Goal: Task Accomplishment & Management: Manage account settings

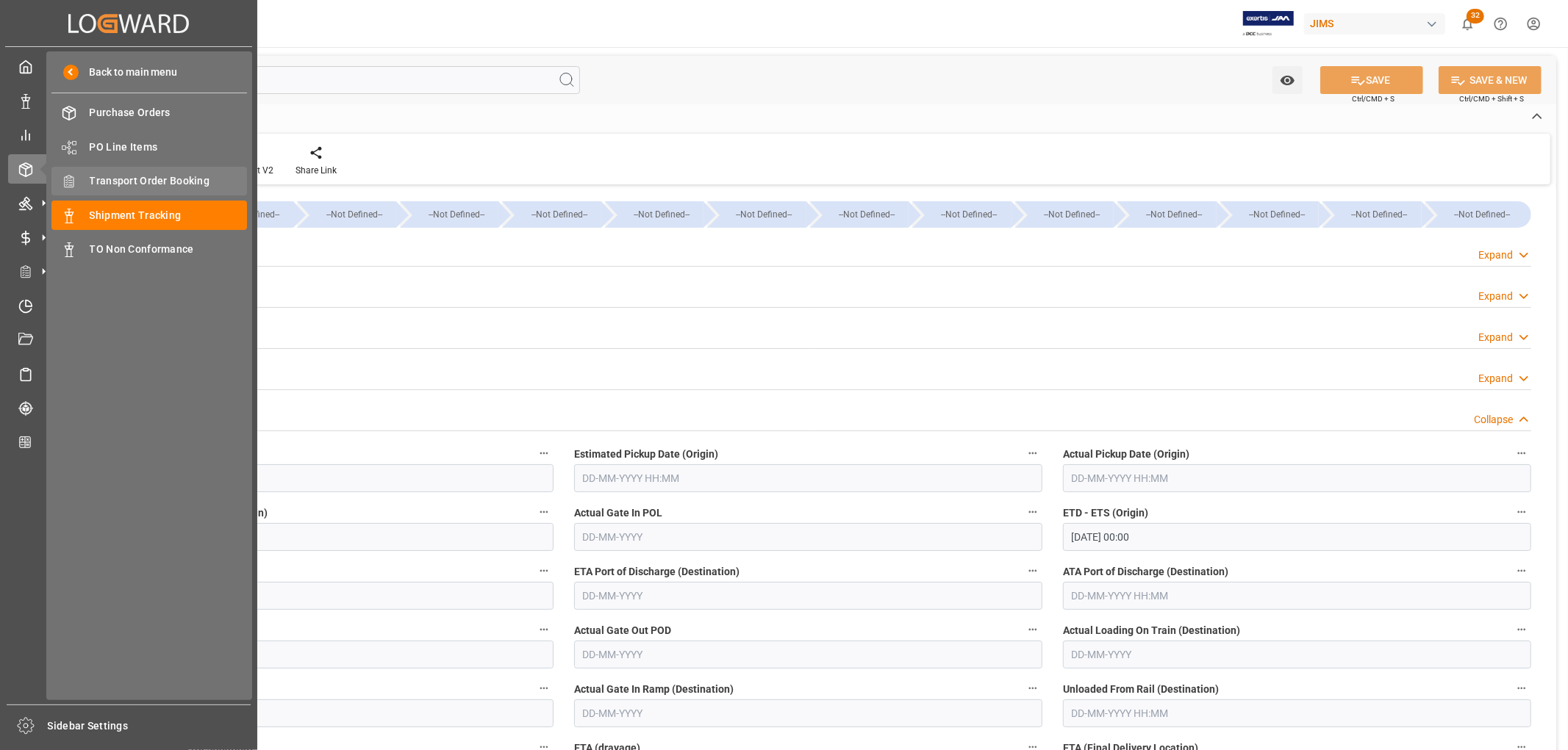
click at [142, 186] on span "Transport Order Booking" at bounding box center [169, 180] width 158 height 16
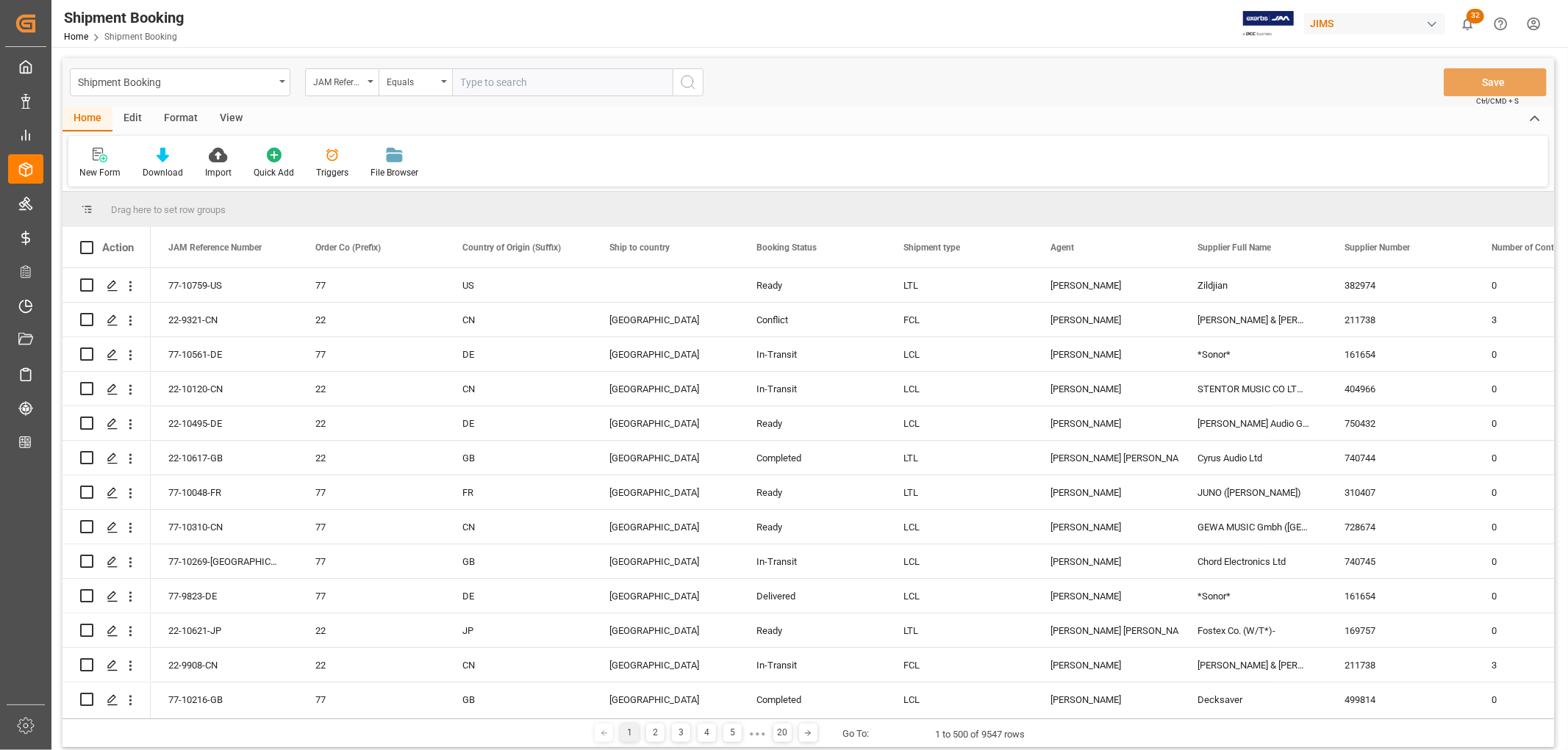
click at [474, 76] on input "text" at bounding box center [562, 82] width 221 height 27
type input "77-10734-us"
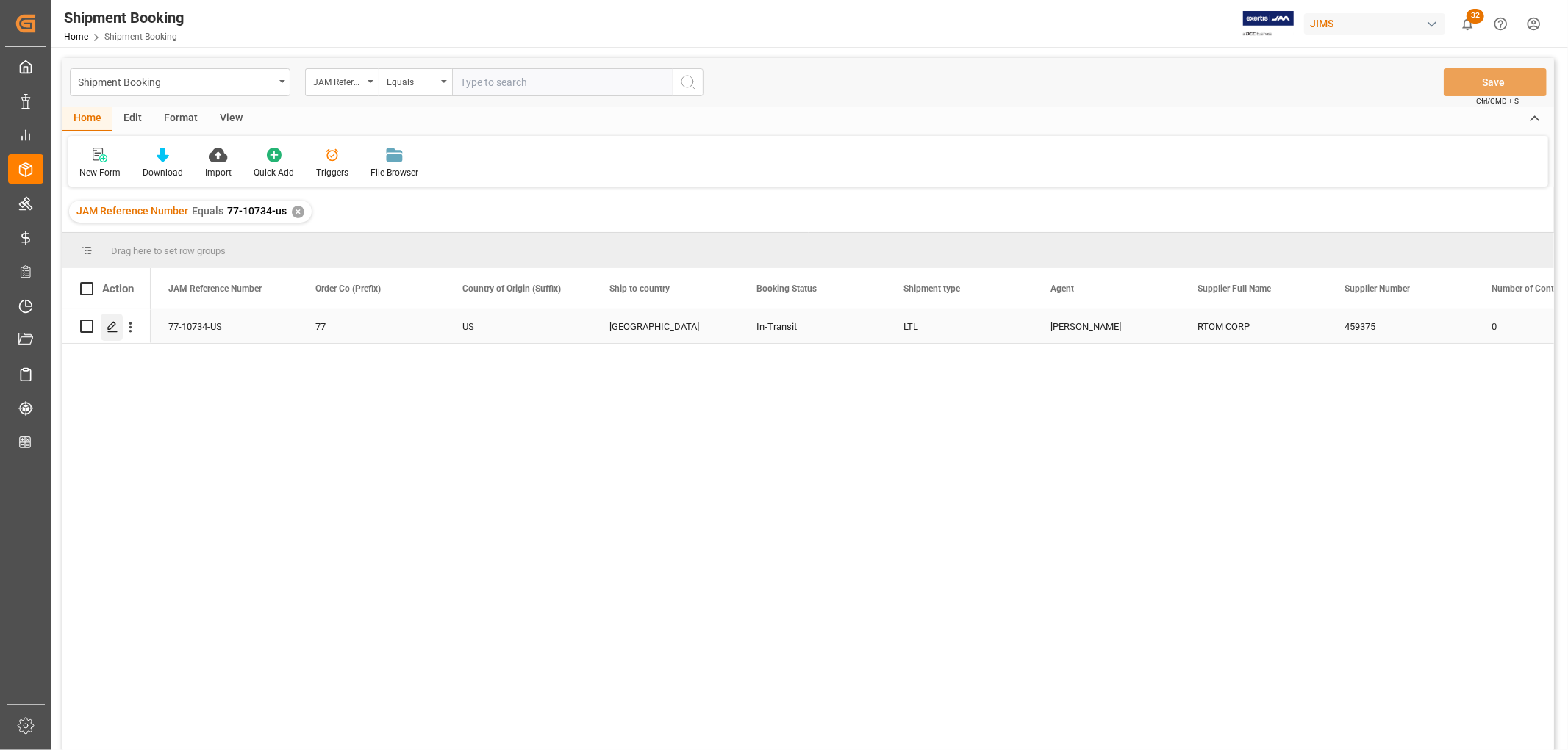
click at [108, 329] on polygon "Press SPACE to select this row." at bounding box center [112, 325] width 7 height 7
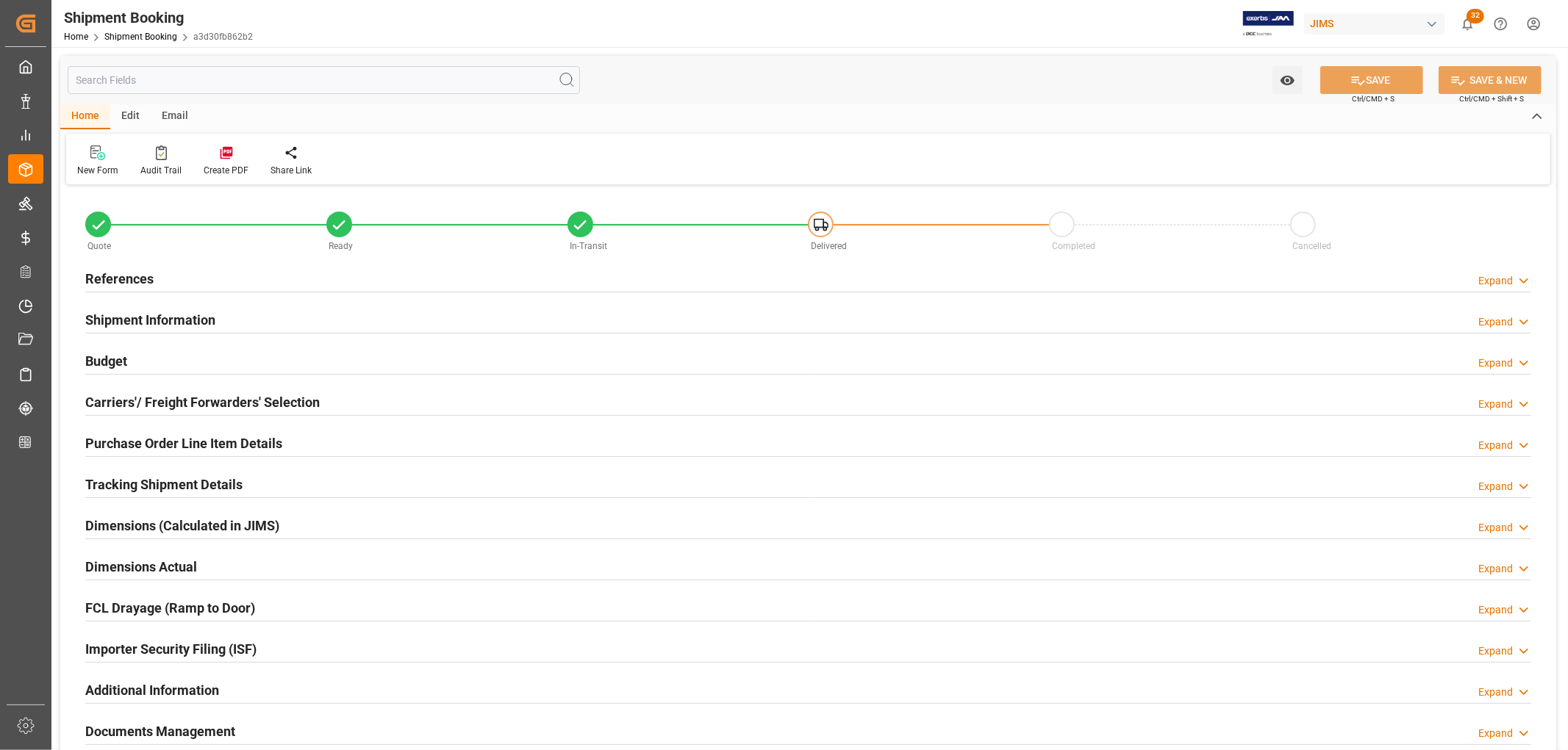
type input "24"
click at [162, 318] on h2 "Shipment Information" at bounding box center [150, 321] width 130 height 20
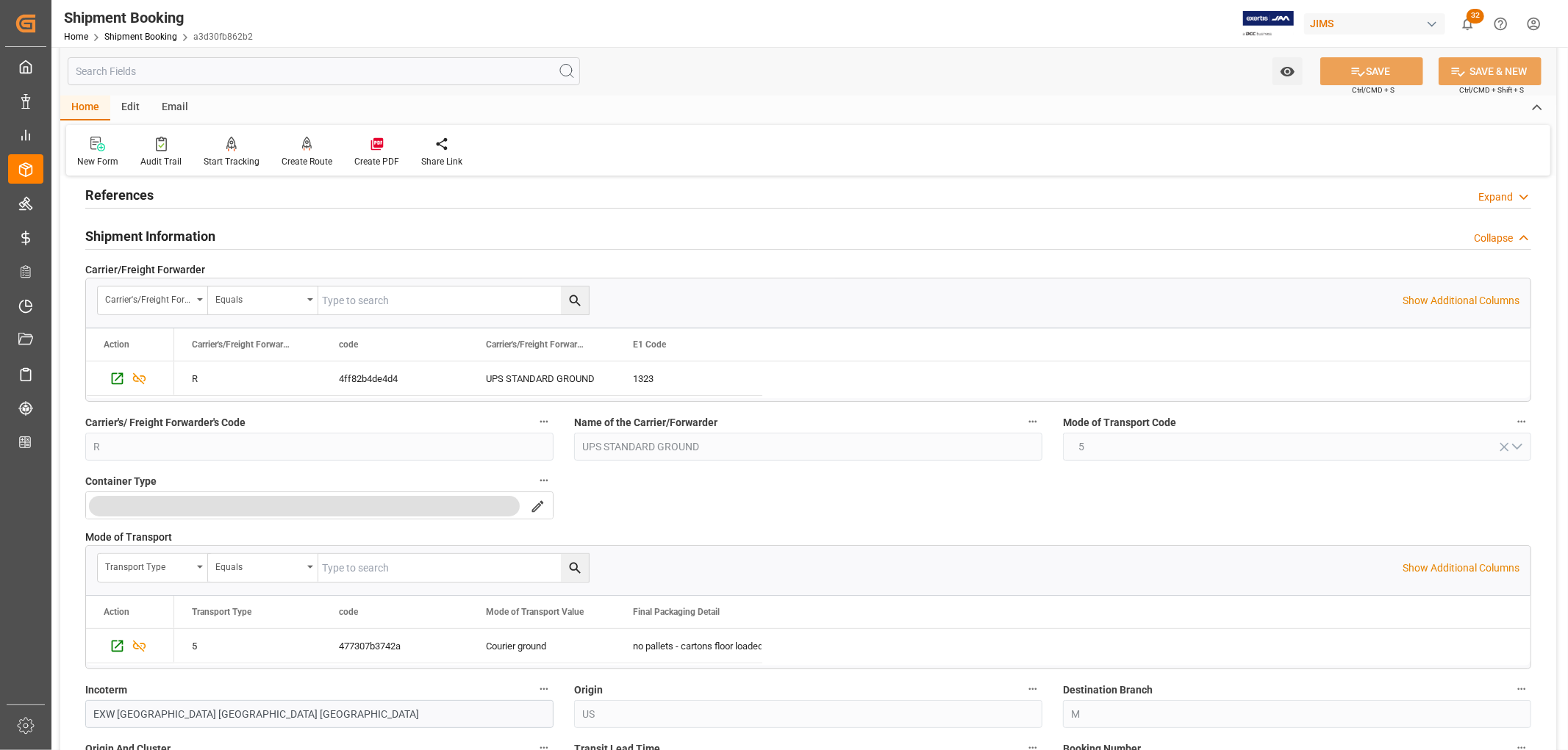
scroll to position [82, 0]
drag, startPoint x: 83, startPoint y: 428, endPoint x: 245, endPoint y: 425, distance: 162.0
click at [245, 425] on div "Carrier's/ Freight Forwarder's Code R" at bounding box center [320, 439] width 489 height 59
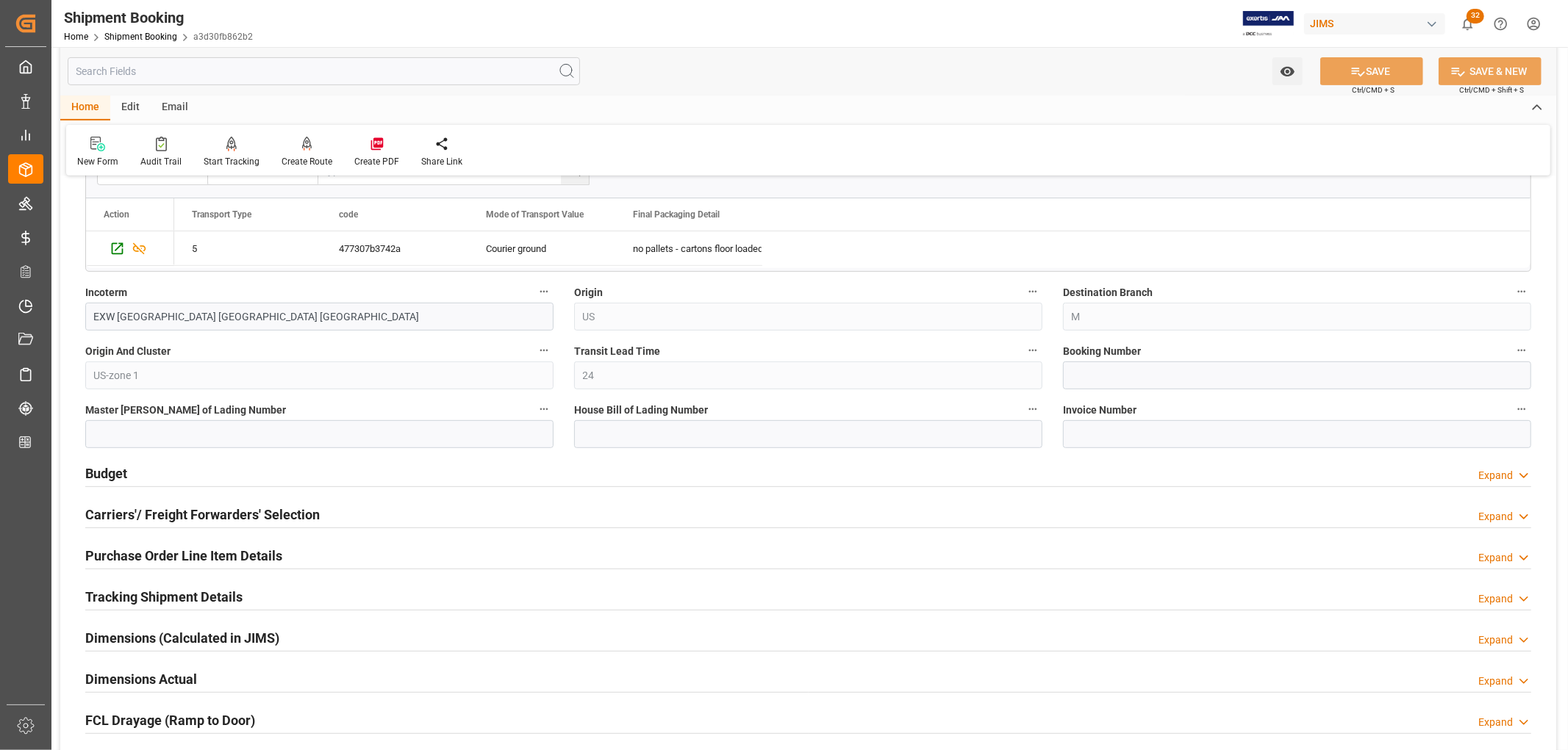
scroll to position [571, 0]
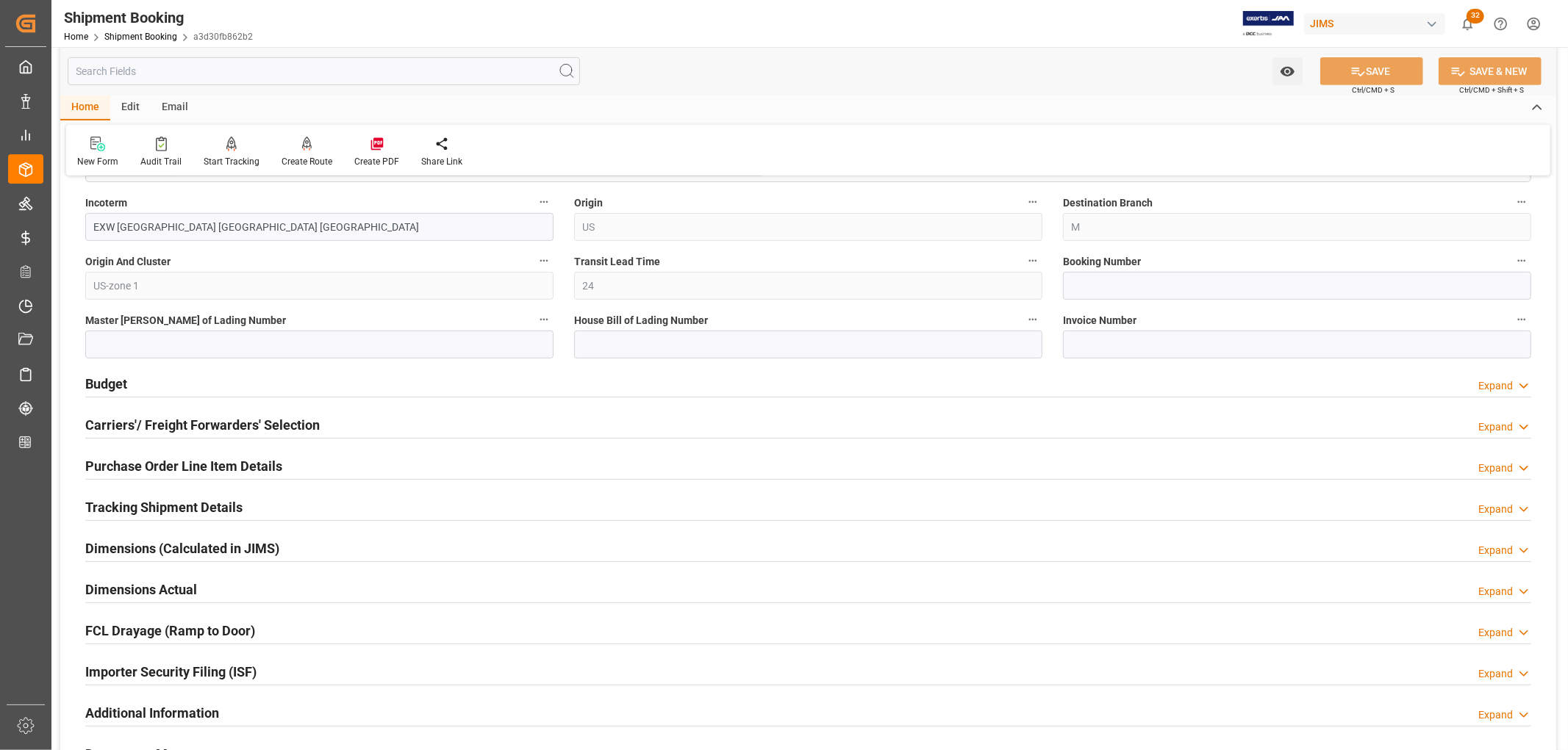
click at [169, 429] on h2 "Carriers'/ Freight Forwarders' Selection" at bounding box center [202, 425] width 234 height 20
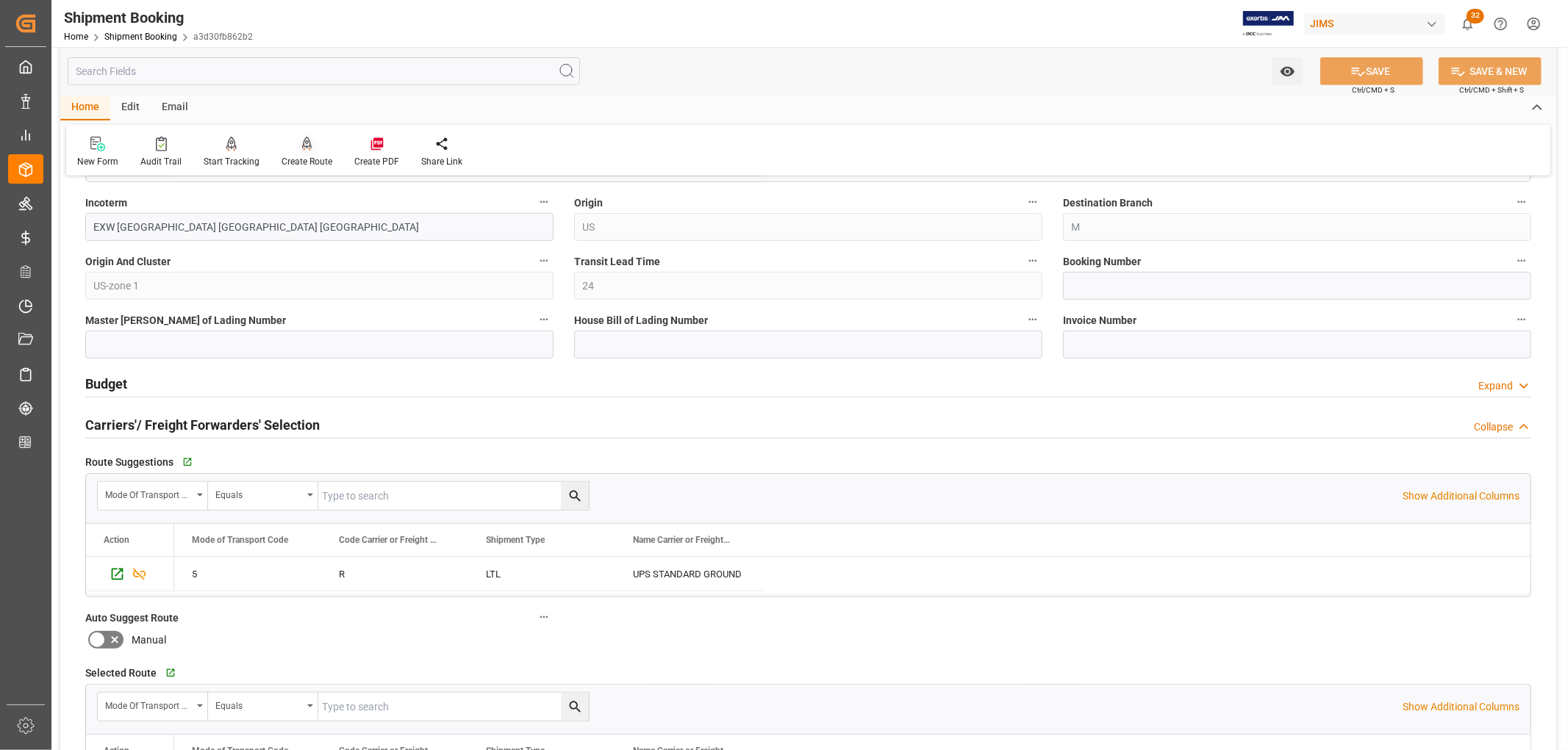
click at [304, 151] on div "Create Route" at bounding box center [306, 151] width 72 height 32
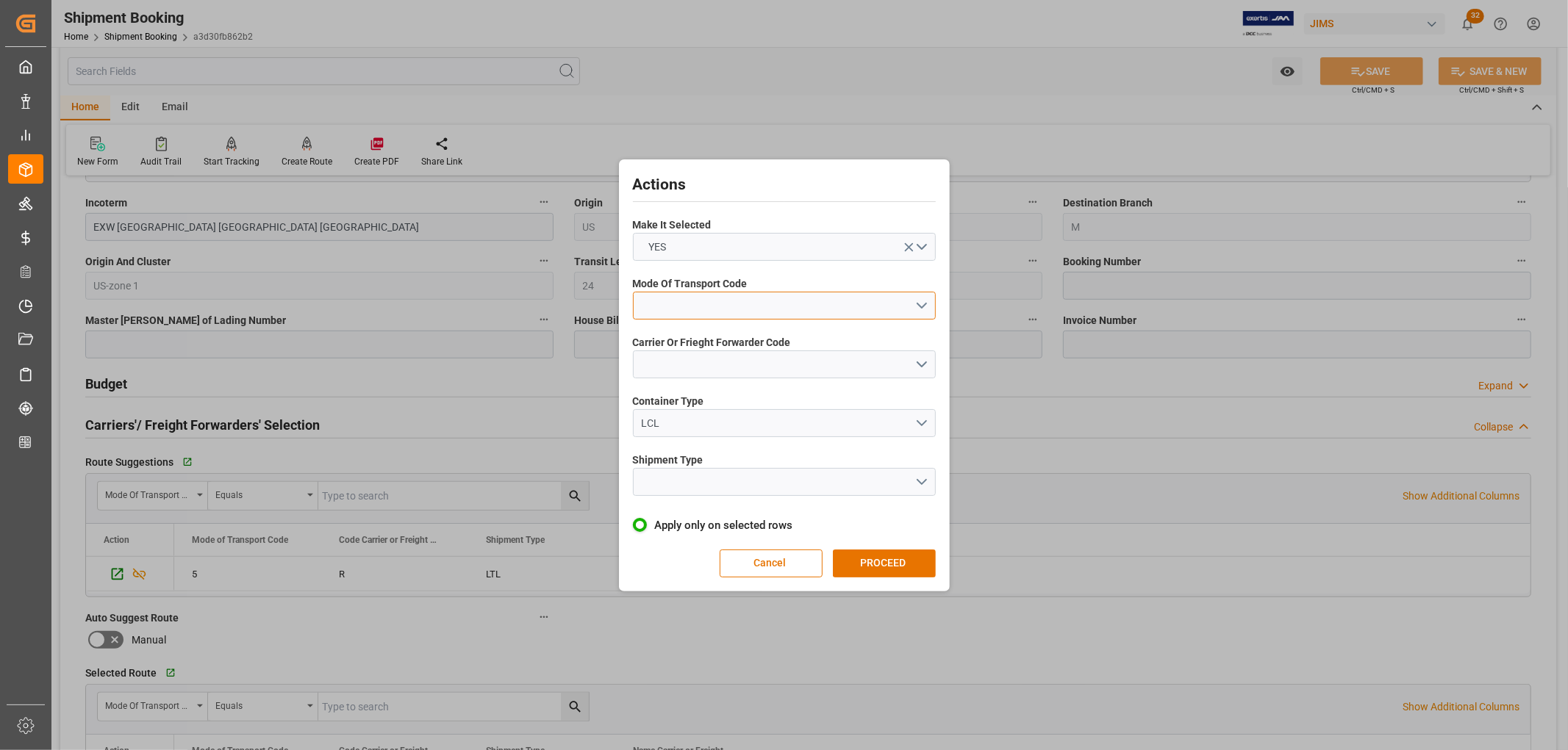
click at [709, 303] on button "open menu" at bounding box center [784, 306] width 303 height 27
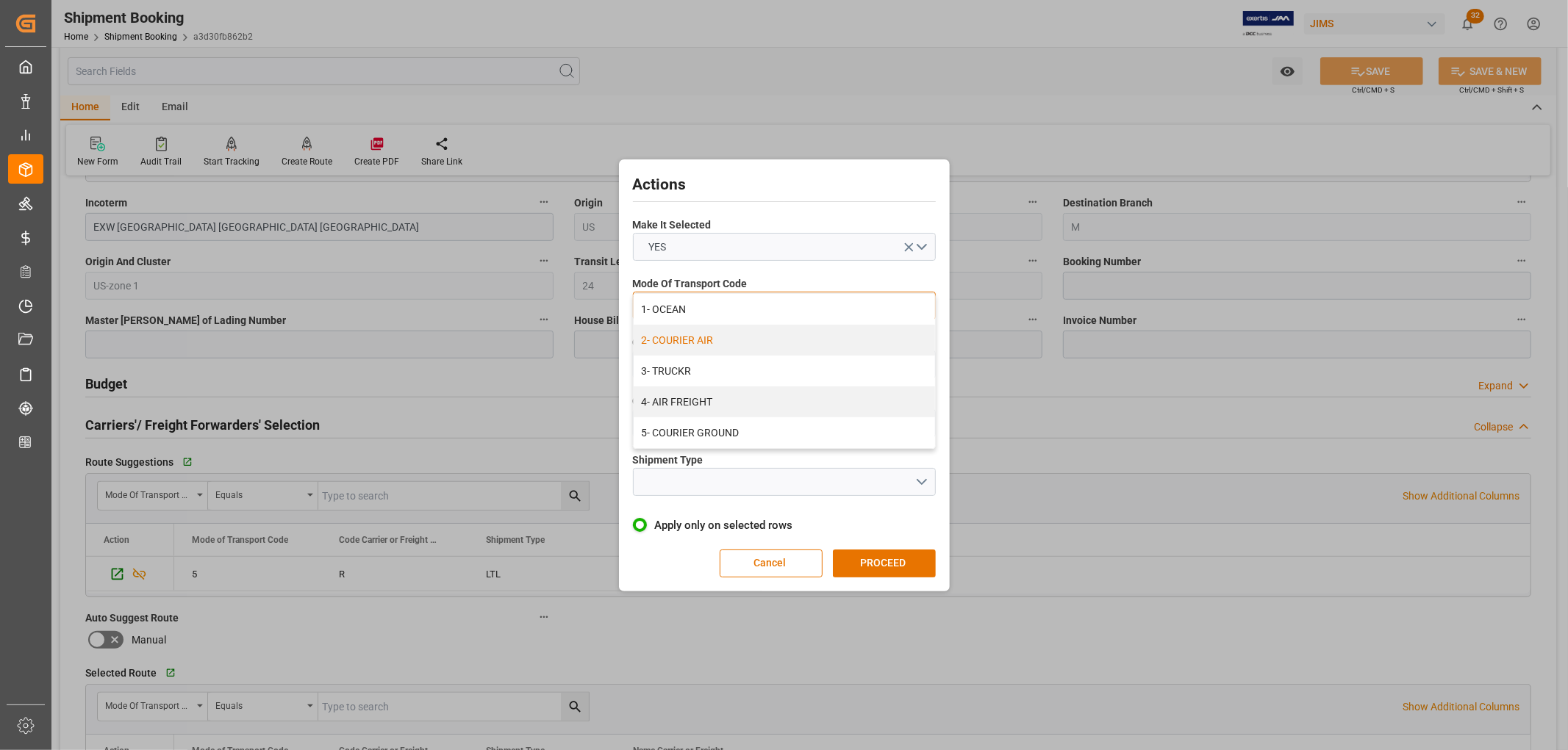
click at [679, 341] on div "2- COURIER AIR" at bounding box center [784, 341] width 301 height 31
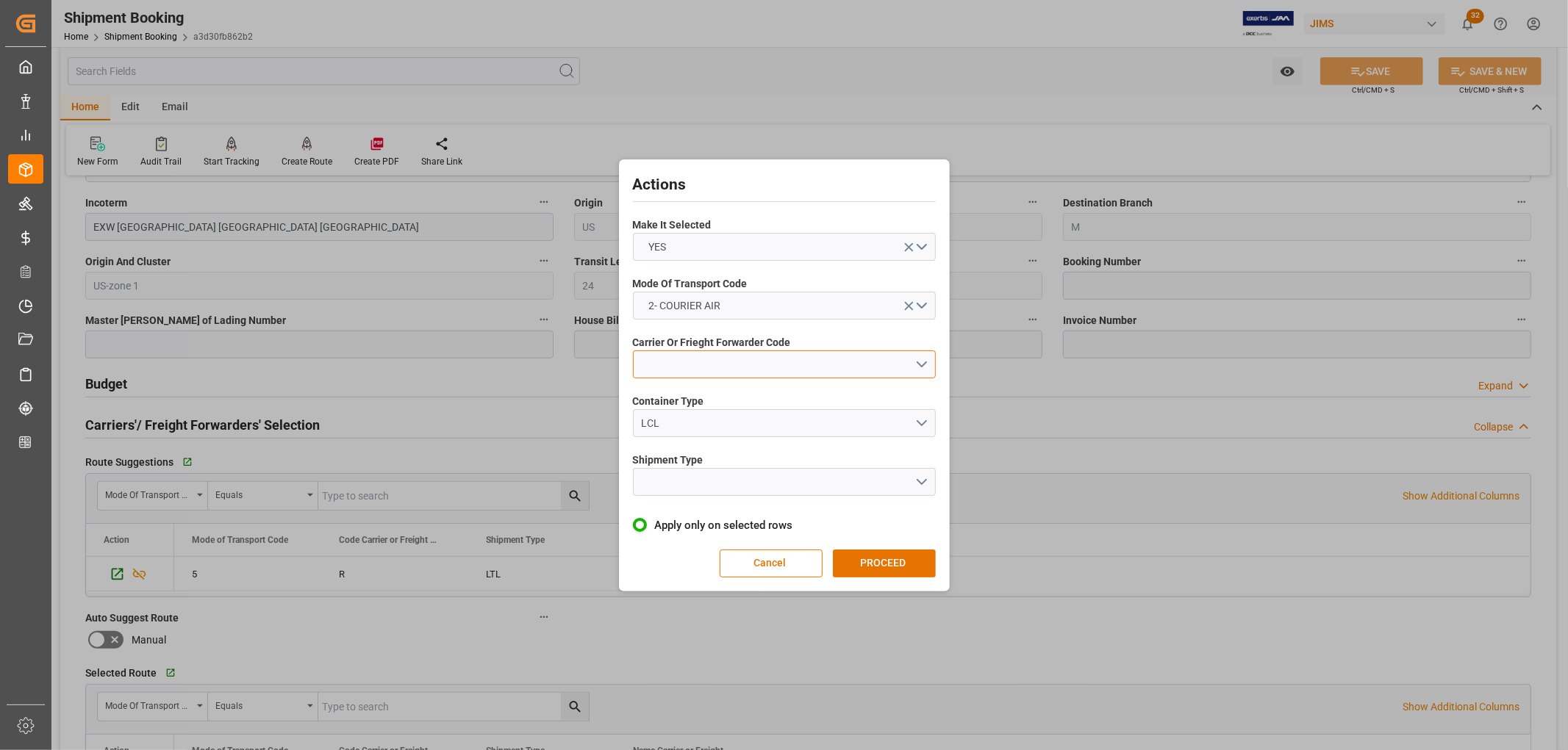
click at [682, 363] on button "open menu" at bounding box center [784, 364] width 303 height 27
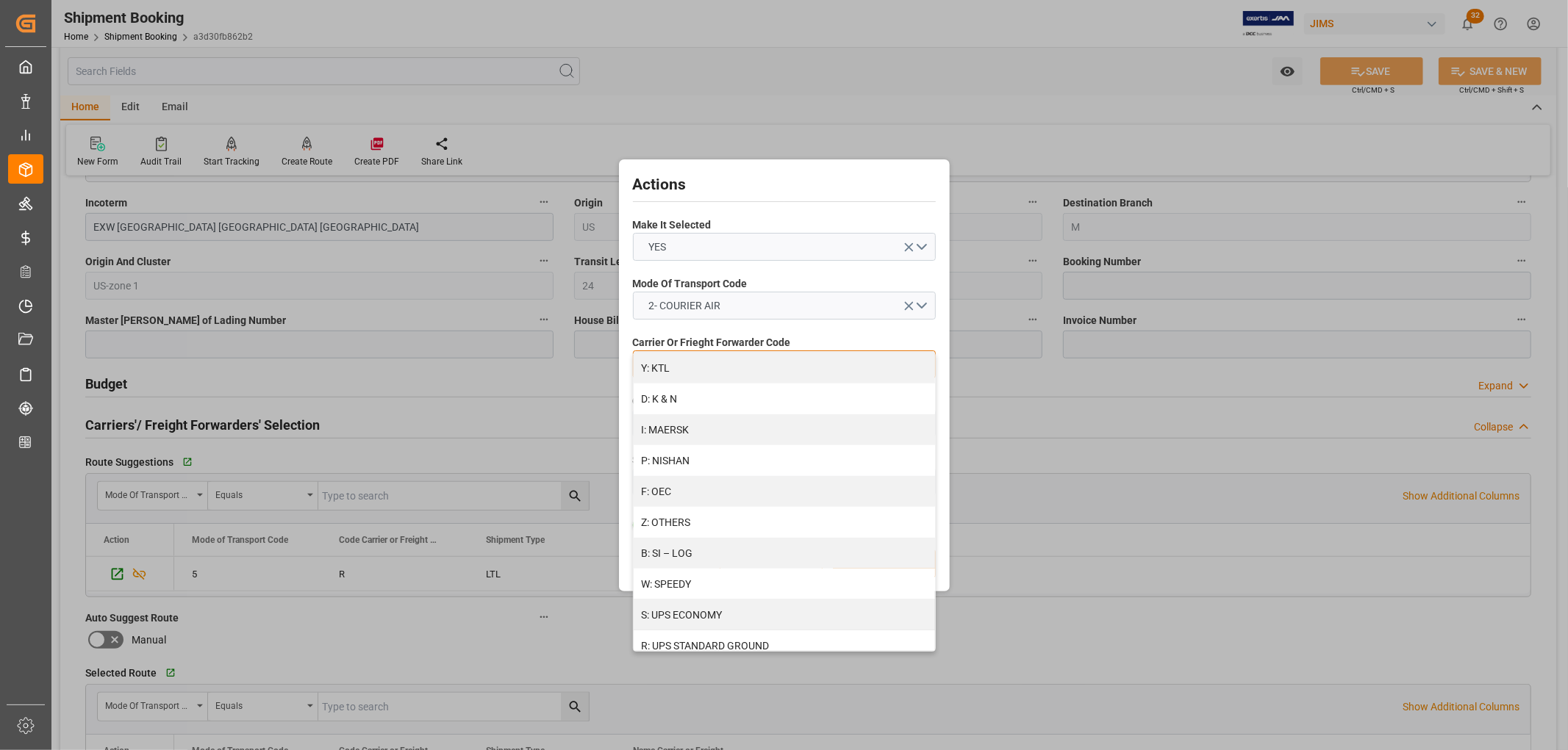
scroll to position [734, 0]
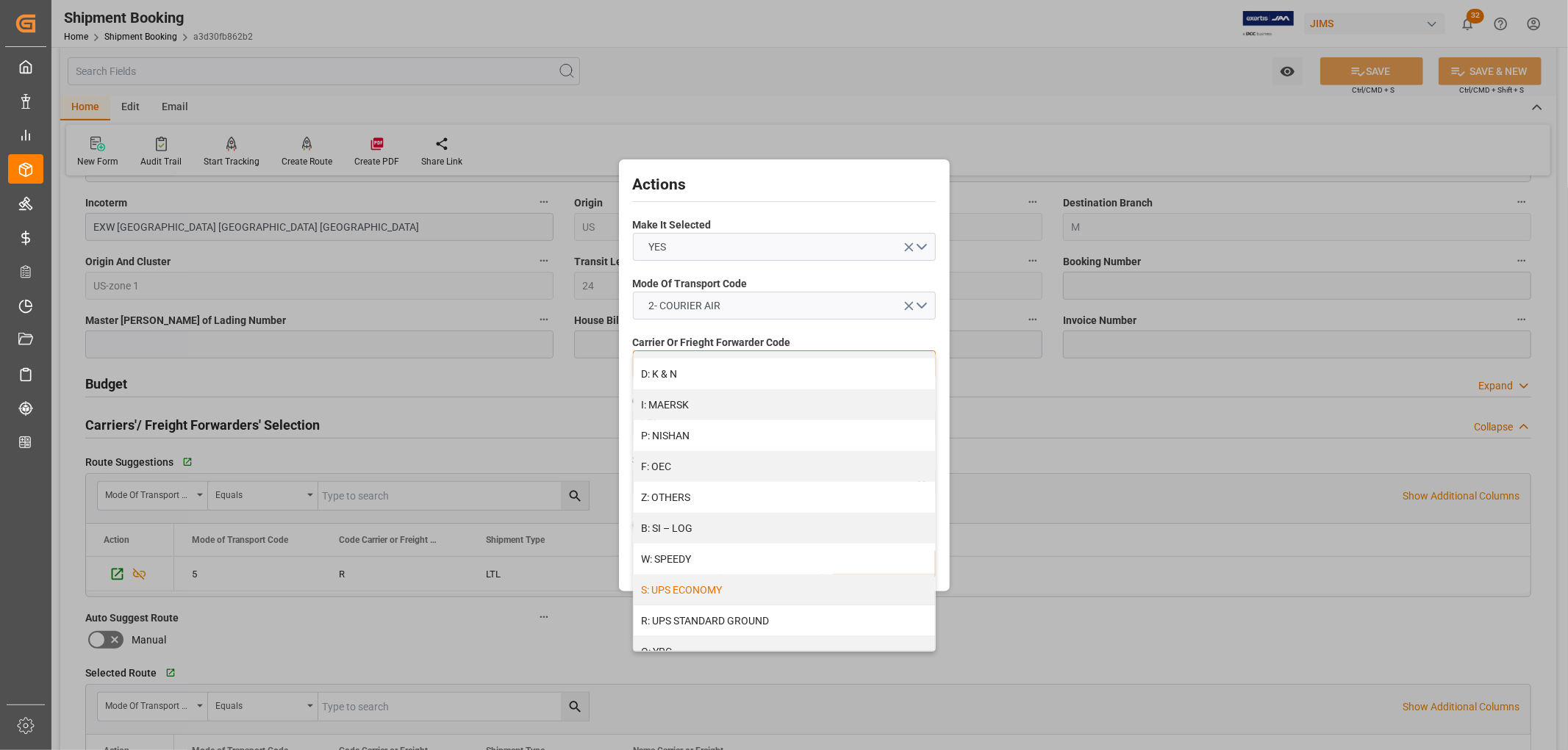
click at [664, 590] on div "S: UPS ECONOMY" at bounding box center [784, 591] width 301 height 31
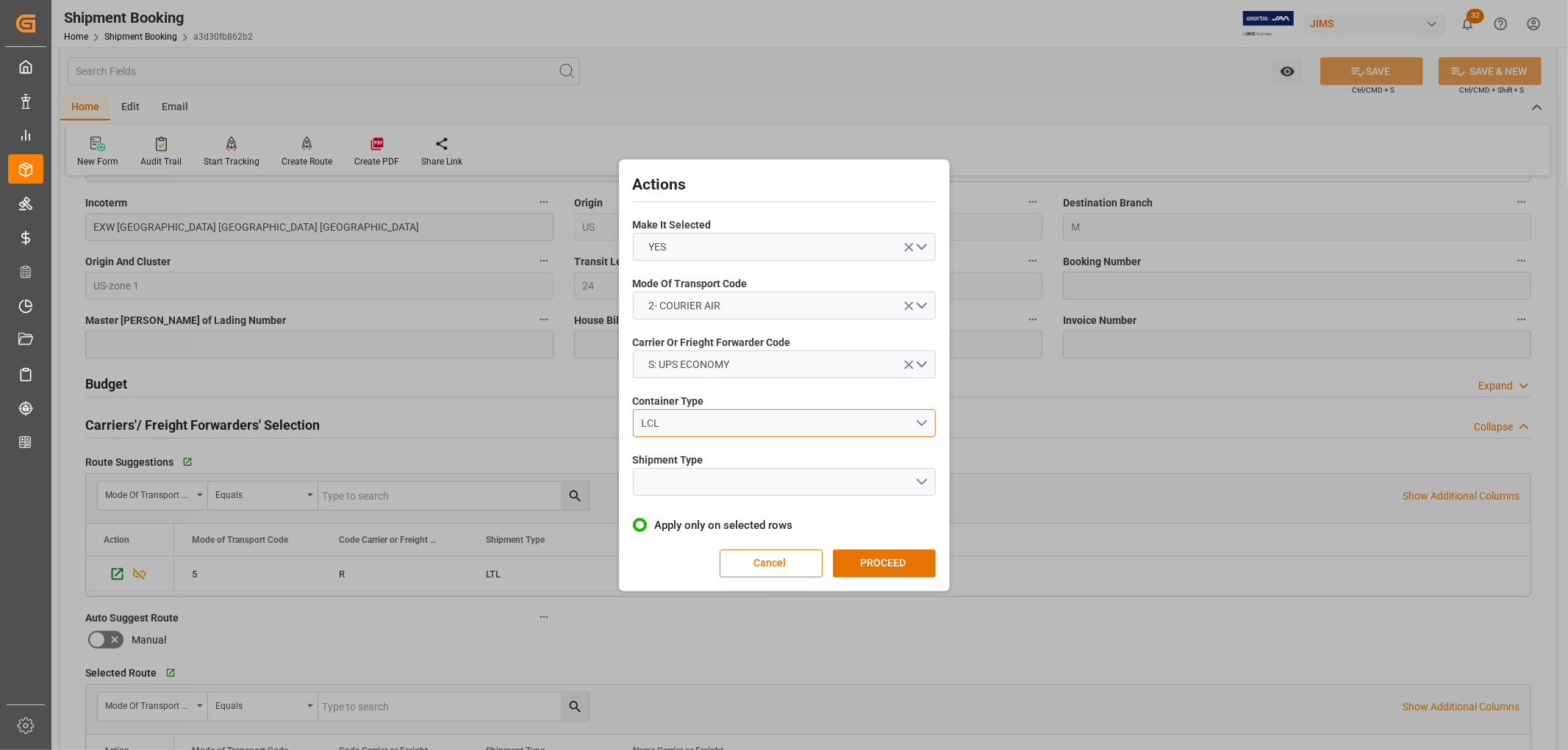
click at [653, 421] on div "LCL" at bounding box center [778, 423] width 274 height 16
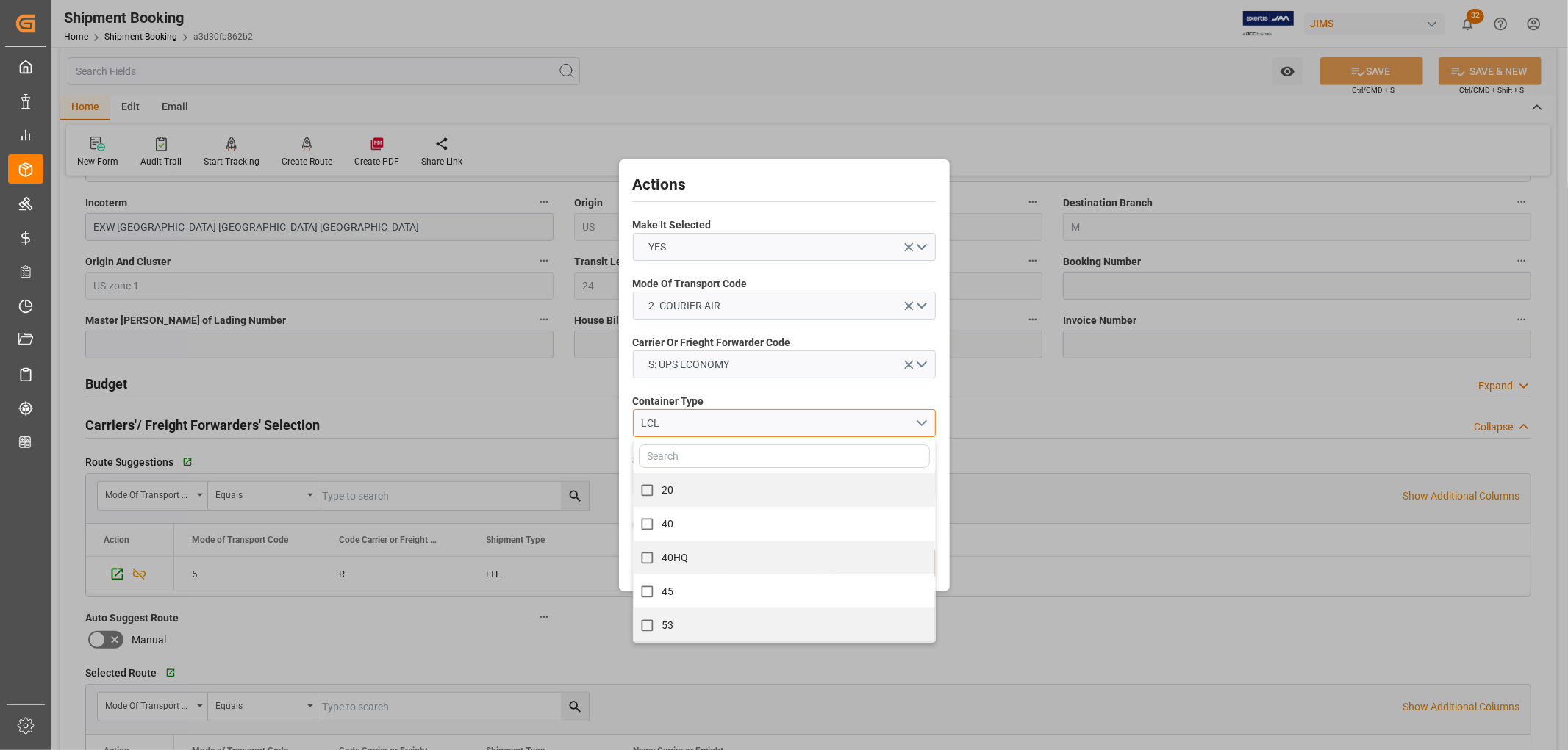
click at [653, 421] on div "LCL" at bounding box center [778, 423] width 274 height 16
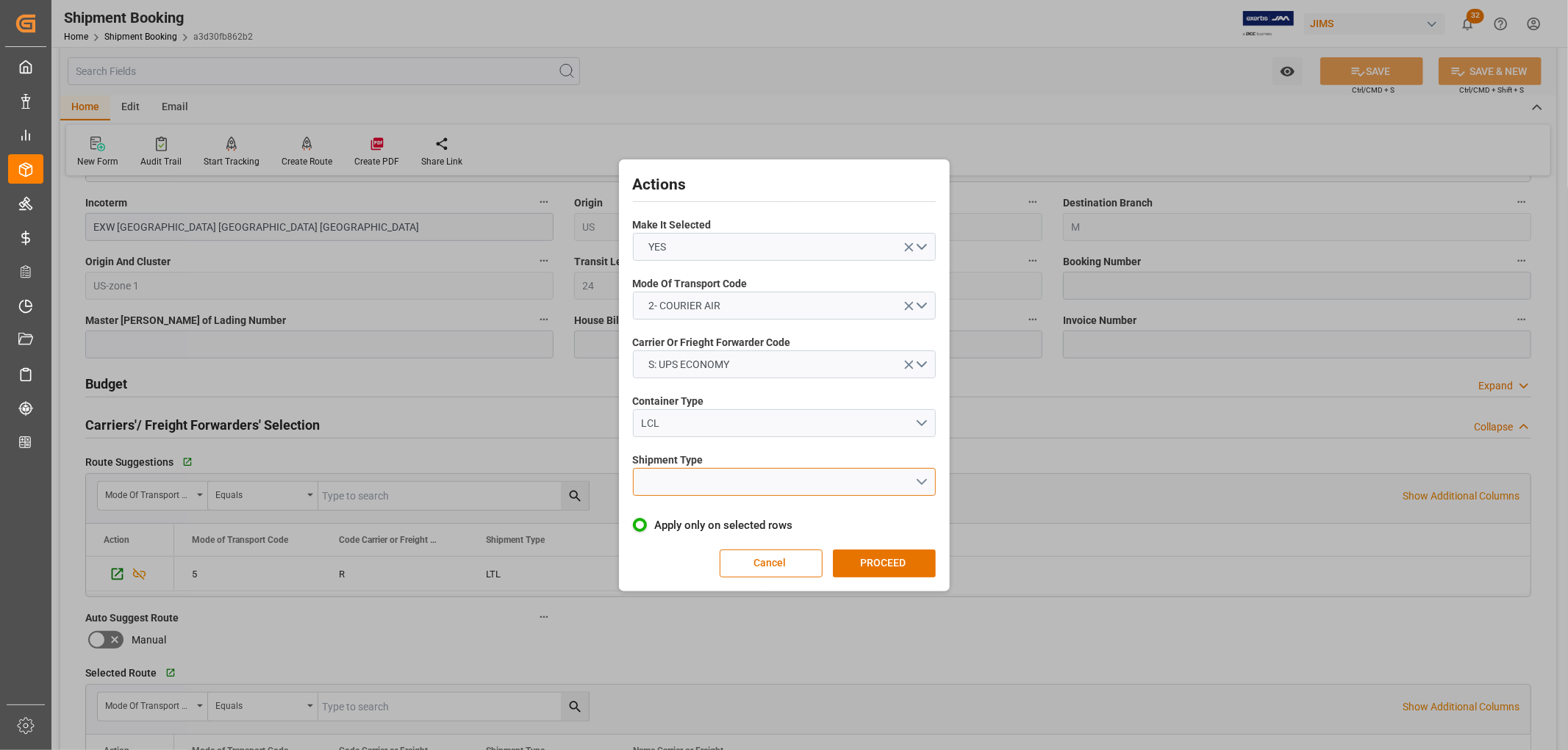
click at [655, 485] on button "open menu" at bounding box center [784, 482] width 303 height 27
click at [649, 485] on div "LTL" at bounding box center [784, 486] width 301 height 31
click at [877, 557] on button "PROCEED" at bounding box center [884, 563] width 103 height 27
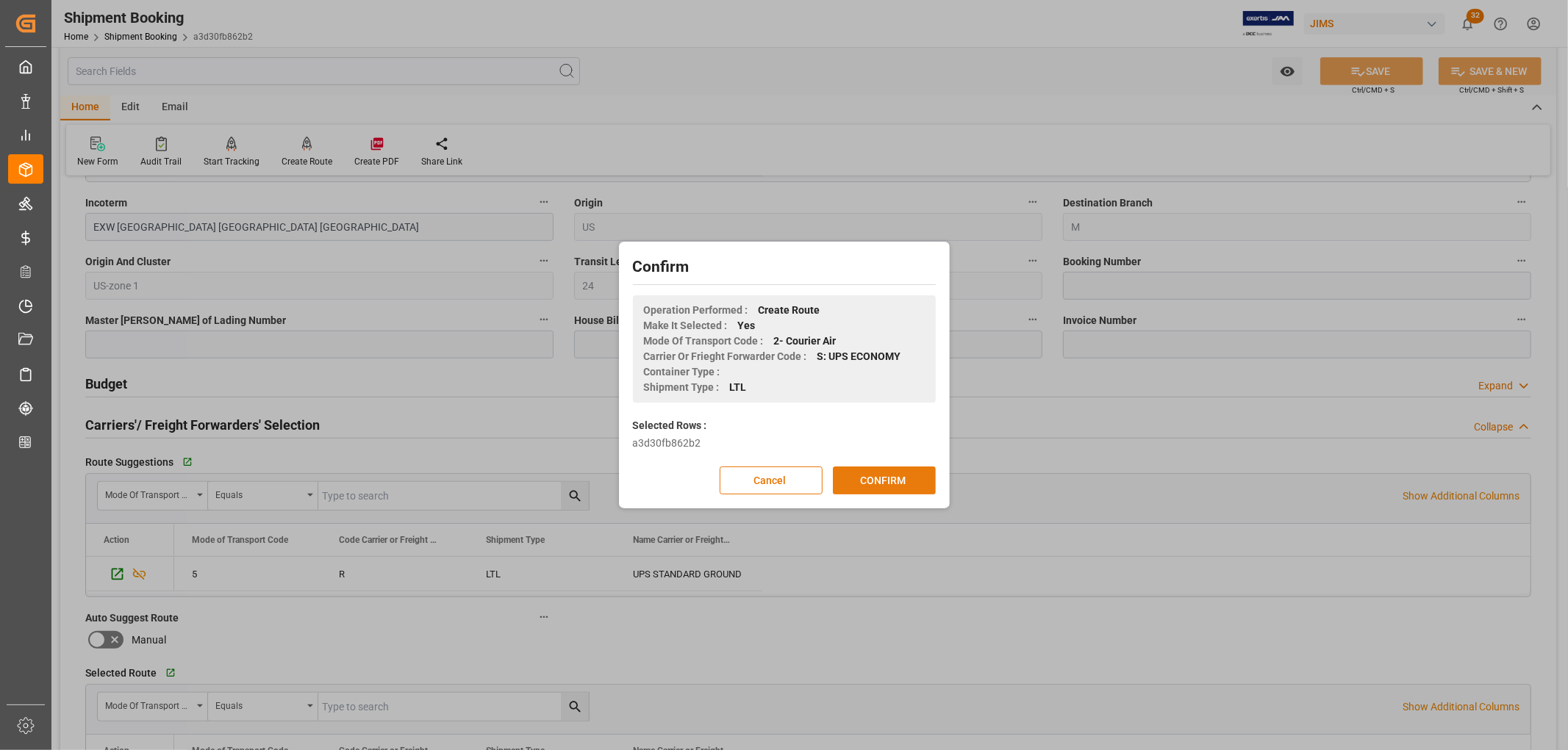
click at [882, 485] on button "CONFIRM" at bounding box center [884, 481] width 103 height 27
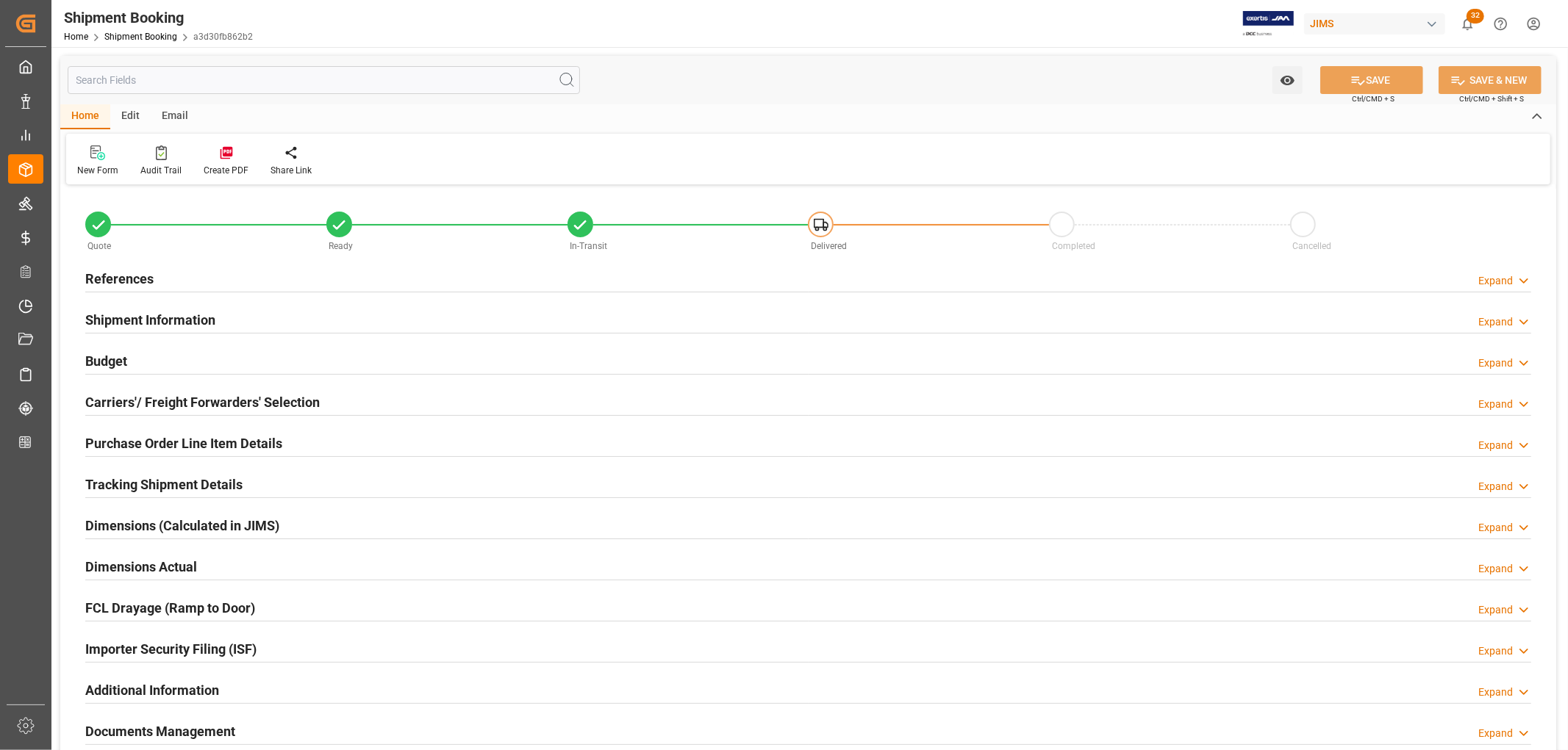
type input "24"
click at [130, 313] on h2 "Shipment Information" at bounding box center [150, 321] width 130 height 20
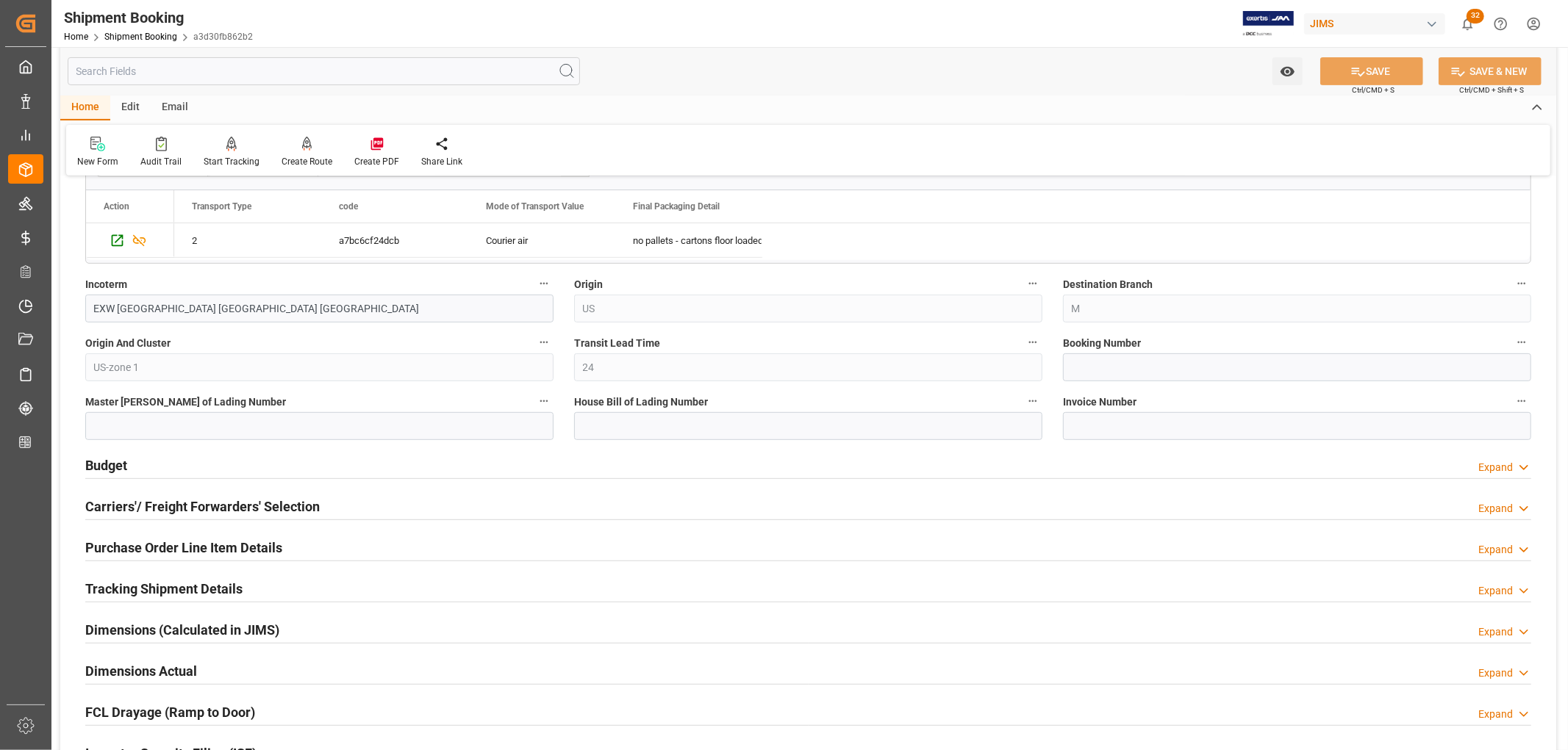
scroll to position [653, 0]
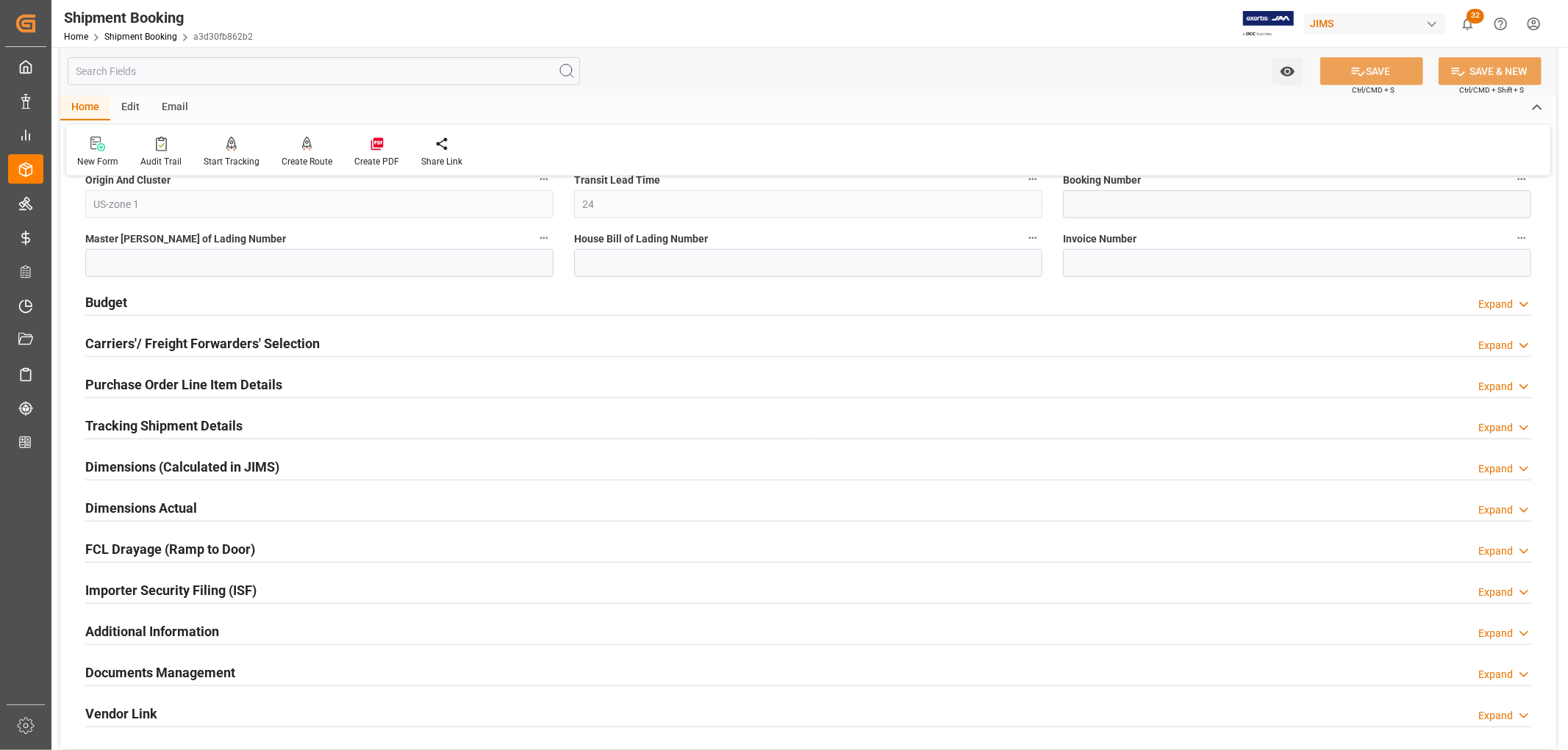
click at [143, 424] on h2 "Tracking Shipment Details" at bounding box center [164, 426] width 158 height 20
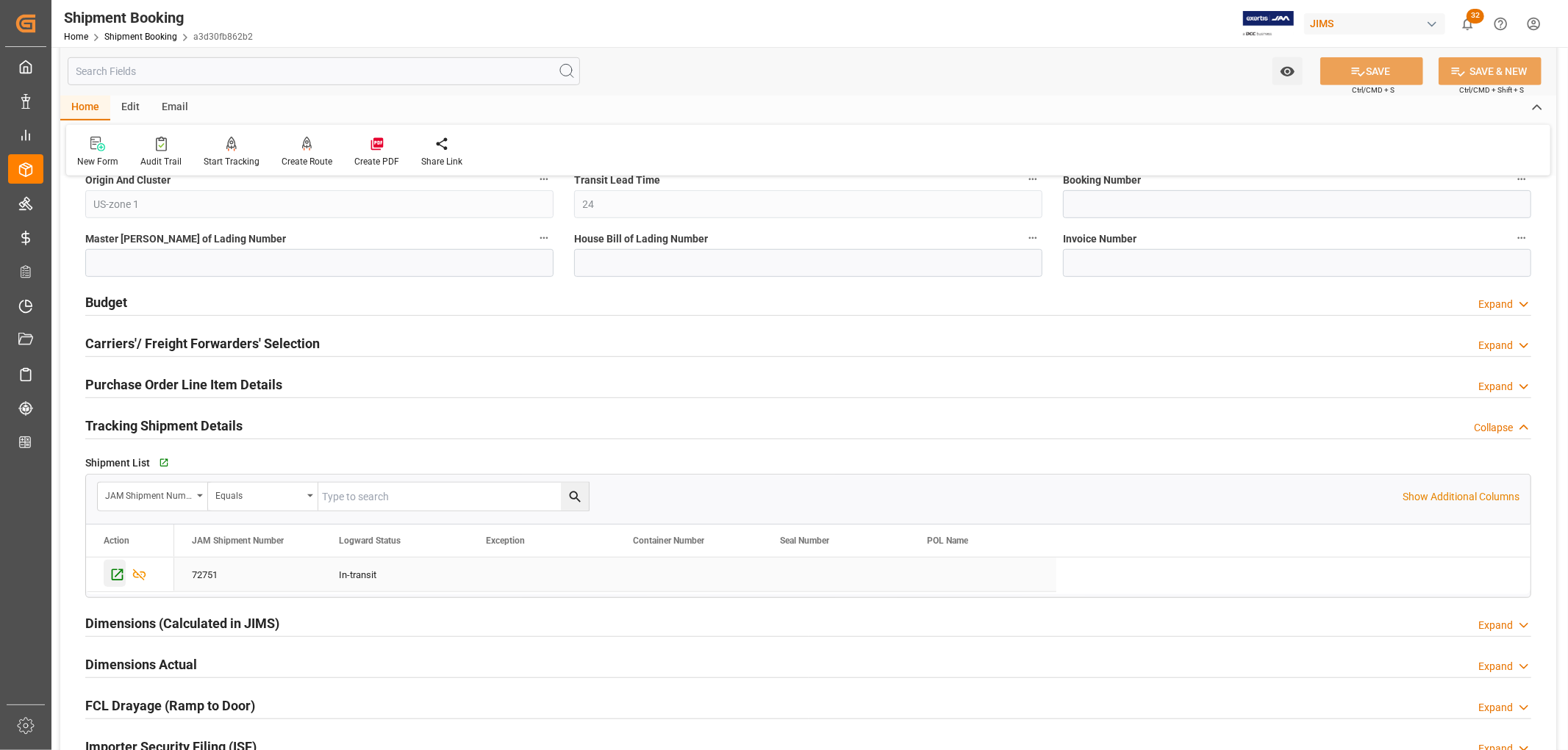
click at [115, 574] on icon "Press SPACE to select this row." at bounding box center [117, 575] width 16 height 16
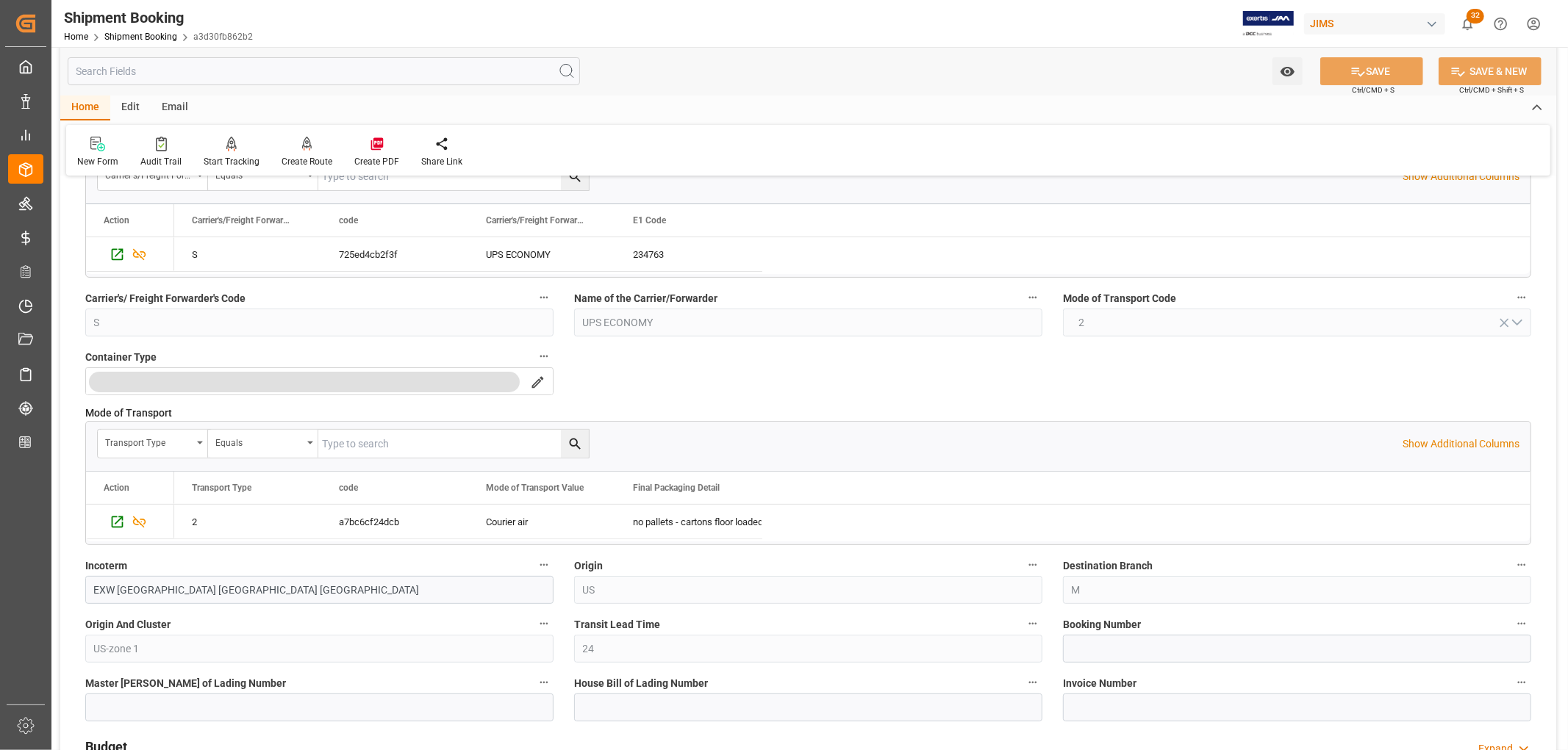
scroll to position [326, 0]
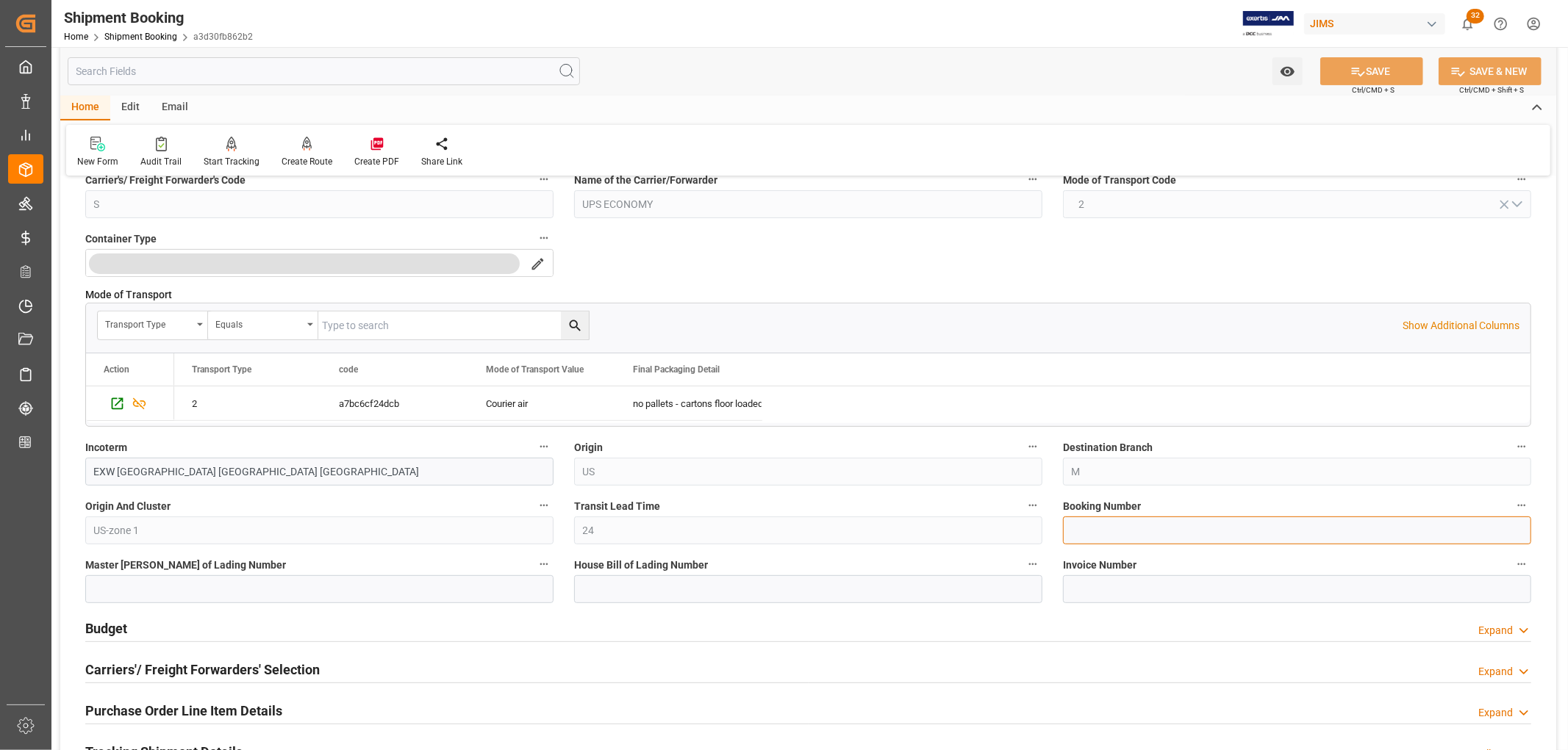
click at [1083, 533] on input at bounding box center [1296, 530] width 468 height 27
drag, startPoint x: 1064, startPoint y: 505, endPoint x: 1163, endPoint y: 504, distance: 99.0
click at [1163, 504] on label "Booking Number" at bounding box center [1296, 506] width 468 height 20
click at [1077, 531] on input at bounding box center [1296, 530] width 468 height 27
drag, startPoint x: 1070, startPoint y: 535, endPoint x: 1105, endPoint y: 535, distance: 35.0
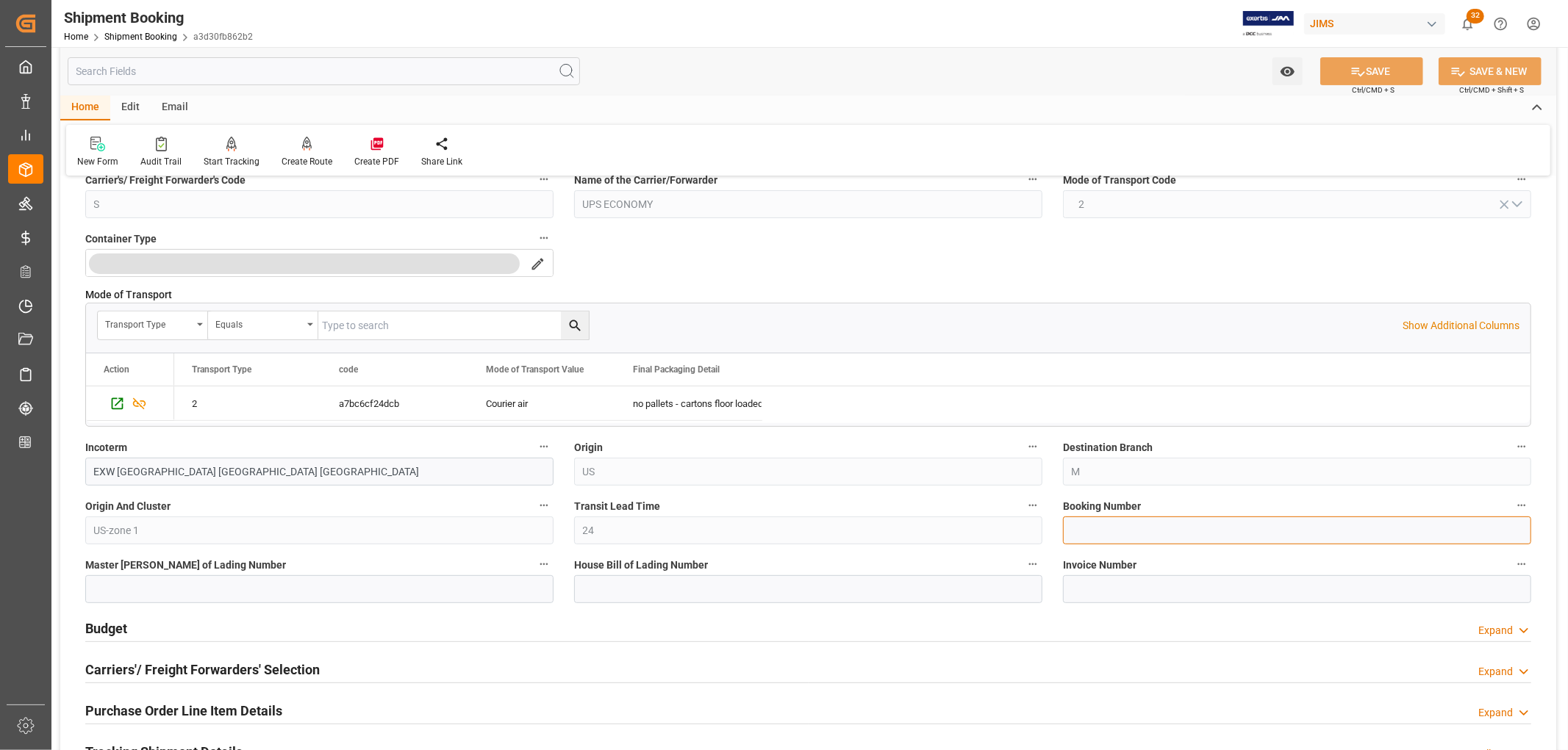
click at [1105, 535] on input at bounding box center [1296, 530] width 468 height 27
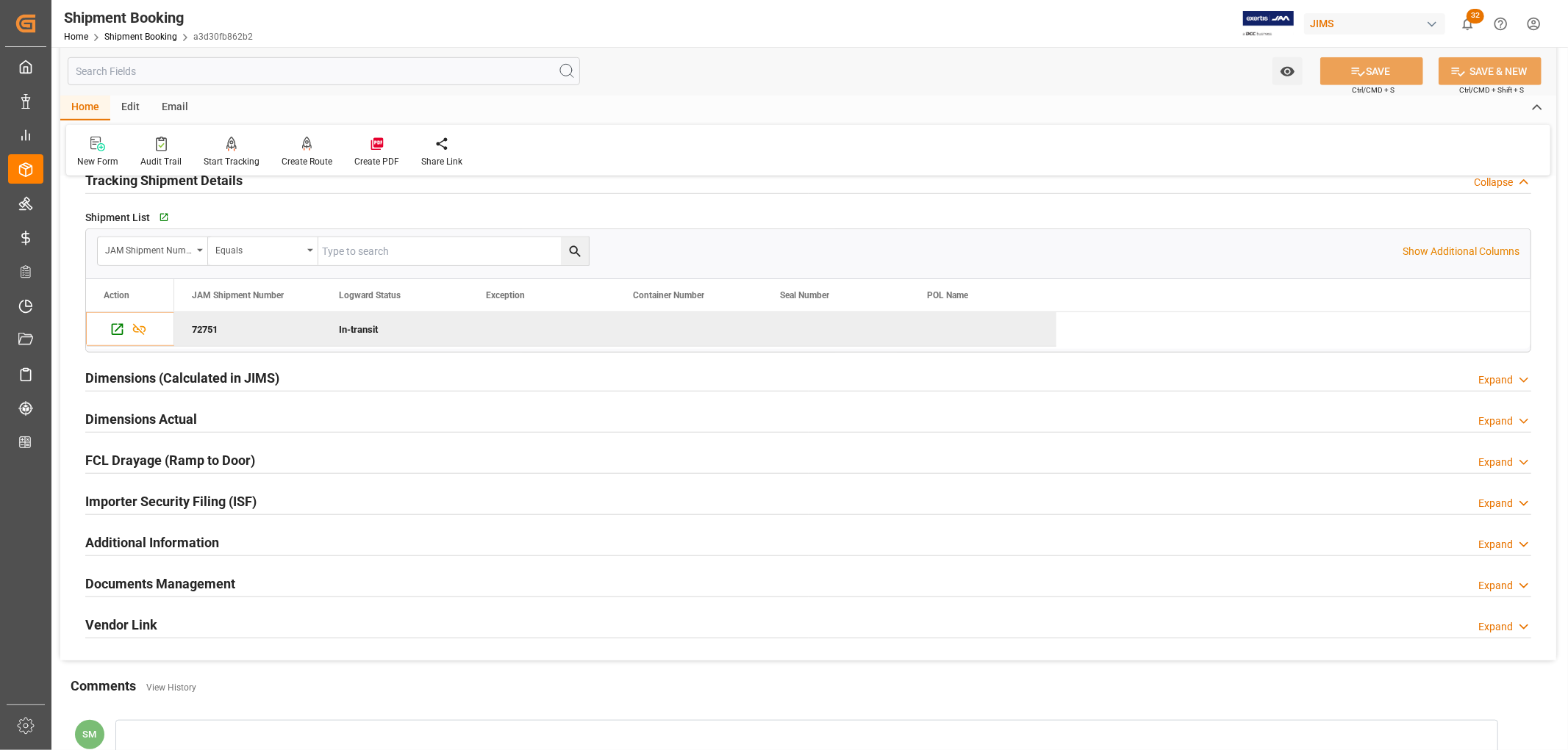
scroll to position [1061, 0]
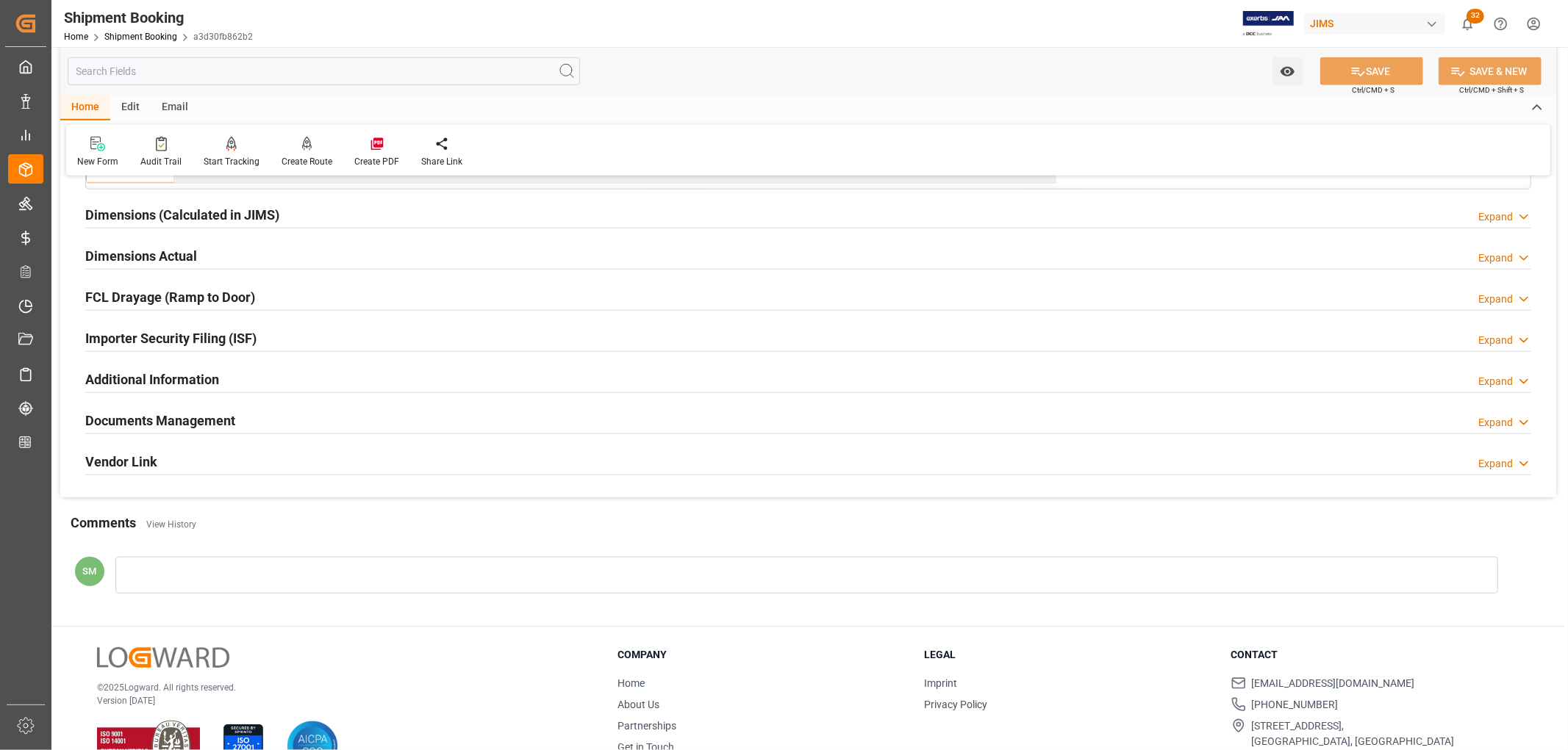
click at [178, 422] on h2 "Documents Management" at bounding box center [160, 421] width 150 height 20
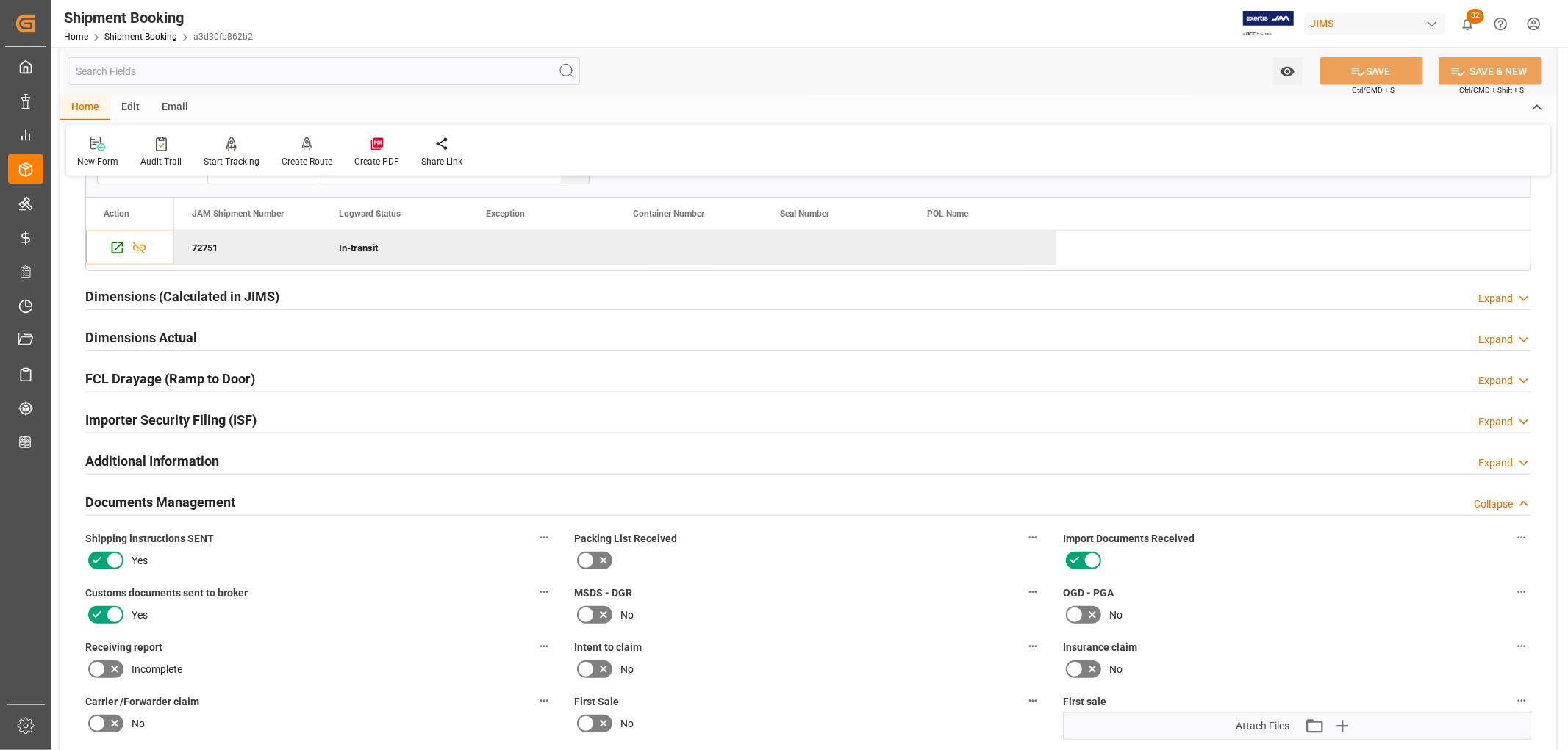
scroll to position [653, 0]
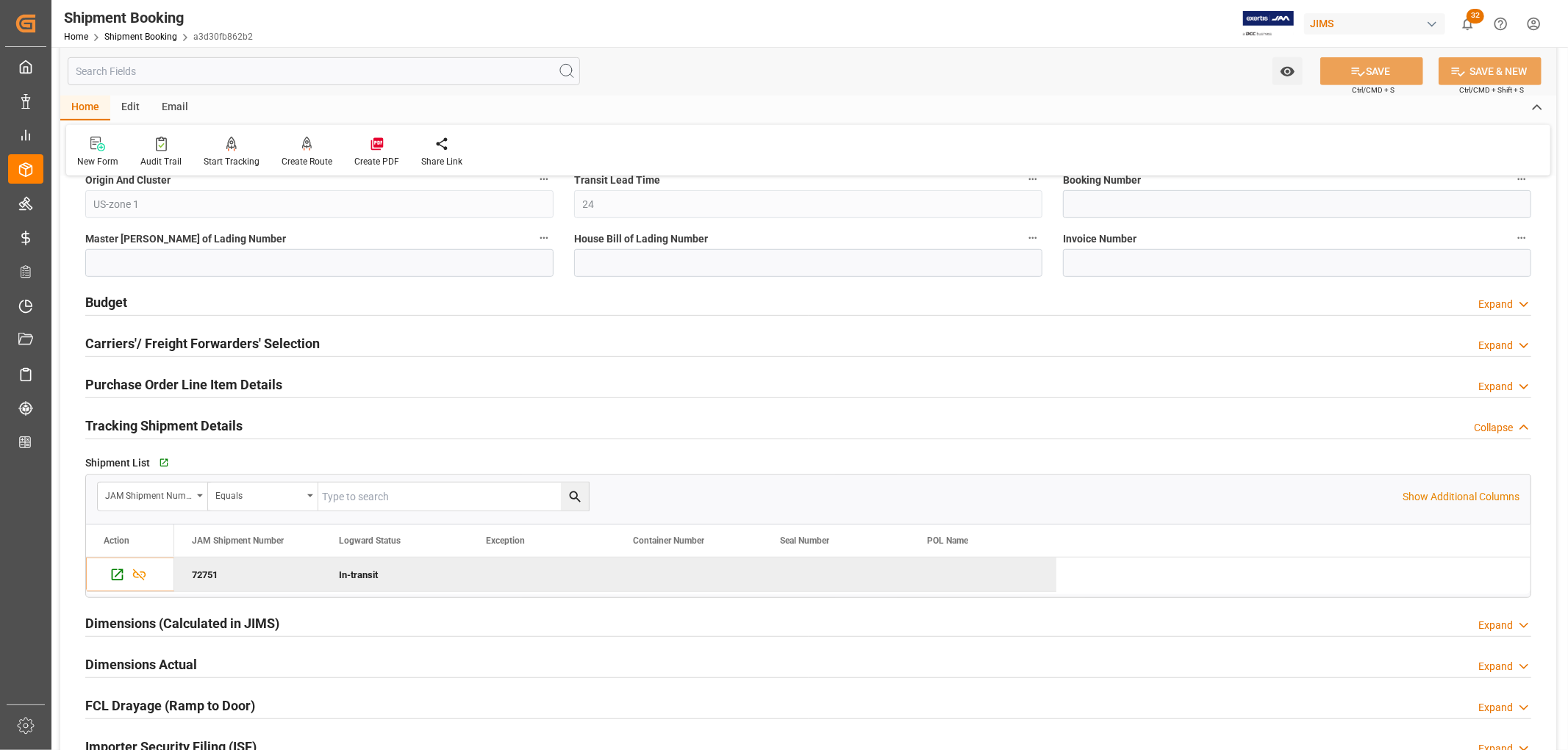
click at [173, 107] on div "Email" at bounding box center [175, 107] width 49 height 25
click at [98, 140] on icon at bounding box center [100, 141] width 20 height 9
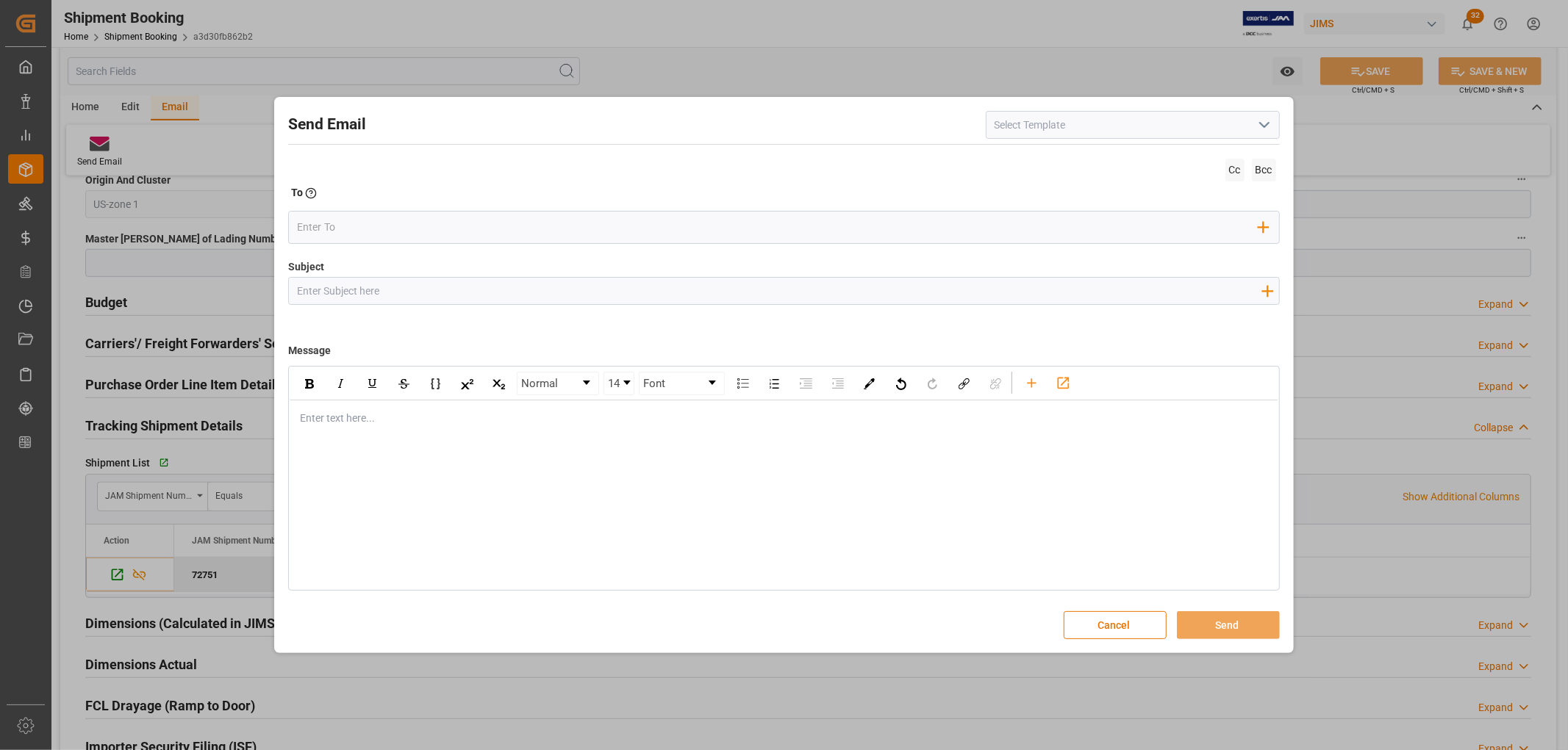
click at [1144, 128] on input at bounding box center [1132, 125] width 294 height 27
click at [1260, 125] on polyline "open menu" at bounding box center [1264, 125] width 9 height 5
click at [1053, 159] on div "2BOOK - Ocean - Air freight" at bounding box center [1132, 158] width 292 height 33
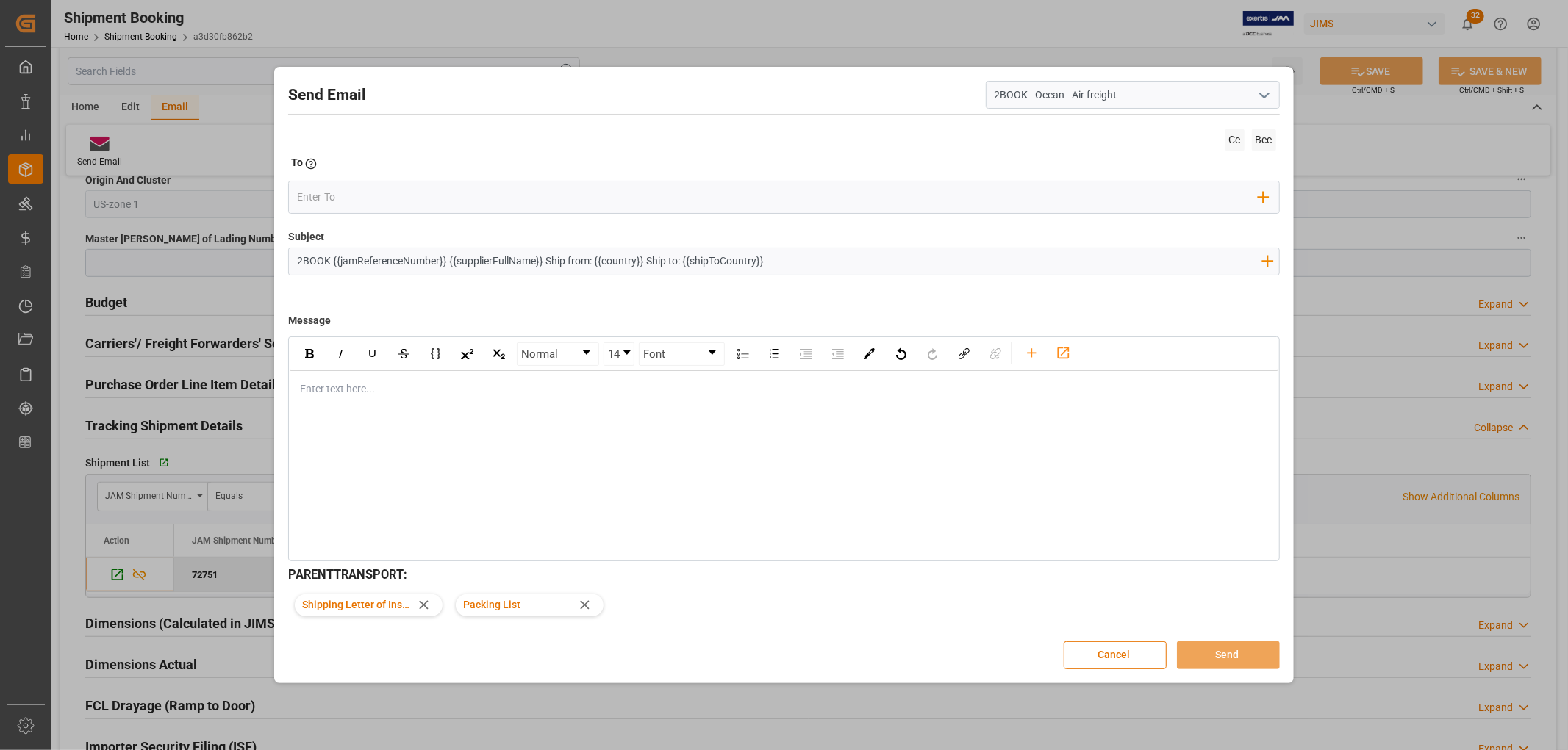
type input "2BOOK - Ocean - Air freight"
type input "2BOOK {{jamReferenceNumber}} {{supplierFullName}} Ship from: {{country}} Ship t…"
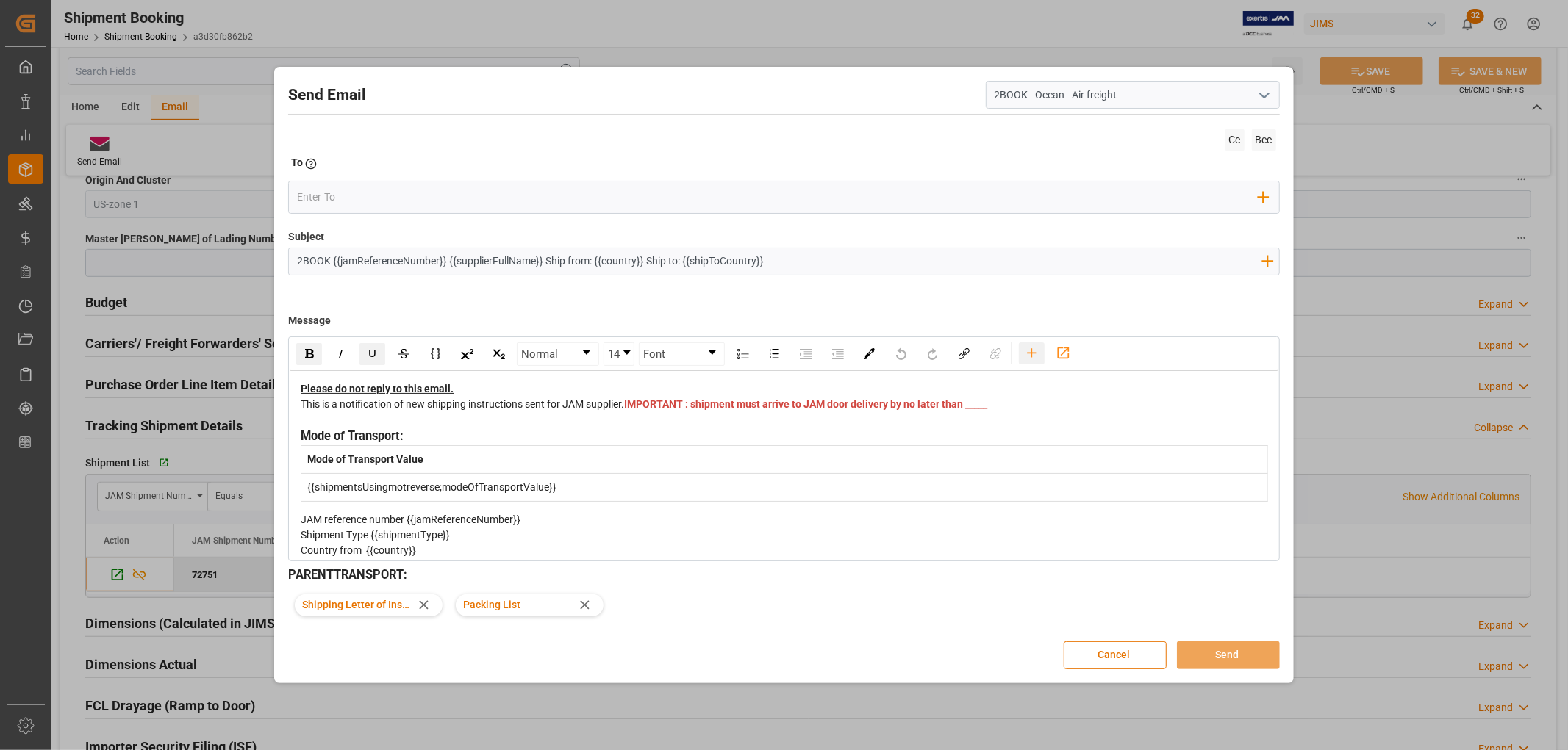
click at [1032, 356] on icon "rdw-toolbar" at bounding box center [1031, 353] width 16 height 16
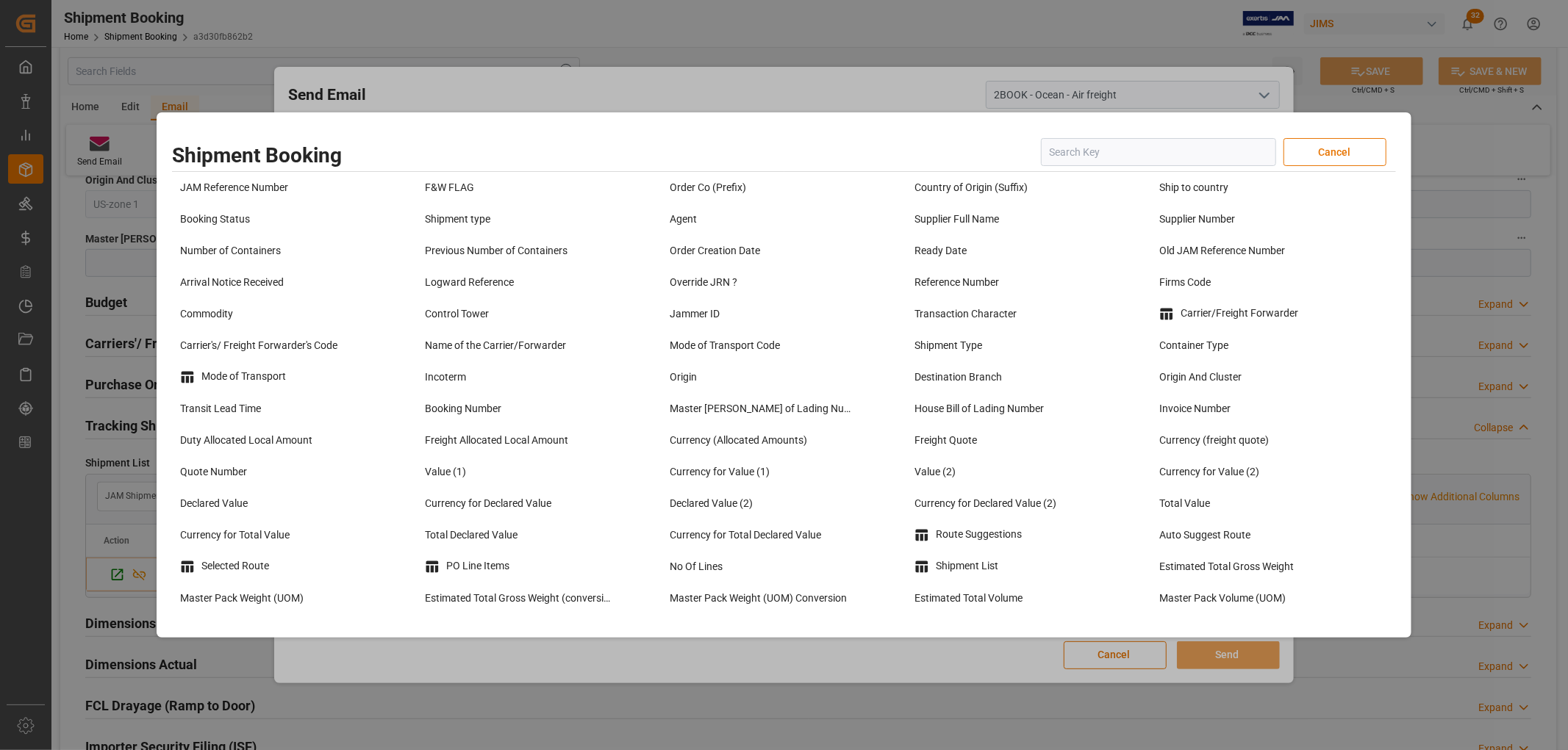
click at [1079, 155] on input "text" at bounding box center [1158, 152] width 235 height 27
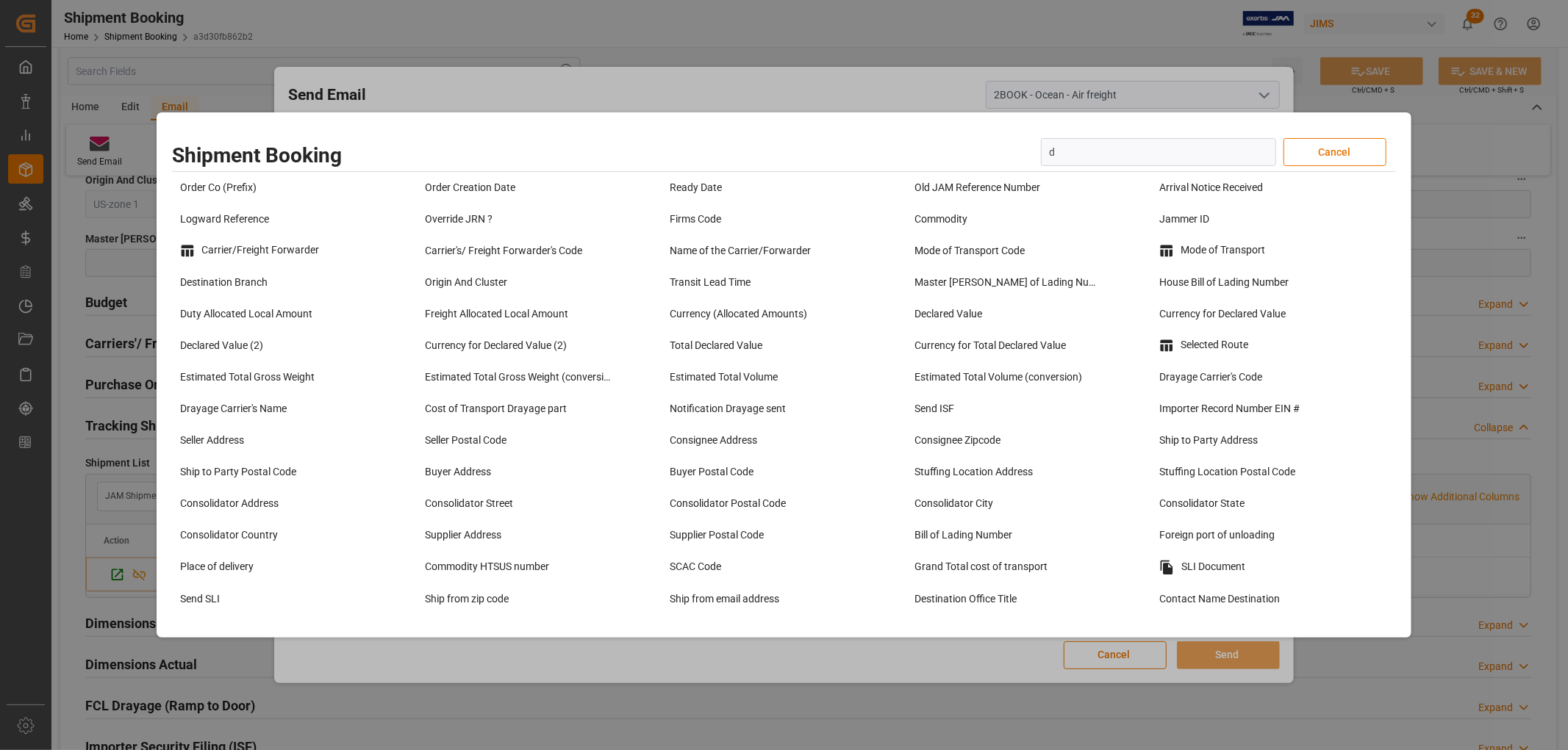
type input "ds"
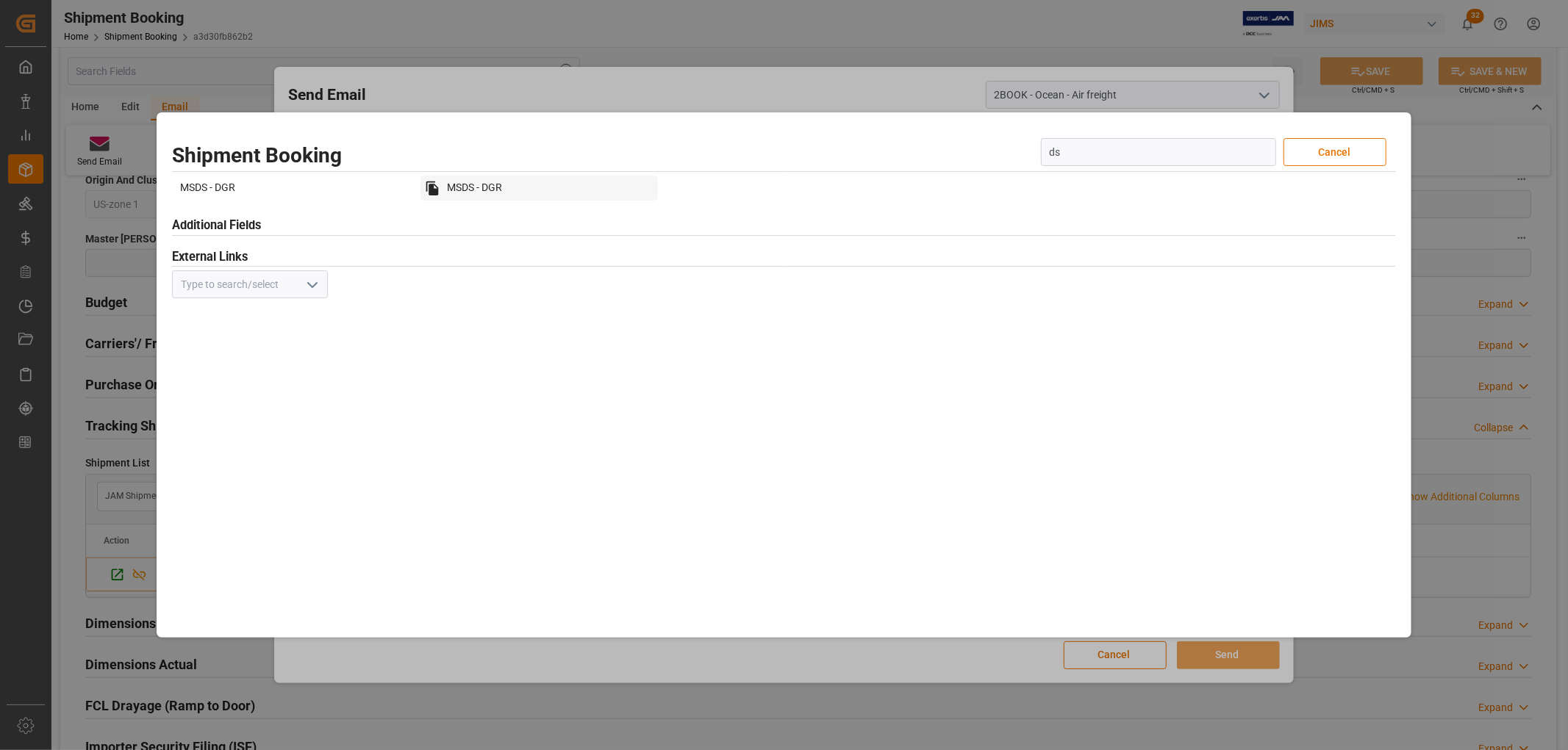
click at [473, 188] on div "MSDS - DGR" at bounding box center [539, 188] width 237 height 25
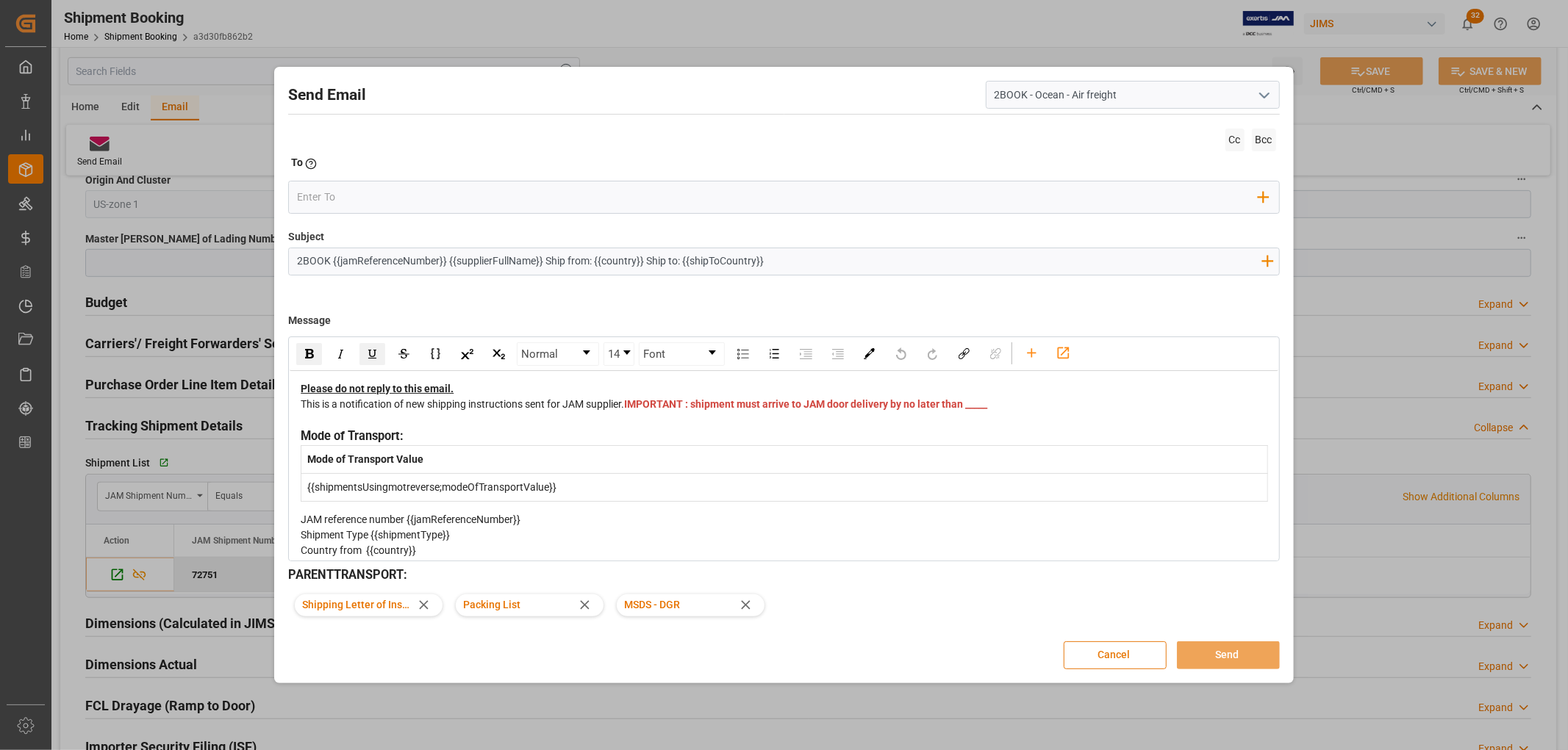
click at [1096, 655] on button "Cancel" at bounding box center [1115, 656] width 103 height 27
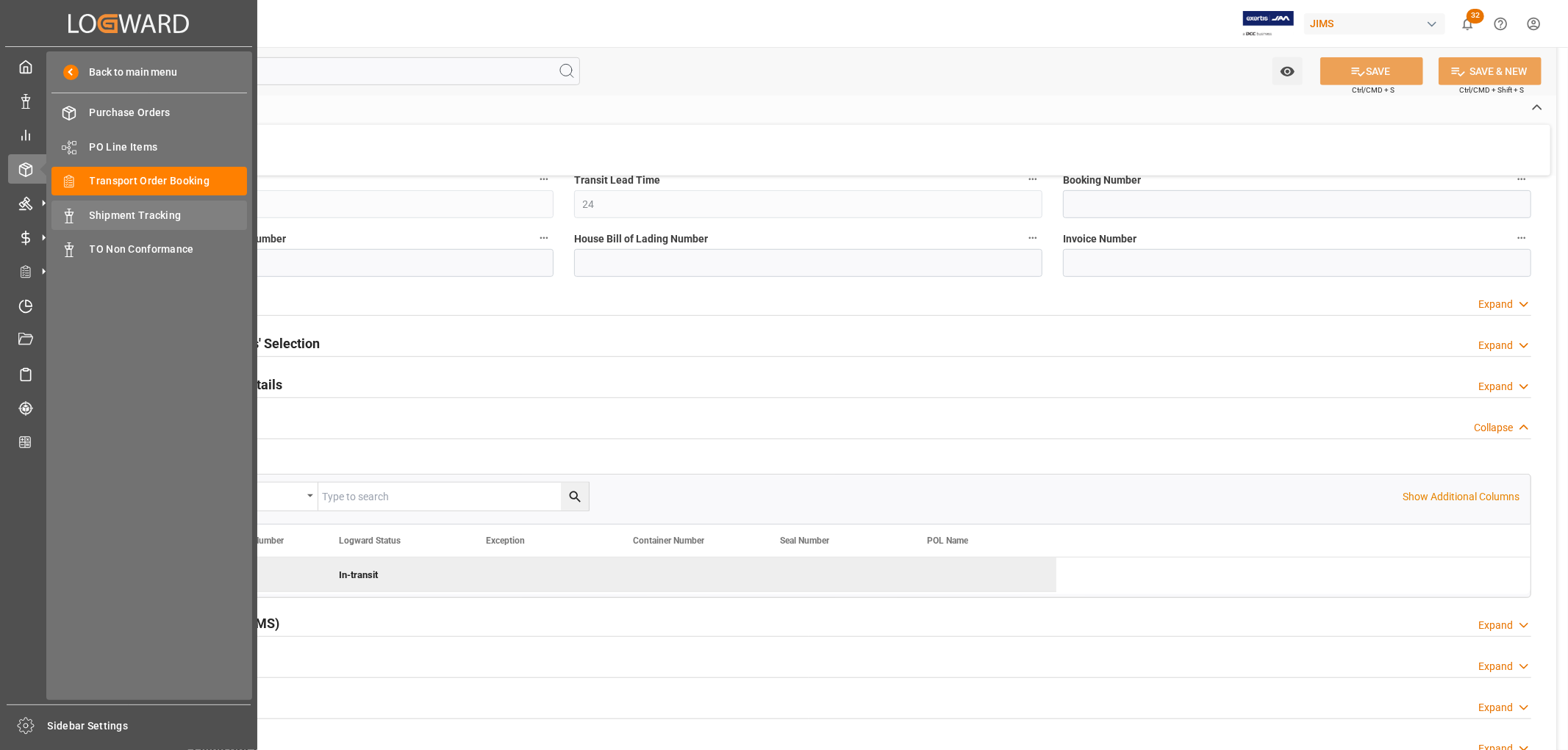
click at [125, 218] on span "Shipment Tracking" at bounding box center [169, 215] width 158 height 16
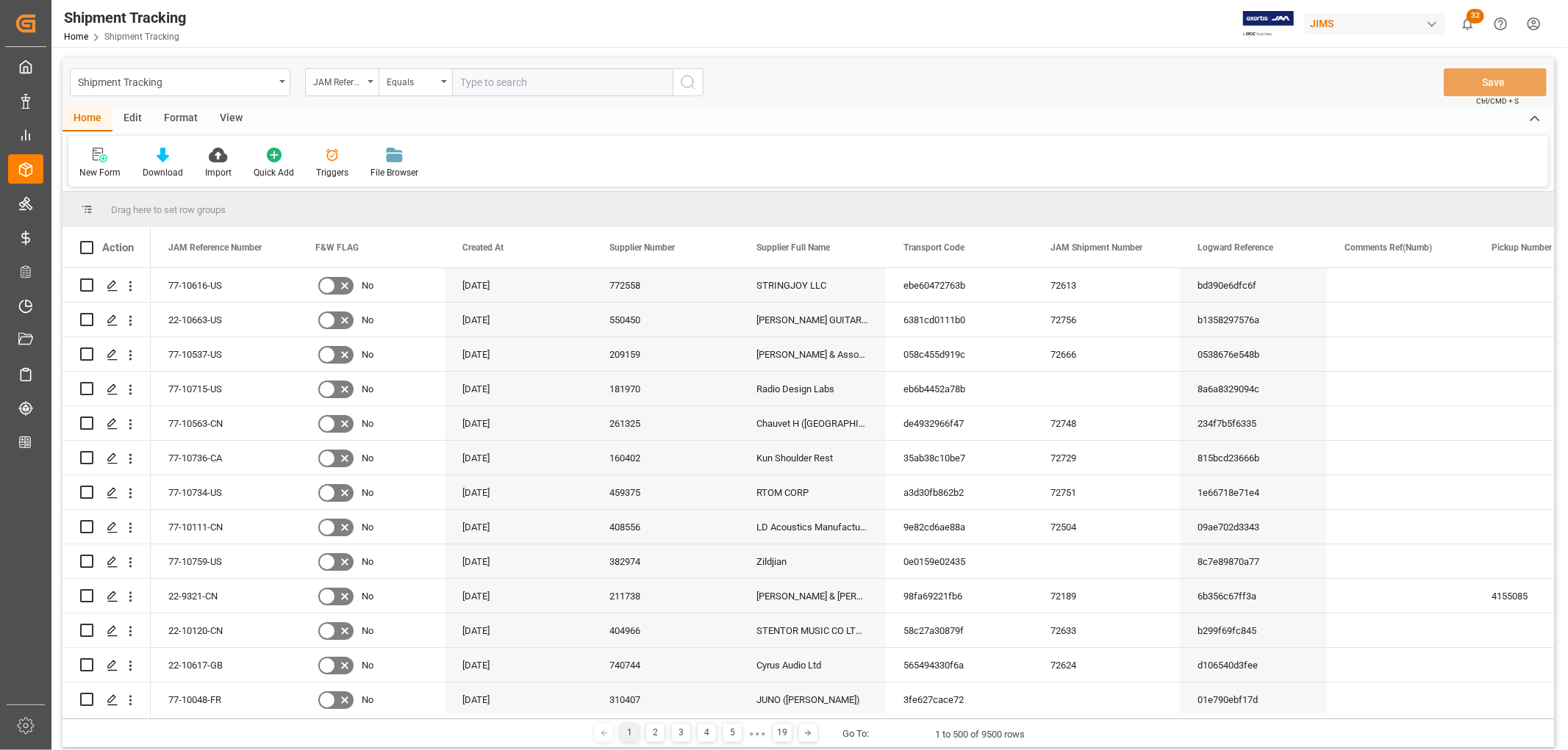
click at [480, 76] on input "text" at bounding box center [562, 82] width 221 height 27
paste input "22-10379-[GEOGRAPHIC_DATA]"
type input "22-10379-[GEOGRAPHIC_DATA]"
click at [691, 82] on icon "search button" at bounding box center [687, 82] width 17 height 17
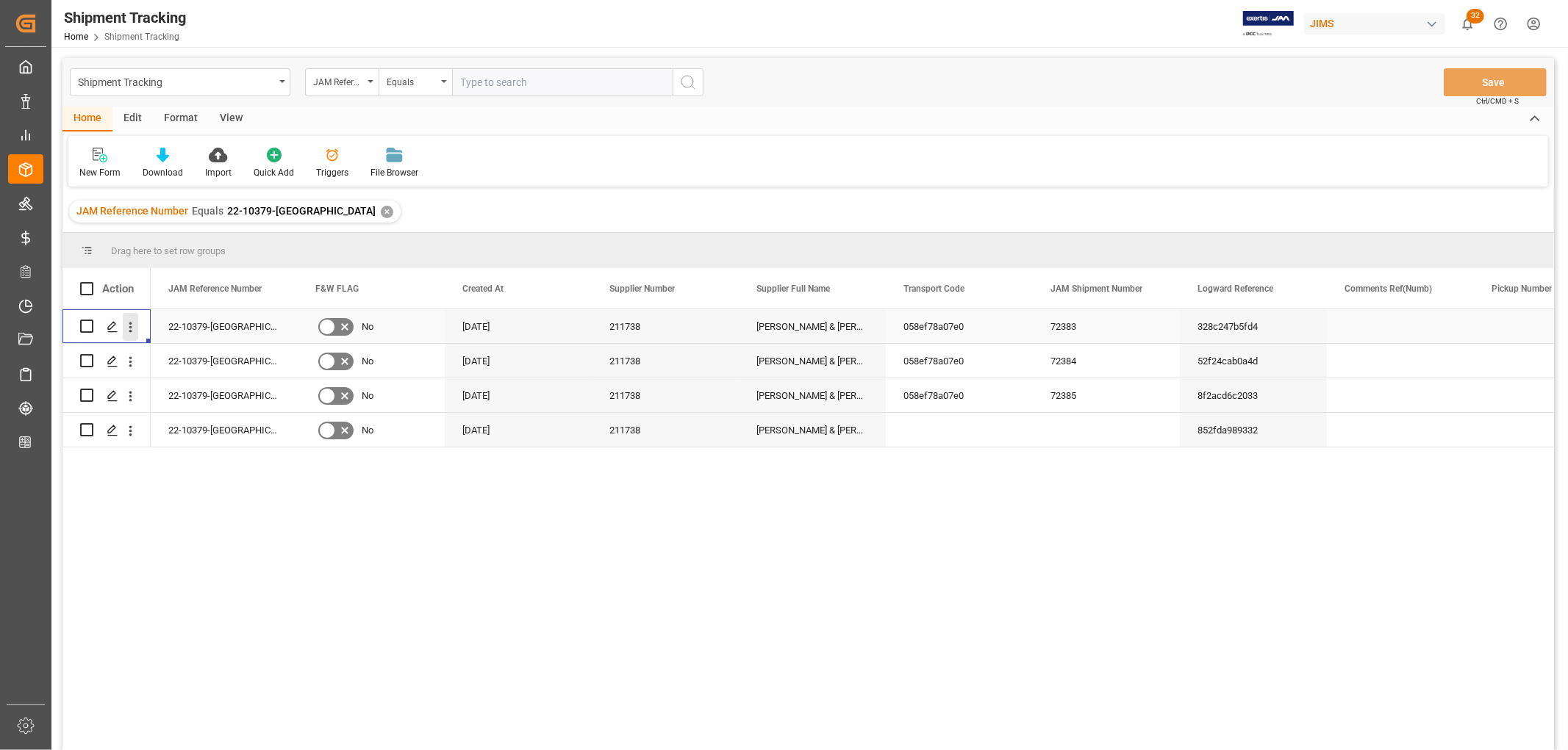
click at [131, 325] on icon "open menu" at bounding box center [130, 327] width 16 height 16
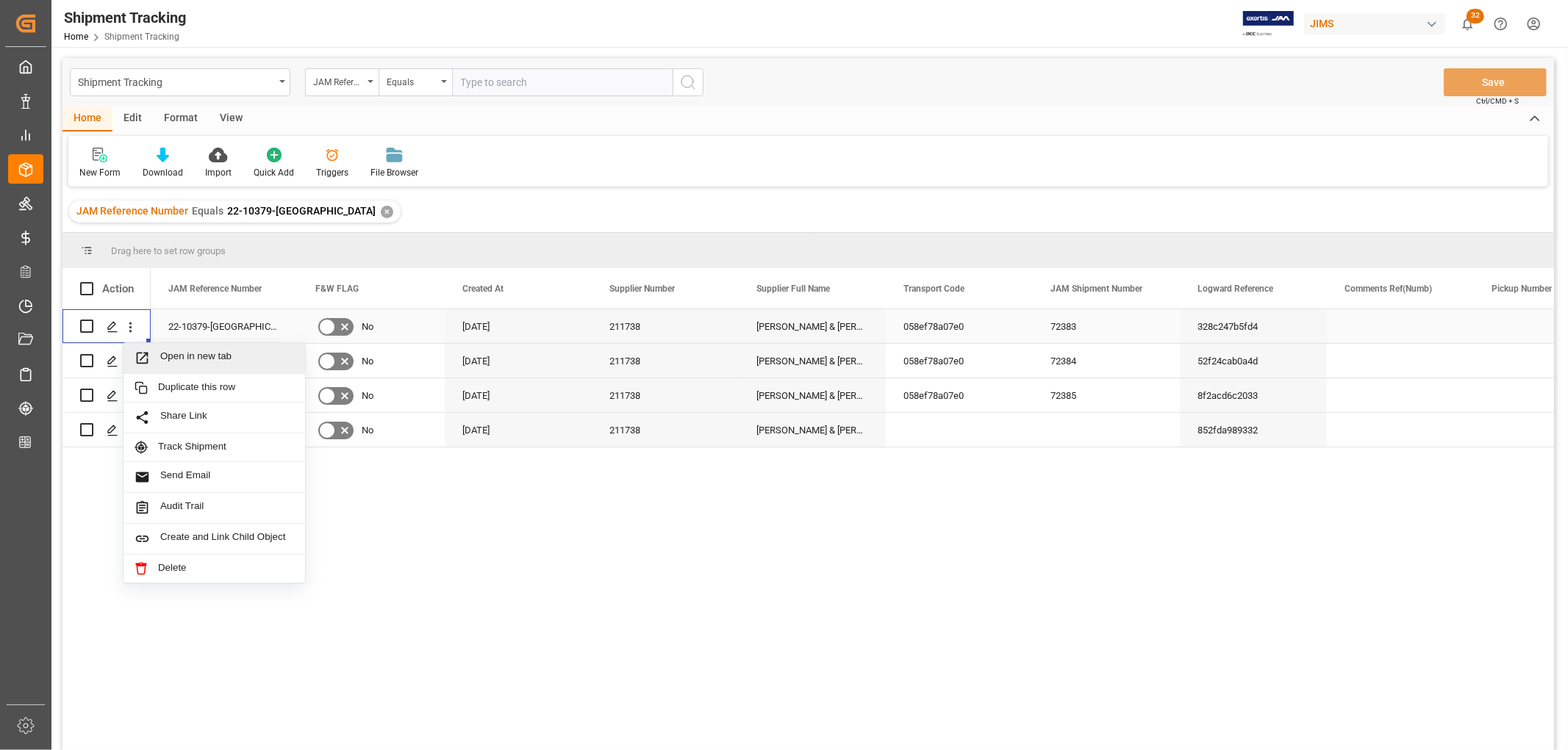
click at [170, 356] on span "Open in new tab" at bounding box center [227, 358] width 134 height 16
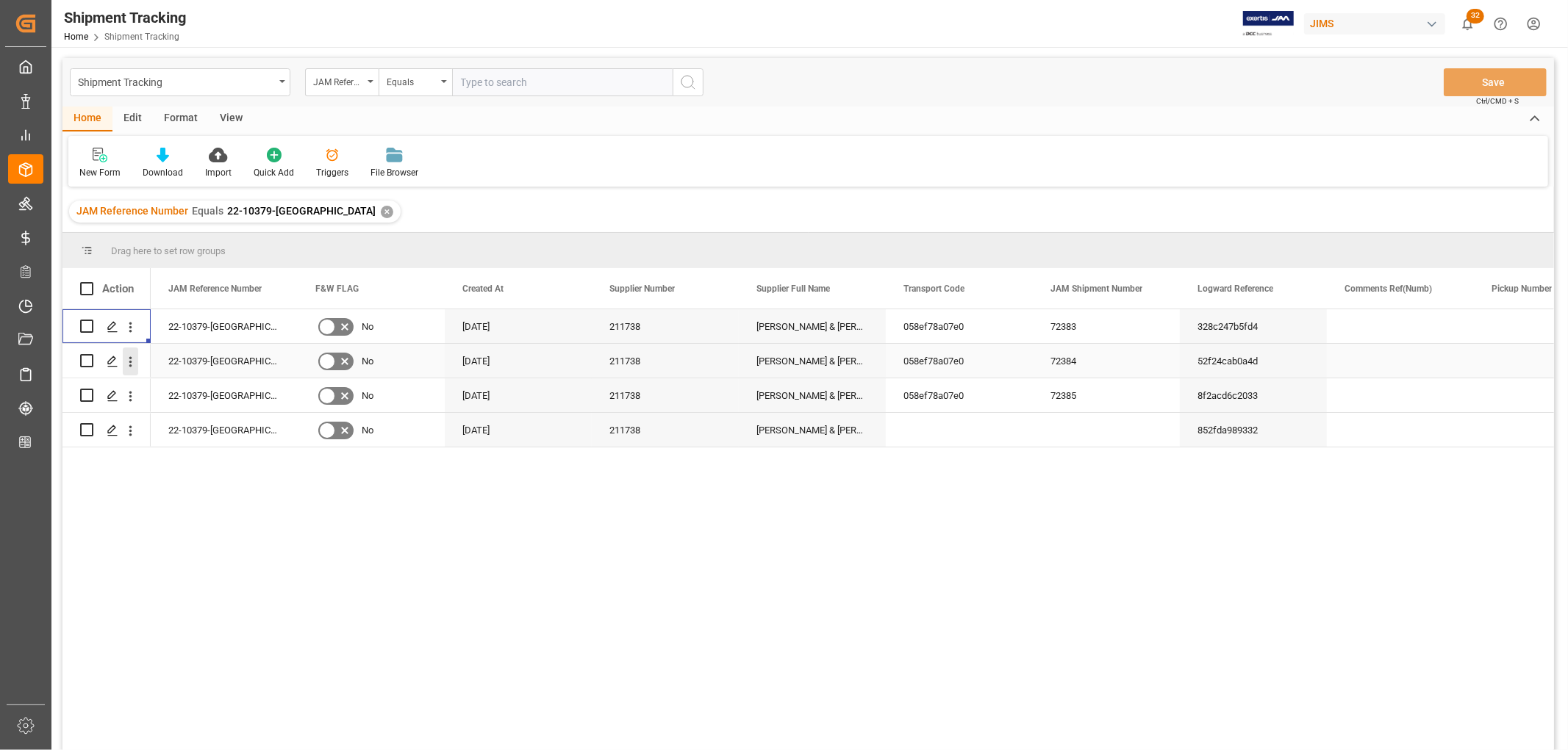
click at [129, 359] on icon "open menu" at bounding box center [130, 362] width 16 height 16
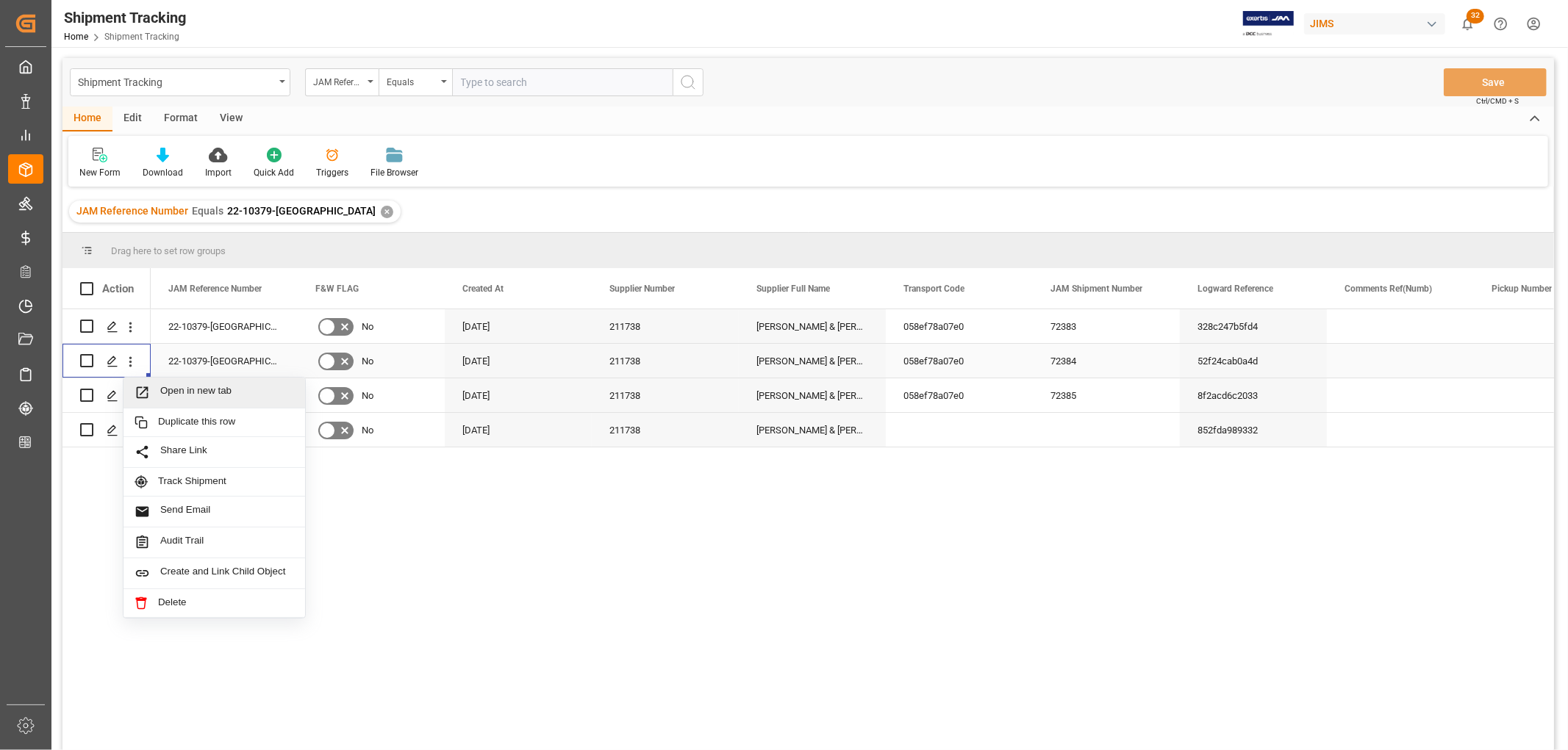
click at [185, 393] on span "Open in new tab" at bounding box center [227, 393] width 134 height 16
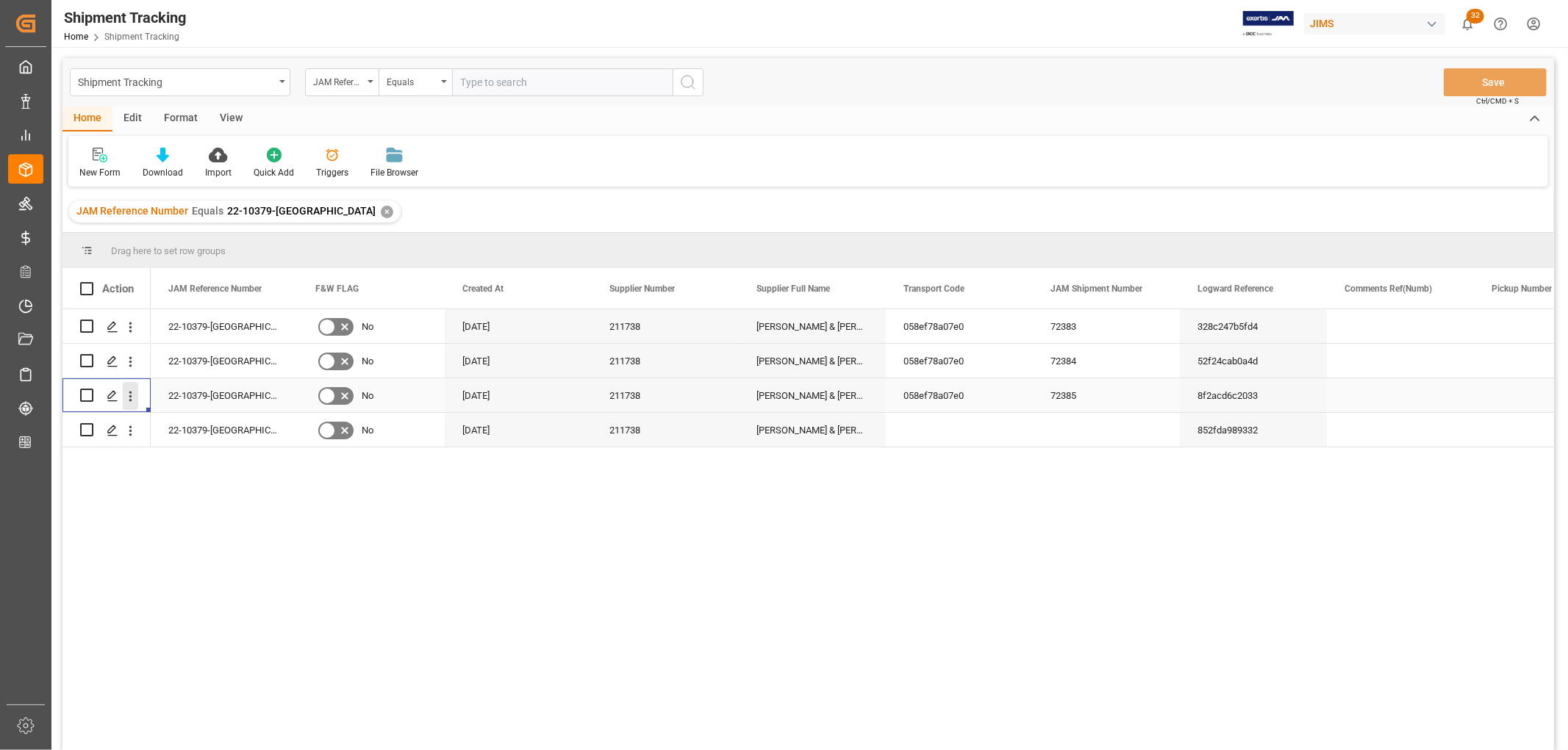
click at [130, 395] on icon "open menu" at bounding box center [130, 396] width 3 height 10
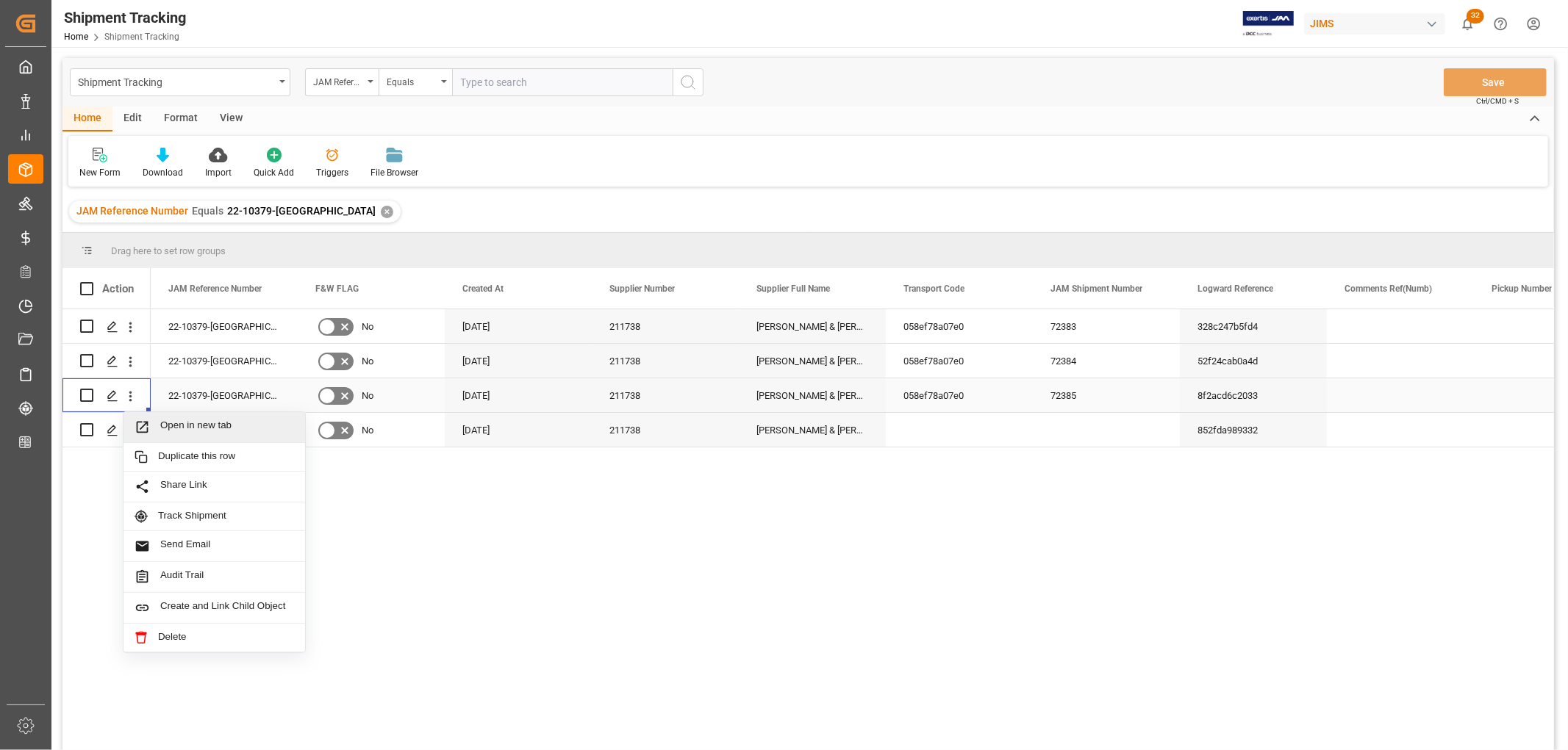
click at [180, 417] on div "Open in new tab" at bounding box center [214, 428] width 181 height 31
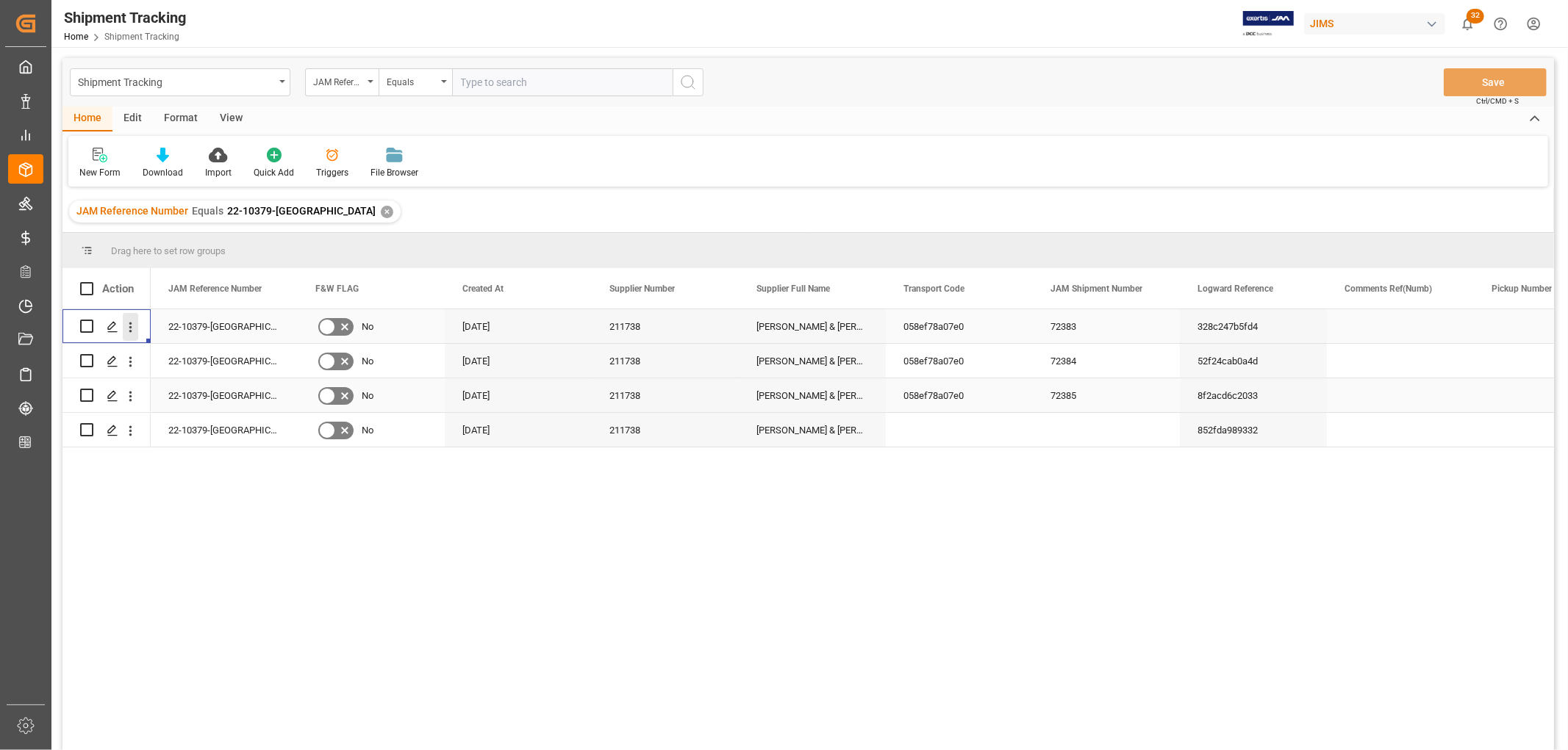
click at [132, 326] on icon "open menu" at bounding box center [130, 327] width 16 height 16
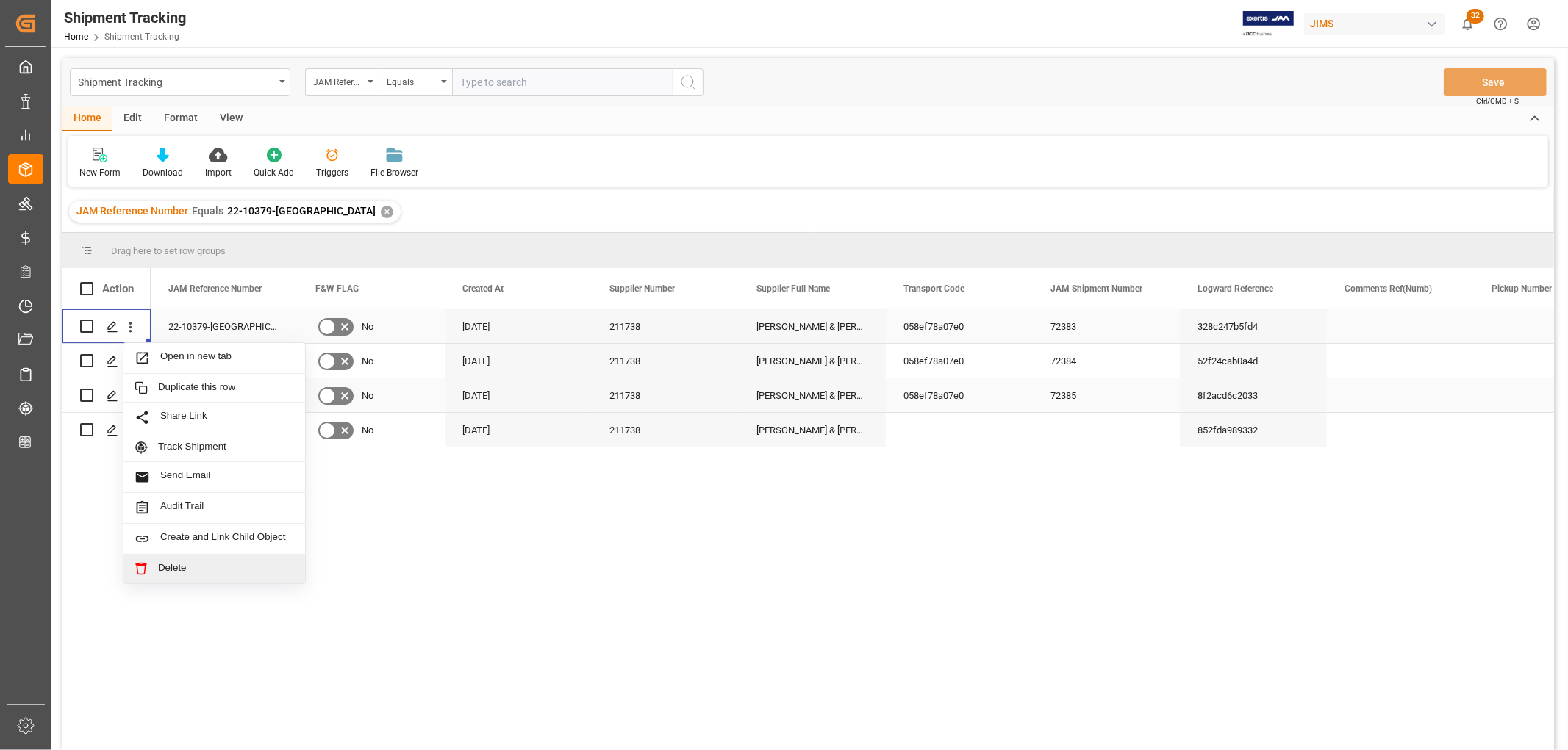
click at [166, 564] on span "Delete" at bounding box center [226, 569] width 136 height 13
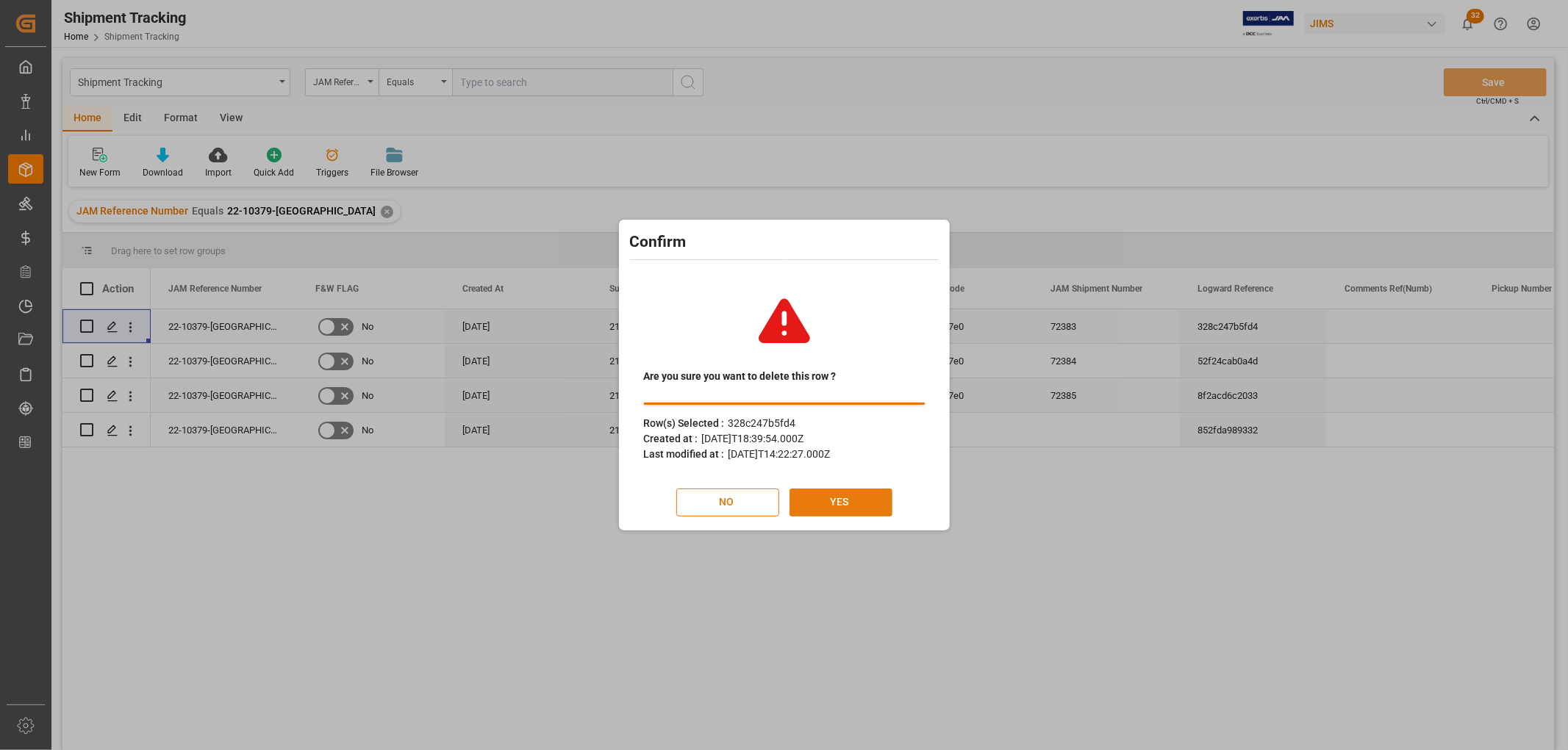
click at [826, 493] on button "YES" at bounding box center [841, 503] width 103 height 27
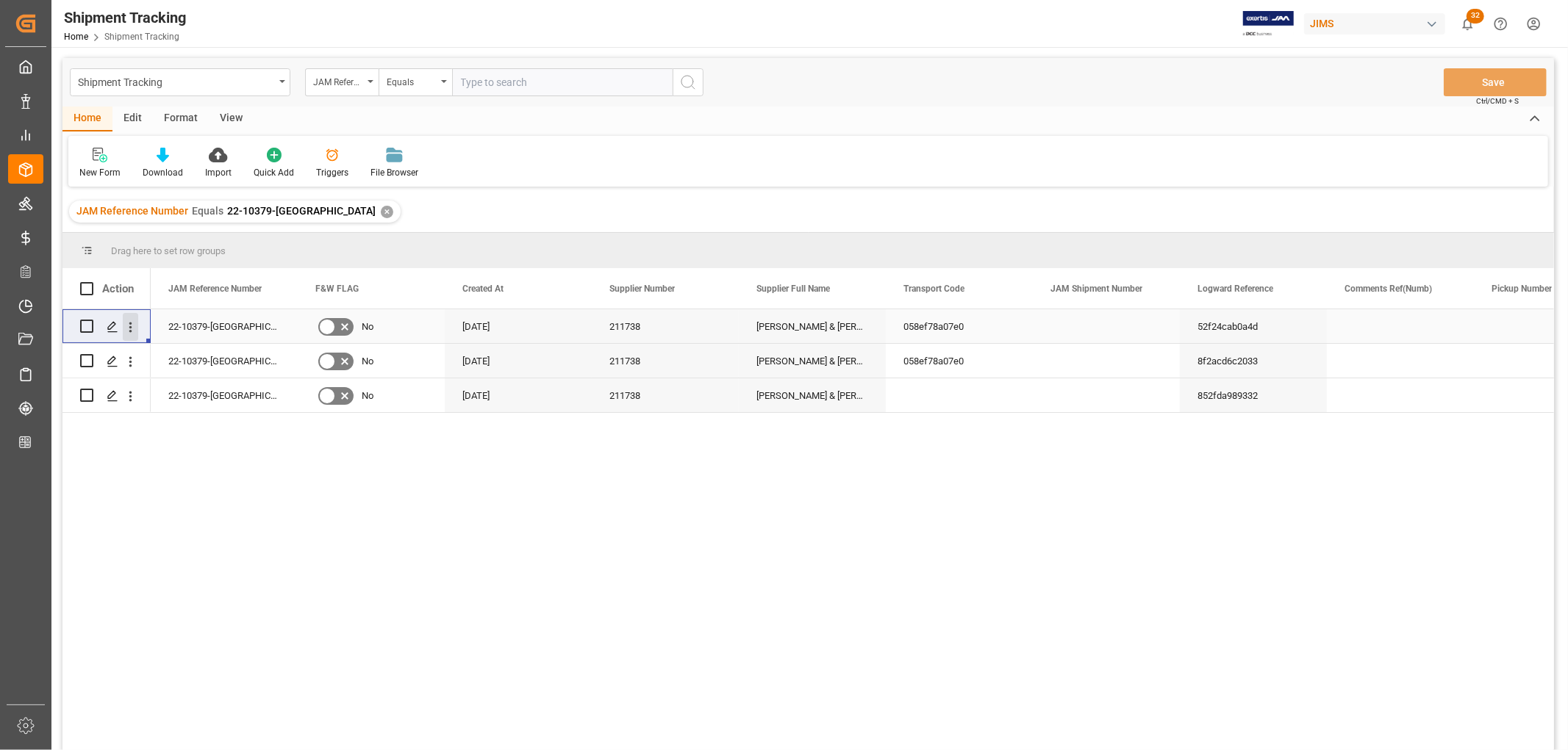
click at [134, 331] on icon "open menu" at bounding box center [130, 327] width 16 height 16
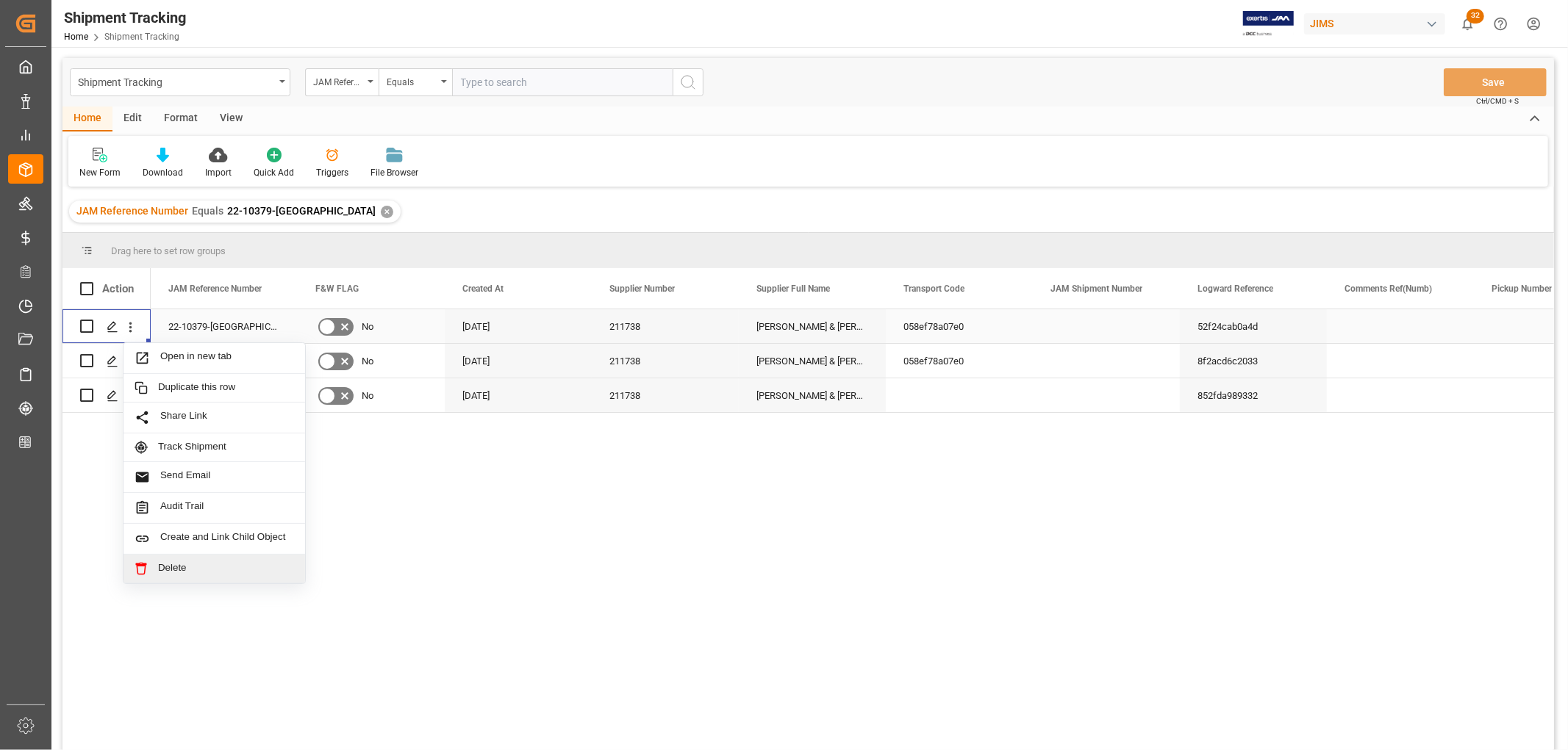
click at [186, 564] on span "Delete" at bounding box center [226, 569] width 136 height 13
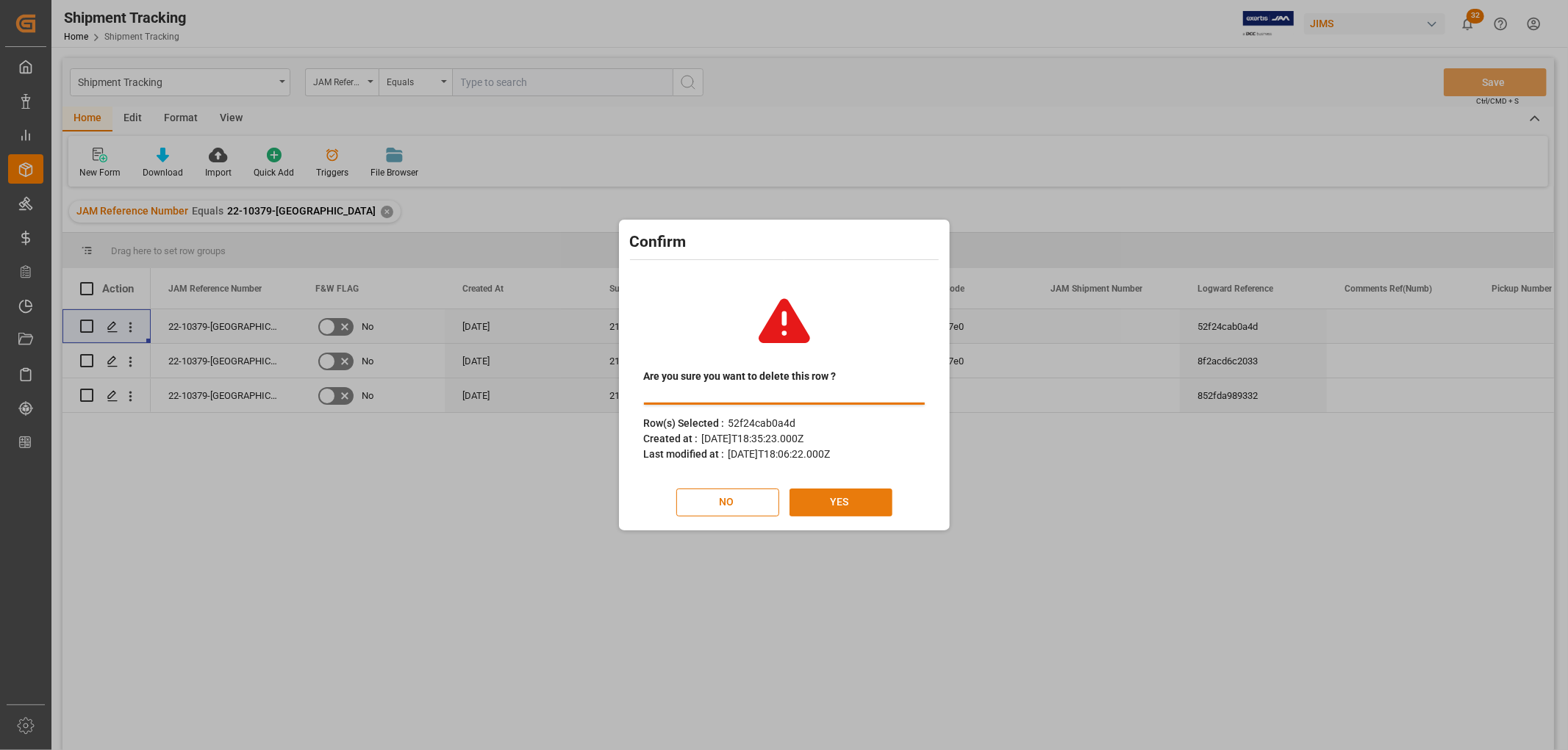
click at [813, 503] on button "YES" at bounding box center [841, 503] width 103 height 27
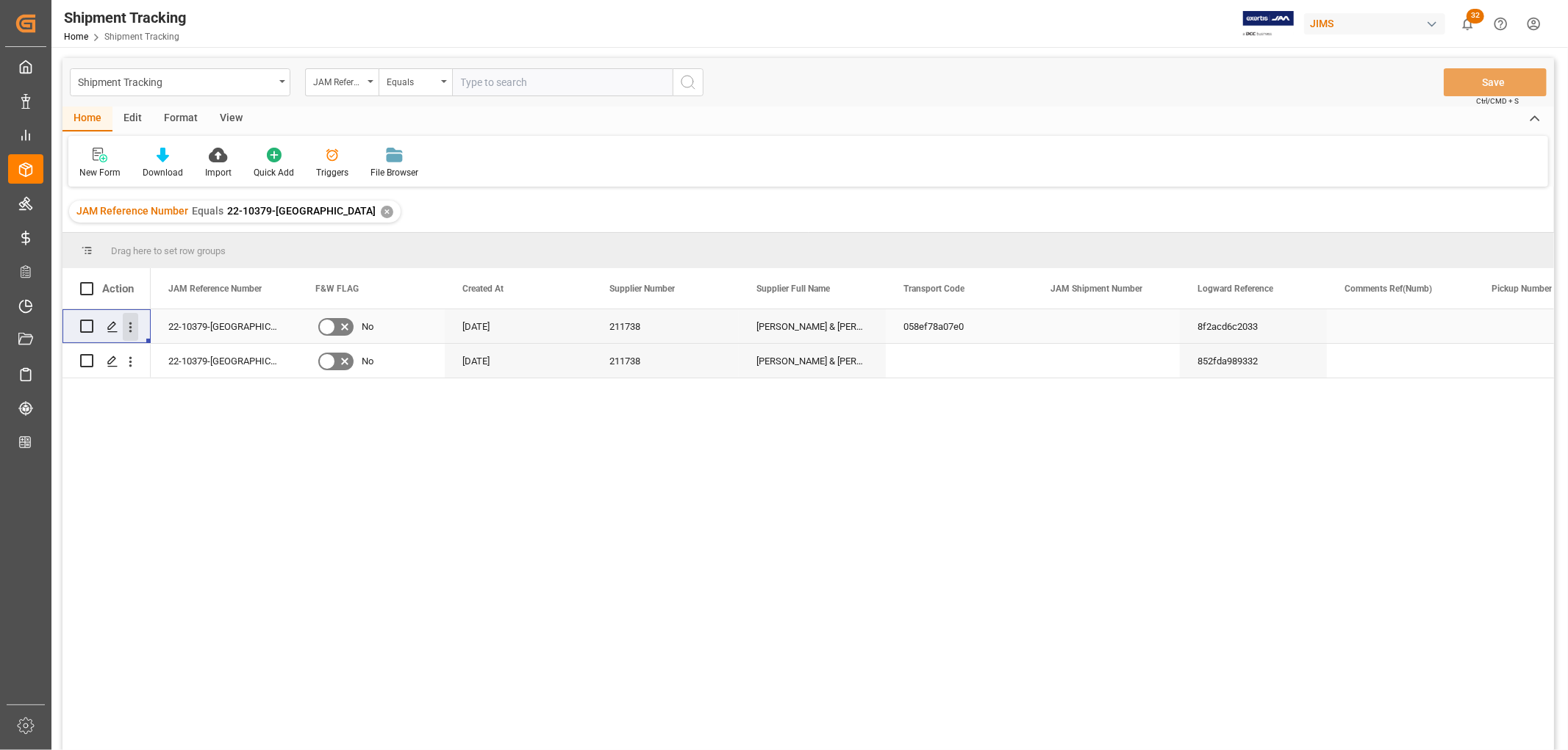
click at [136, 326] on icon "open menu" at bounding box center [130, 327] width 16 height 16
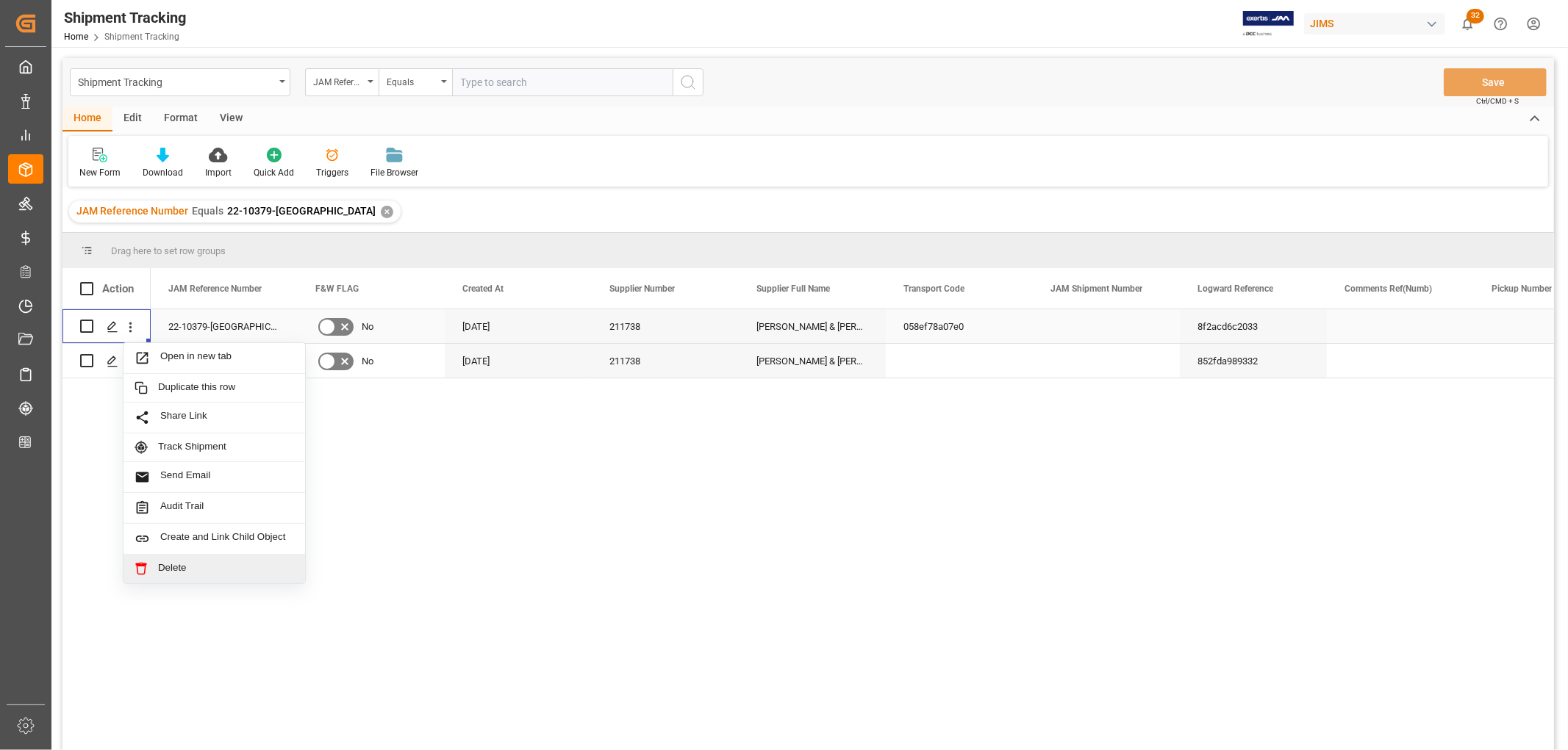
click at [191, 567] on span "Delete" at bounding box center [226, 569] width 136 height 13
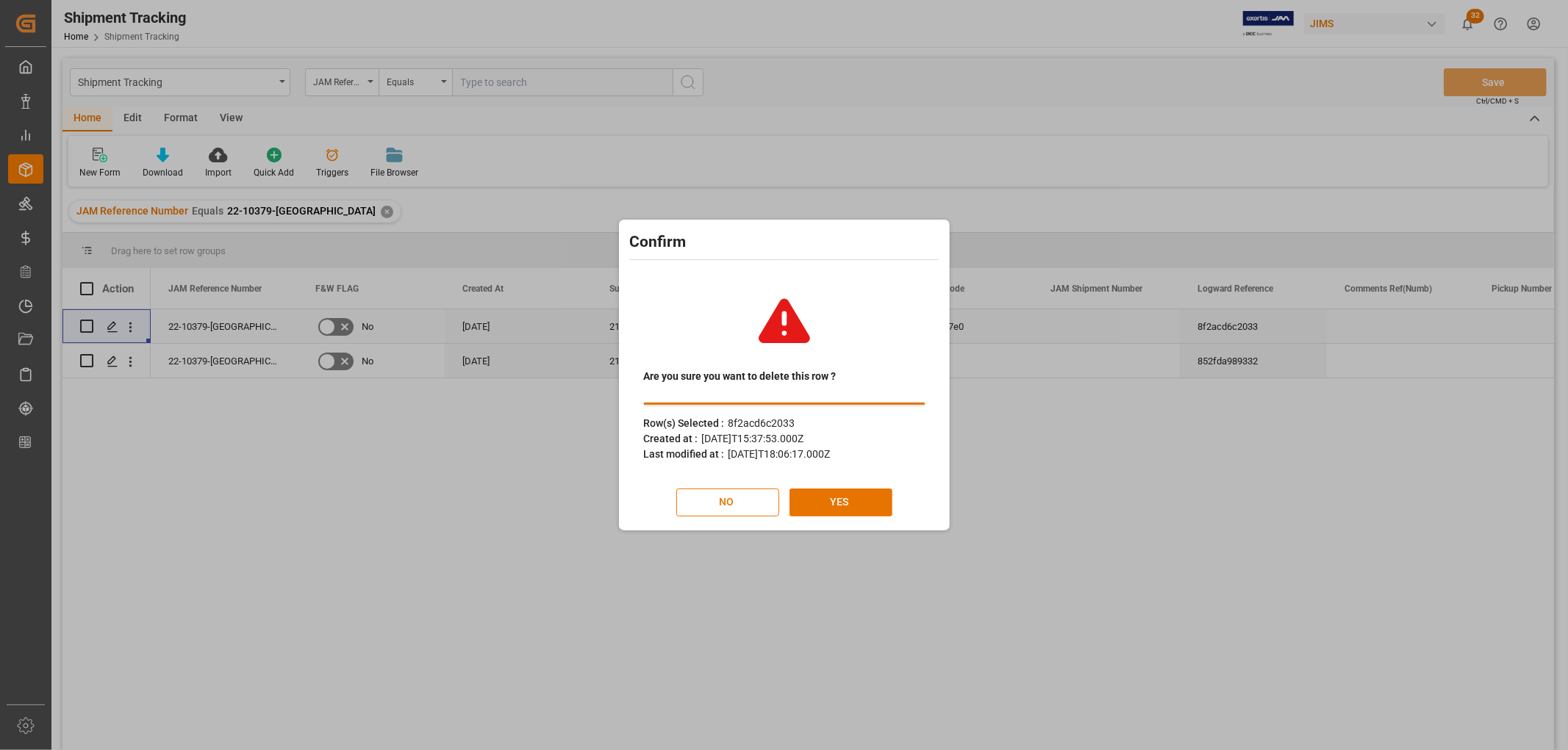
click at [831, 516] on div "Are you sure you want to delete this row ? Row(s) Selected : 8f2acd6c2033 Creat…" at bounding box center [784, 398] width 323 height 256
click at [832, 505] on button "YES" at bounding box center [841, 503] width 103 height 27
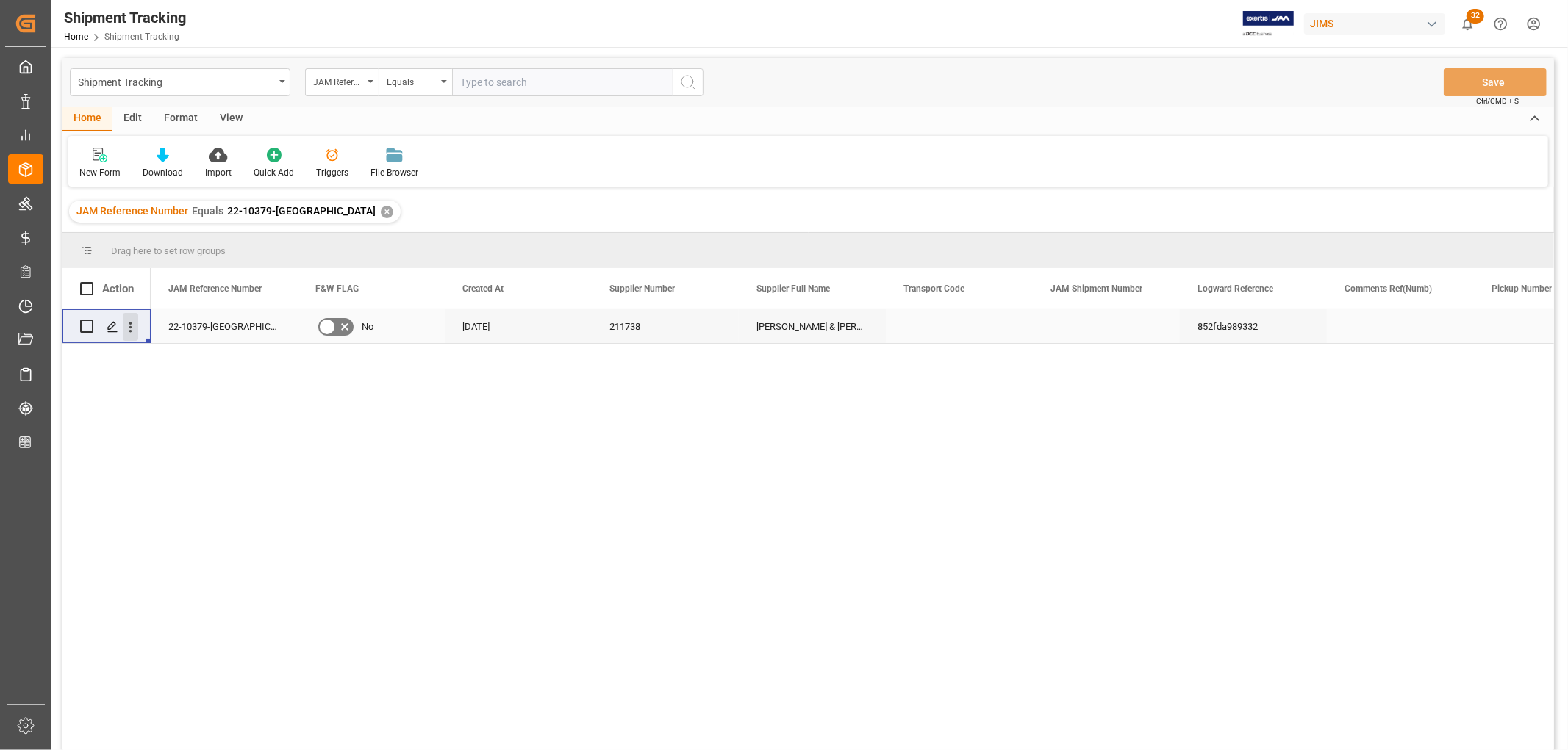
click at [130, 332] on icon "open menu" at bounding box center [130, 326] width 3 height 10
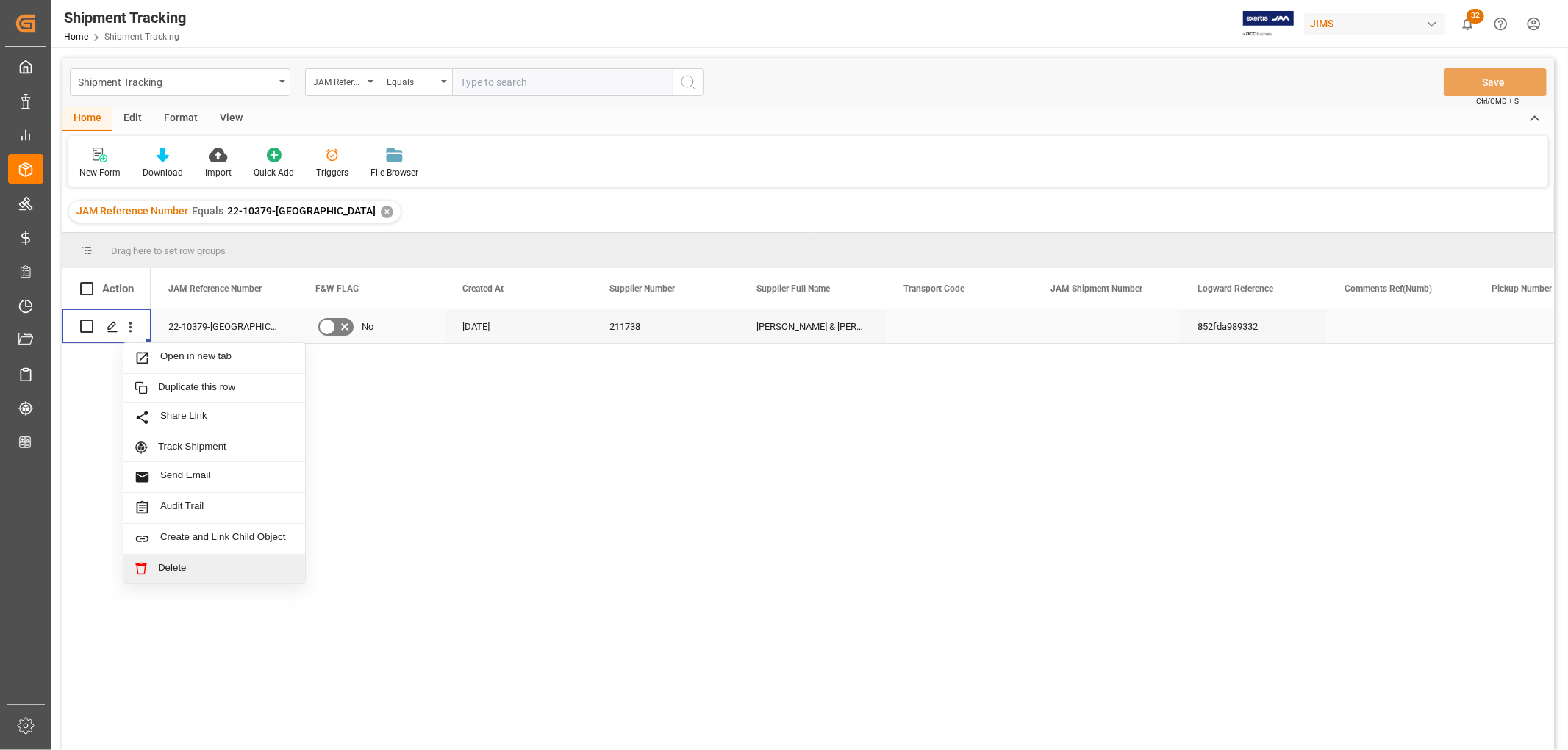
click at [191, 571] on span "Delete" at bounding box center [226, 569] width 136 height 13
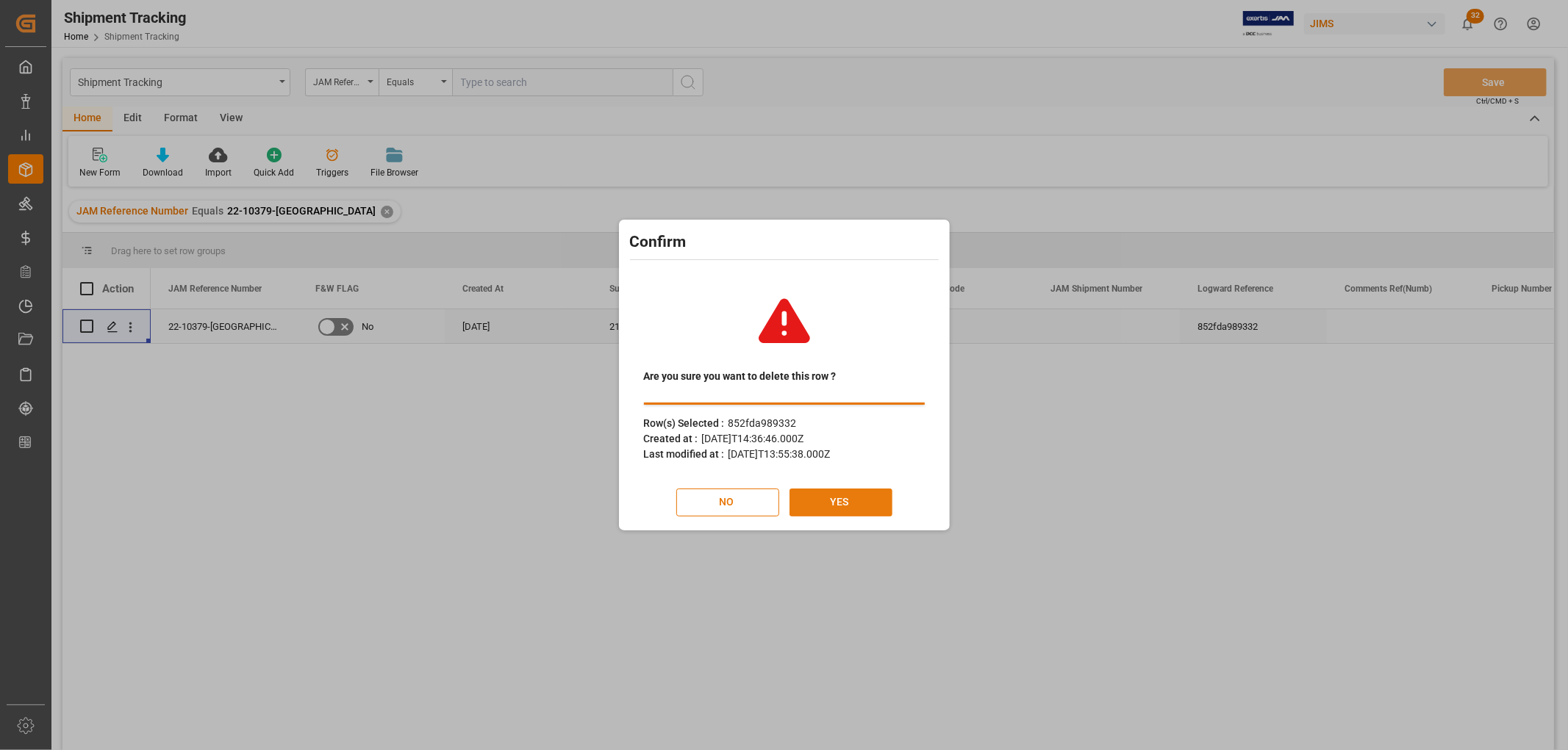
click at [814, 496] on button "YES" at bounding box center [841, 503] width 103 height 27
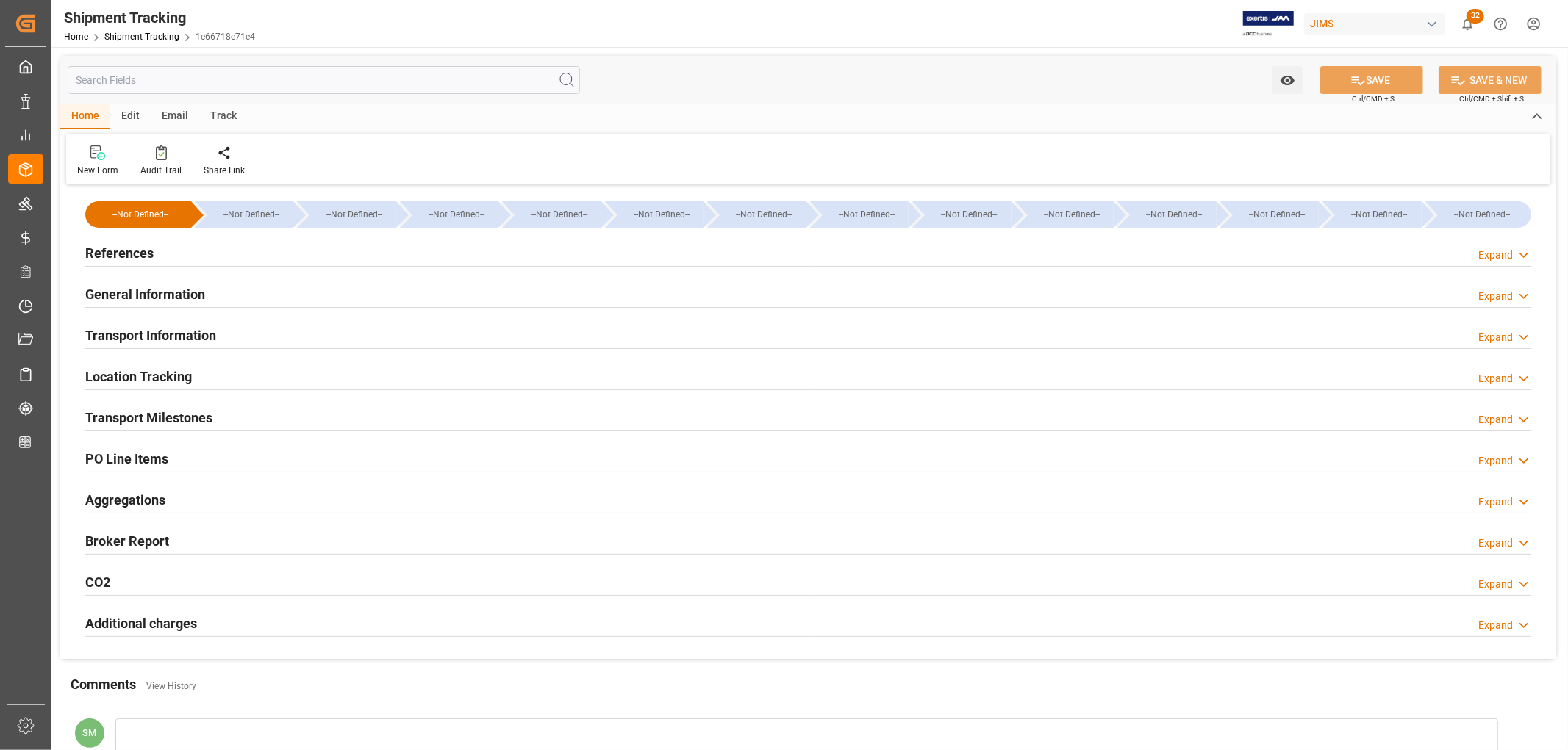
type input "4951.9"
click at [184, 341] on h2 "Transport Information" at bounding box center [150, 336] width 131 height 20
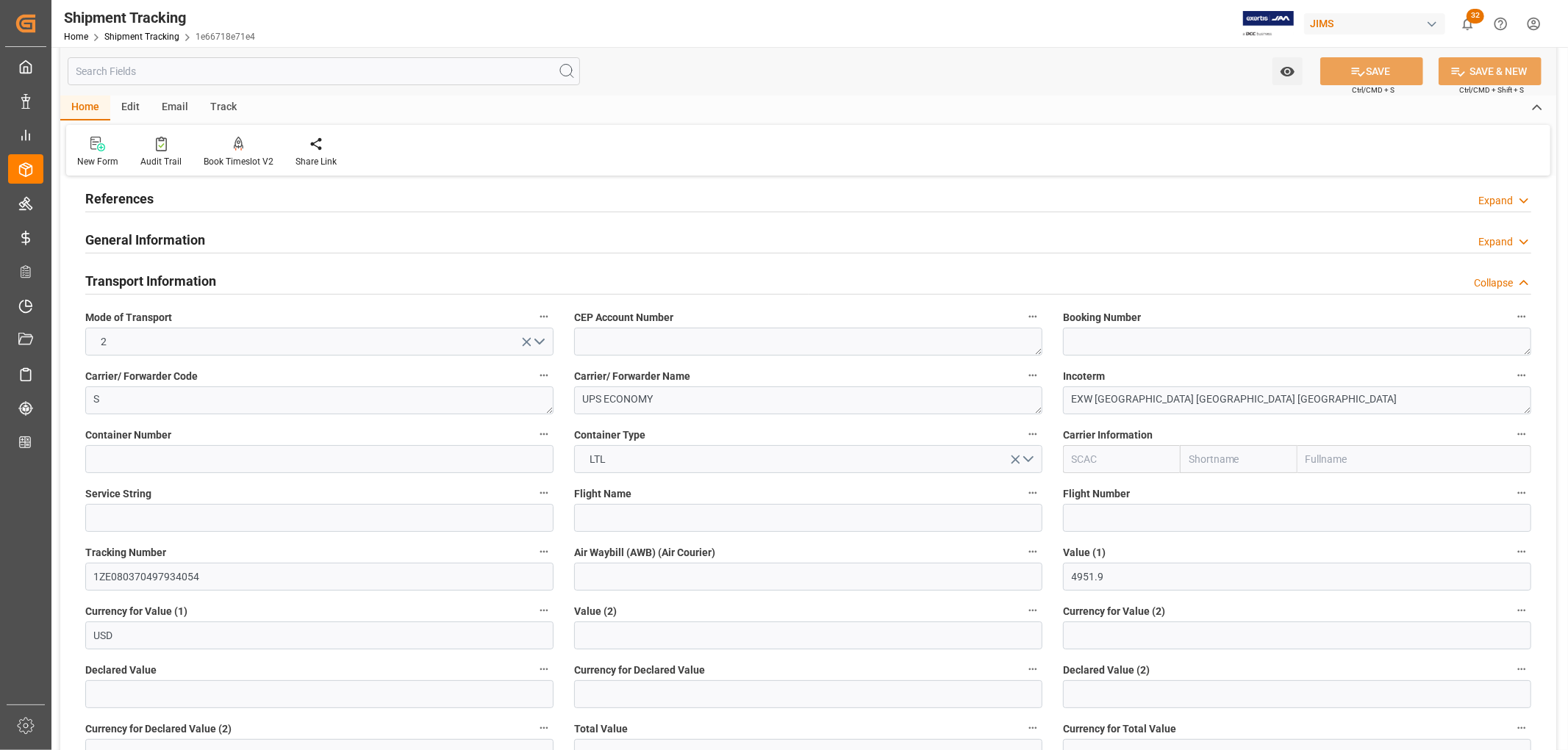
scroll to position [82, 0]
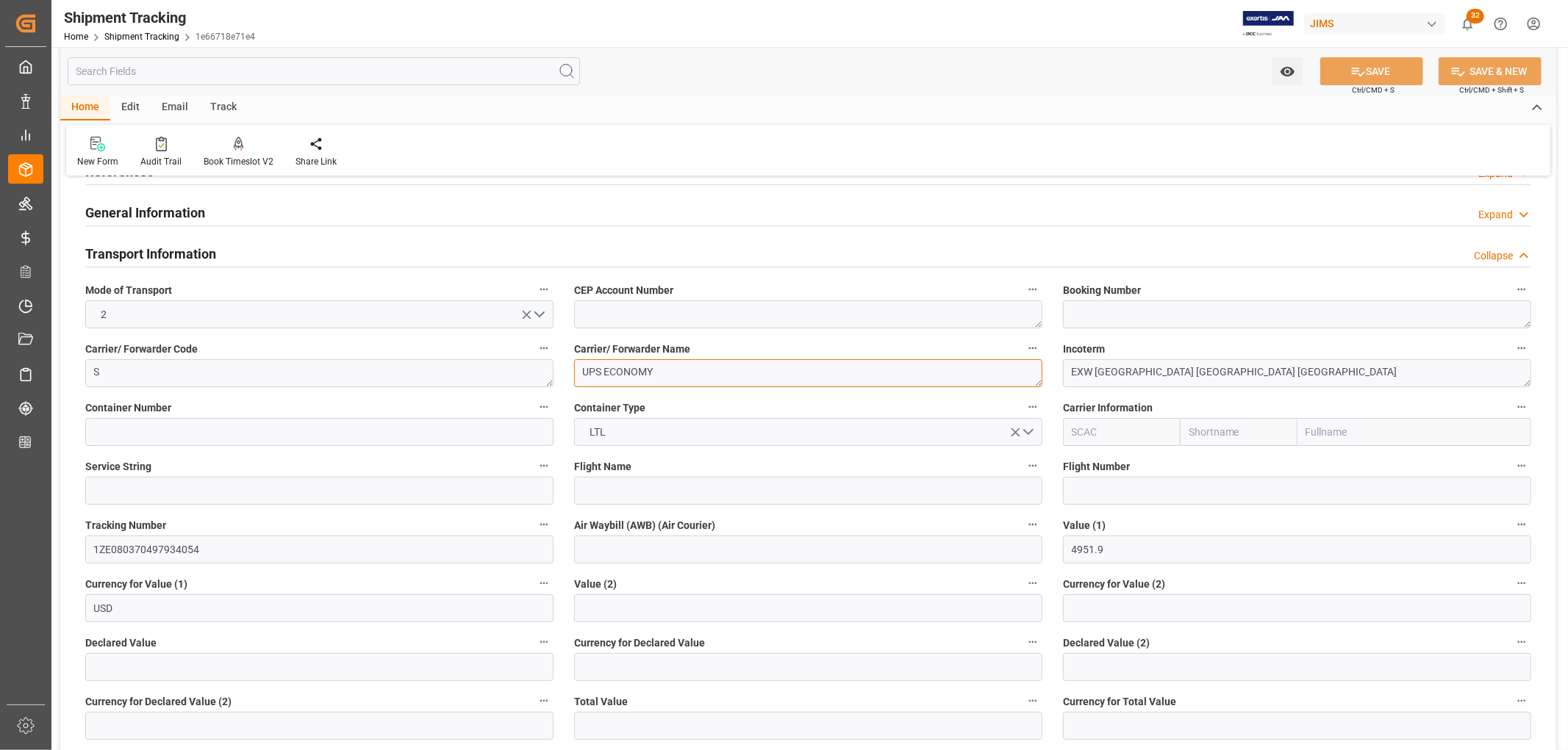
drag, startPoint x: 582, startPoint y: 372, endPoint x: 671, endPoint y: 369, distance: 89.1
click at [661, 371] on textarea "UPS ECONOMY" at bounding box center [808, 373] width 468 height 27
click at [117, 545] on input "1ZE080370497934054" at bounding box center [319, 549] width 468 height 27
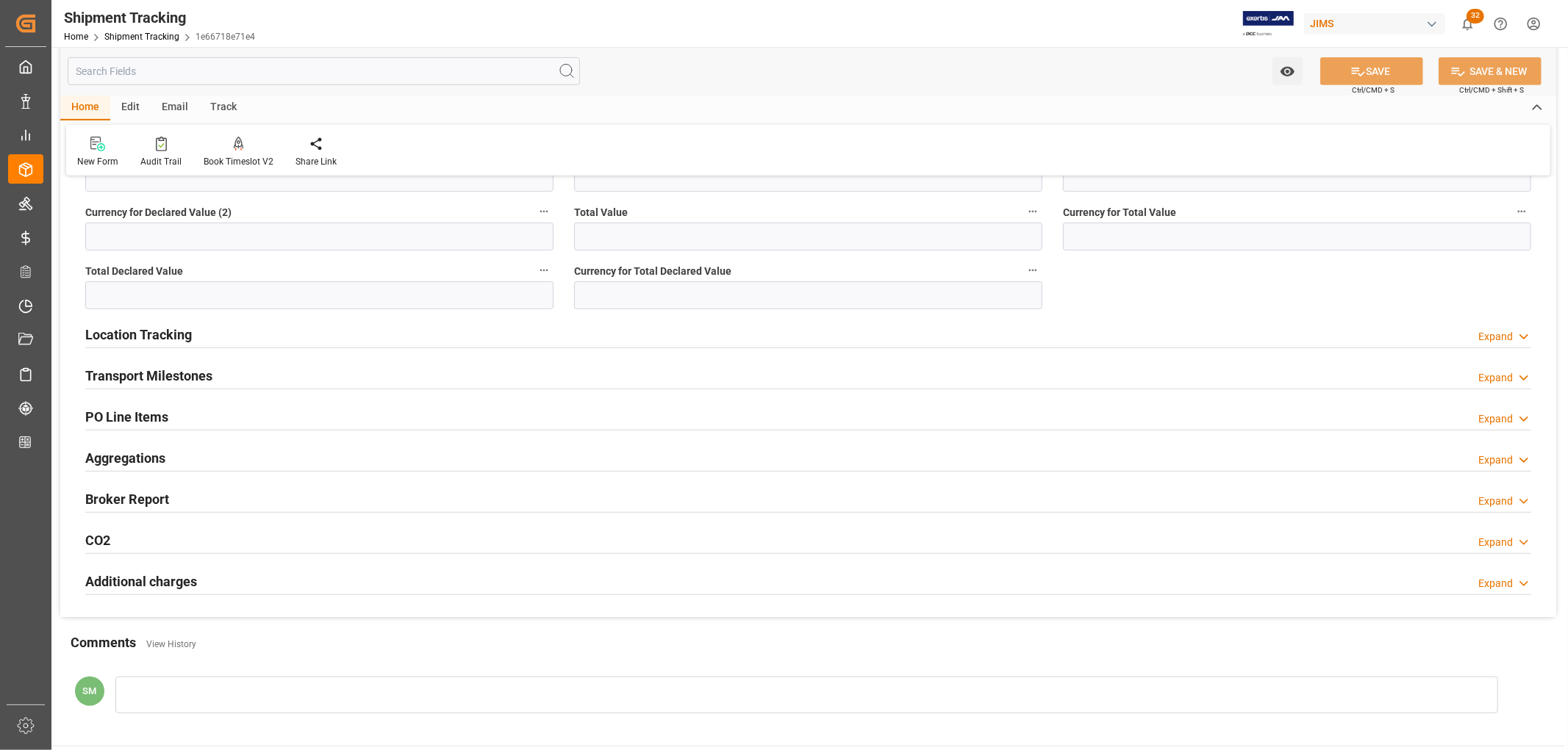
scroll to position [653, 0]
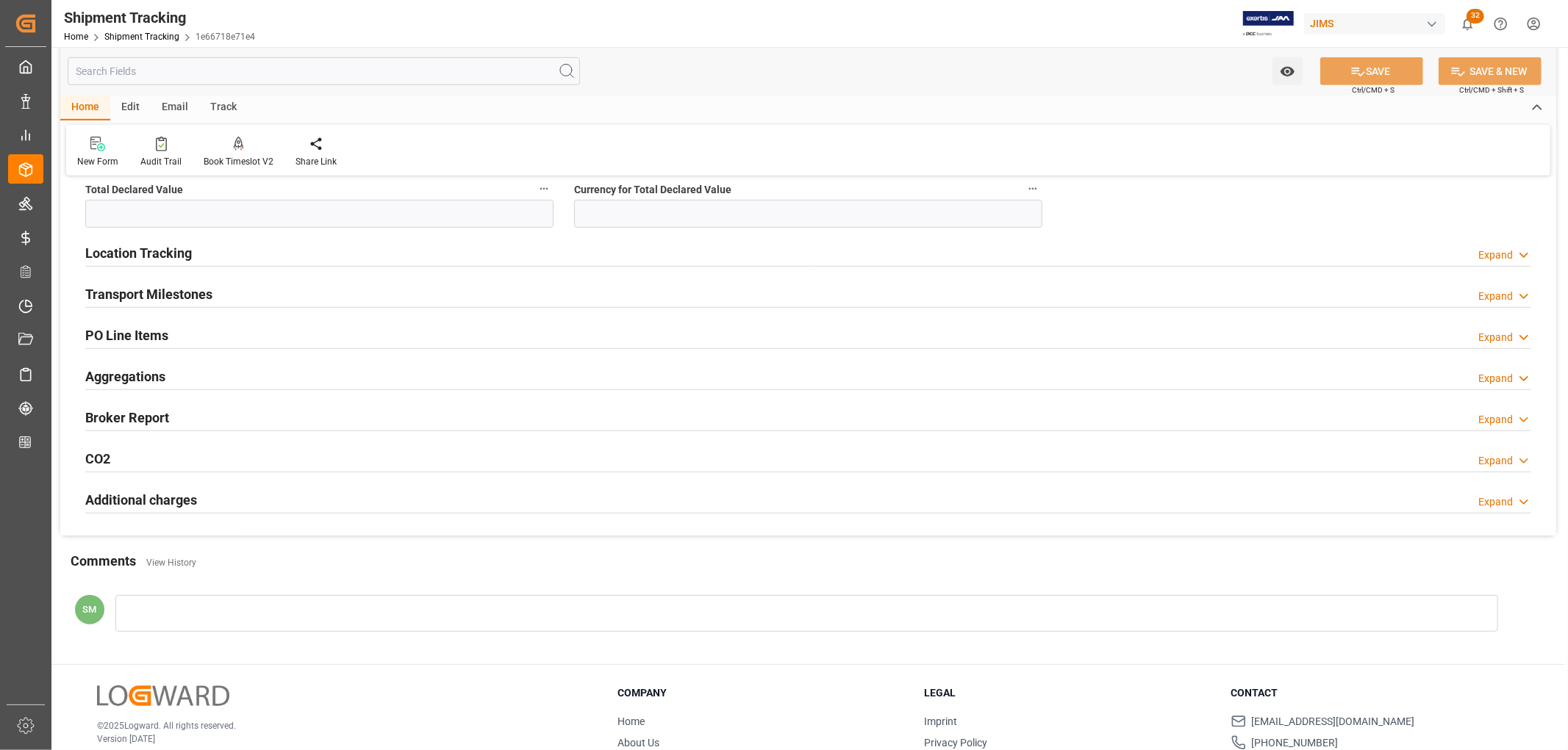
click at [158, 297] on h2 "Transport Milestones" at bounding box center [148, 295] width 127 height 20
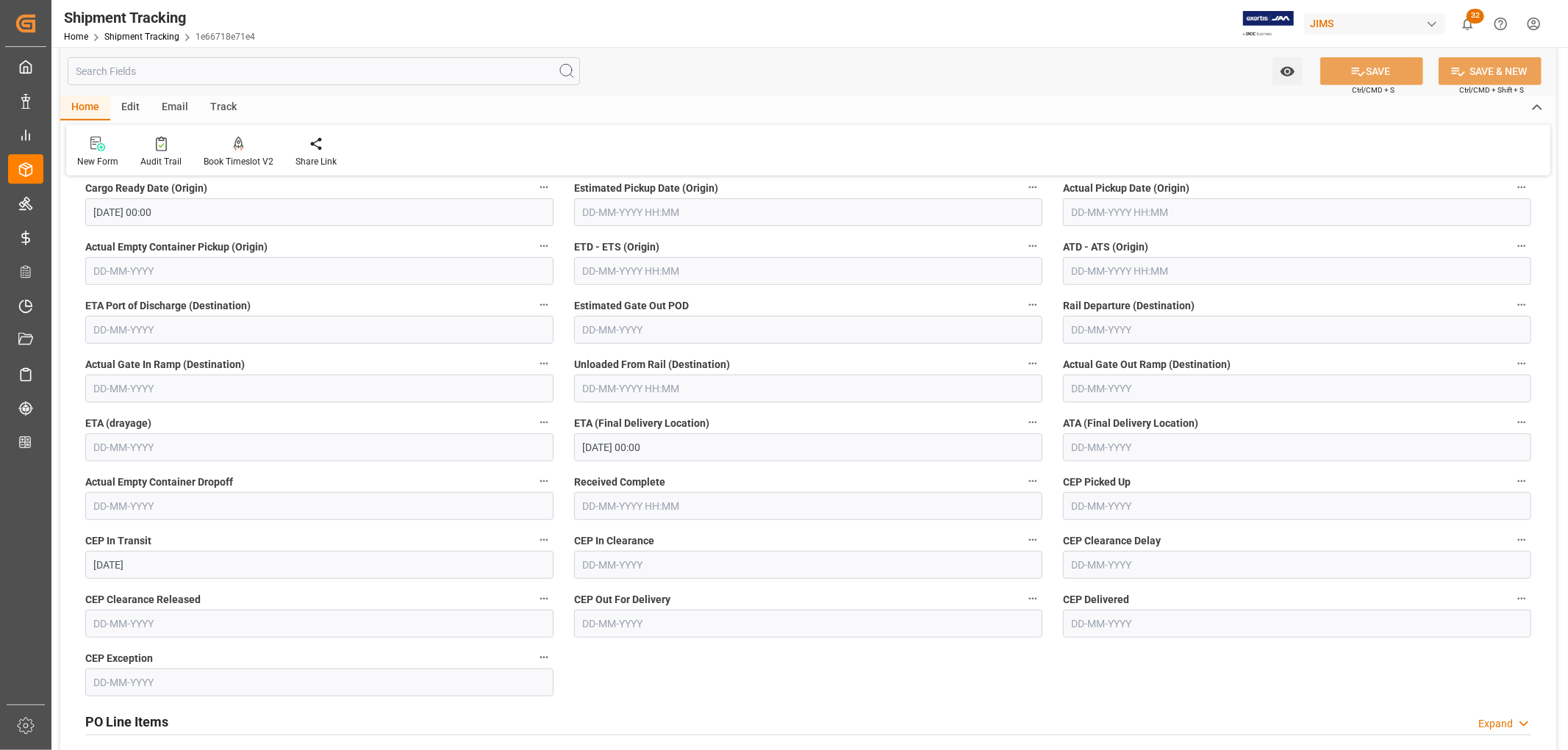
scroll to position [817, 0]
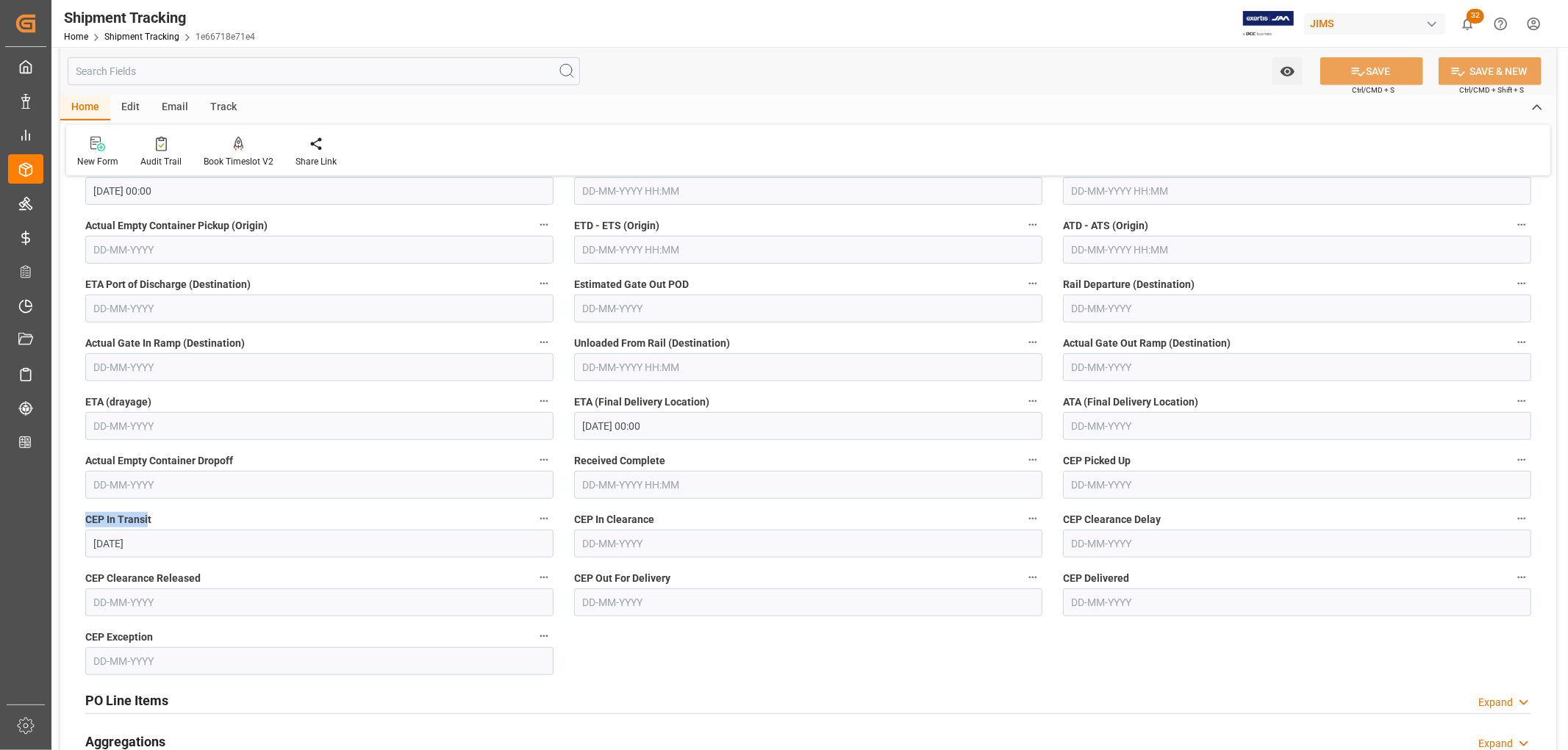
drag, startPoint x: 83, startPoint y: 516, endPoint x: 147, endPoint y: 524, distance: 64.5
click at [147, 524] on div "CEP In Transit 27-08-2025" at bounding box center [320, 534] width 489 height 59
drag, startPoint x: 103, startPoint y: 576, endPoint x: 151, endPoint y: 575, distance: 48.0
click at [151, 575] on span "CEP Clearance Released" at bounding box center [143, 579] width 115 height 16
drag, startPoint x: 598, startPoint y: 575, endPoint x: 628, endPoint y: 574, distance: 30.0
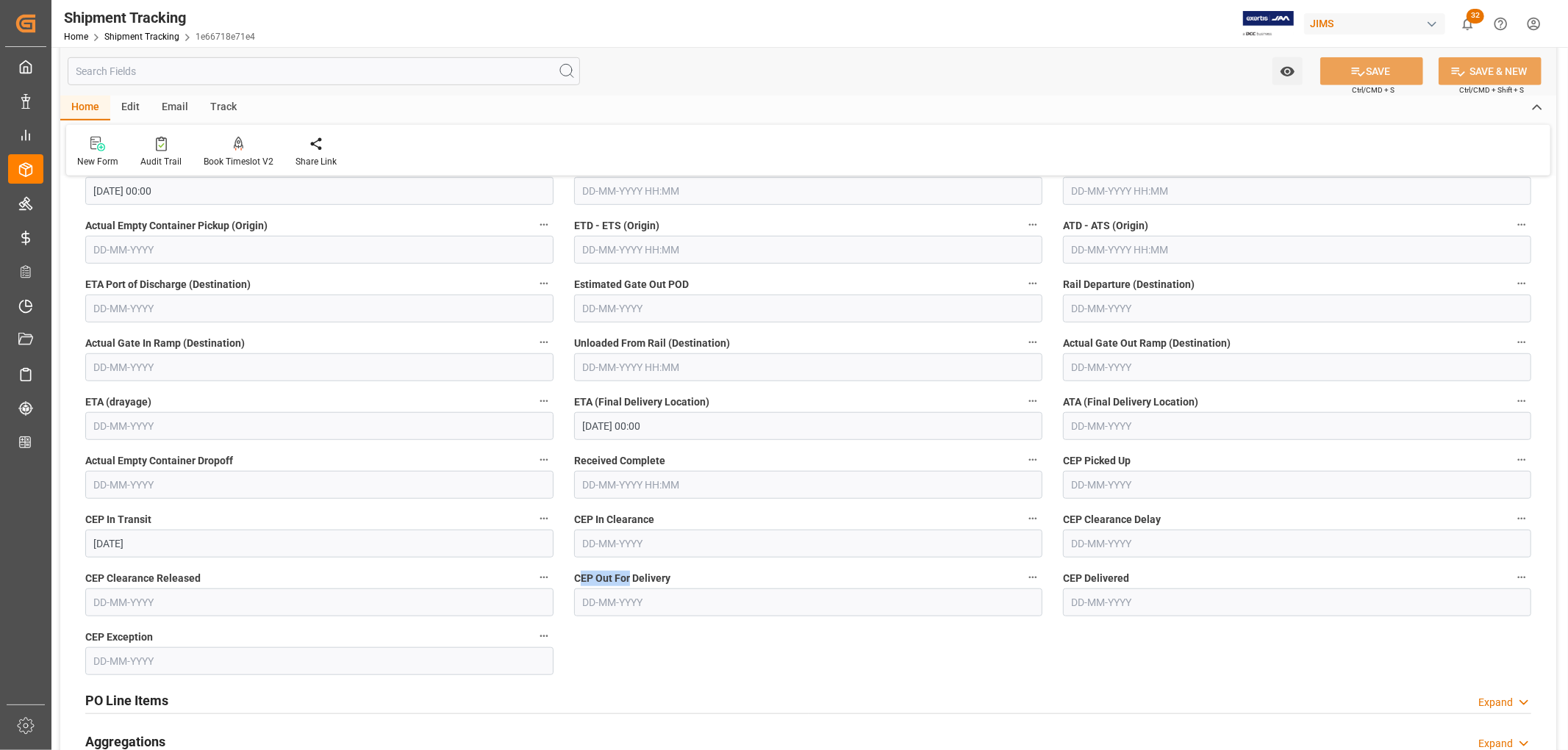
click at [628, 574] on span "CEP Out For Delivery" at bounding box center [622, 579] width 96 height 16
drag, startPoint x: 577, startPoint y: 517, endPoint x: 597, endPoint y: 516, distance: 20.0
click at [597, 516] on span "CEP In Clearance" at bounding box center [614, 519] width 80 height 16
click at [588, 516] on span "CEP In Clearance" at bounding box center [614, 519] width 80 height 16
click at [1023, 516] on button "CEP In Clearance" at bounding box center [1032, 518] width 19 height 19
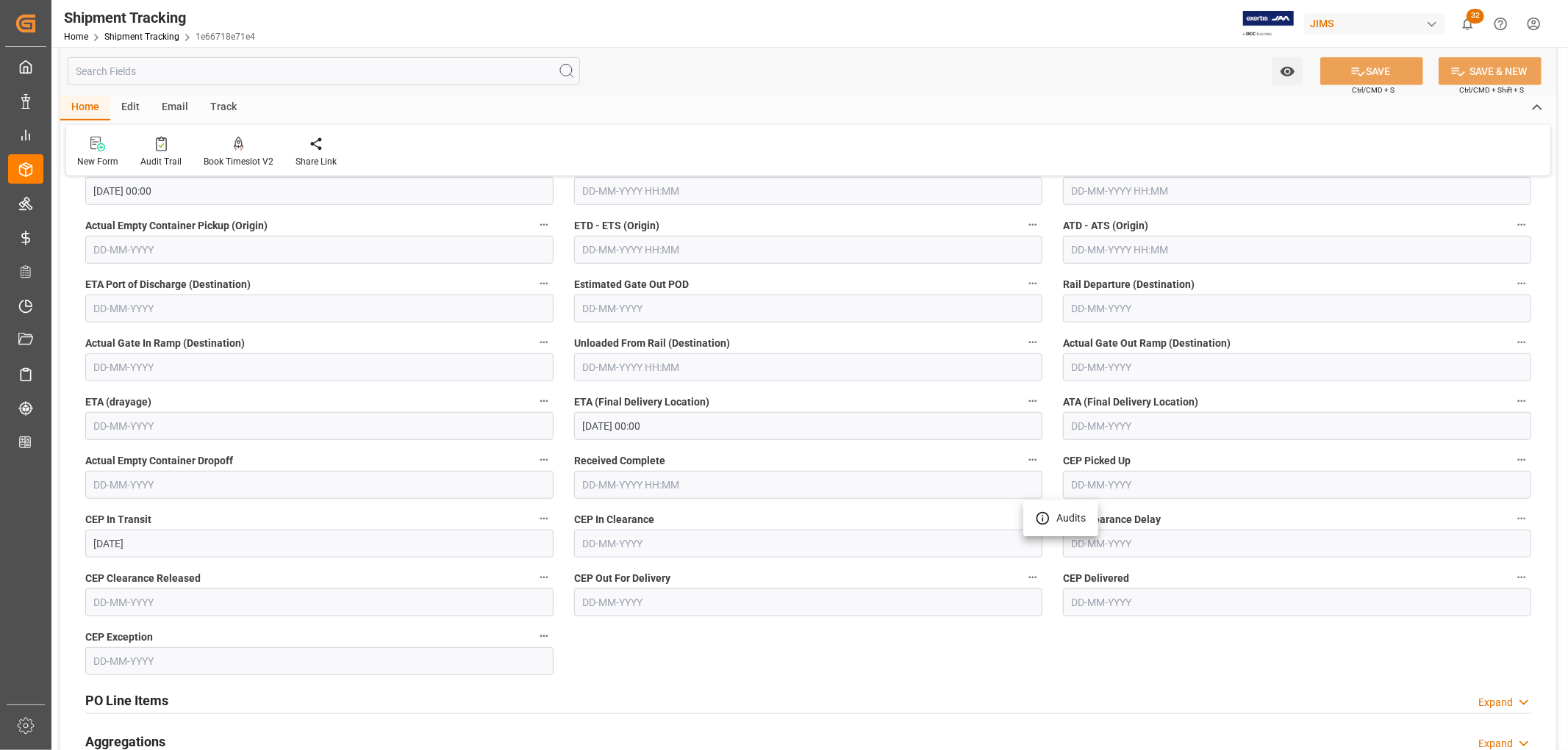
drag, startPoint x: 574, startPoint y: 519, endPoint x: 586, endPoint y: 519, distance: 12.0
click at [586, 519] on div at bounding box center [784, 375] width 1568 height 750
drag, startPoint x: 1064, startPoint y: 464, endPoint x: 1141, endPoint y: 463, distance: 77.0
click at [1141, 463] on label "CEP Picked Up" at bounding box center [1296, 461] width 468 height 20
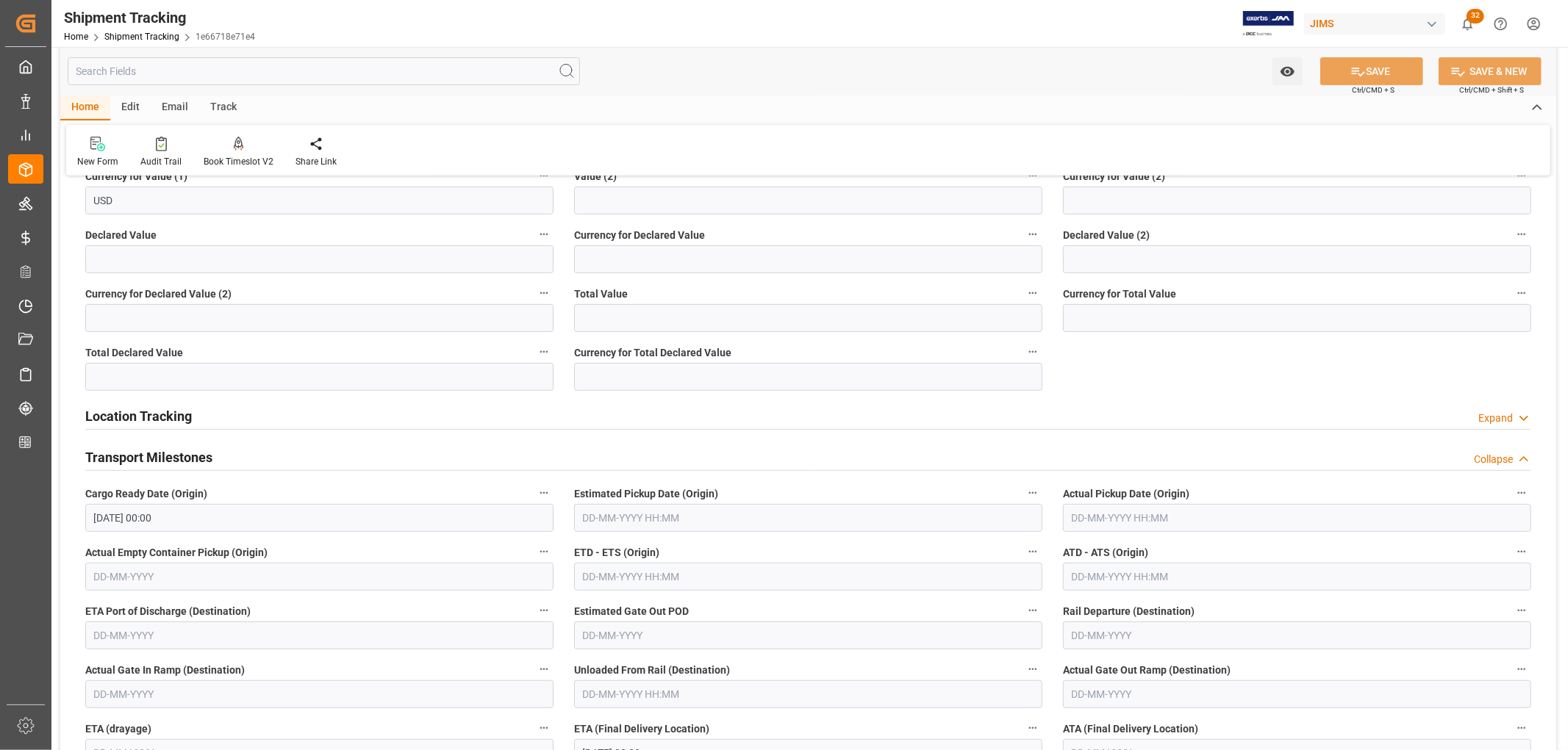
scroll to position [163, 0]
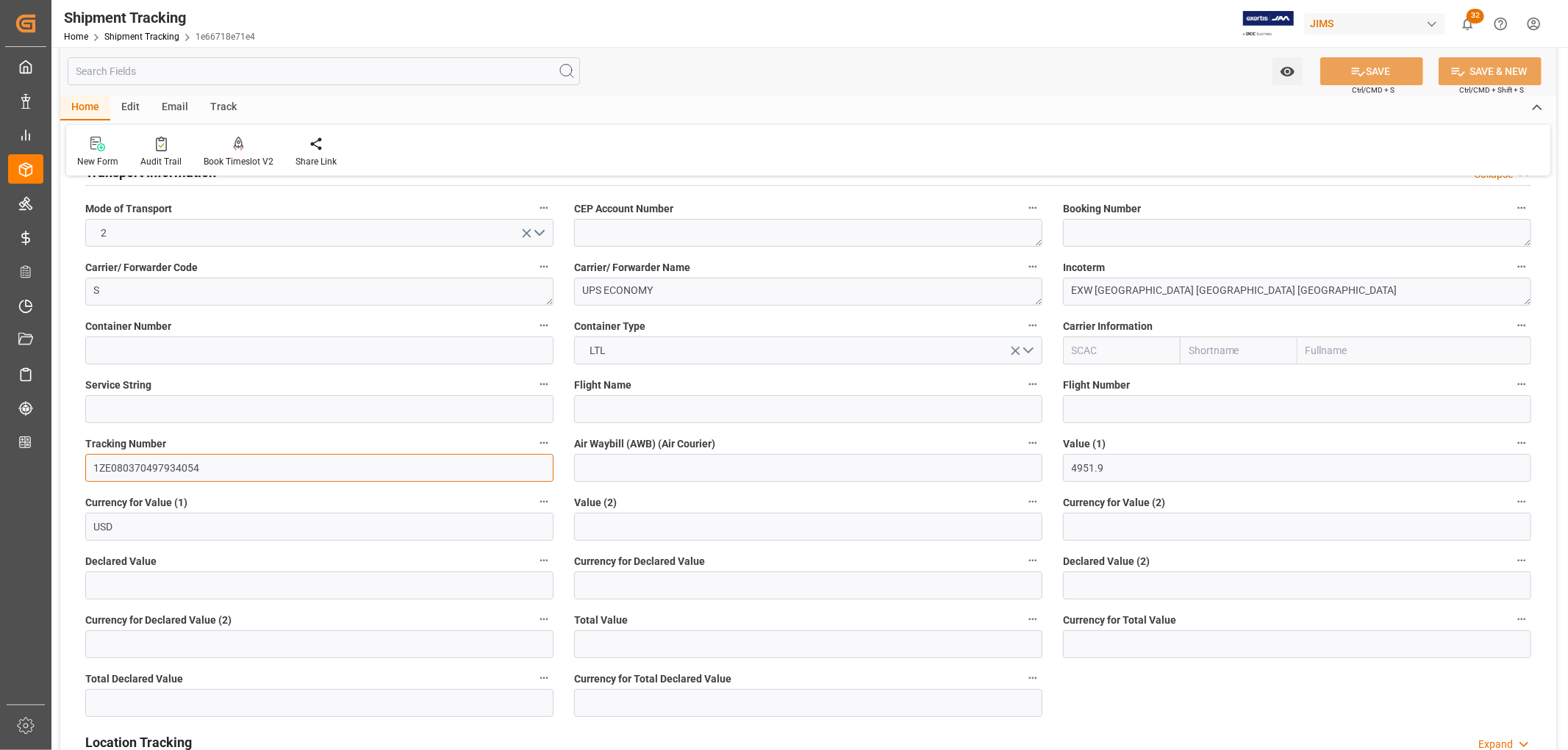
click at [128, 463] on input "1ZE080370497934054" at bounding box center [319, 468] width 468 height 27
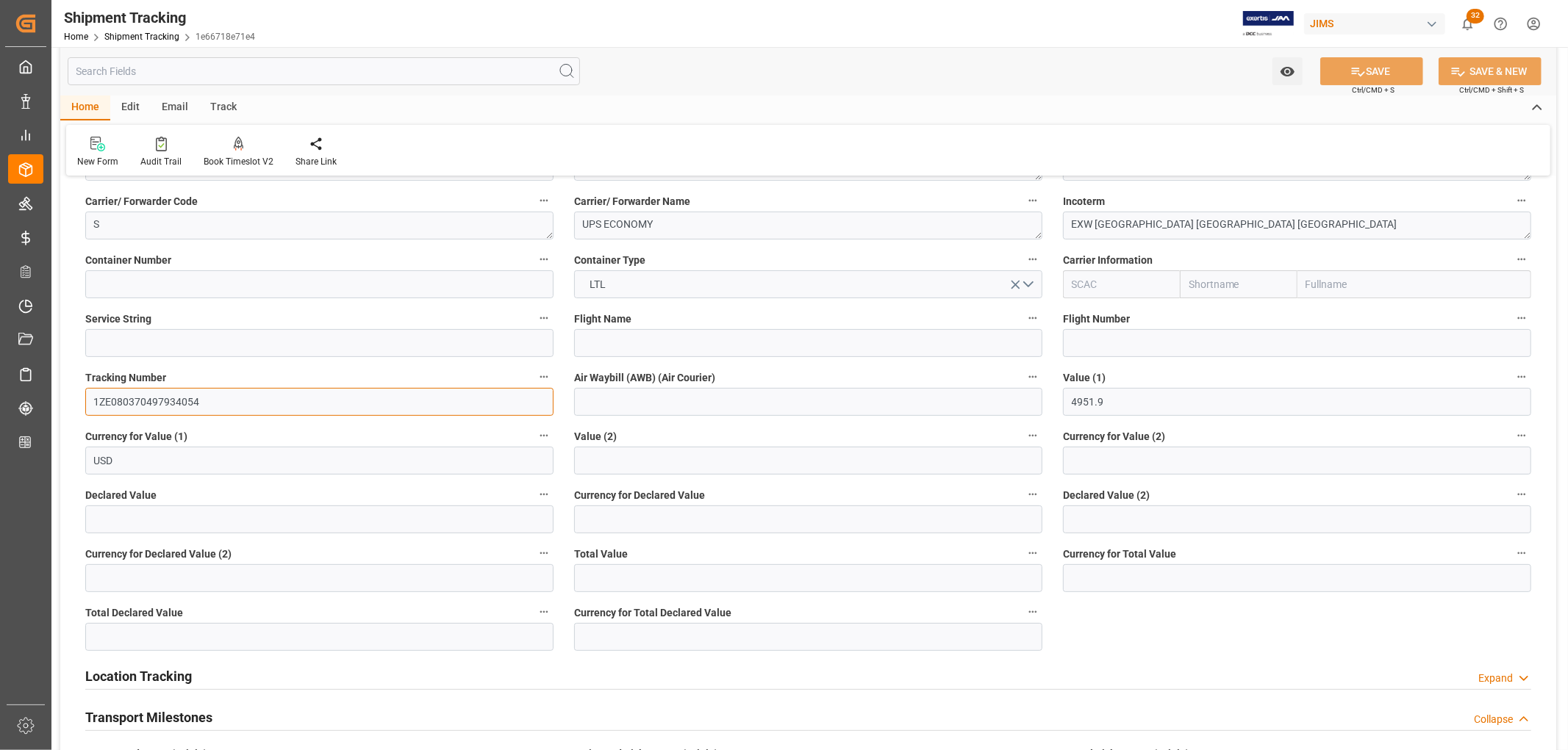
scroll to position [326, 0]
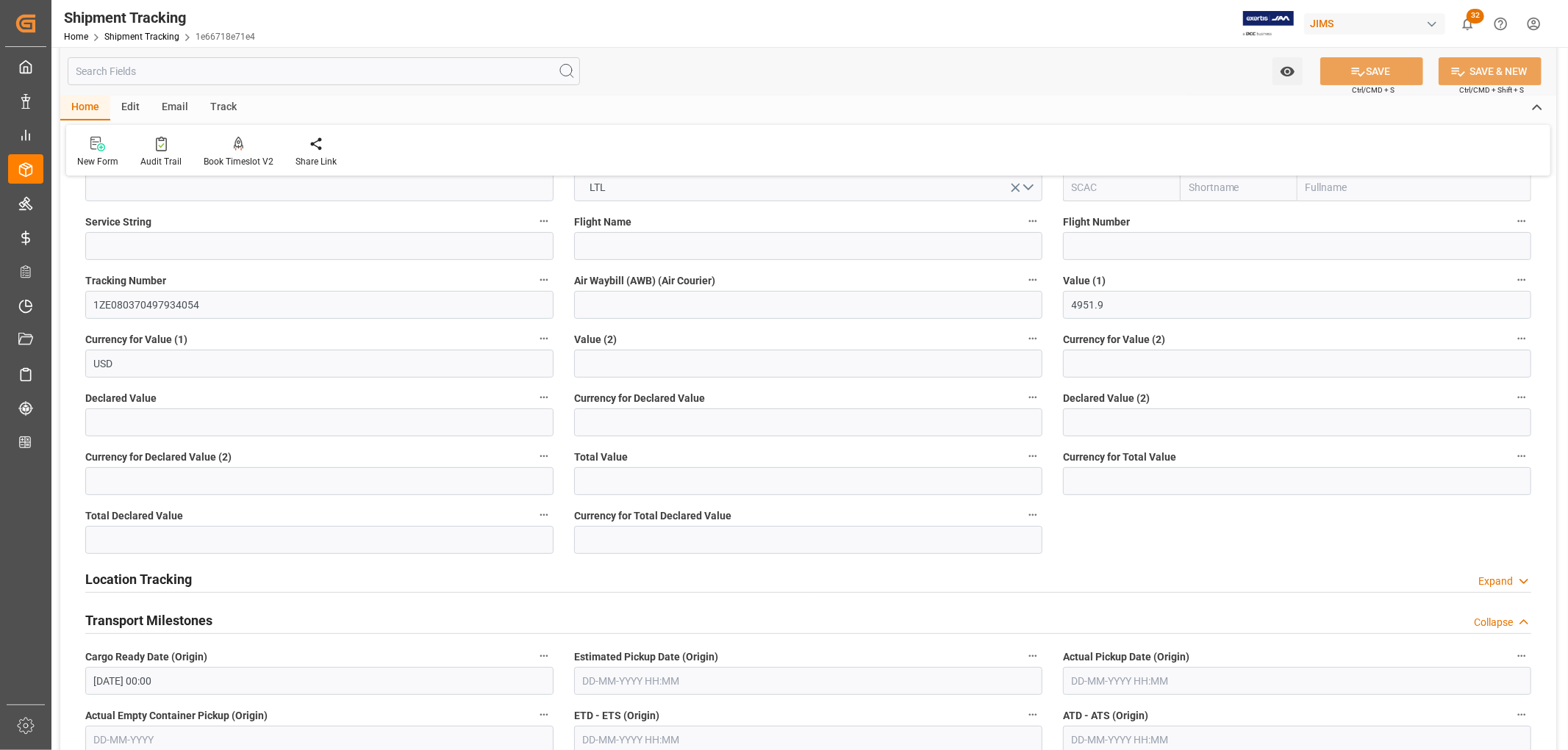
click at [192, 281] on label "Tracking Number" at bounding box center [319, 280] width 468 height 20
click at [534, 281] on button "Tracking Number" at bounding box center [543, 279] width 19 height 19
click at [386, 276] on div at bounding box center [784, 375] width 1568 height 750
click at [541, 277] on icon "button" at bounding box center [543, 279] width 12 height 12
click at [568, 274] on li "Audits" at bounding box center [572, 279] width 75 height 24
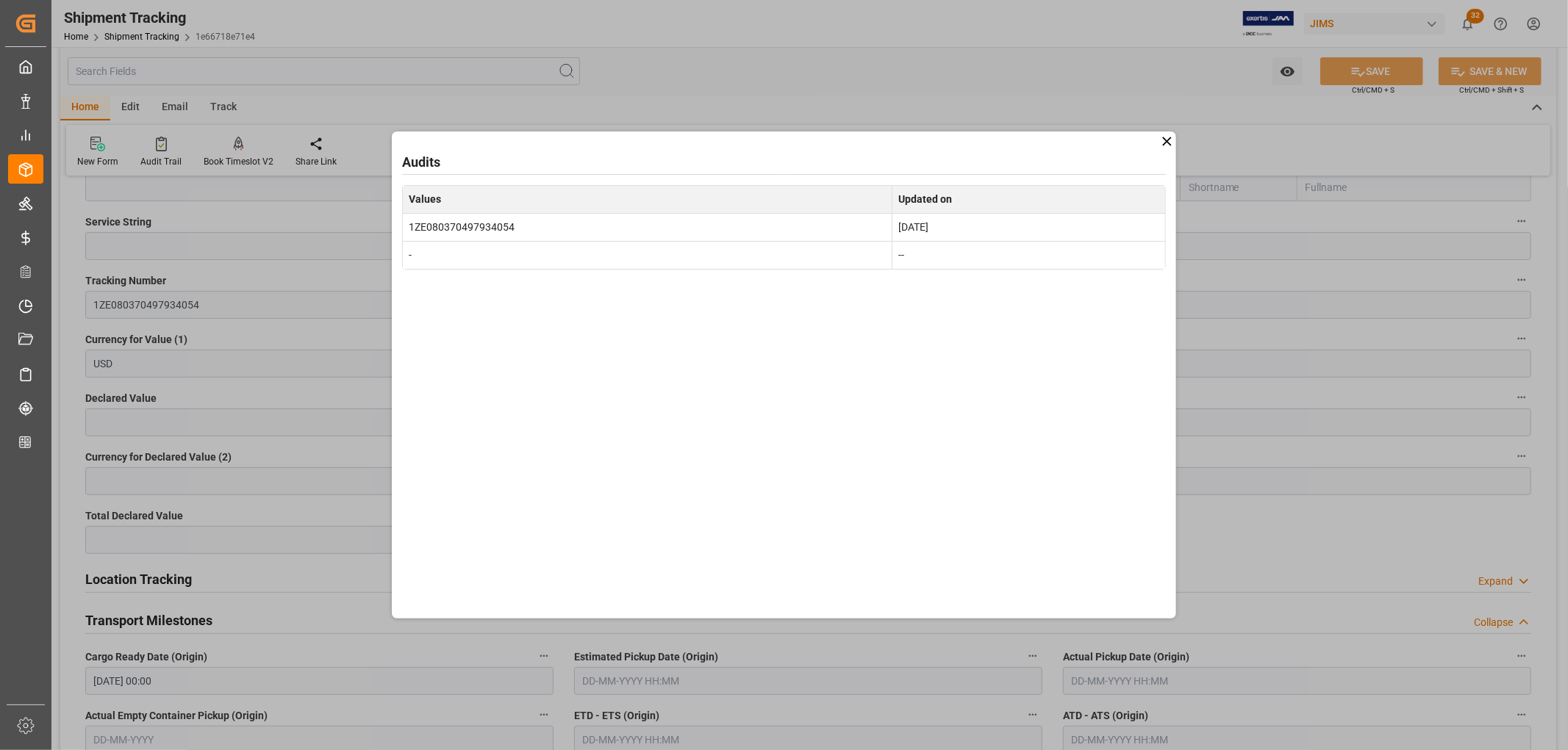
drag, startPoint x: 884, startPoint y: 236, endPoint x: 939, endPoint y: 230, distance: 55.3
click at [939, 230] on td "Aug 27, 2025" at bounding box center [1028, 227] width 274 height 27
click at [1164, 147] on icon at bounding box center [1167, 141] width 16 height 16
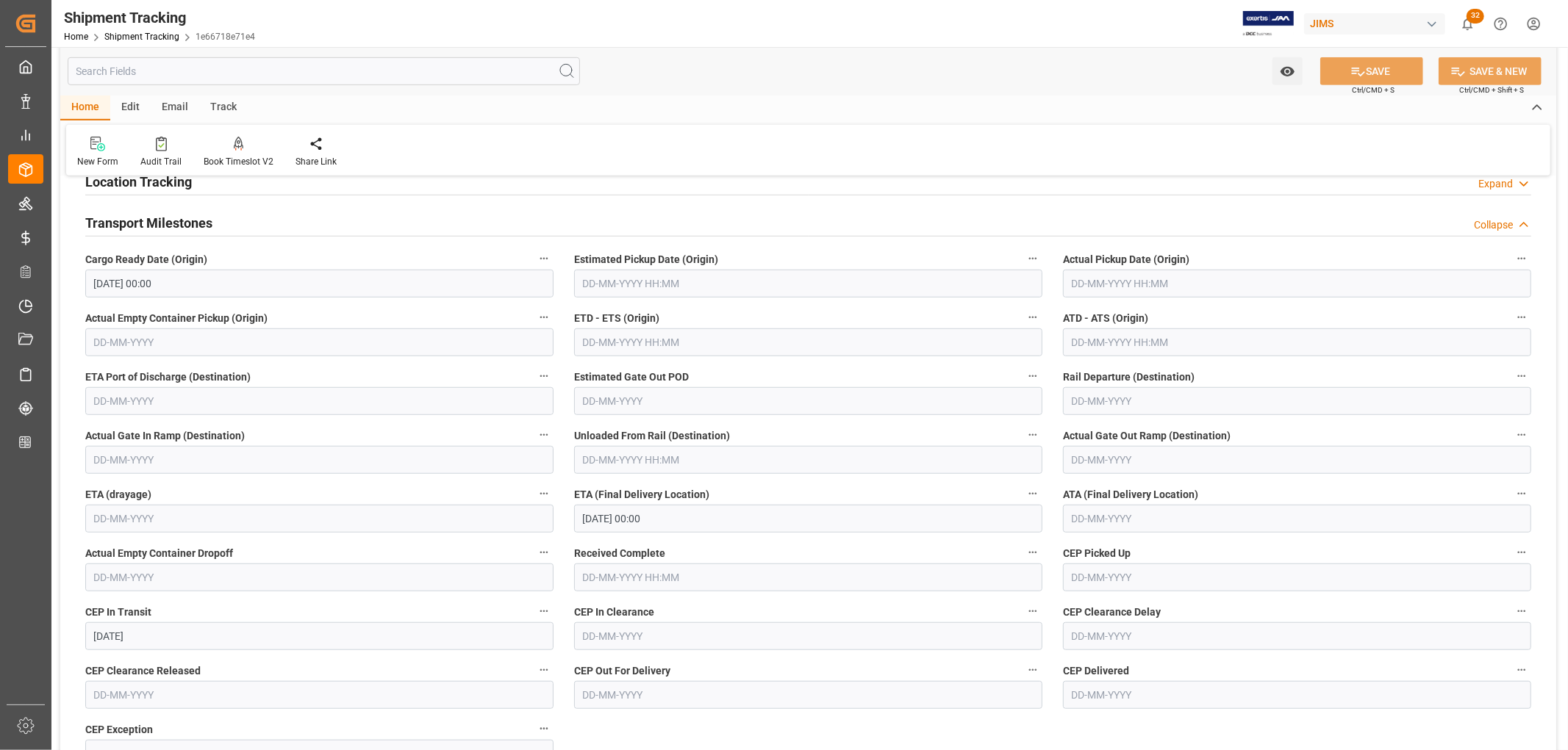
scroll to position [734, 0]
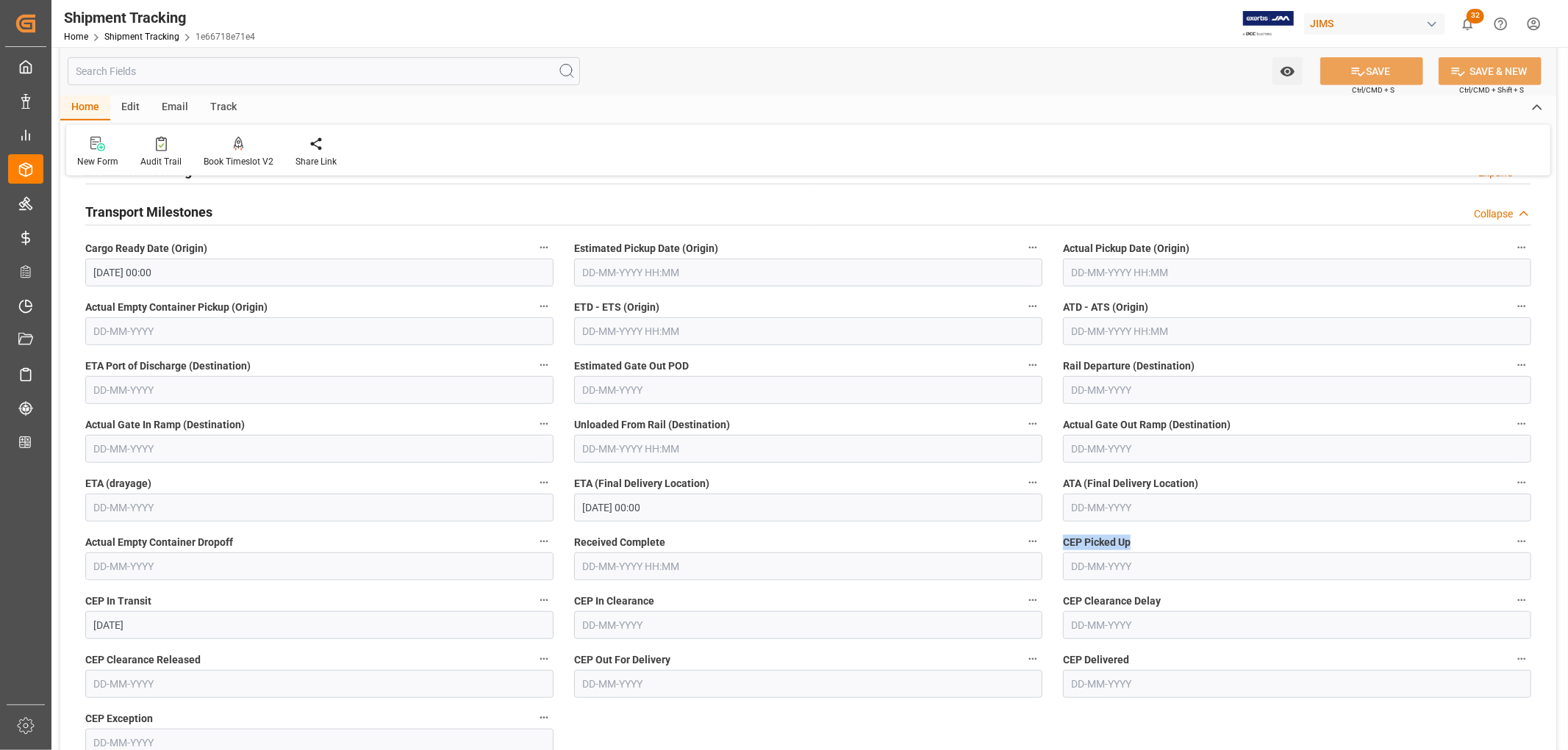
drag, startPoint x: 1063, startPoint y: 542, endPoint x: 1162, endPoint y: 541, distance: 99.0
click at [1162, 541] on label "CEP Picked Up" at bounding box center [1296, 542] width 468 height 20
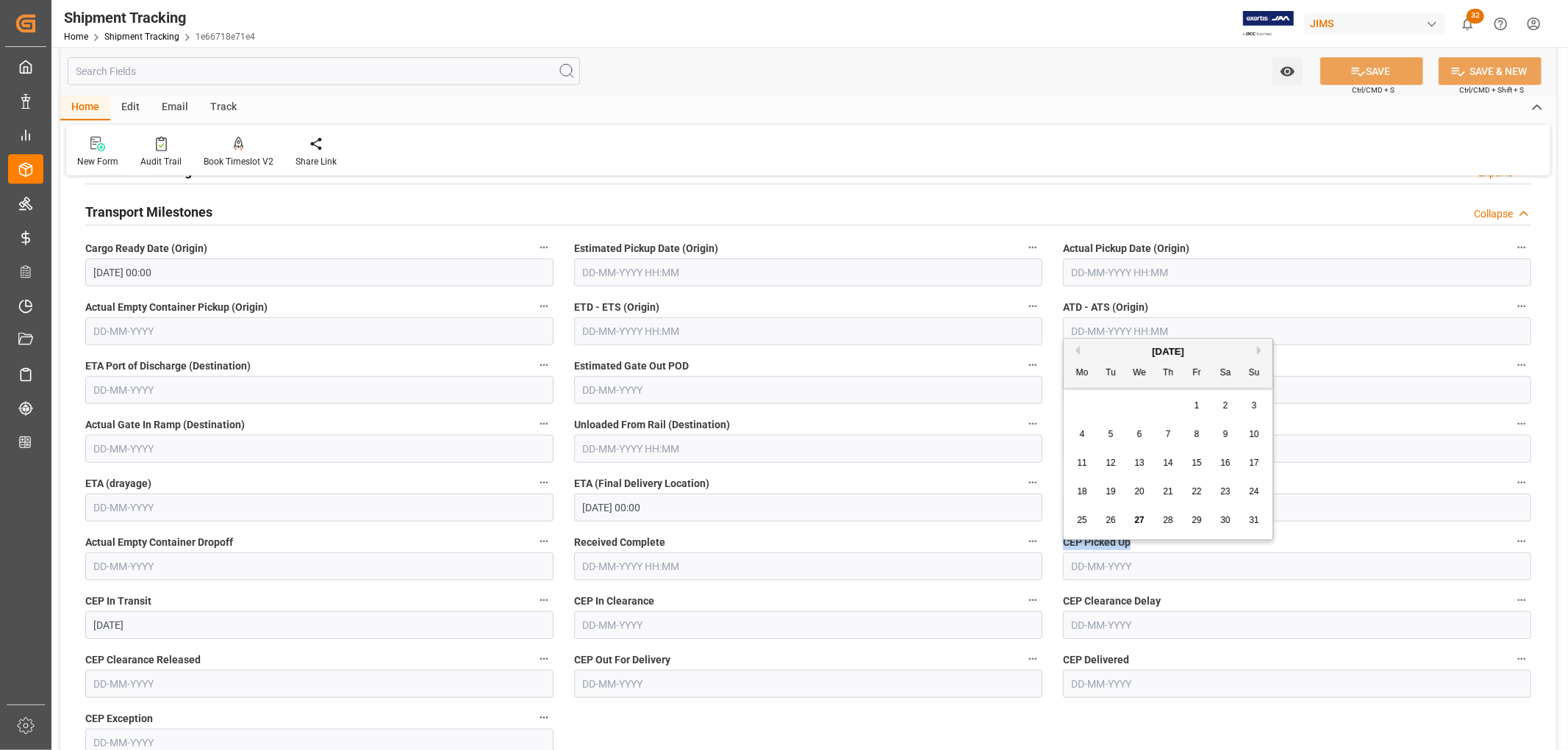
click at [1083, 569] on input "text" at bounding box center [1296, 566] width 468 height 27
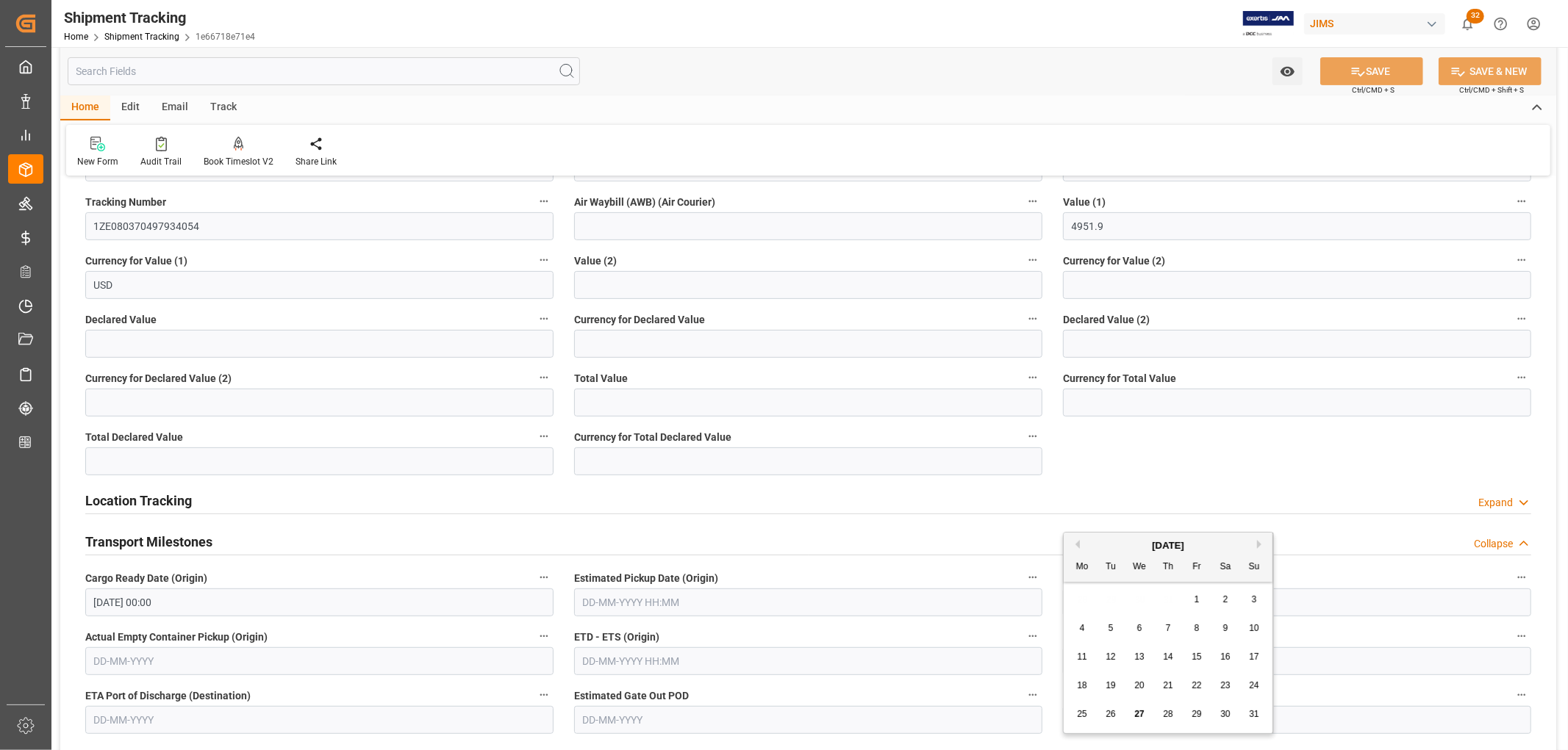
scroll to position [326, 0]
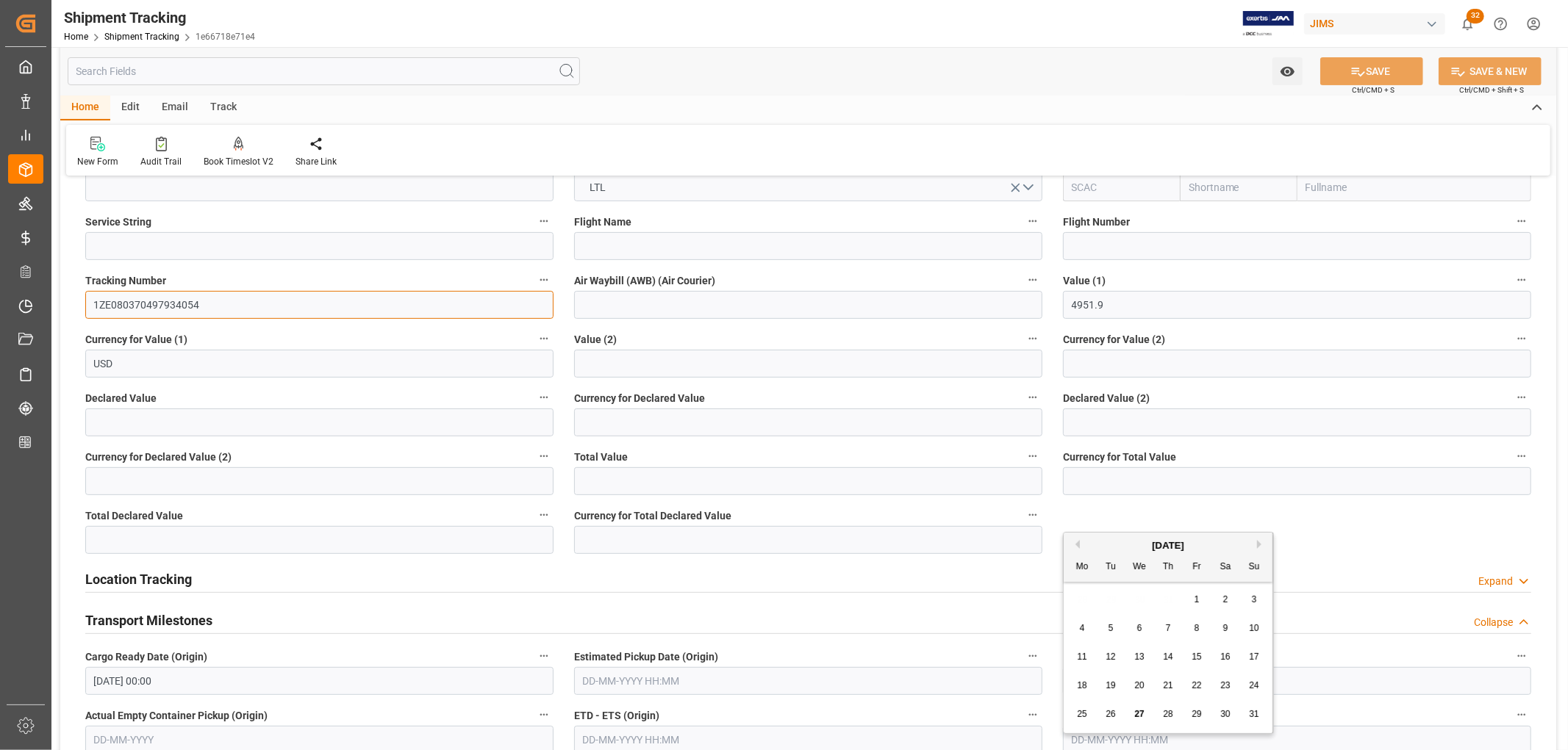
click at [159, 302] on input "1ZE080370497934054" at bounding box center [319, 305] width 468 height 27
click at [159, 301] on input "1ZE080370497934054" at bounding box center [319, 305] width 468 height 27
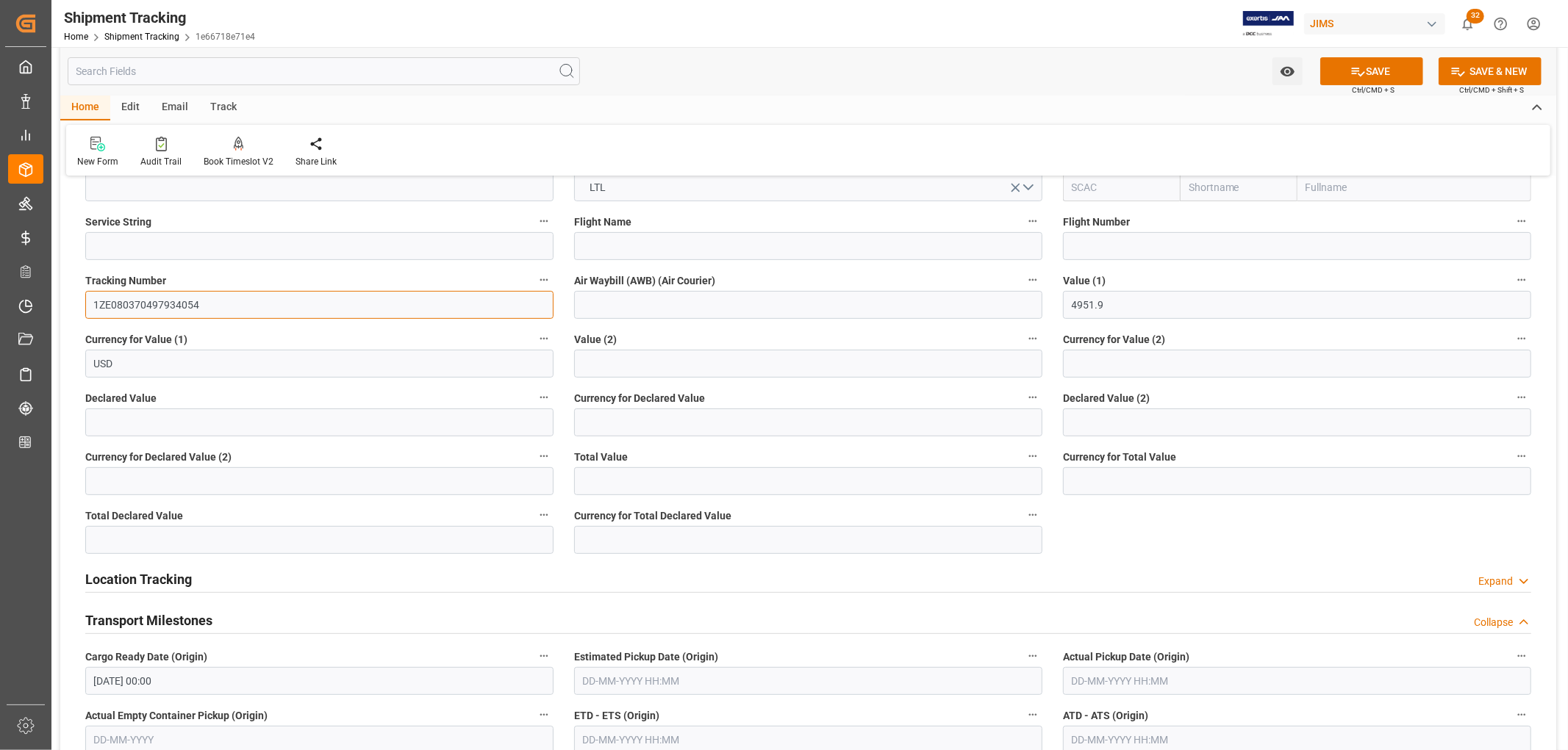
click at [159, 303] on input "1ZE080370497934054" at bounding box center [319, 305] width 468 height 27
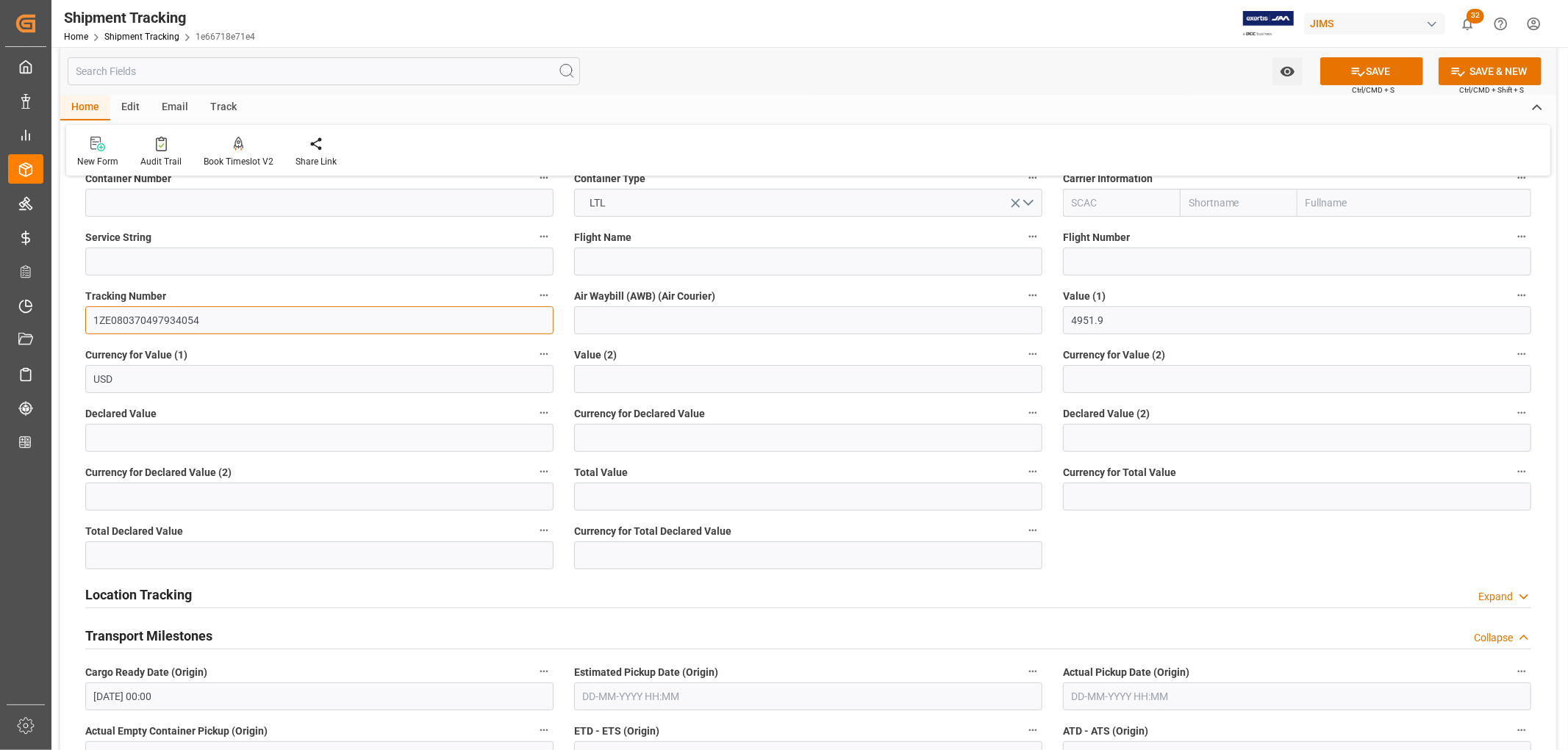
scroll to position [82, 0]
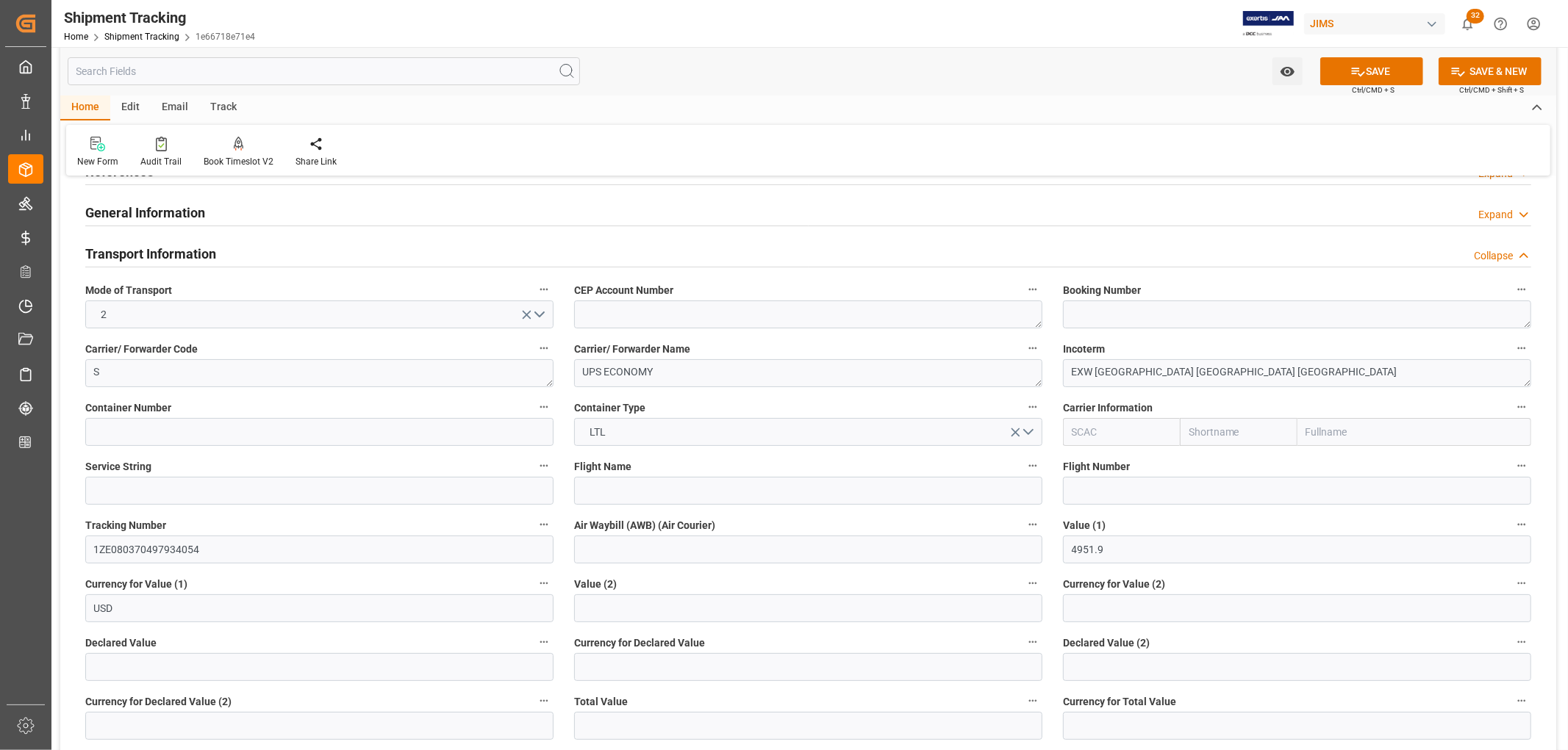
drag, startPoint x: 134, startPoint y: 407, endPoint x: 108, endPoint y: 437, distance: 39.7
click at [148, 408] on span "Container Number" at bounding box center [128, 408] width 86 height 16
click at [108, 436] on input at bounding box center [319, 432] width 468 height 27
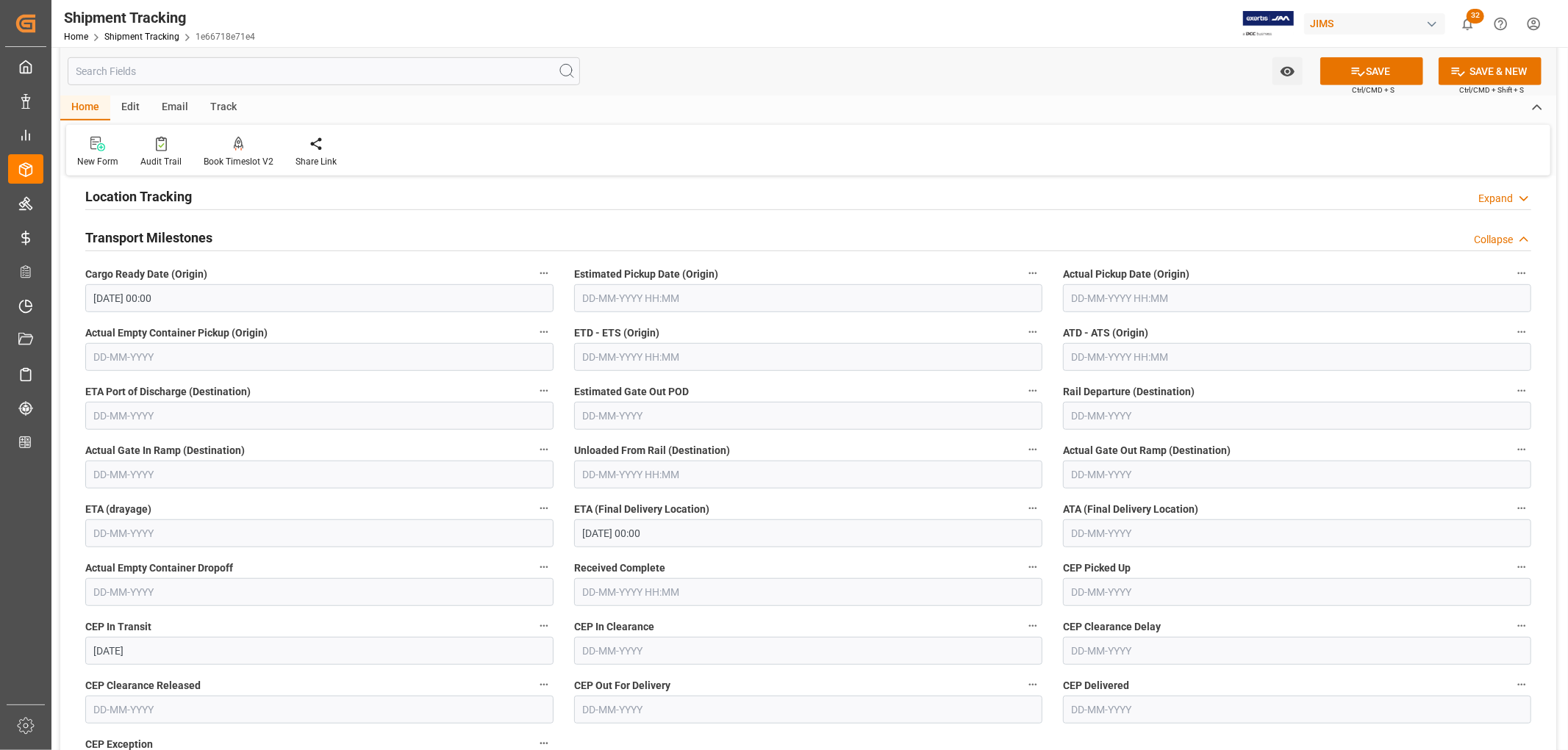
scroll to position [734, 0]
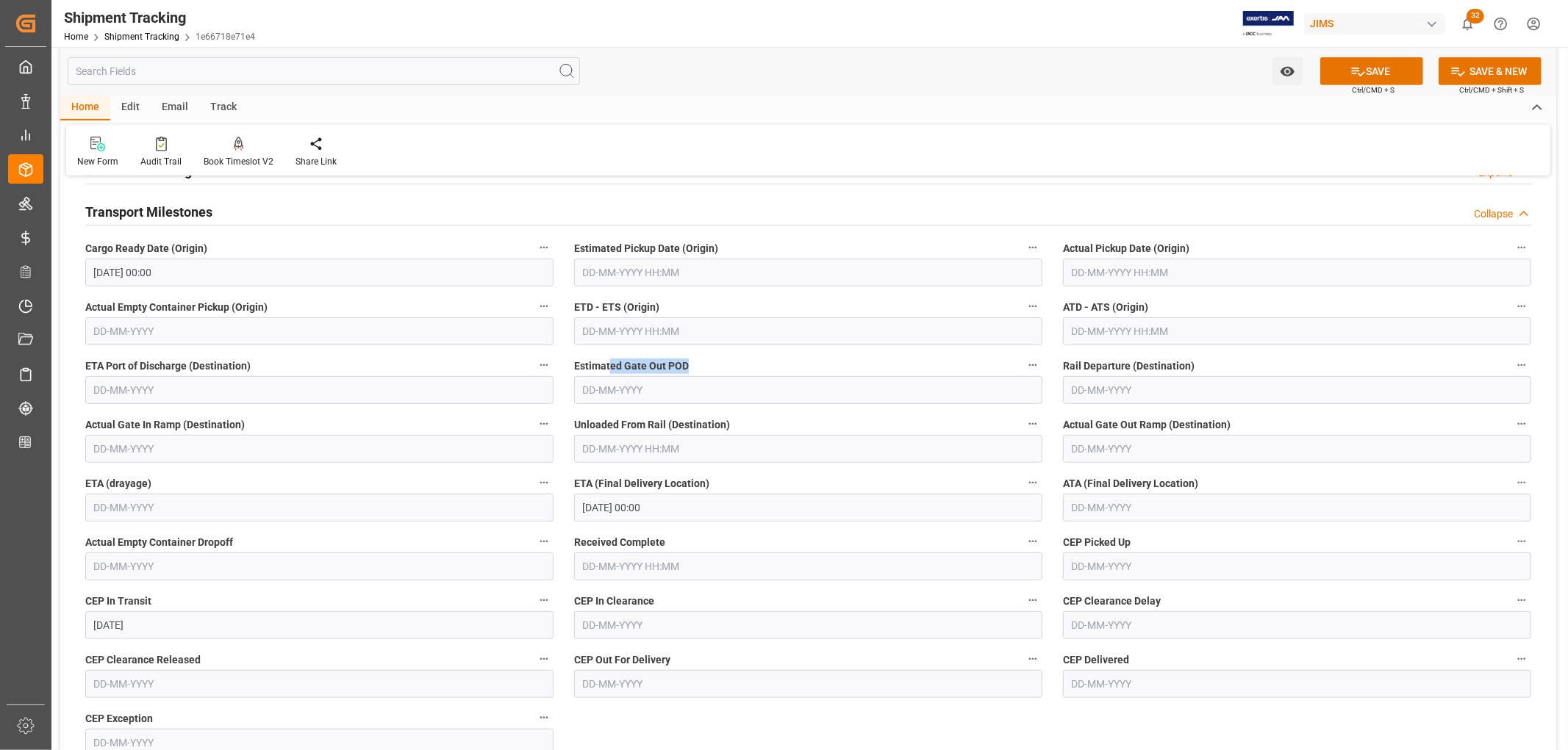
drag, startPoint x: 608, startPoint y: 367, endPoint x: 705, endPoint y: 366, distance: 97.0
click at [705, 366] on label "Estimated Gate Out POD" at bounding box center [808, 365] width 468 height 20
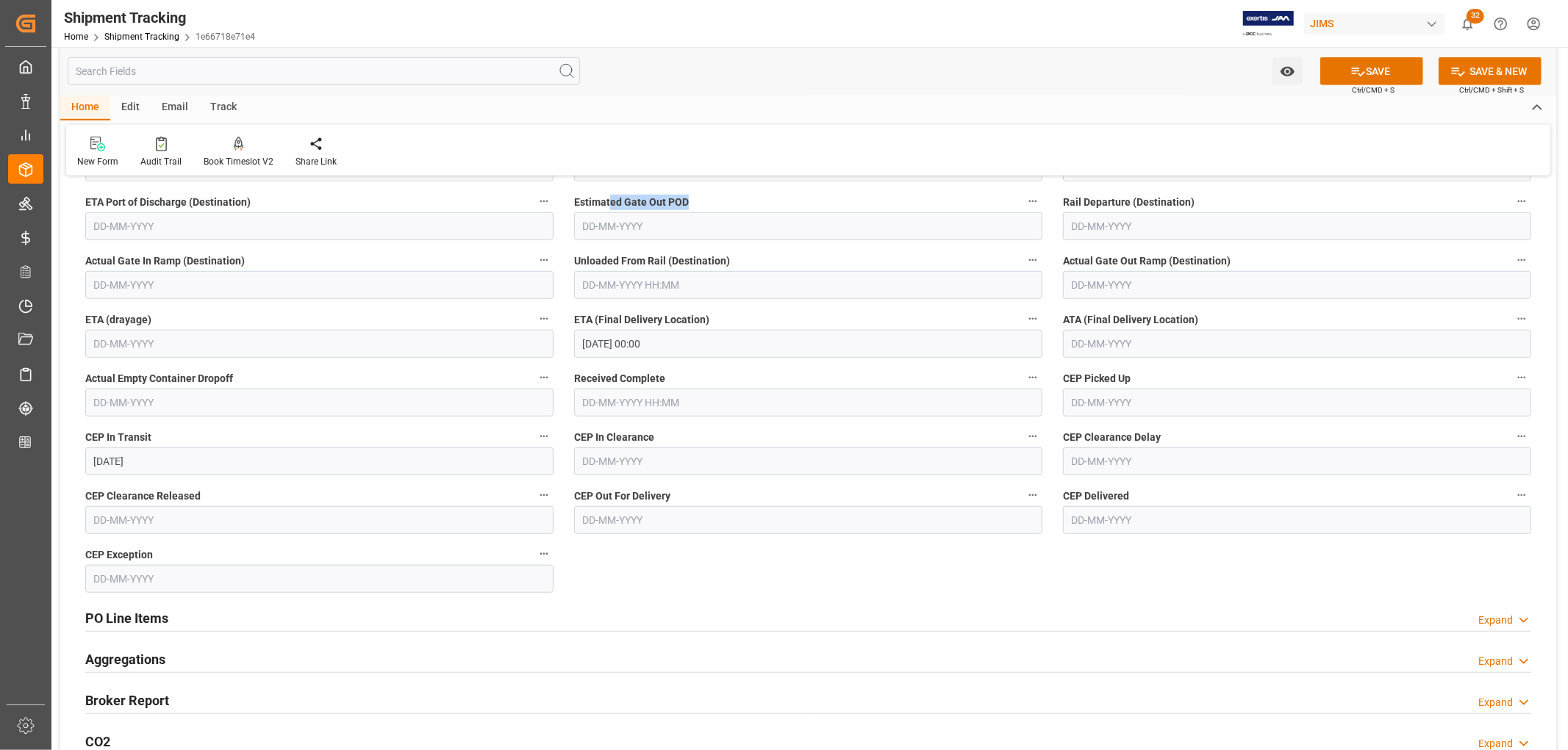
scroll to position [898, 0]
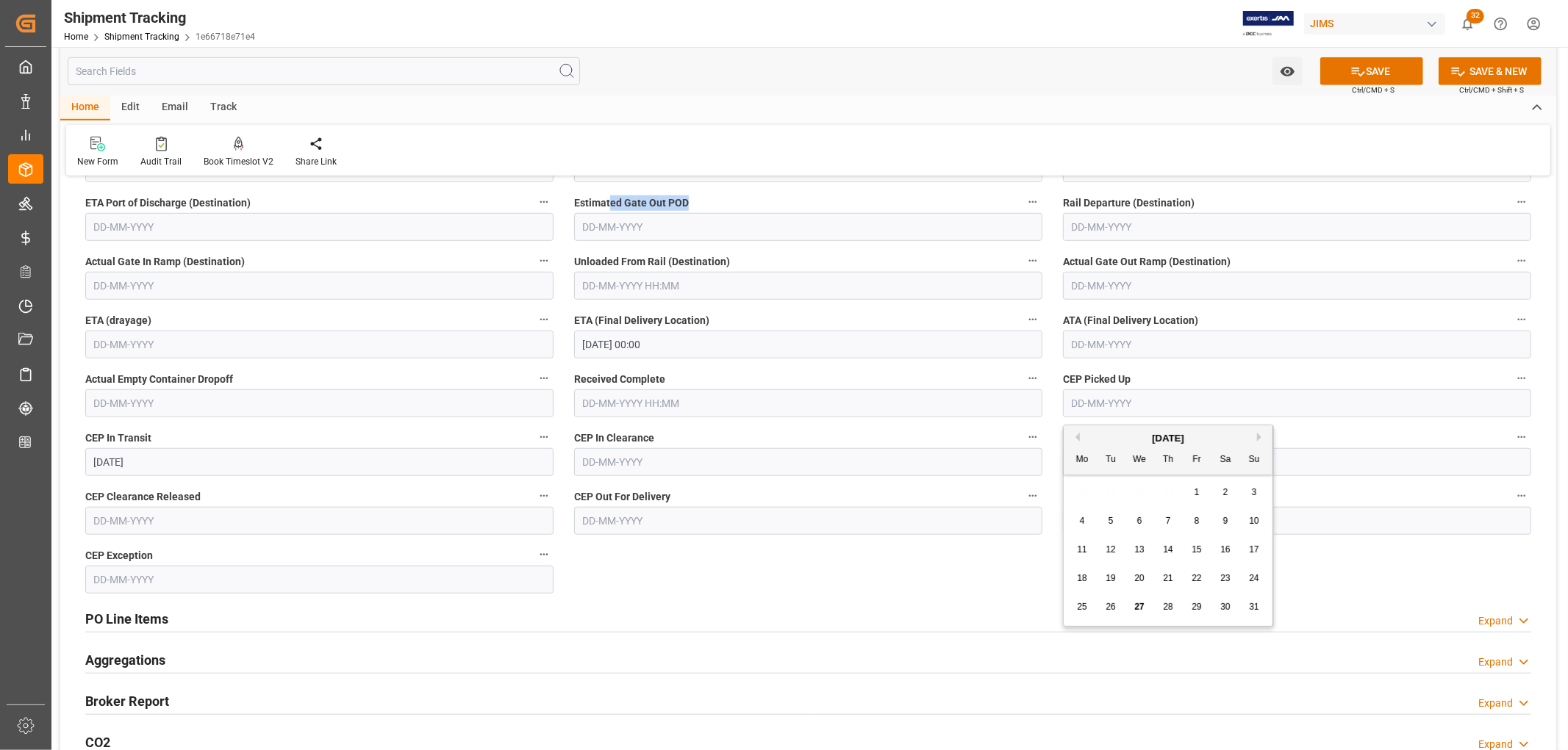
click at [1093, 406] on input "text" at bounding box center [1296, 403] width 468 height 27
click at [1116, 606] on div "26" at bounding box center [1111, 607] width 18 height 17
type input "26-08-2025"
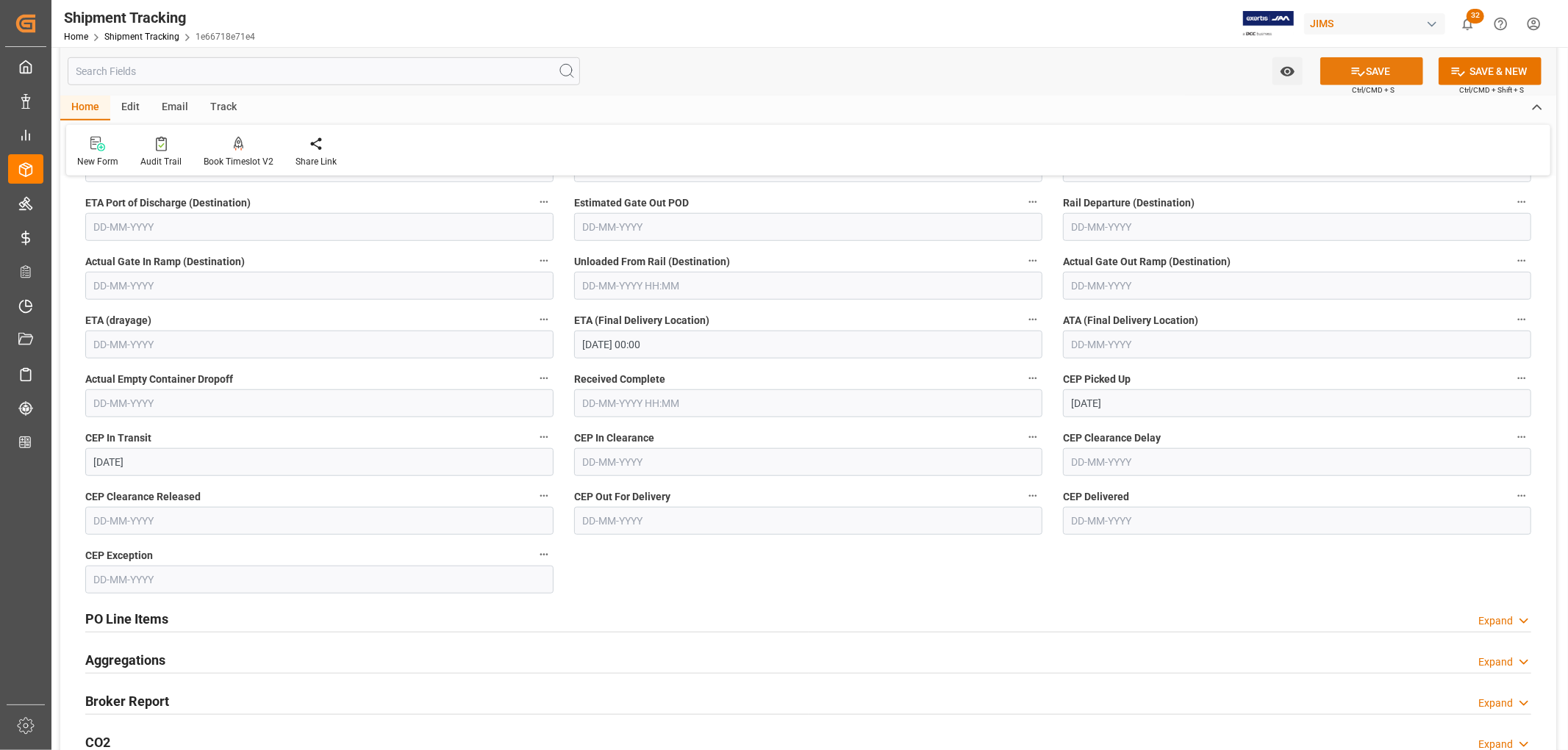
click at [1364, 71] on button "SAVE" at bounding box center [1371, 71] width 103 height 27
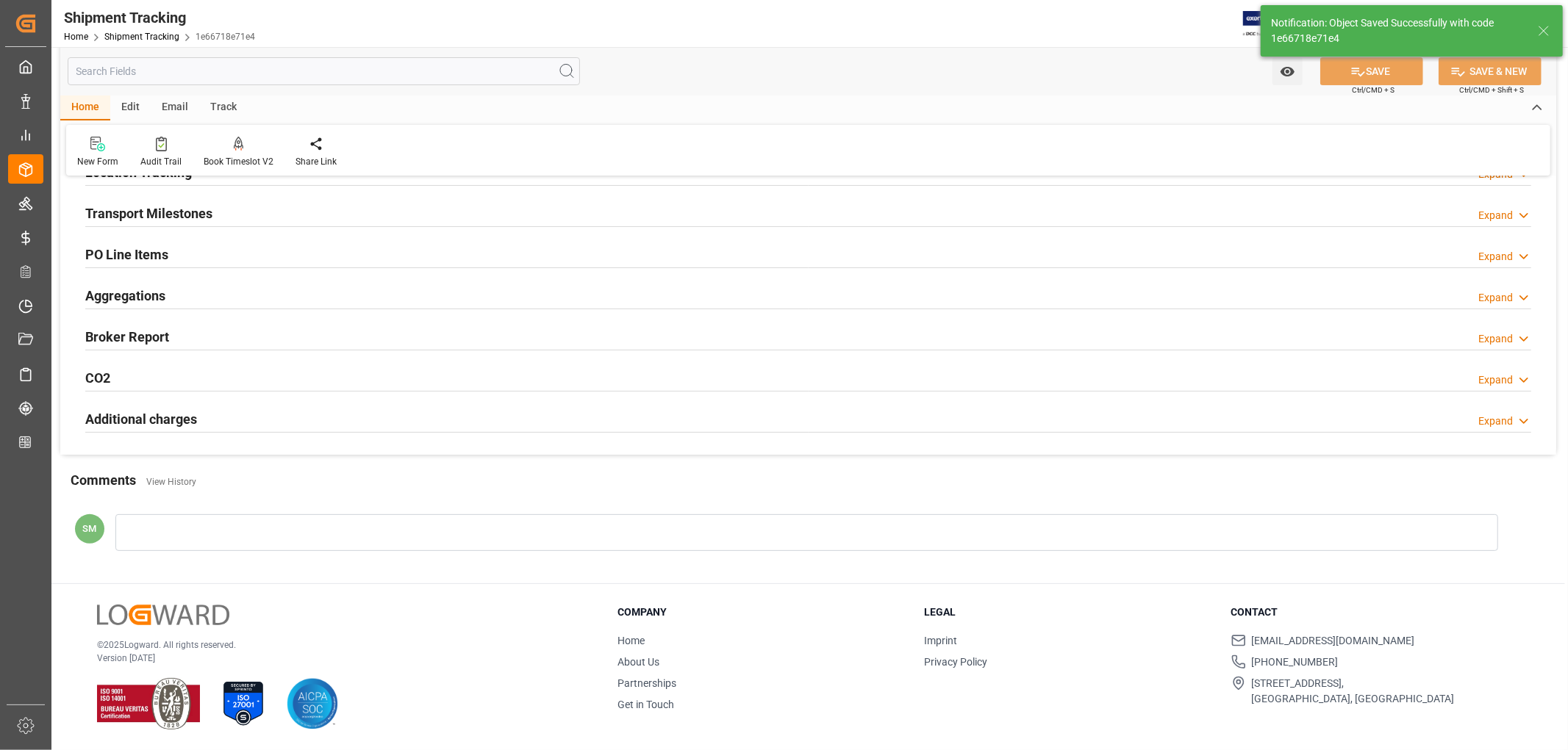
scroll to position [204, 0]
click at [170, 214] on h2 "Transport Milestones" at bounding box center [148, 213] width 127 height 20
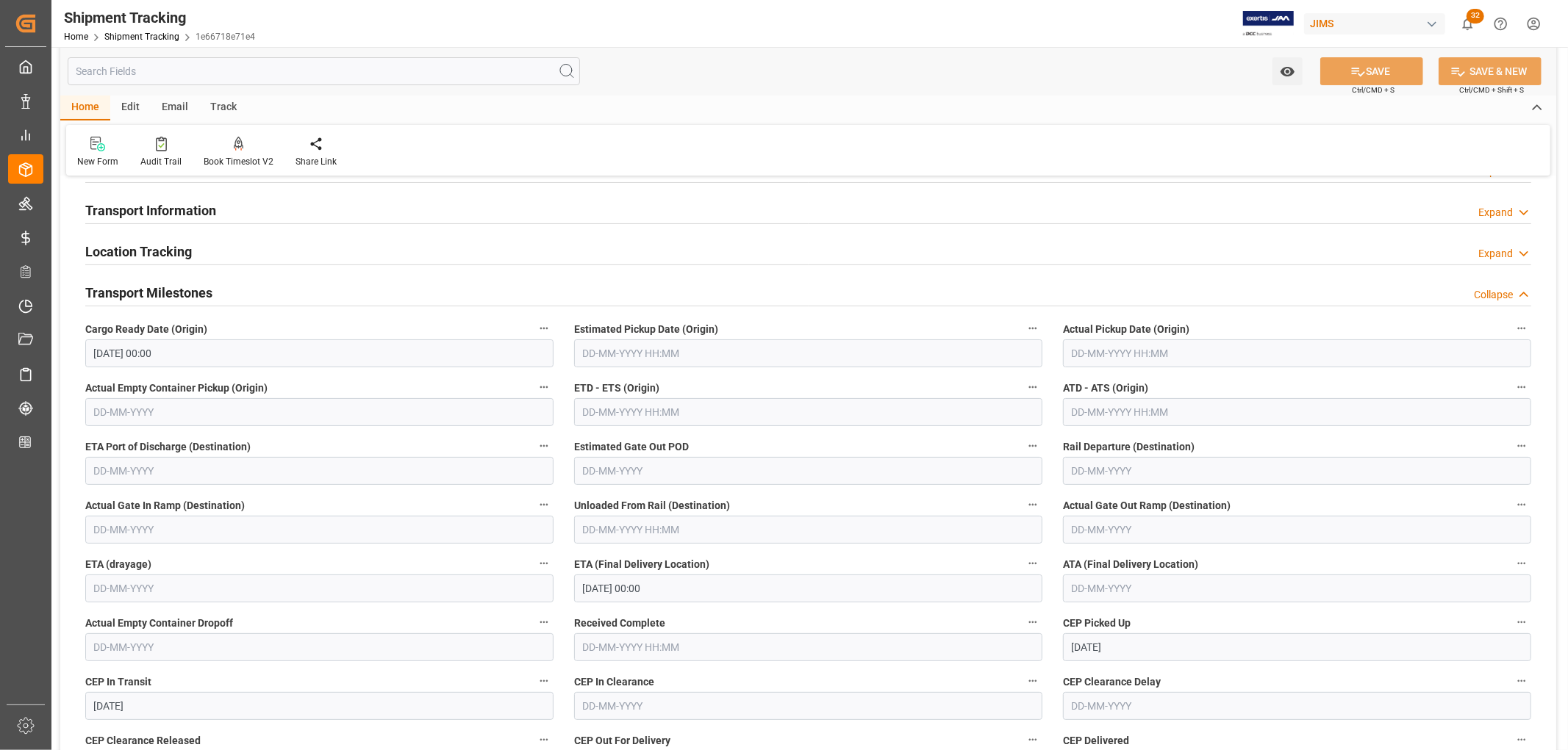
scroll to position [124, 0]
click at [1072, 347] on input "text" at bounding box center [1296, 354] width 468 height 27
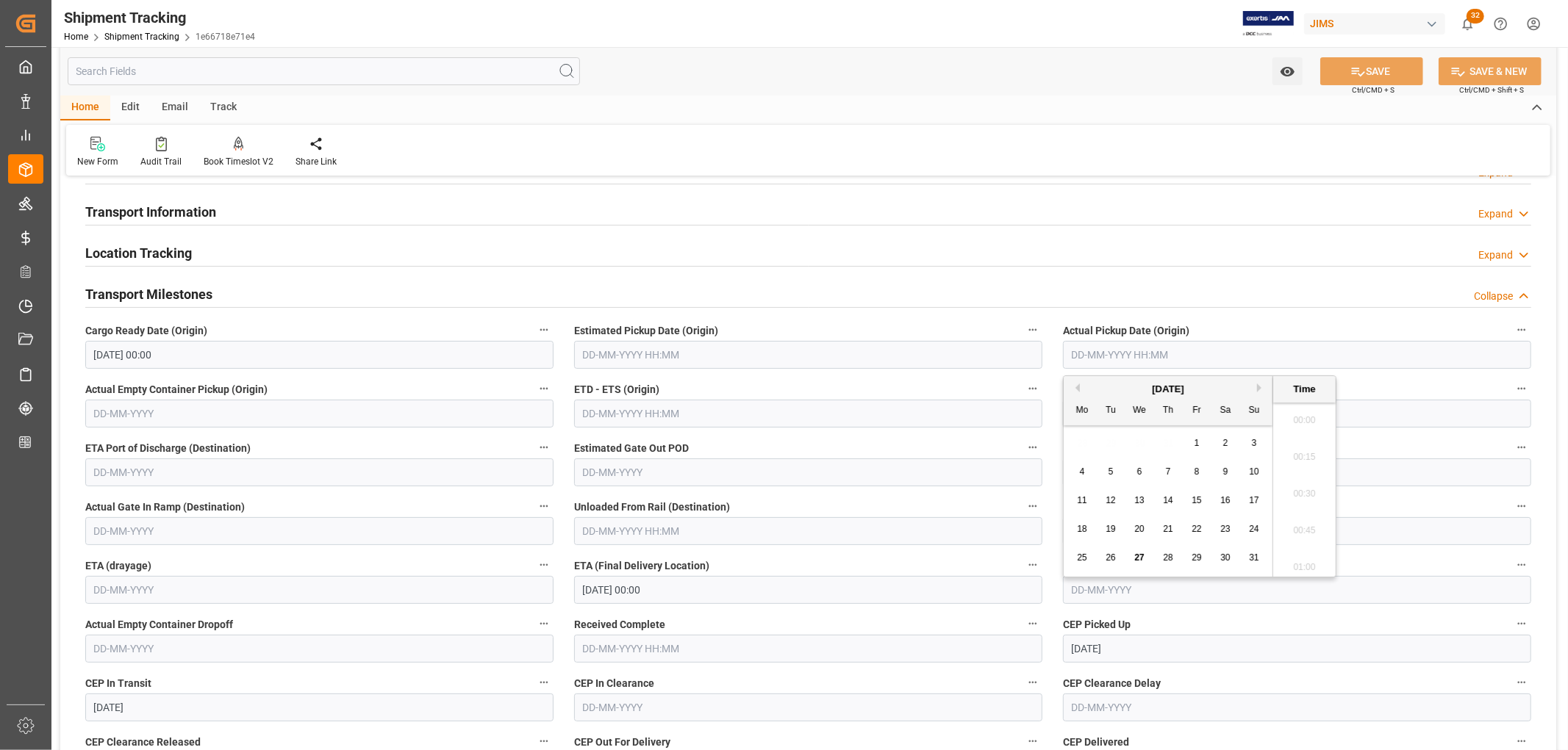
scroll to position [1951, 0]
click at [1113, 556] on span "26" at bounding box center [1110, 557] width 9 height 10
type input "26-08-2025 00:00"
click at [1364, 71] on button "SAVE" at bounding box center [1371, 71] width 103 height 27
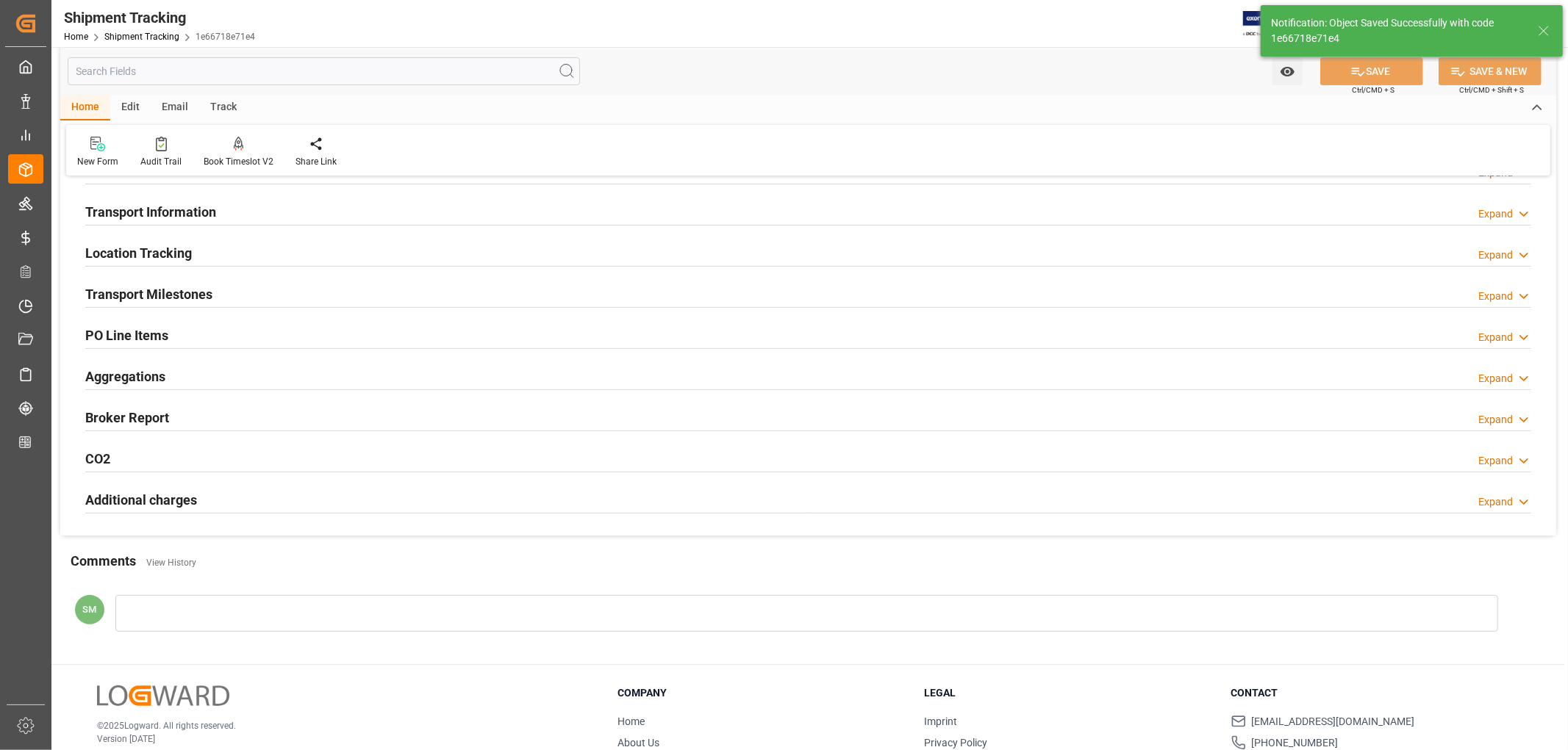
click at [157, 295] on h2 "Transport Milestones" at bounding box center [148, 295] width 127 height 20
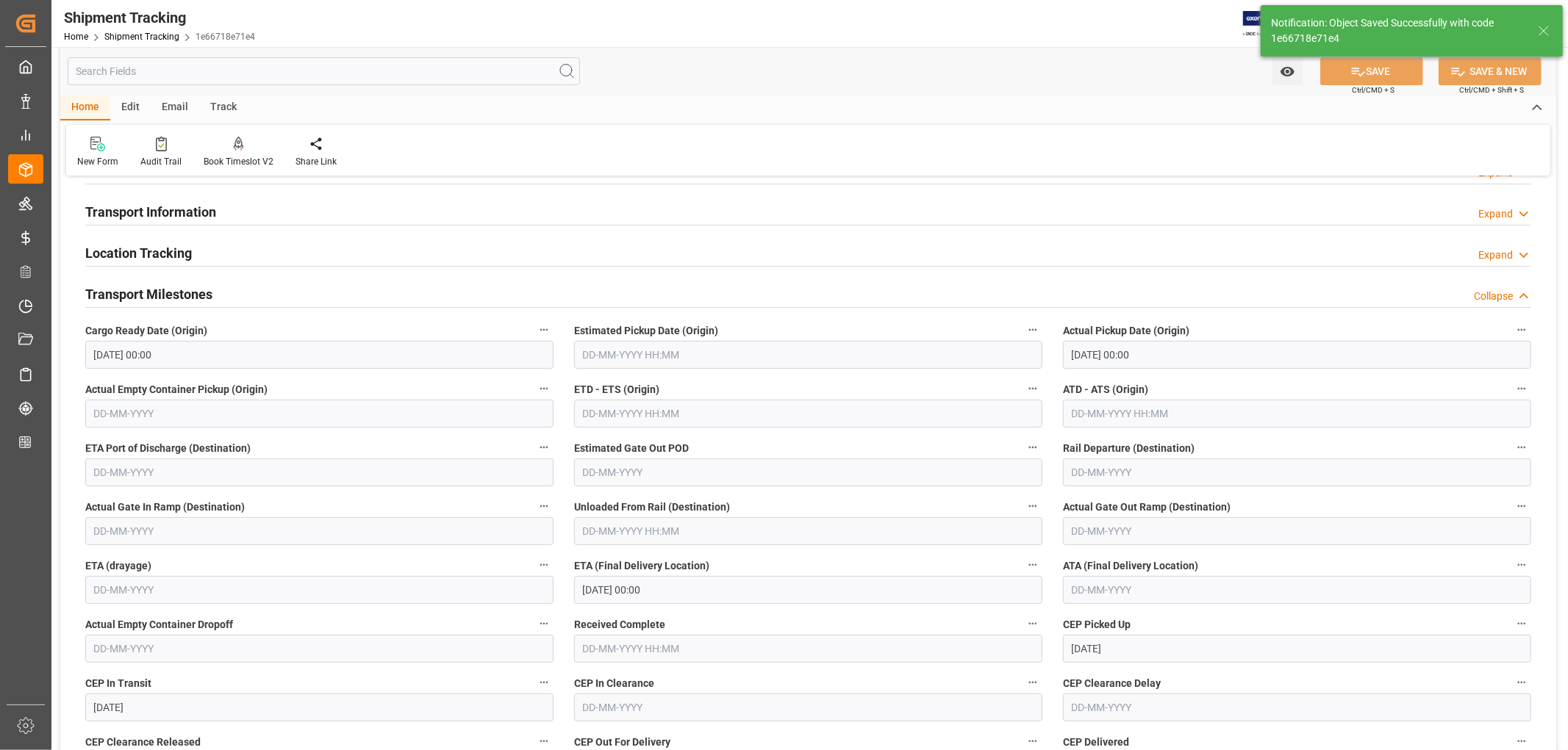
scroll to position [206, 0]
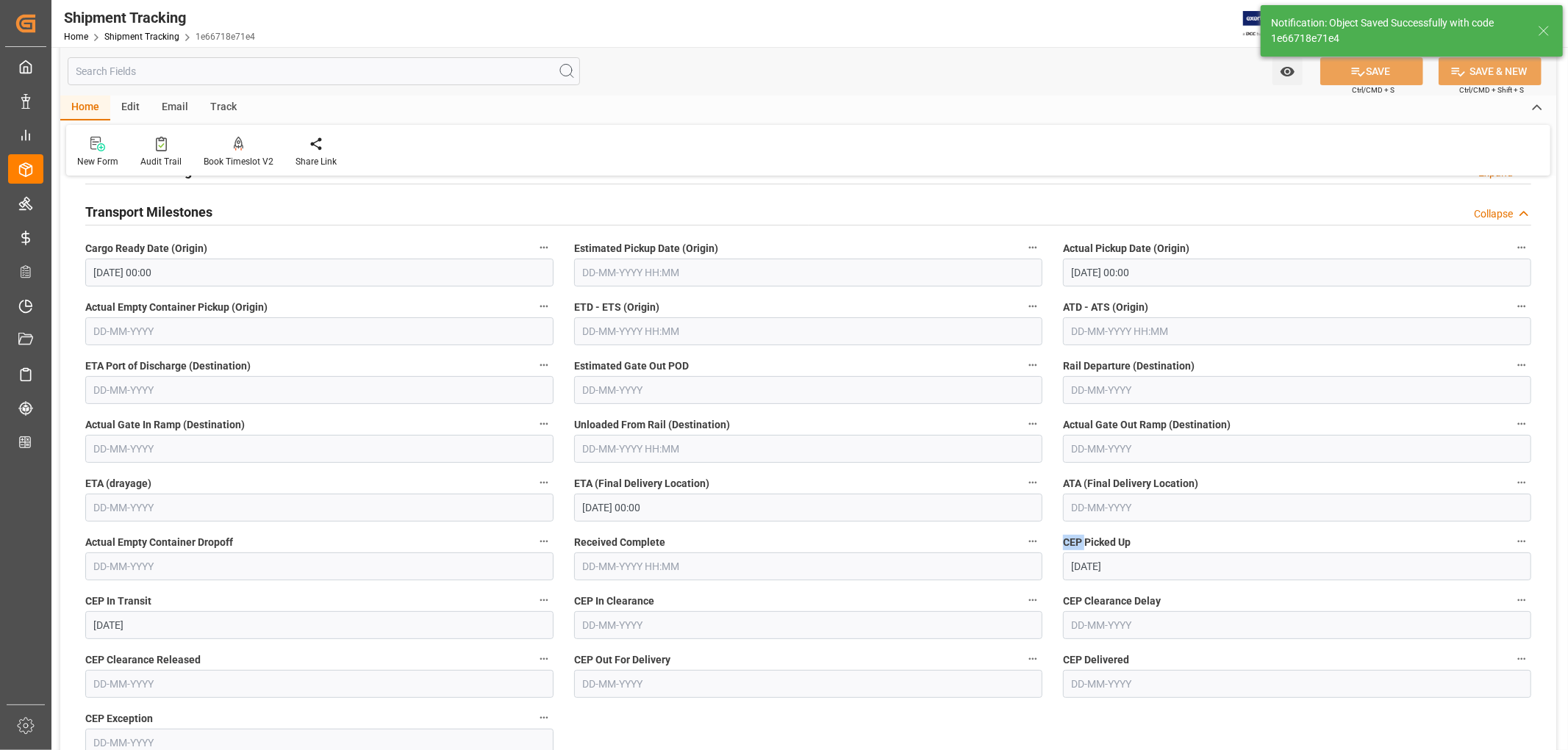
drag, startPoint x: 1060, startPoint y: 541, endPoint x: 1083, endPoint y: 540, distance: 23.0
click at [1083, 540] on div "CEP Picked Up 26-08-2025" at bounding box center [1297, 556] width 489 height 59
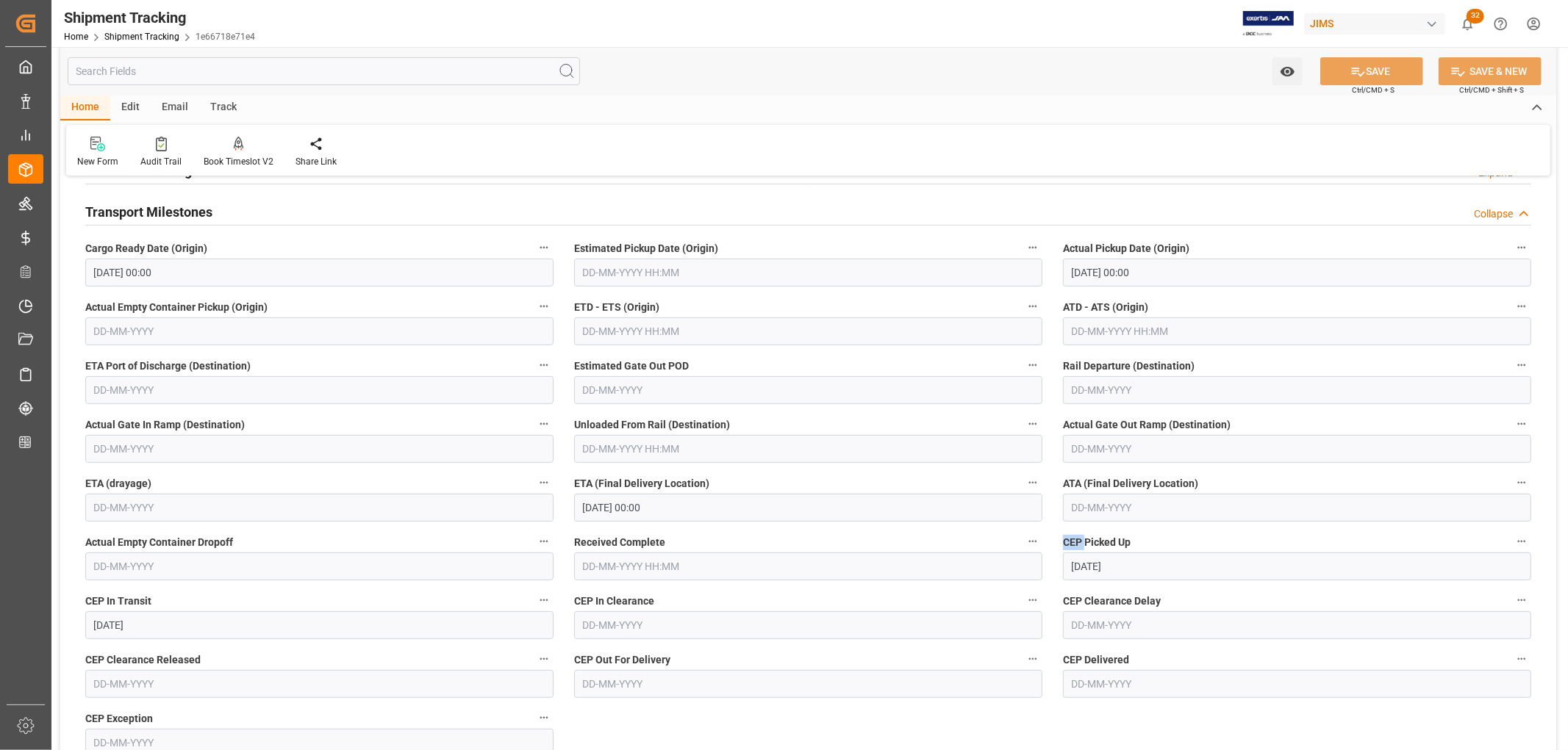
scroll to position [288, 0]
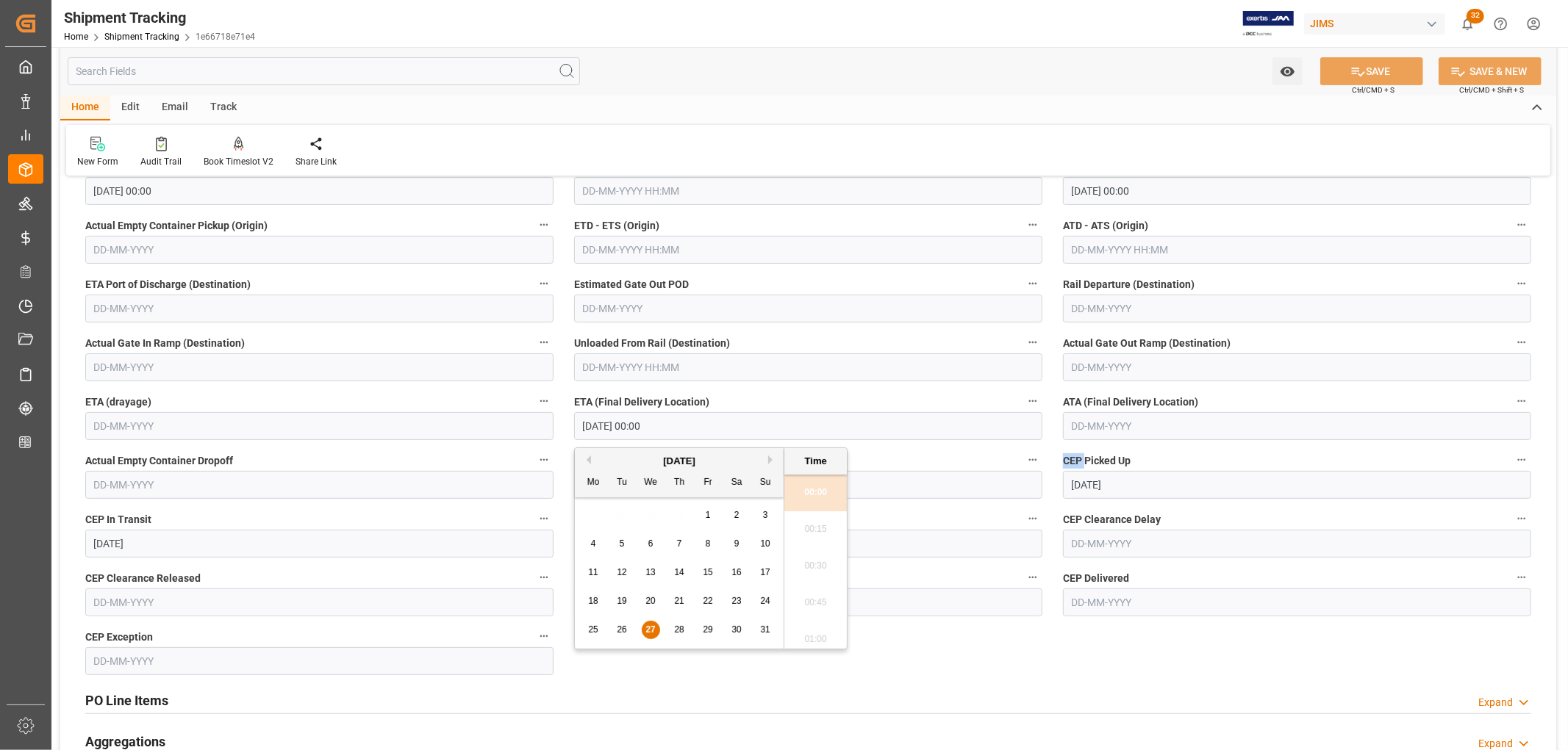
click at [593, 423] on input "[DATE] 00:00" at bounding box center [808, 426] width 468 height 27
click at [680, 626] on span "28" at bounding box center [679, 629] width 9 height 10
type input "[DATE] 00:00"
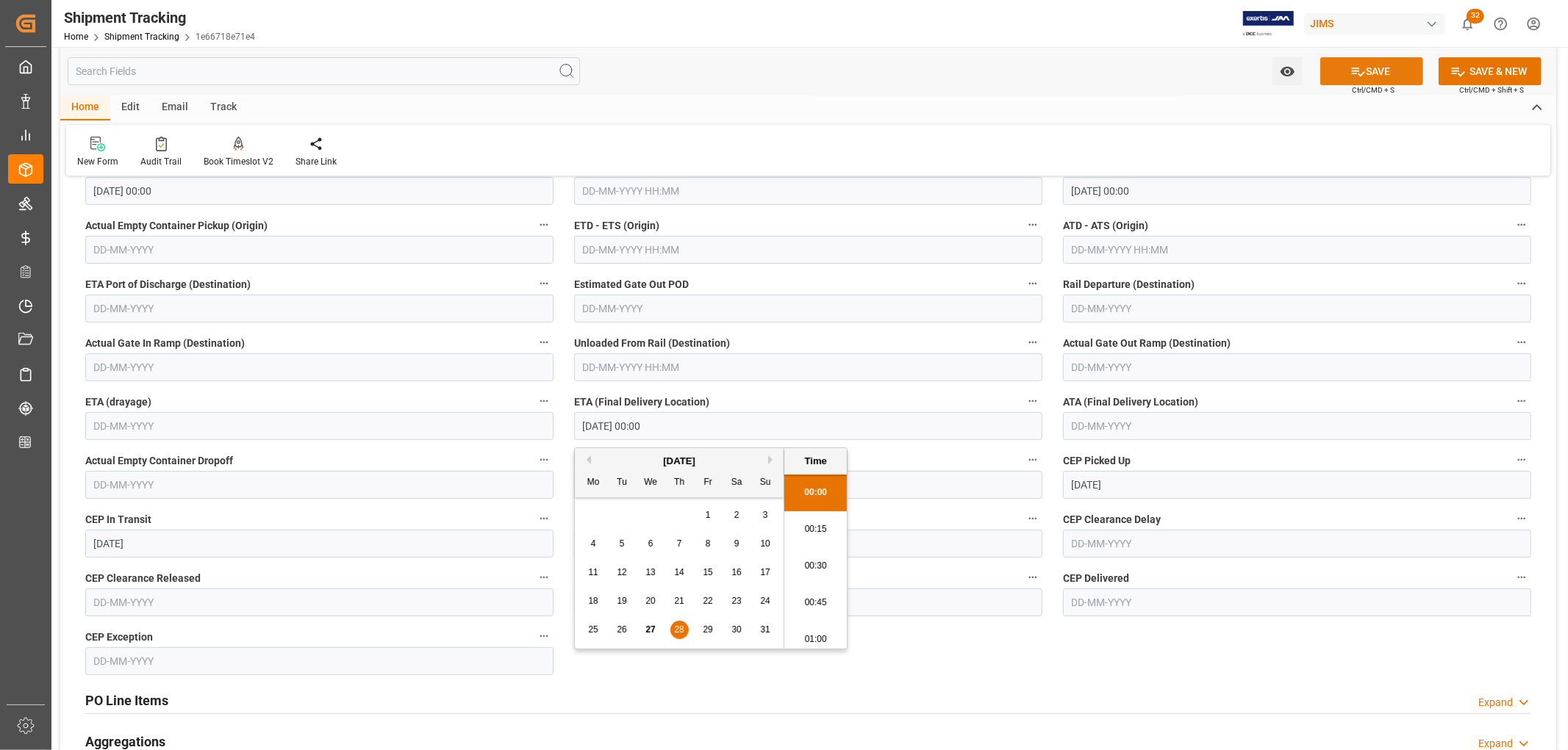
click at [1356, 73] on icon at bounding box center [1357, 71] width 16 height 16
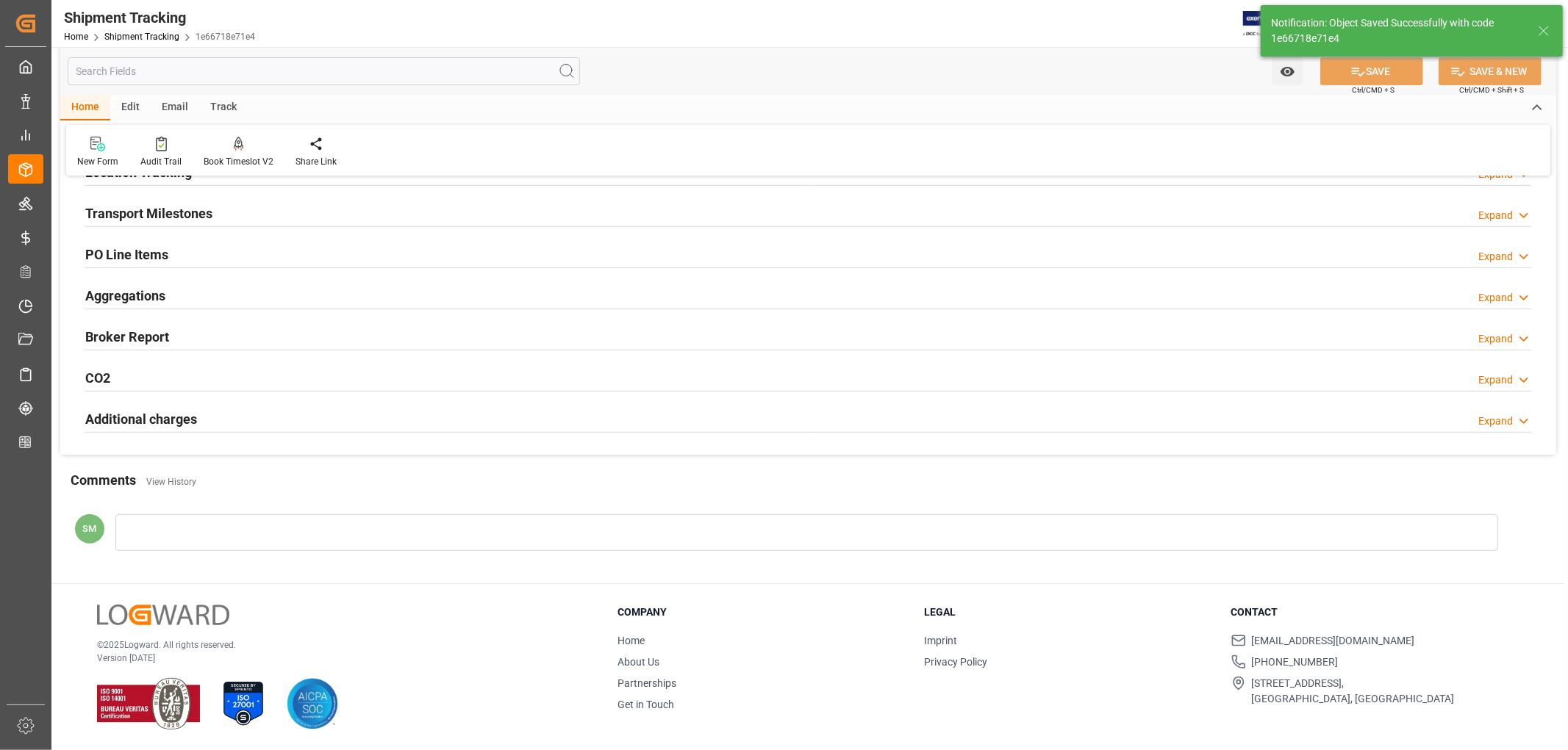
scroll to position [41, 0]
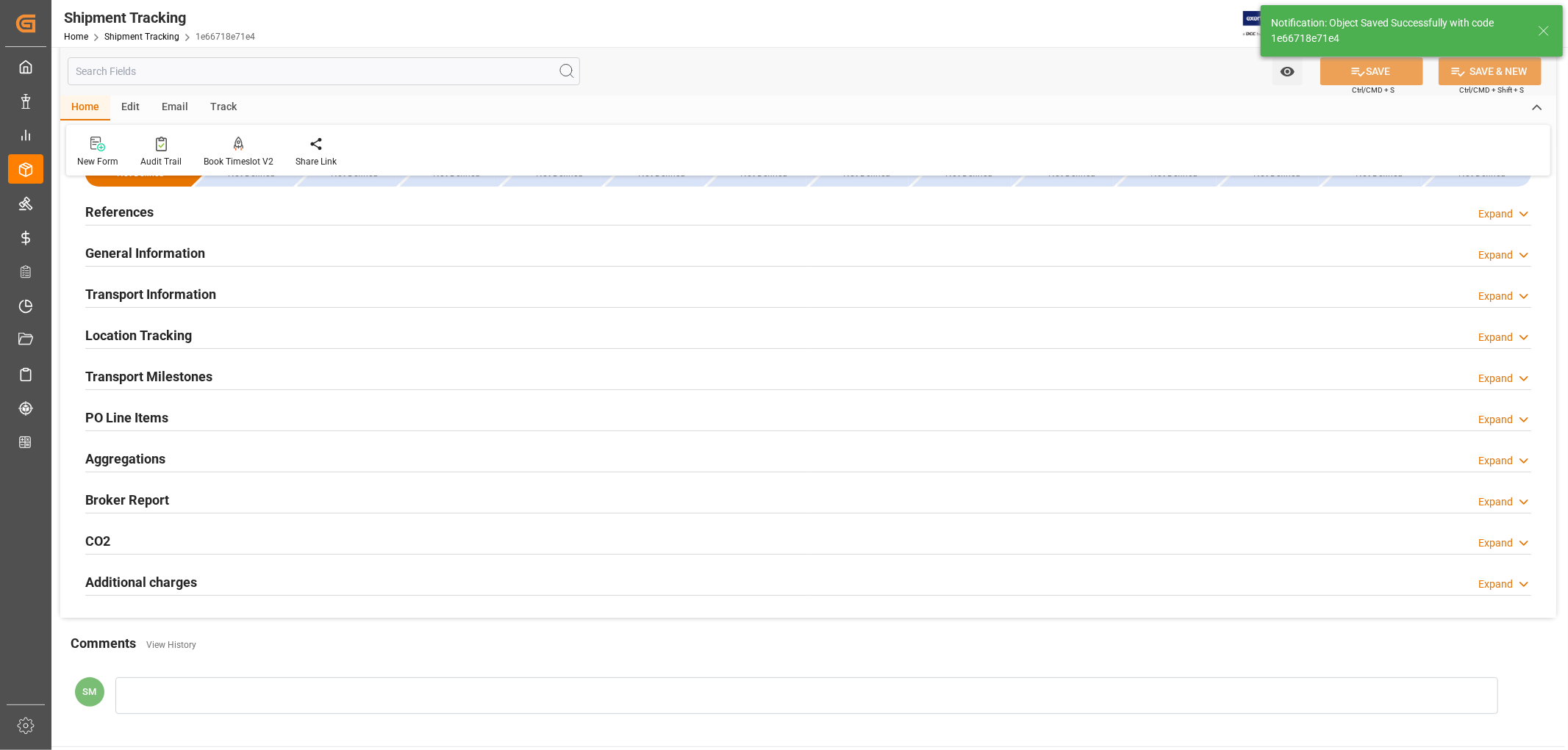
click at [142, 416] on h2 "PO Line Items" at bounding box center [126, 418] width 83 height 20
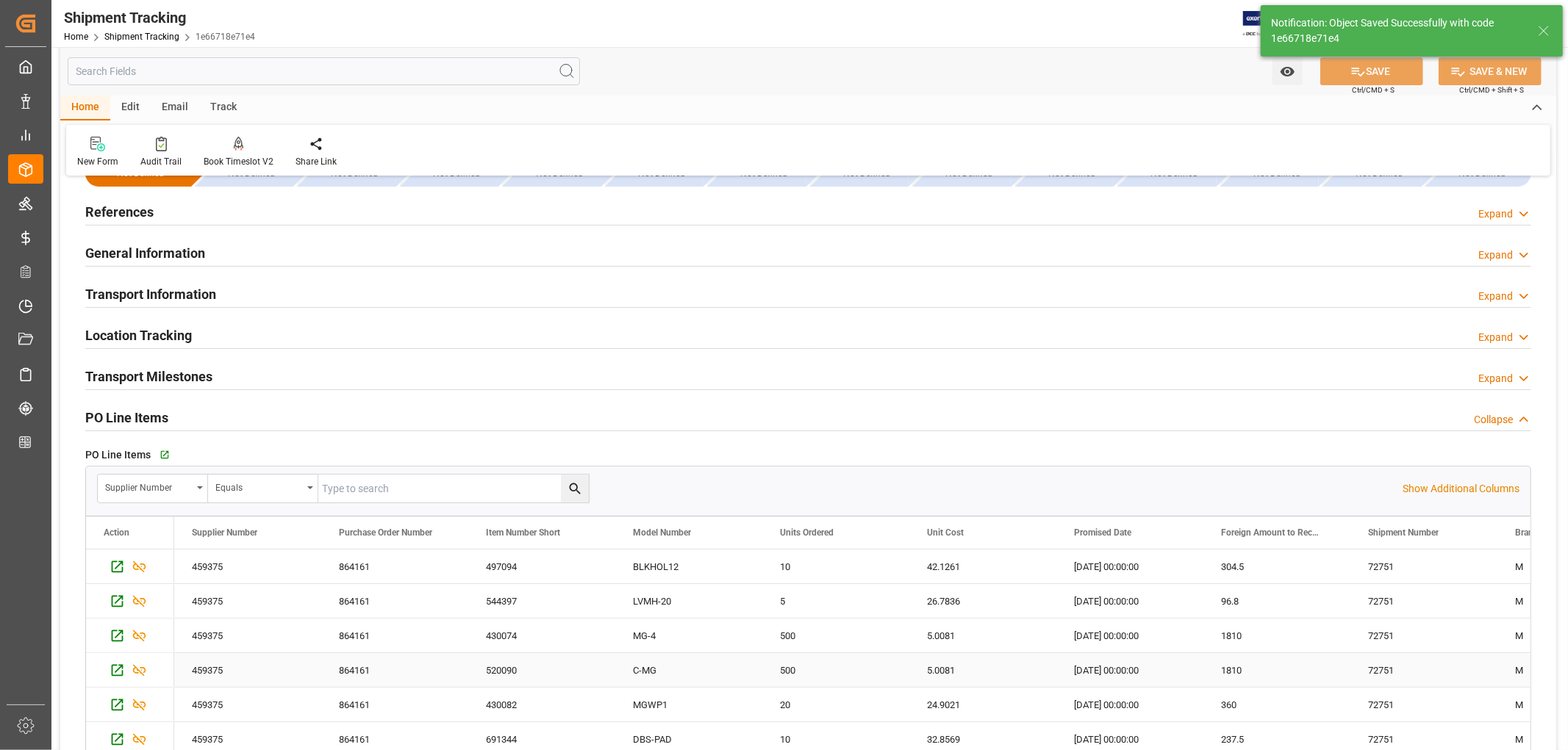
scroll to position [204, 0]
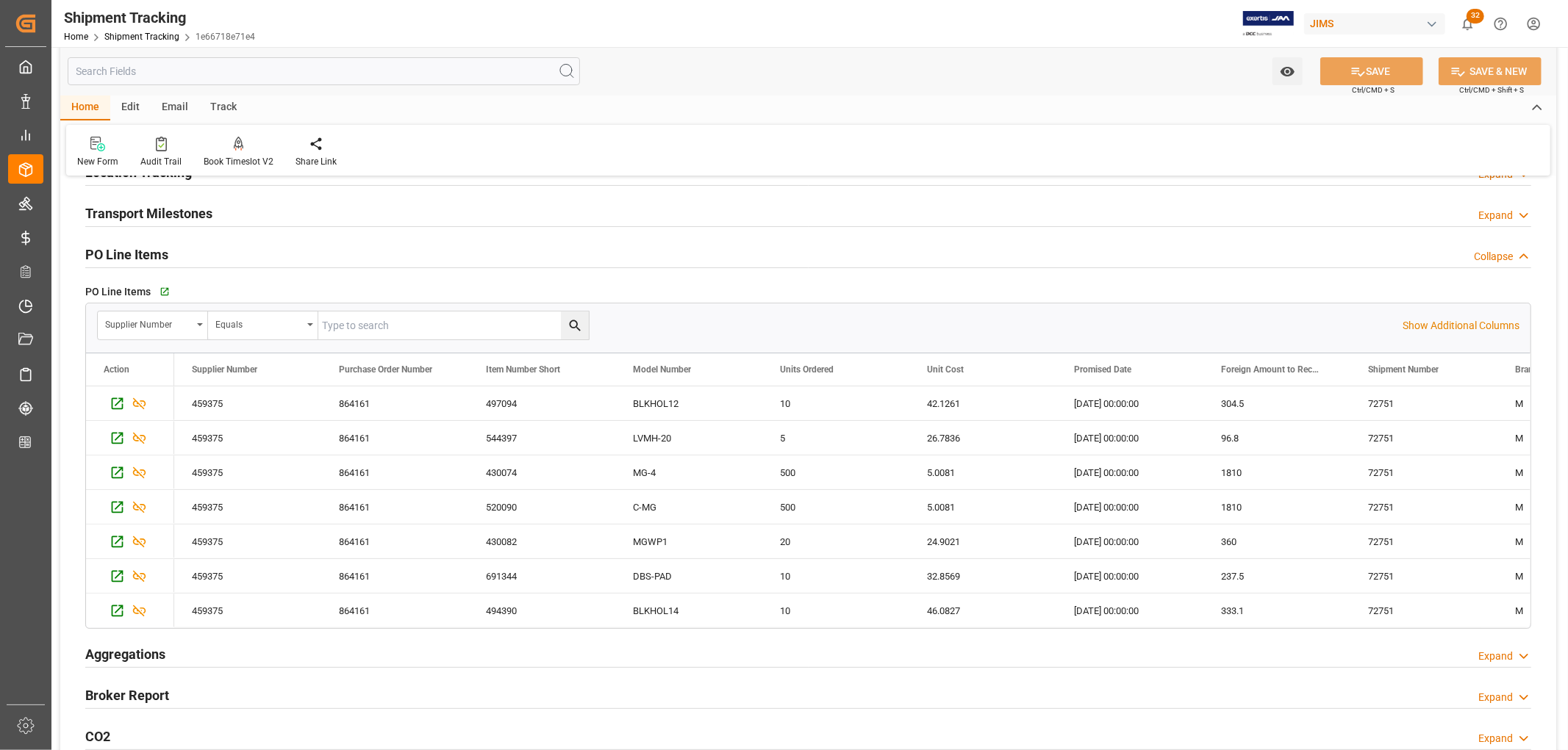
click at [114, 258] on h2 "PO Line Items" at bounding box center [126, 255] width 83 height 20
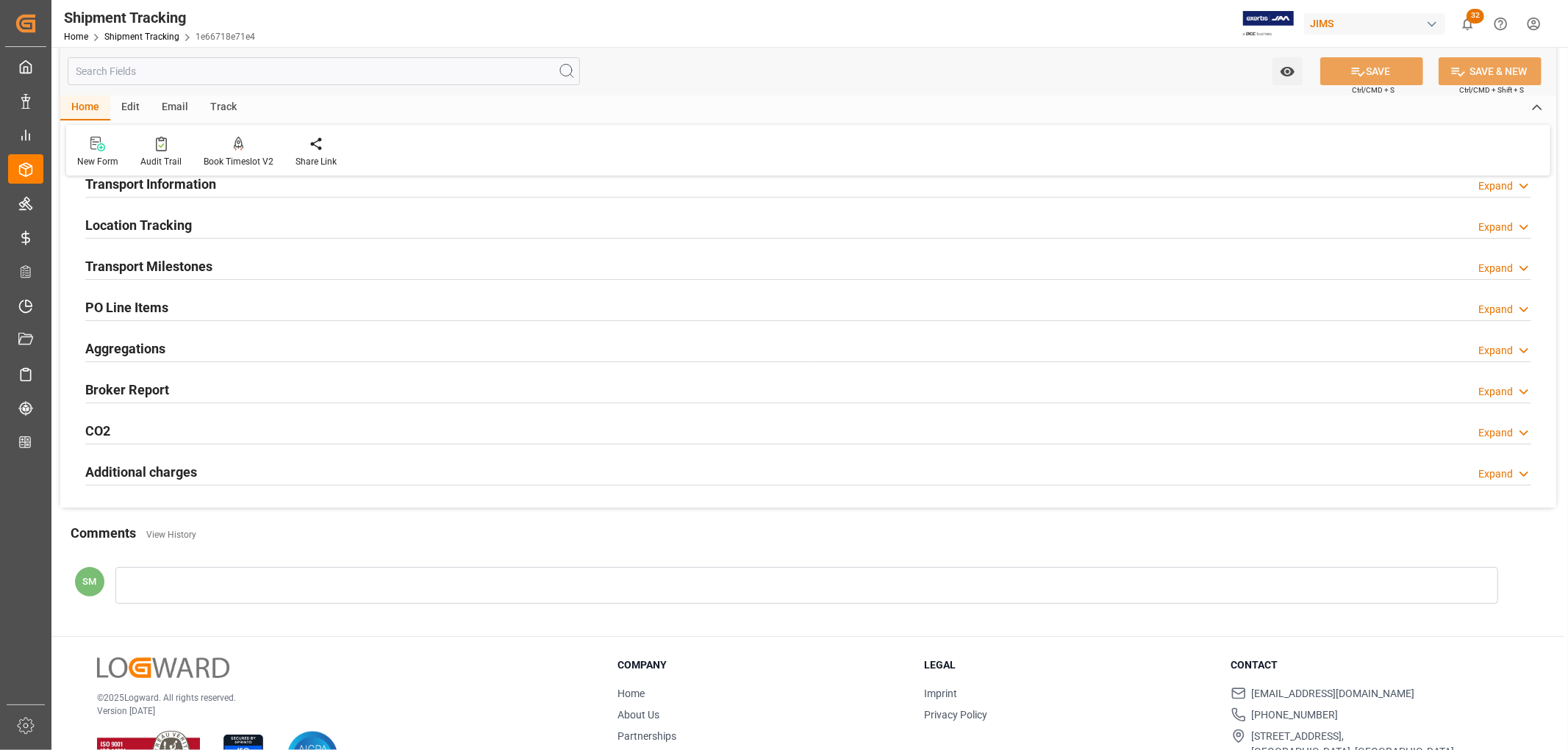
scroll to position [123, 0]
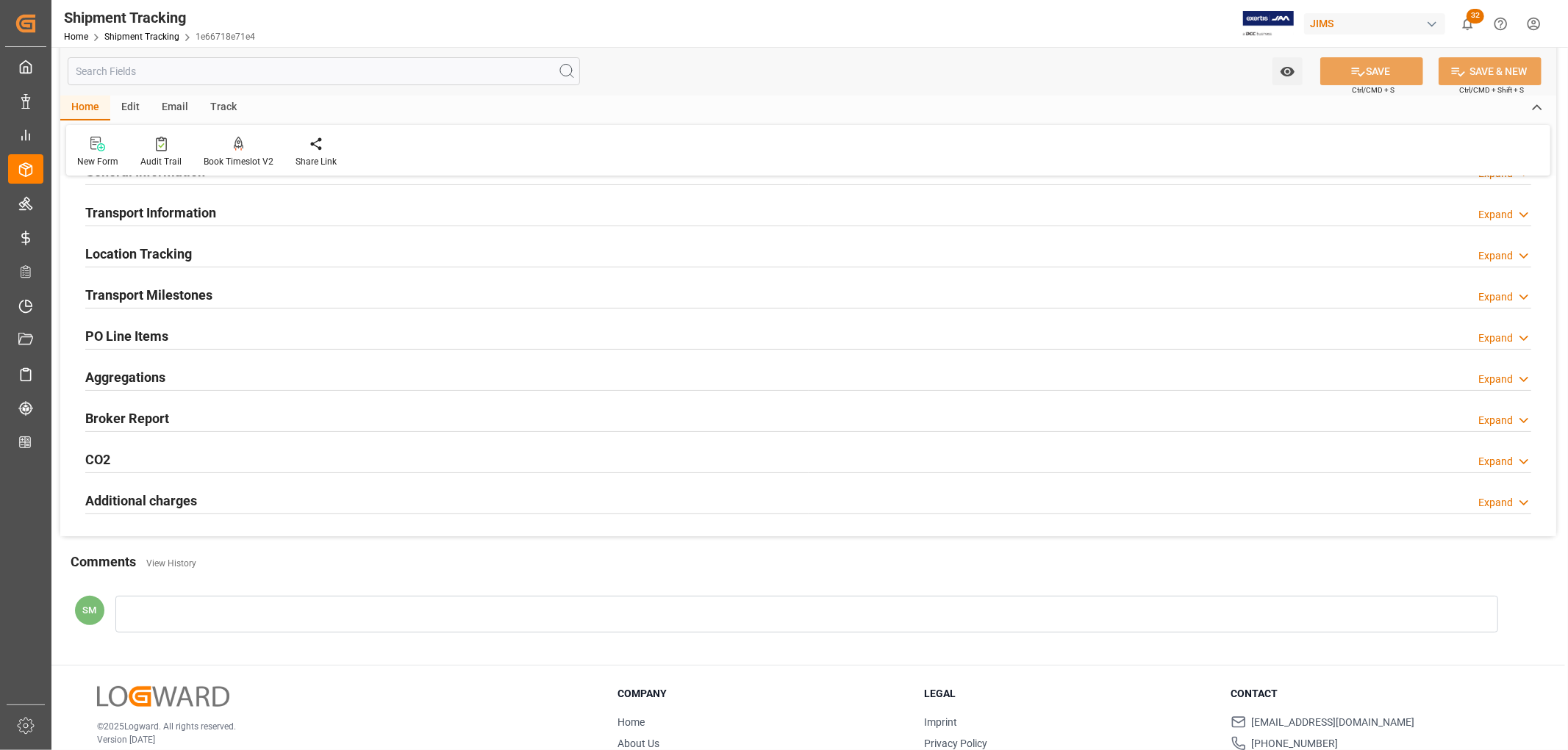
click at [175, 304] on div "Transport Milestones" at bounding box center [148, 294] width 127 height 27
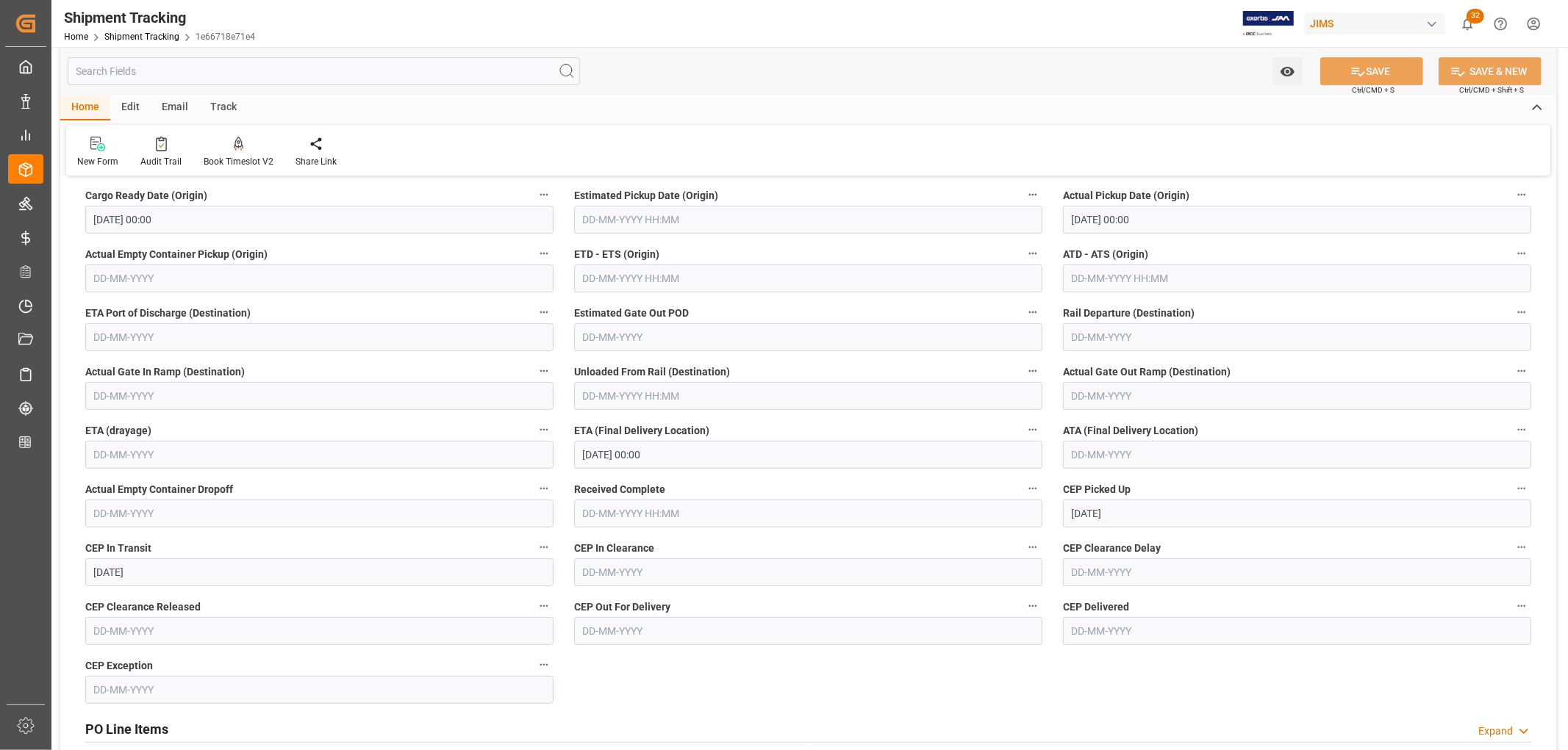
scroll to position [287, 0]
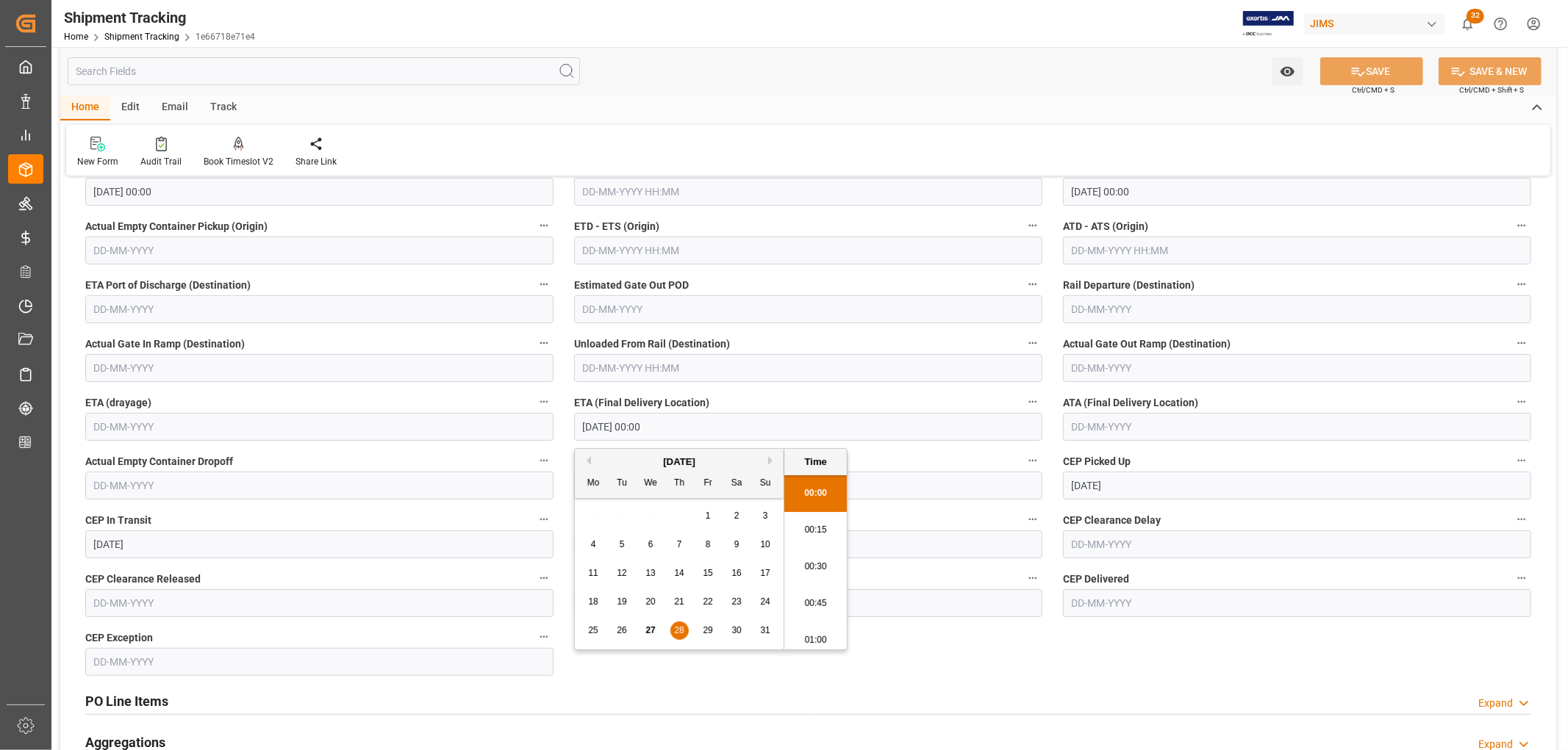
drag, startPoint x: 591, startPoint y: 429, endPoint x: 668, endPoint y: 428, distance: 77.0
click at [668, 428] on input "28-08-2025 00:00" at bounding box center [808, 427] width 468 height 27
click at [619, 396] on span "ETA (Final Delivery Location)" at bounding box center [642, 403] width 136 height 16
click at [1023, 394] on button "ETA (Final Delivery Location)" at bounding box center [1032, 402] width 19 height 19
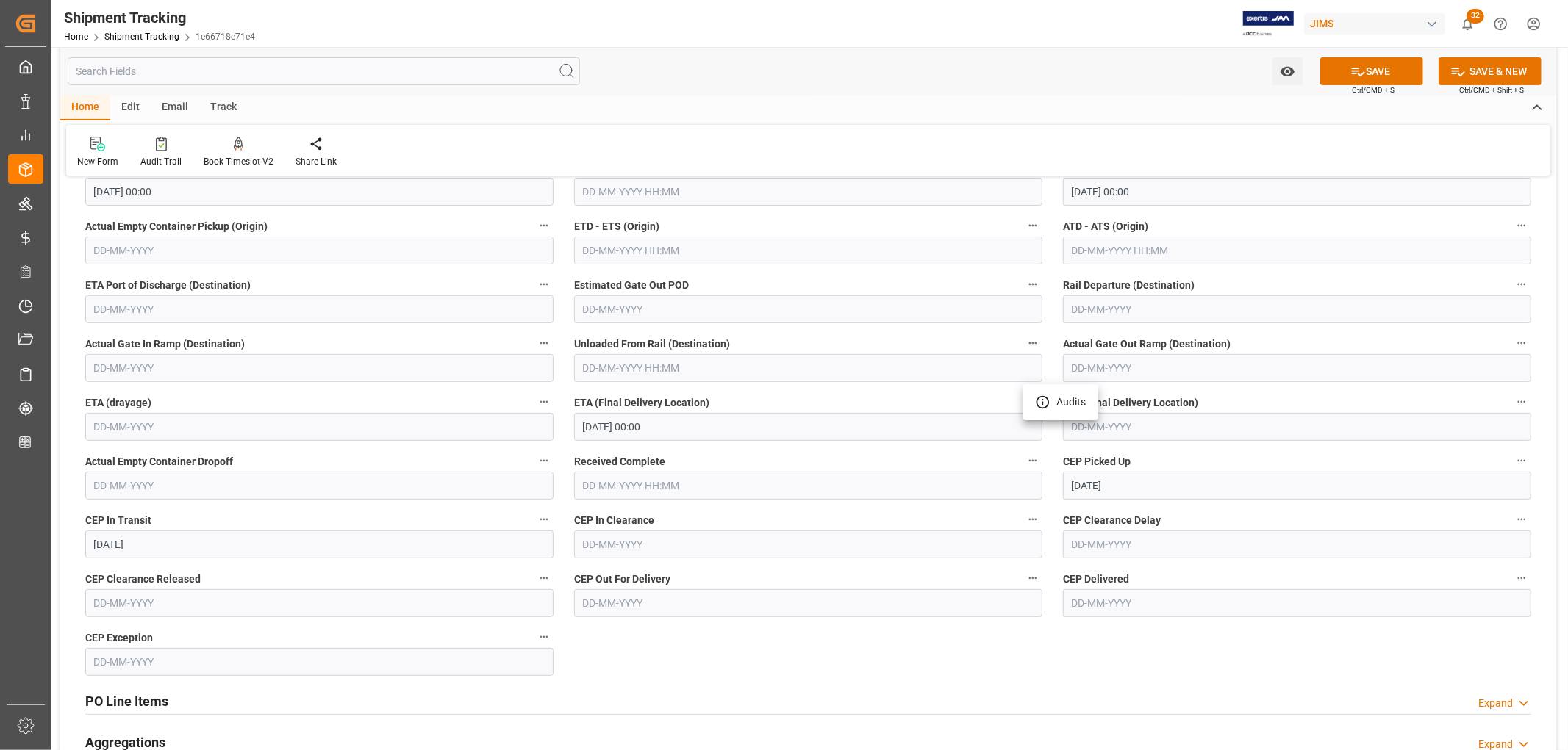
drag, startPoint x: 573, startPoint y: 402, endPoint x: 659, endPoint y: 401, distance: 86.0
click at [643, 401] on div at bounding box center [784, 375] width 1568 height 750
drag, startPoint x: 711, startPoint y: 400, endPoint x: 574, endPoint y: 399, distance: 137.0
click at [574, 399] on label "ETA (Final Delivery Location)" at bounding box center [808, 403] width 468 height 20
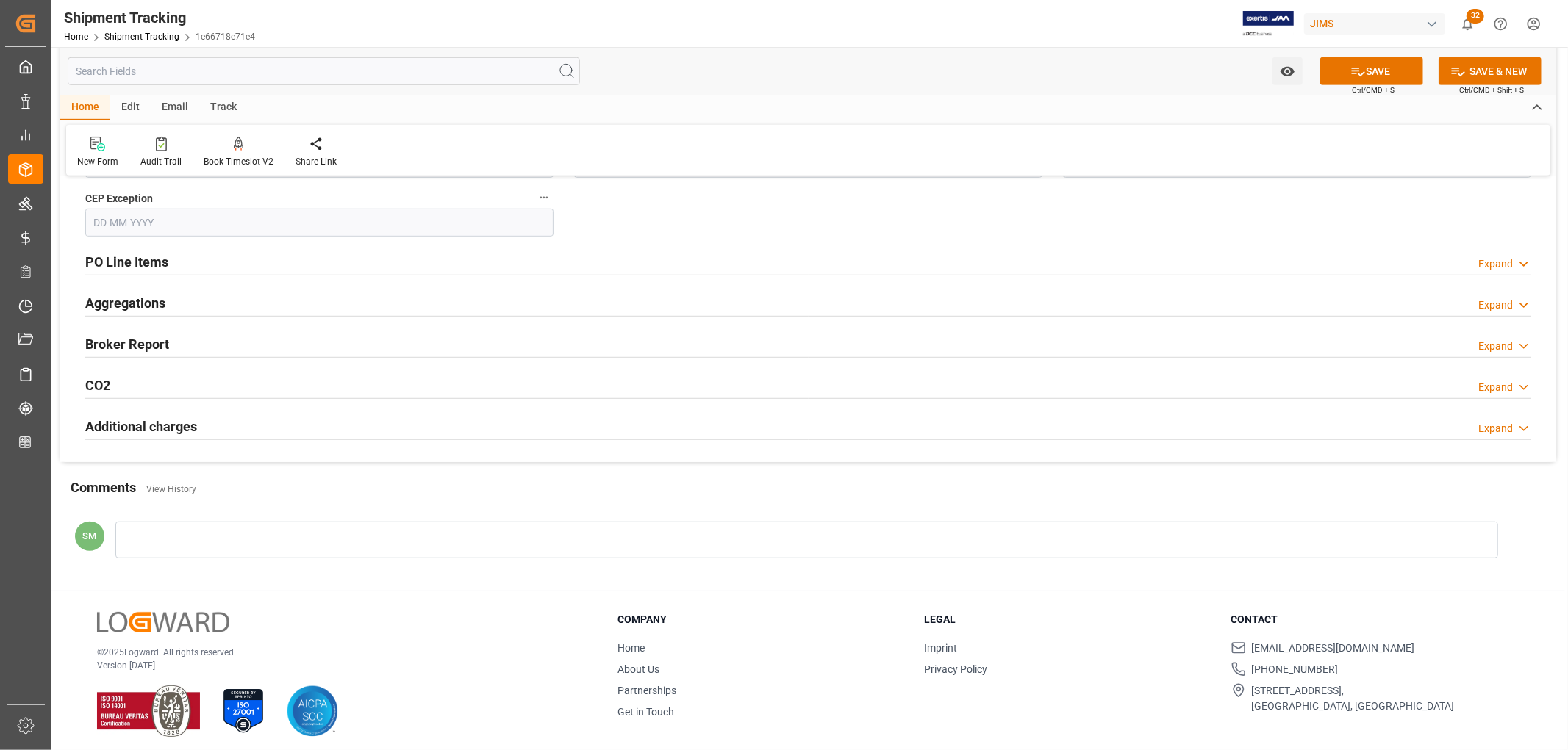
scroll to position [734, 0]
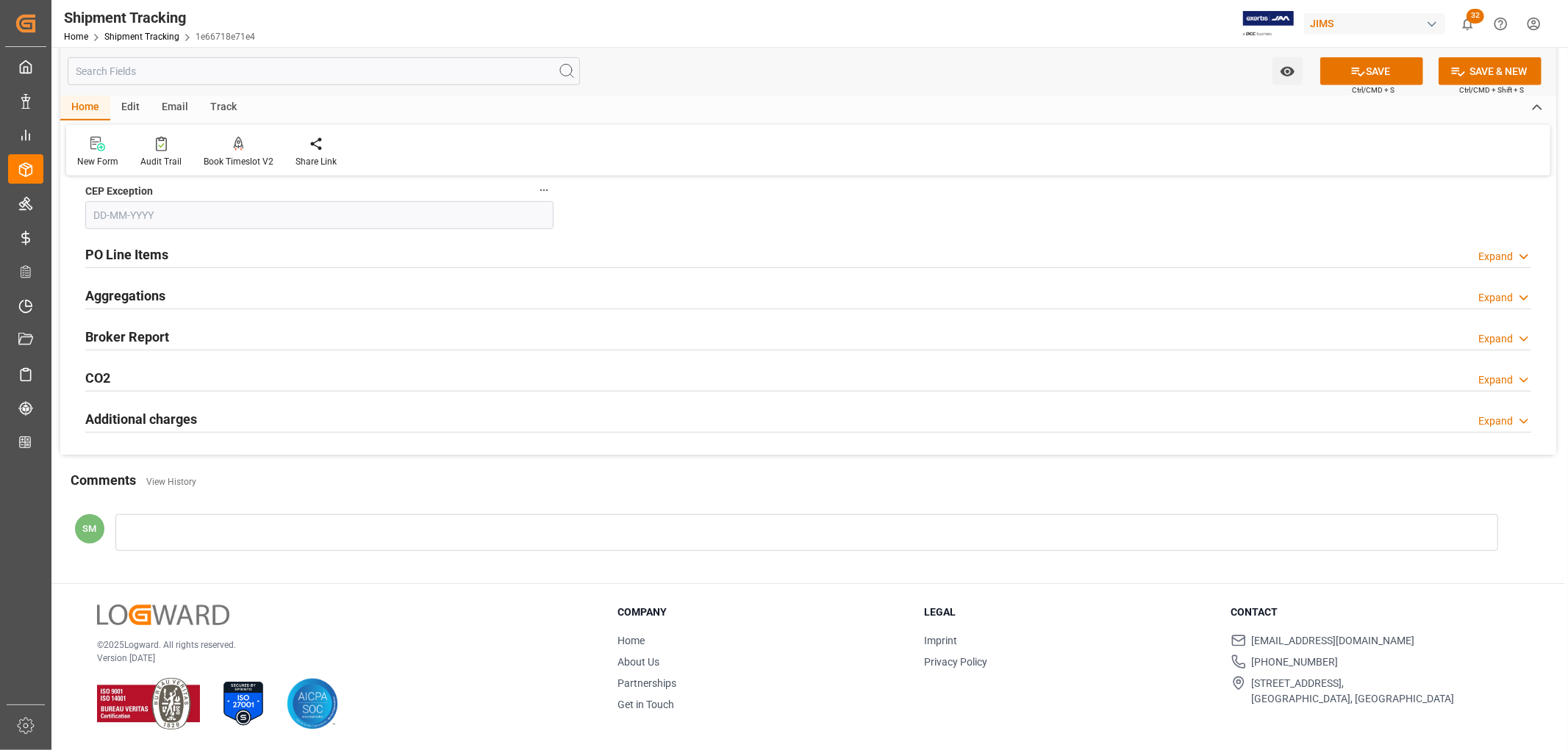
click at [143, 251] on h2 "PO Line Items" at bounding box center [126, 255] width 83 height 20
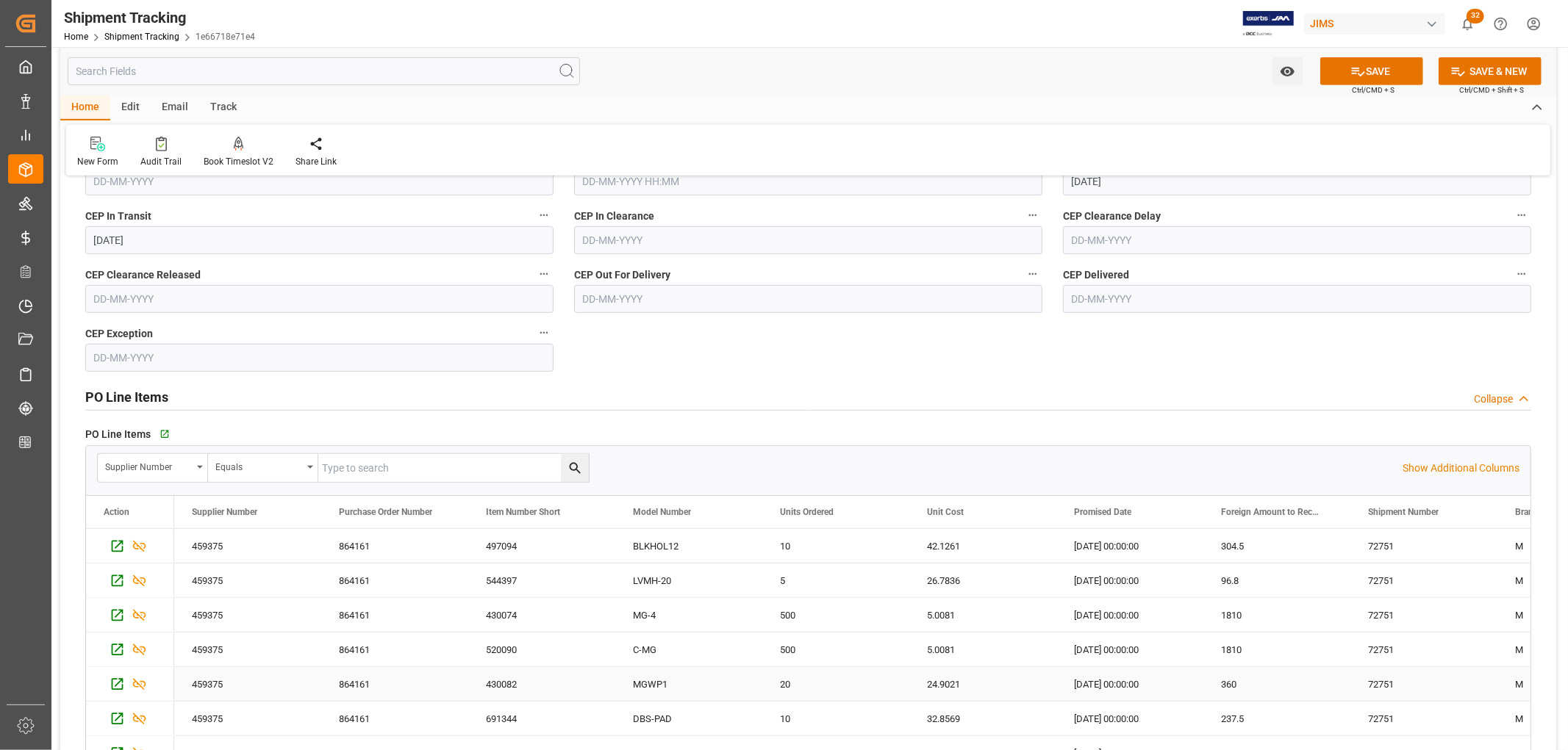
scroll to position [489, 0]
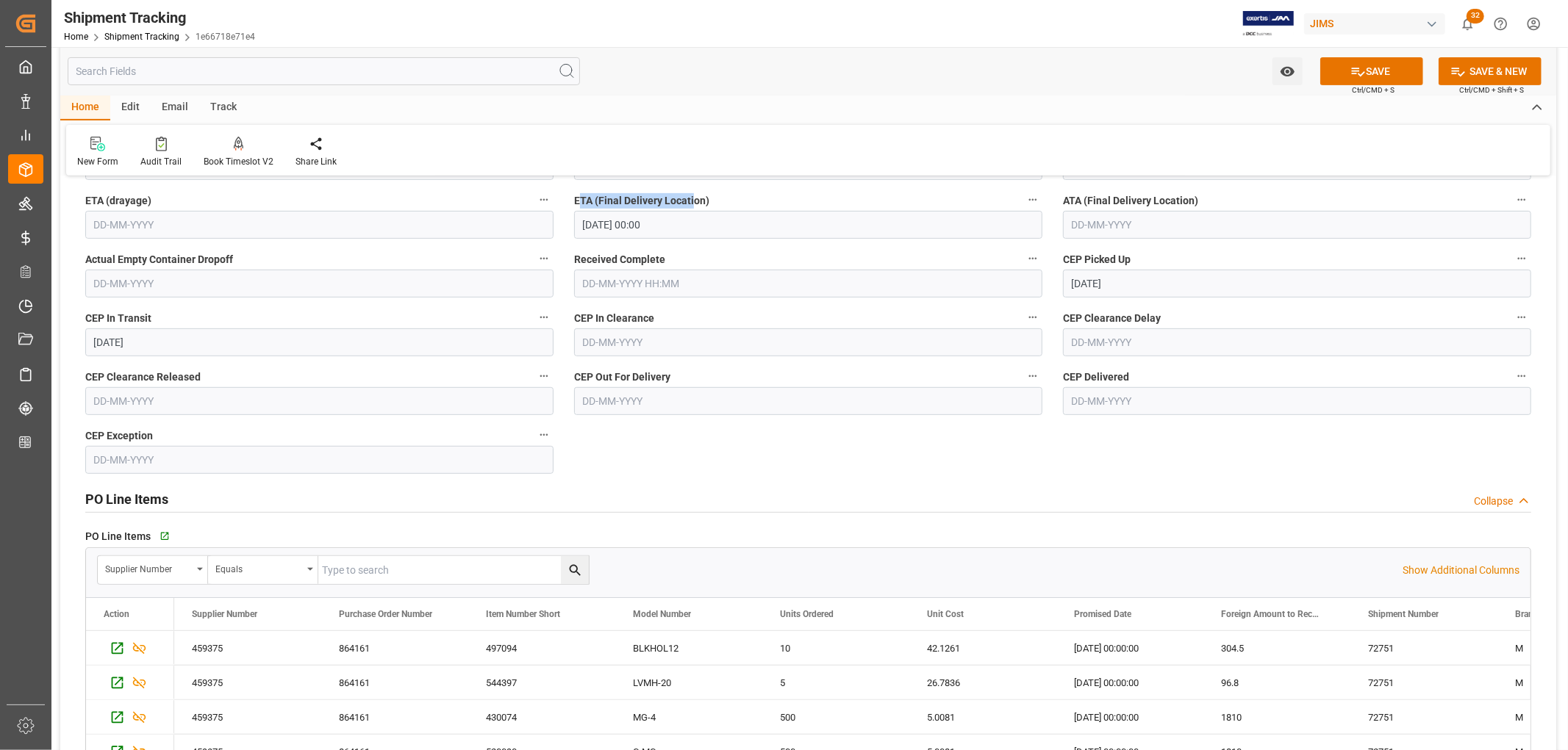
drag, startPoint x: 577, startPoint y: 202, endPoint x: 694, endPoint y: 199, distance: 117.0
click at [694, 199] on span "ETA (Final Delivery Location)" at bounding box center [642, 201] width 136 height 16
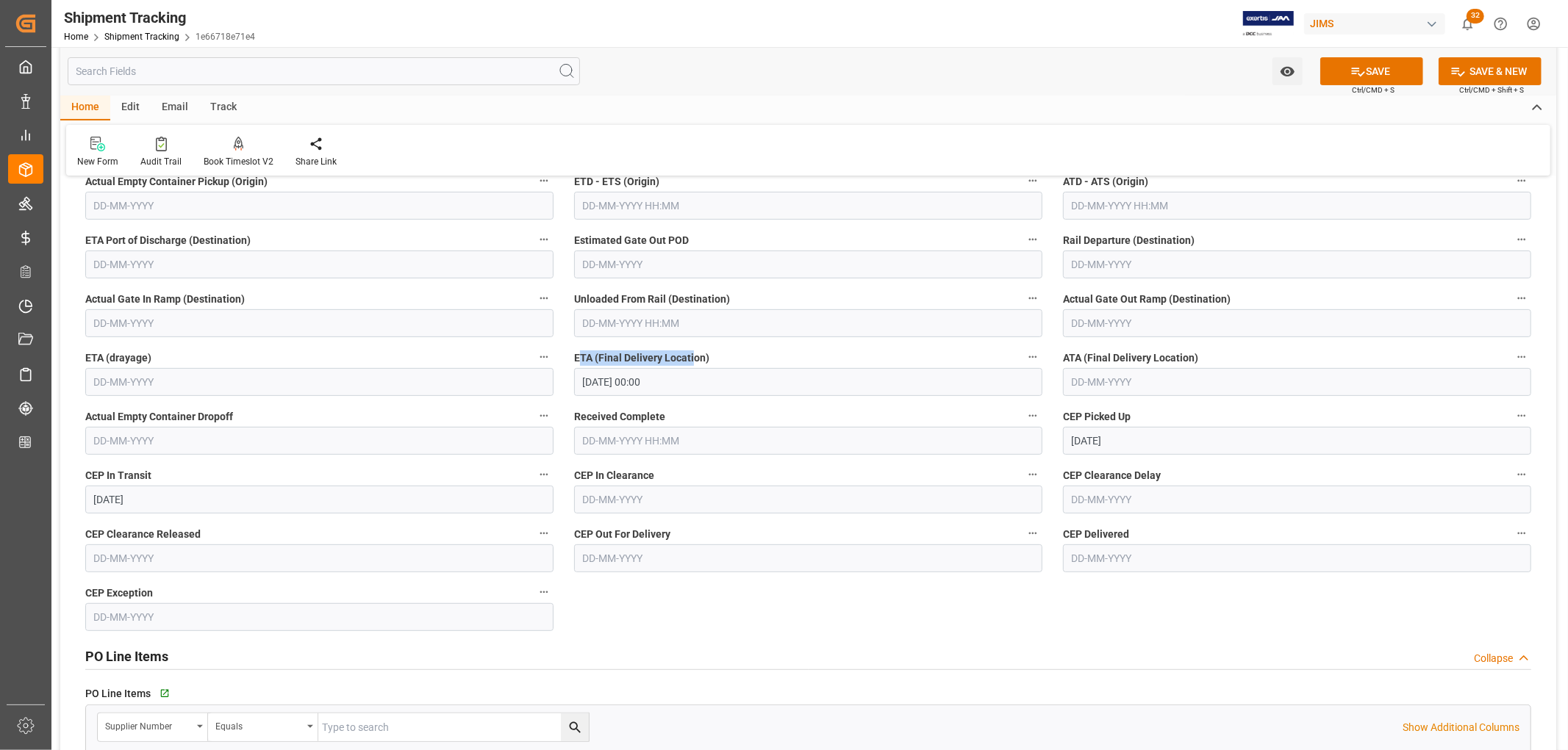
scroll to position [326, 0]
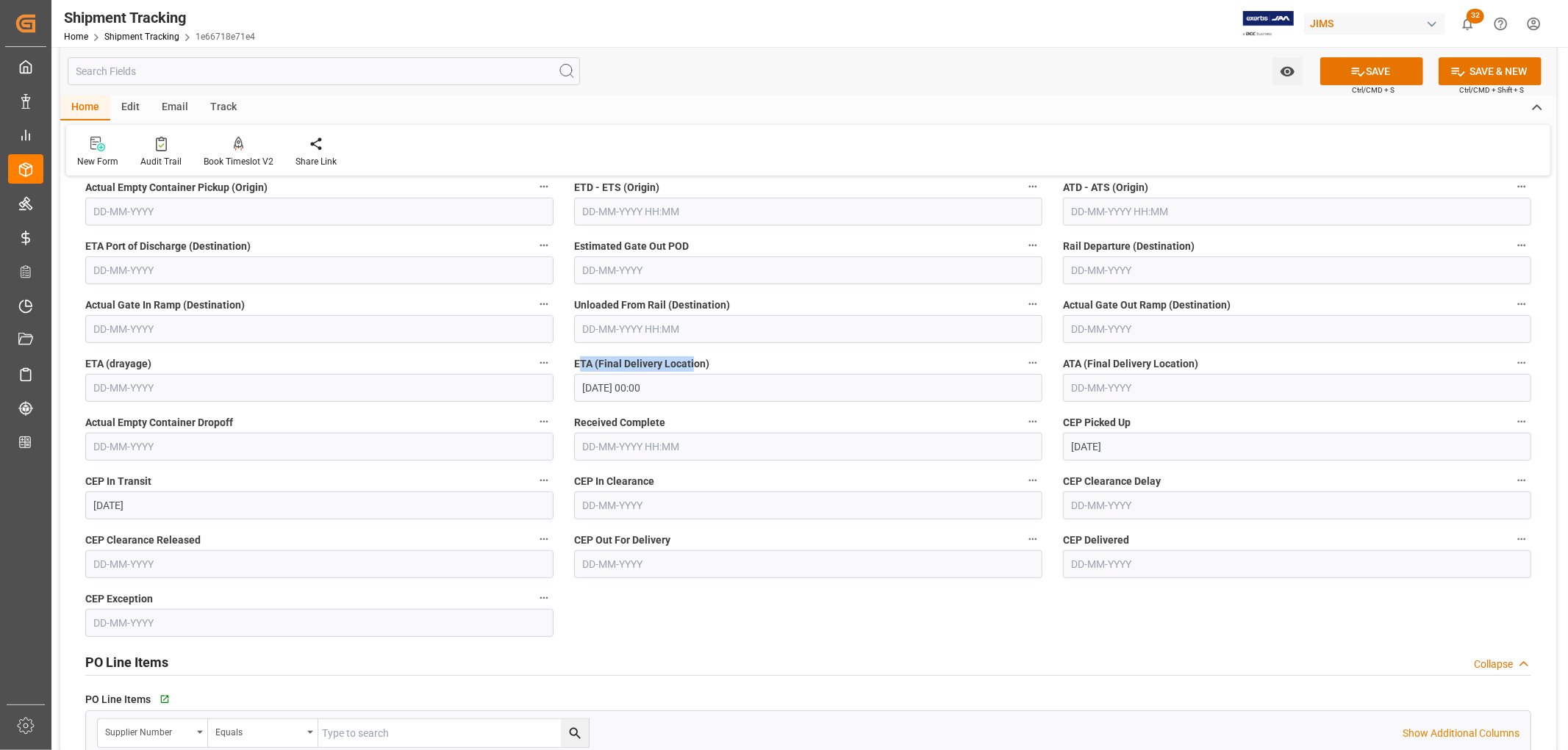
click at [592, 363] on span "ETA (Final Delivery Location)" at bounding box center [642, 364] width 136 height 16
click at [1023, 363] on button "ETA (Final Delivery Location)" at bounding box center [1032, 363] width 19 height 19
drag, startPoint x: 573, startPoint y: 362, endPoint x: 702, endPoint y: 360, distance: 129.0
click at [700, 360] on div at bounding box center [784, 375] width 1568 height 750
drag, startPoint x: 711, startPoint y: 363, endPoint x: 568, endPoint y: 361, distance: 143.0
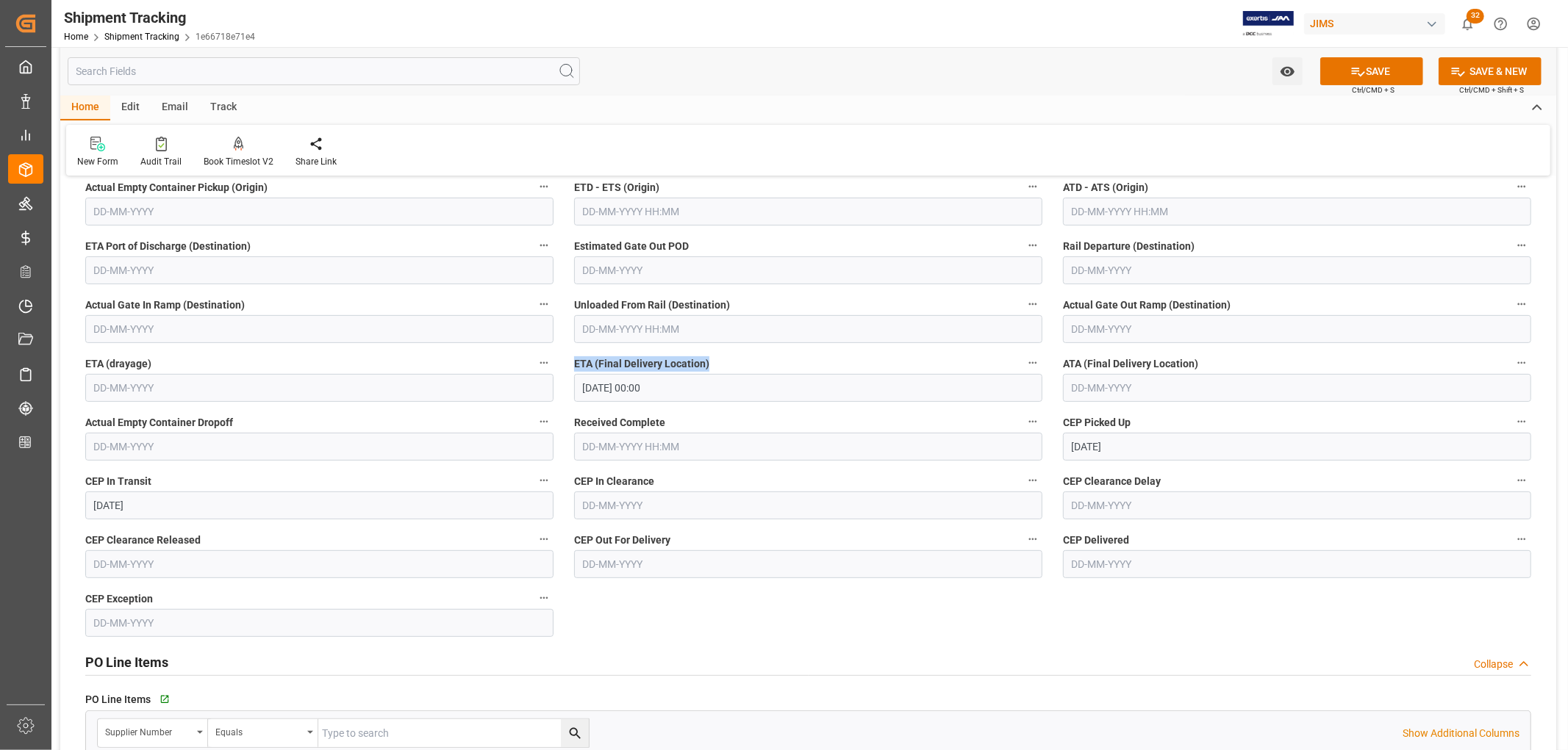
click at [568, 361] on div "ETA (Final Delivery Location) 28-08-2025 00:00" at bounding box center [809, 377] width 489 height 59
drag, startPoint x: 570, startPoint y: 538, endPoint x: 682, endPoint y: 537, distance: 112.0
click at [682, 537] on div "CEP Out For Delivery" at bounding box center [809, 554] width 489 height 59
drag, startPoint x: 1066, startPoint y: 538, endPoint x: 1129, endPoint y: 529, distance: 63.6
click at [1129, 530] on label "CEP Delivered" at bounding box center [1296, 540] width 468 height 20
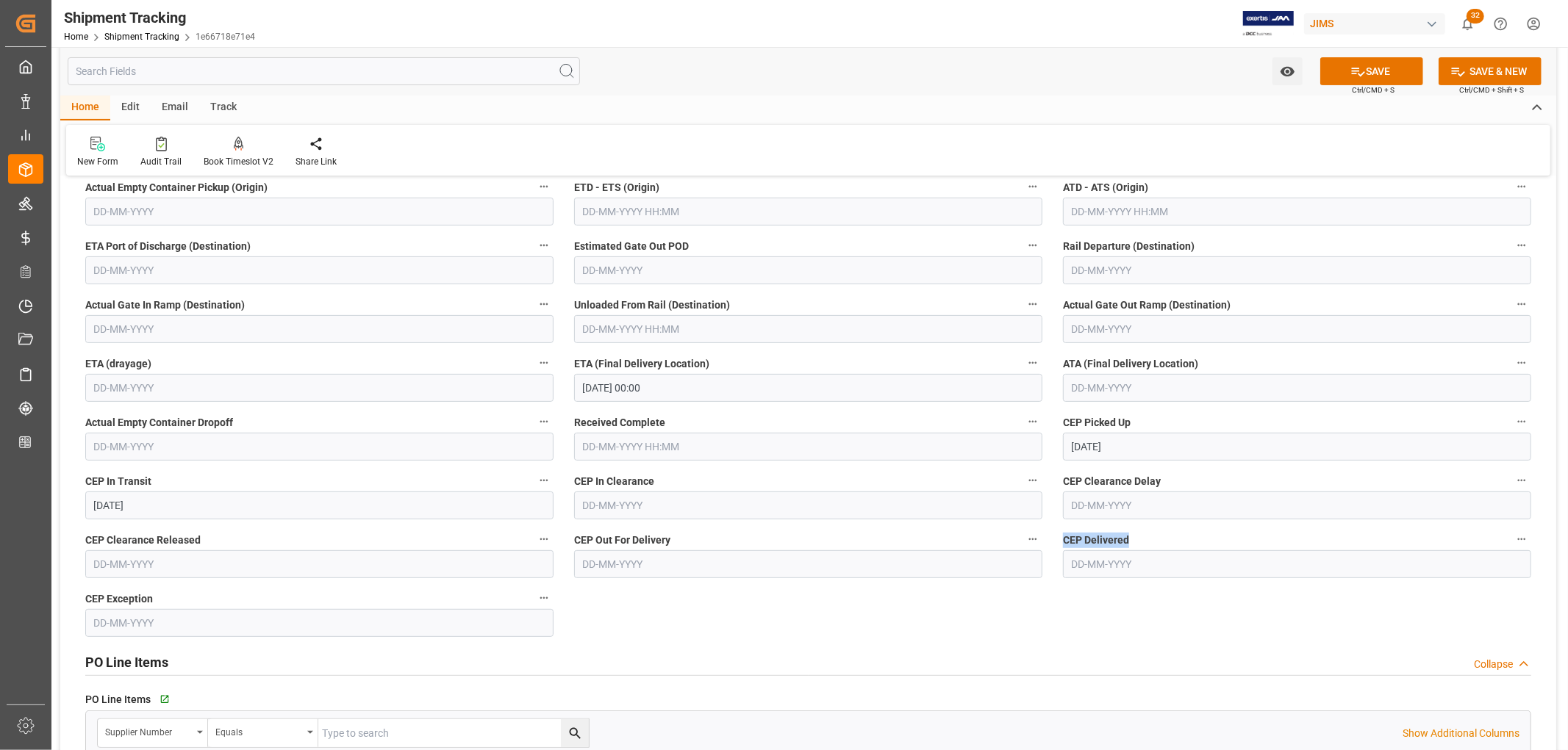
click at [1077, 564] on input "text" at bounding box center [1296, 564] width 468 height 27
click at [1121, 642] on div "PO Line Items Collapse" at bounding box center [808, 662] width 1466 height 41
drag, startPoint x: 1073, startPoint y: 412, endPoint x: 1073, endPoint y: 423, distance: 11.0
click at [1073, 423] on label "CEP Picked Up" at bounding box center [1296, 422] width 468 height 20
click at [1512, 423] on button "CEP Picked Up" at bounding box center [1521, 421] width 19 height 19
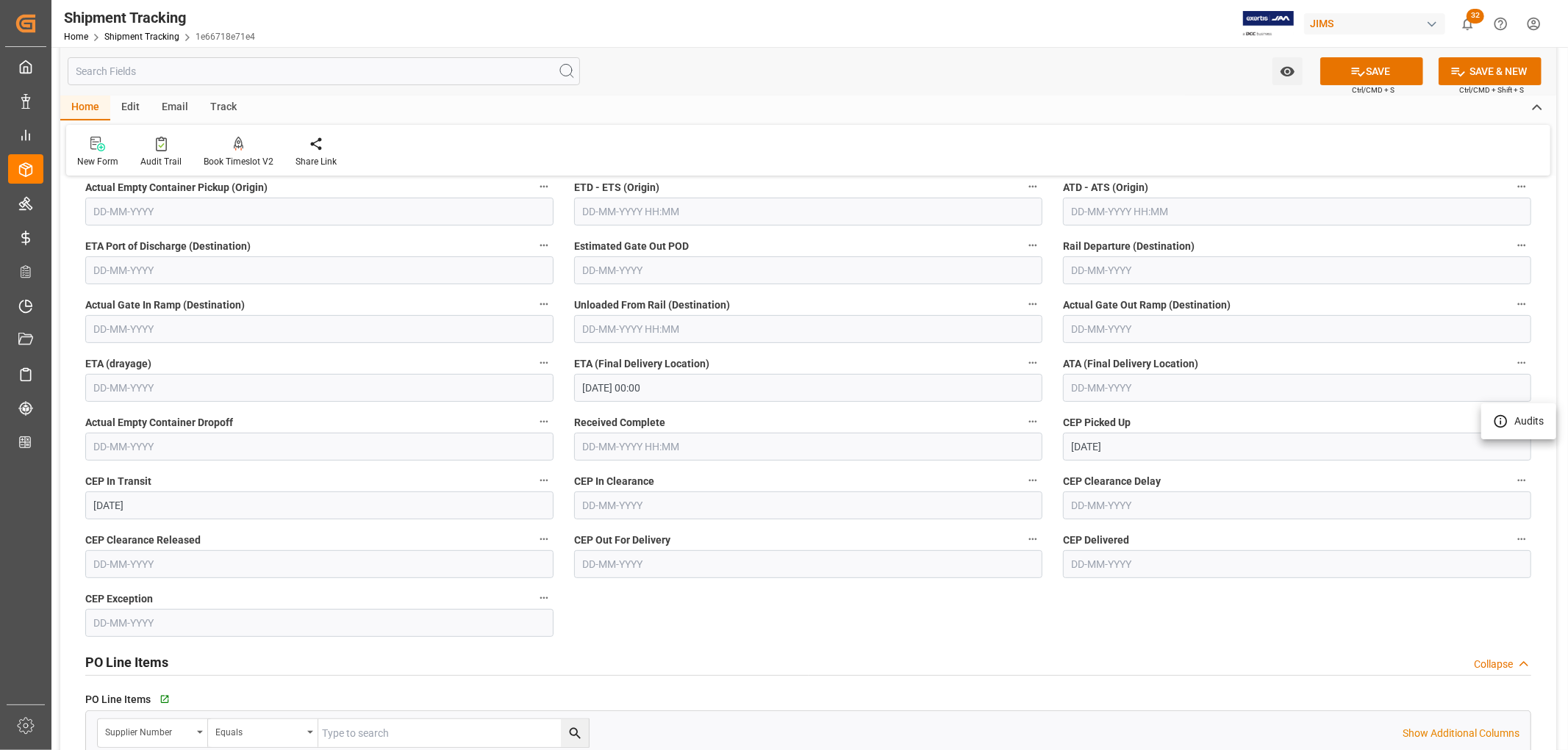
click at [1066, 468] on div at bounding box center [784, 375] width 1568 height 750
click at [1082, 537] on span "CEP Delivered" at bounding box center [1095, 540] width 66 height 16
drag, startPoint x: 586, startPoint y: 480, endPoint x: 598, endPoint y: 480, distance: 12.0
click at [598, 480] on span "CEP In Clearance" at bounding box center [614, 482] width 80 height 16
click at [603, 537] on span "CEP Out For Delivery" at bounding box center [622, 540] width 96 height 16
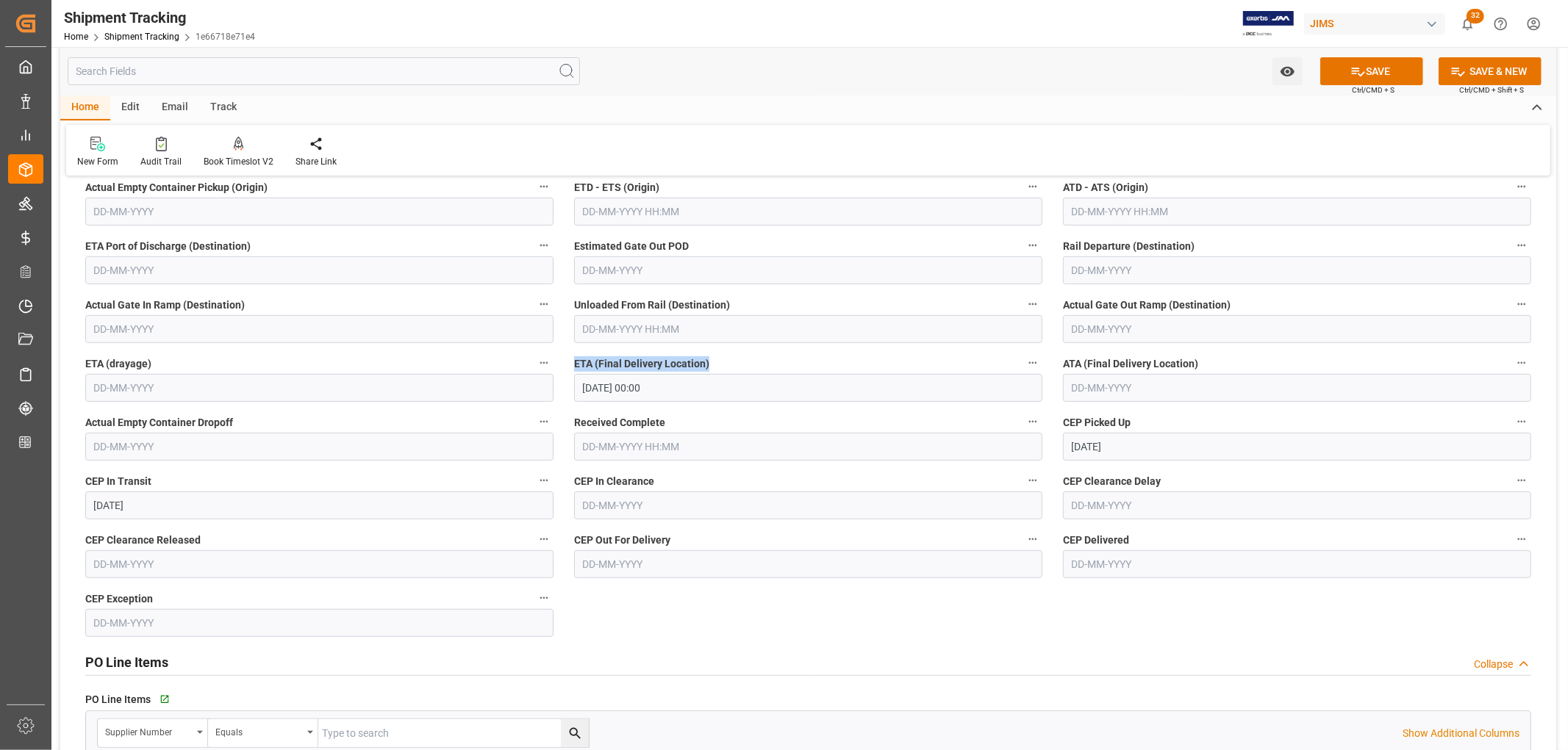
drag, startPoint x: 575, startPoint y: 361, endPoint x: 709, endPoint y: 360, distance: 134.0
click at [709, 360] on label "ETA (Final Delivery Location)" at bounding box center [808, 364] width 468 height 20
click at [597, 366] on span "ETA (Final Delivery Location)" at bounding box center [642, 364] width 136 height 16
click at [1023, 366] on button "ETA (Final Delivery Location)" at bounding box center [1032, 363] width 19 height 19
click at [584, 362] on div at bounding box center [784, 375] width 1568 height 750
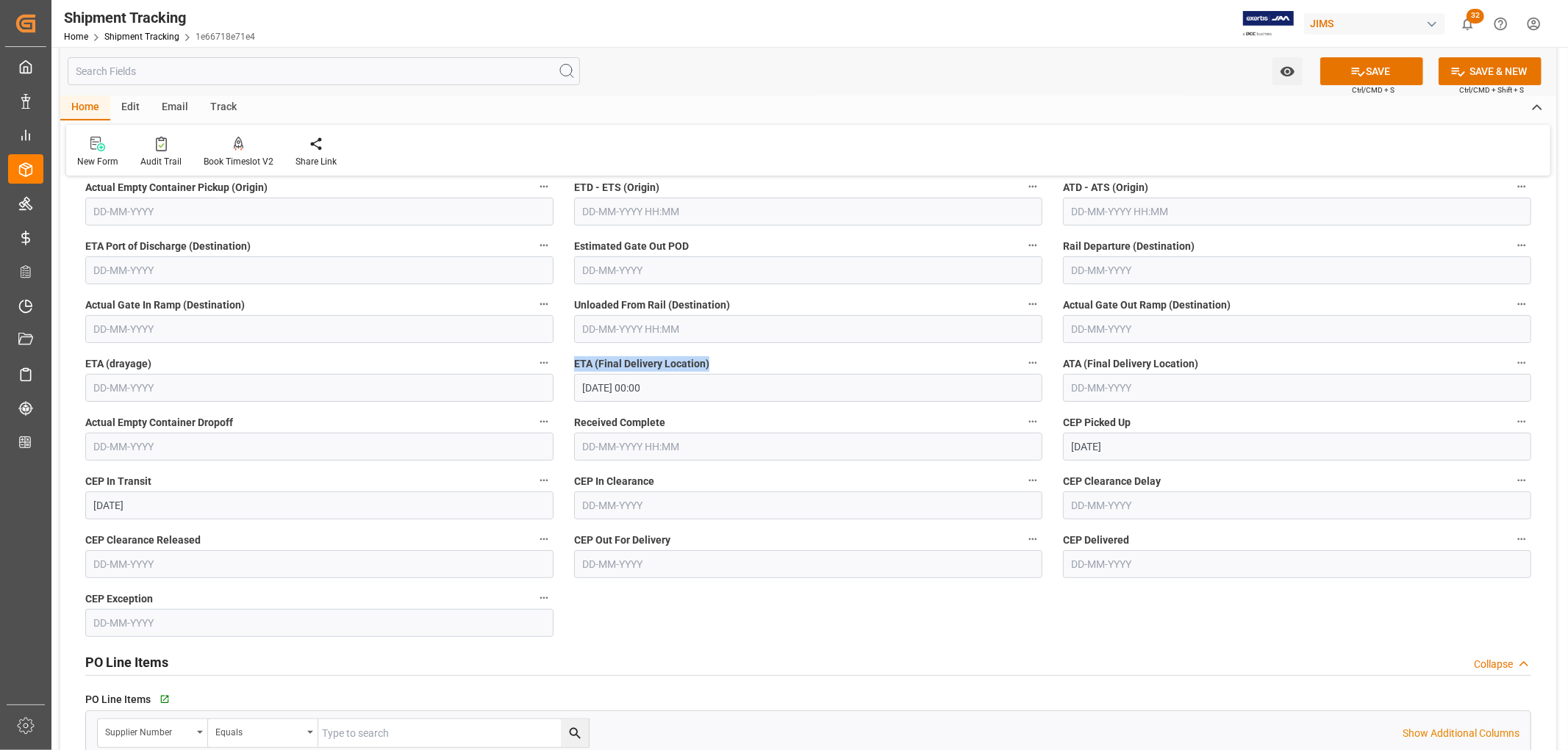
drag, startPoint x: 575, startPoint y: 363, endPoint x: 713, endPoint y: 364, distance: 138.0
click at [713, 364] on label "ETA (Final Delivery Location)" at bounding box center [808, 364] width 468 height 20
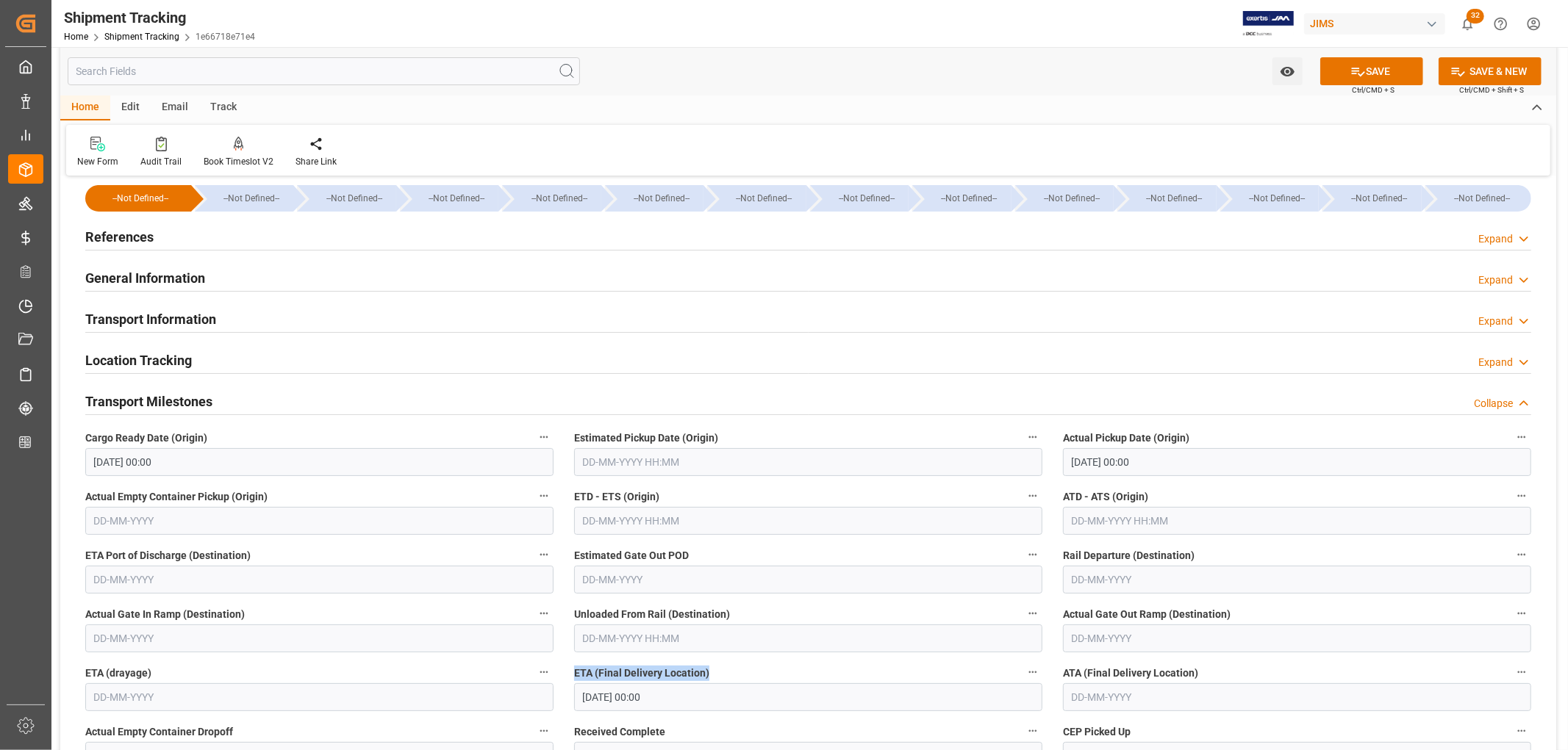
scroll to position [0, 0]
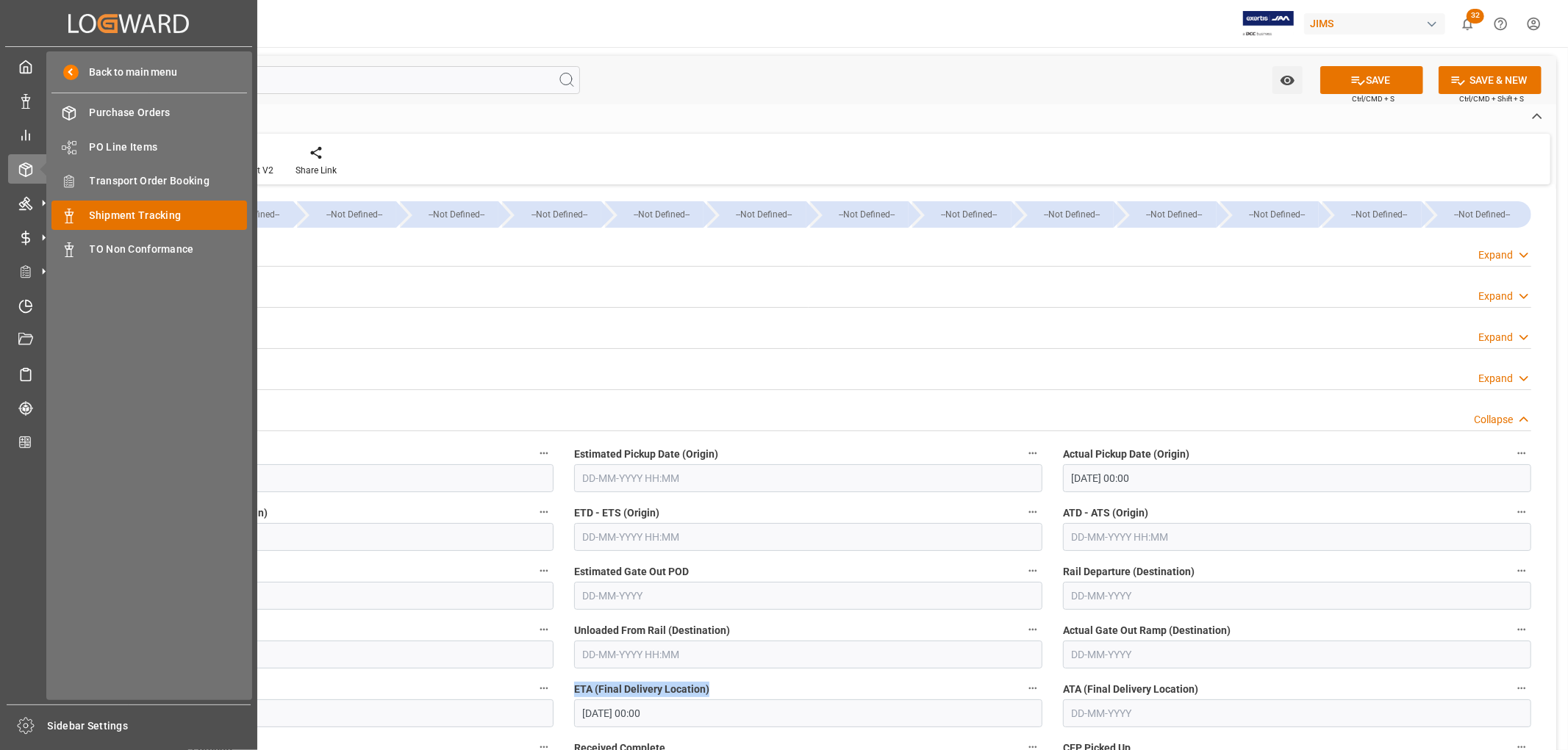
click at [148, 213] on span "Shipment Tracking" at bounding box center [169, 215] width 158 height 16
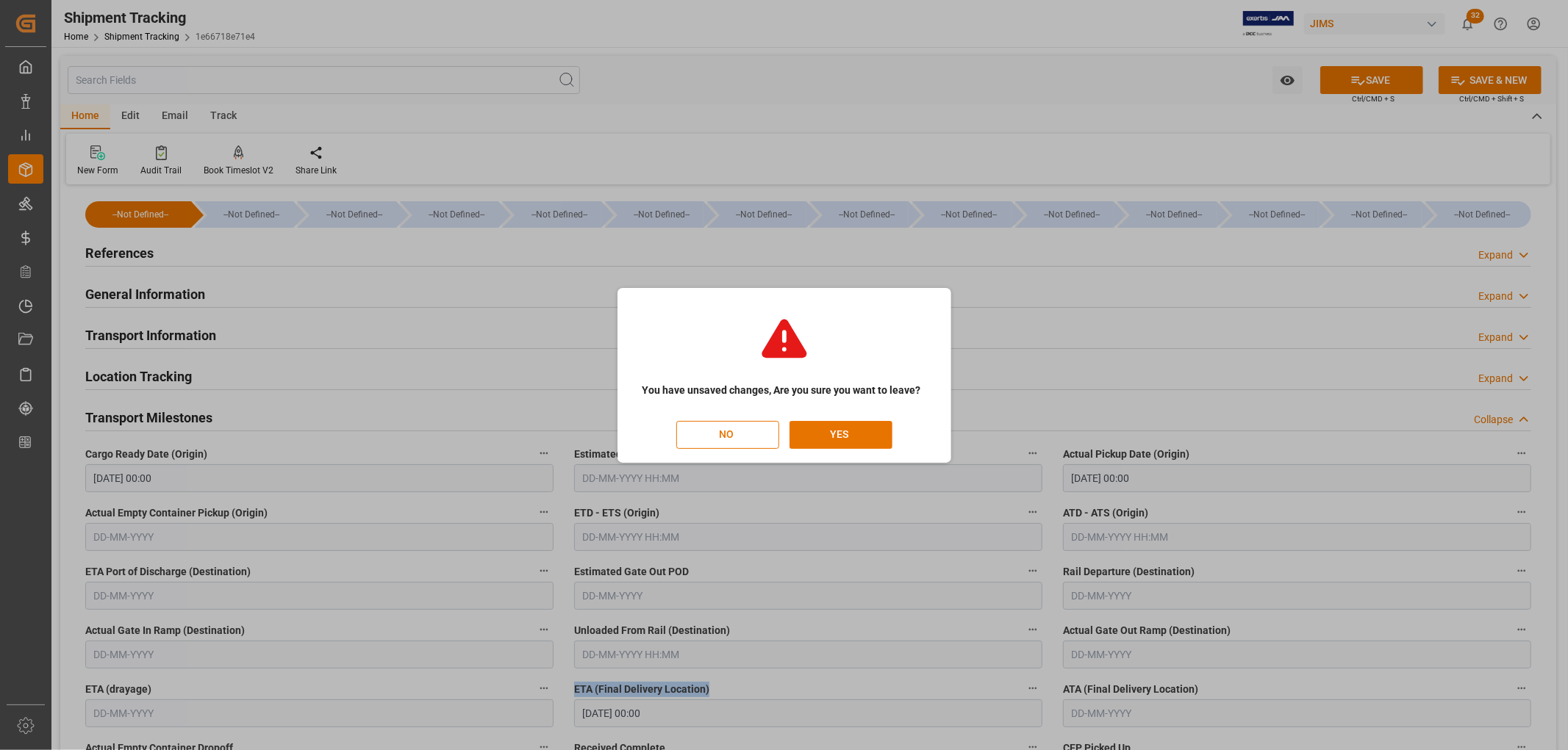
click at [734, 429] on button "NO" at bounding box center [727, 435] width 103 height 27
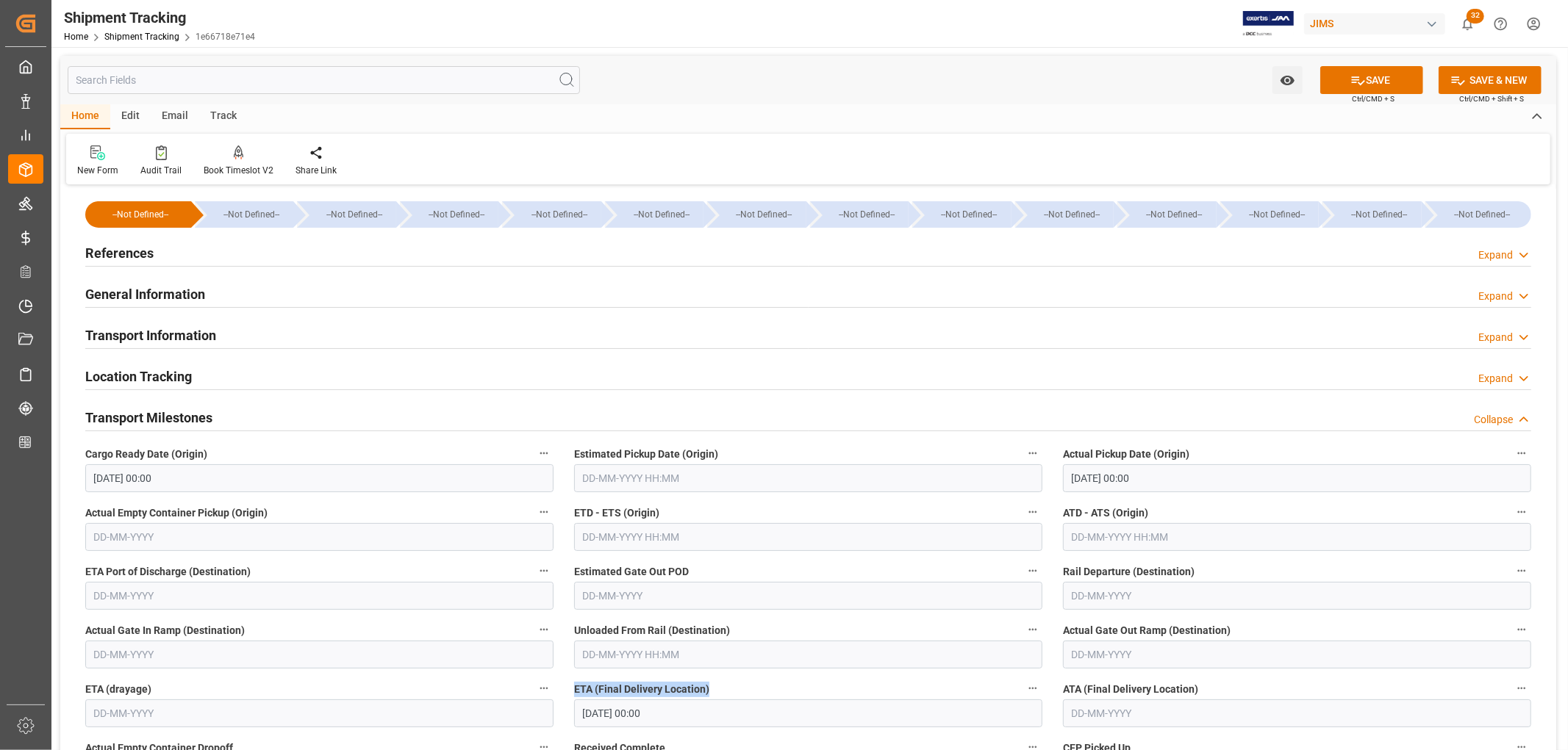
scroll to position [0, 40]
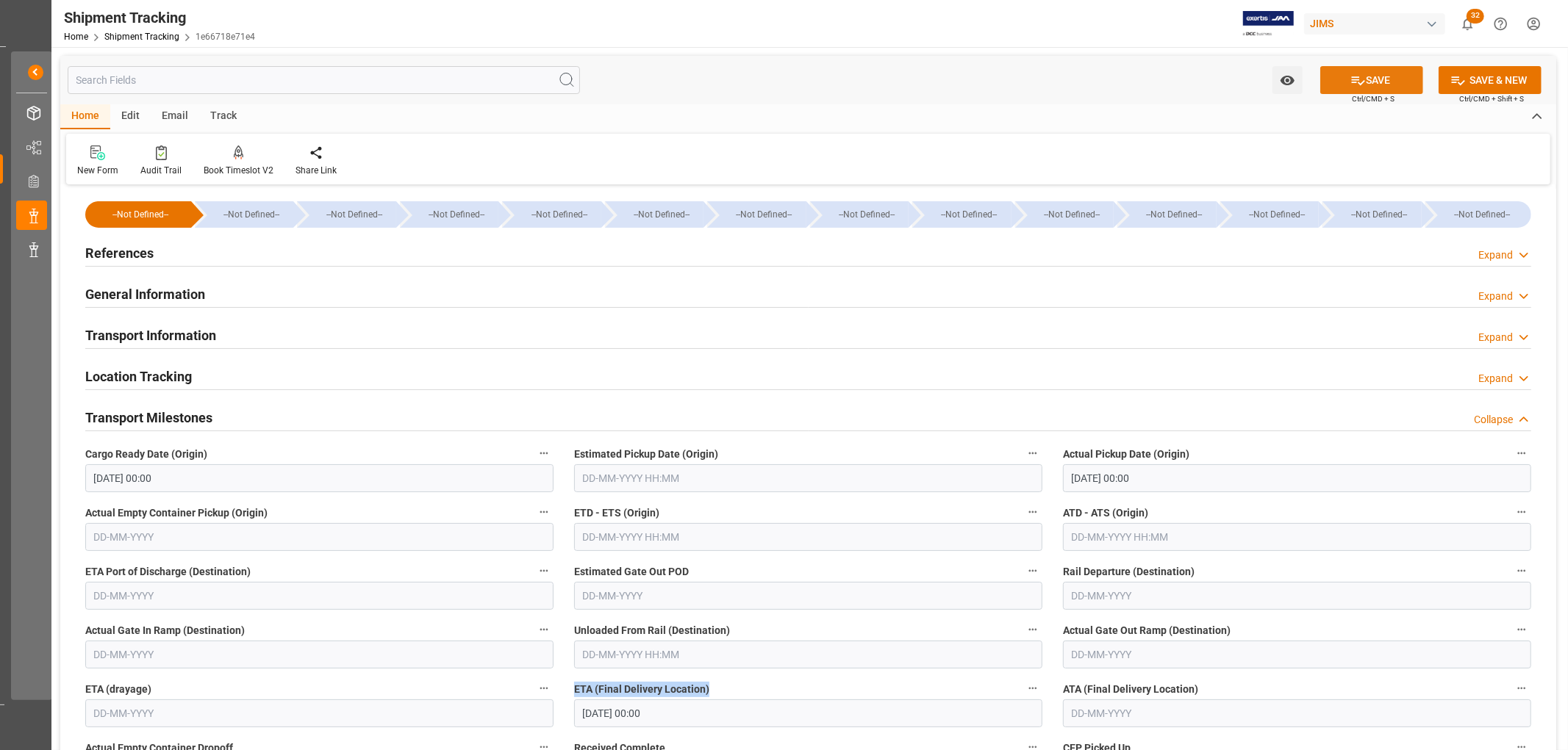
click at [1364, 83] on button "SAVE" at bounding box center [1371, 80] width 103 height 27
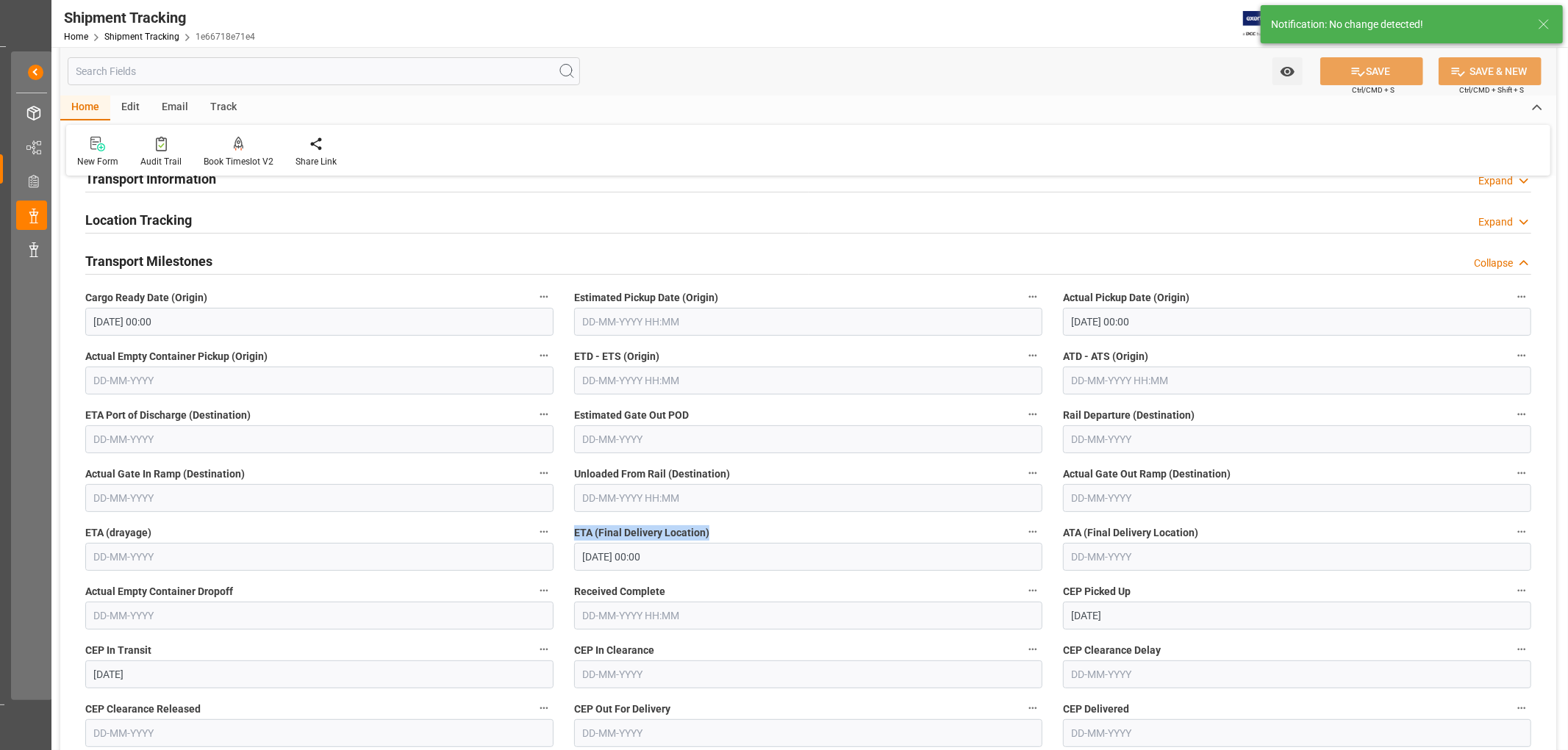
scroll to position [163, 0]
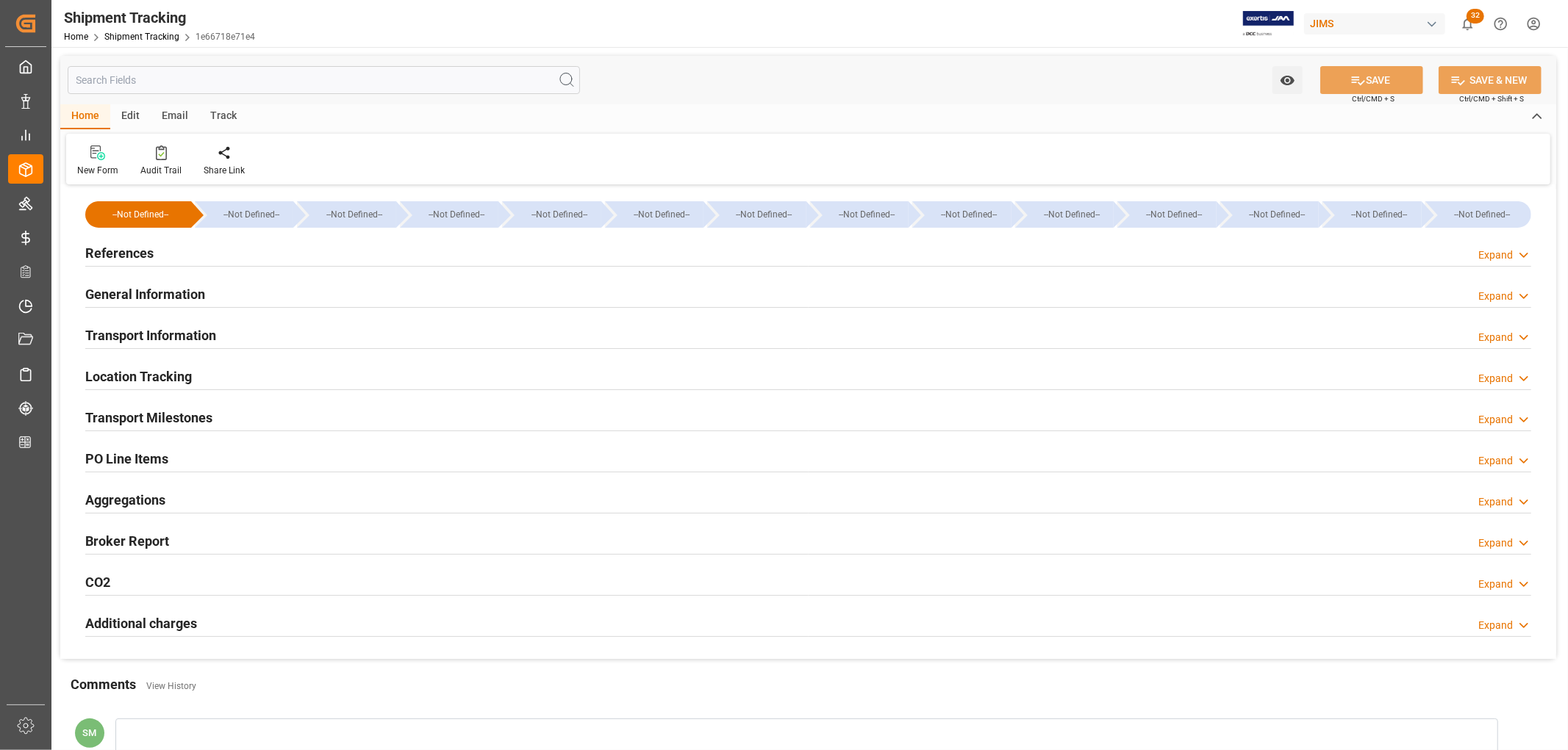
type input "[DATE] 00:00"
type input "28-08-2025 00:00"
type input "[DATE]"
type input "27-08-2025"
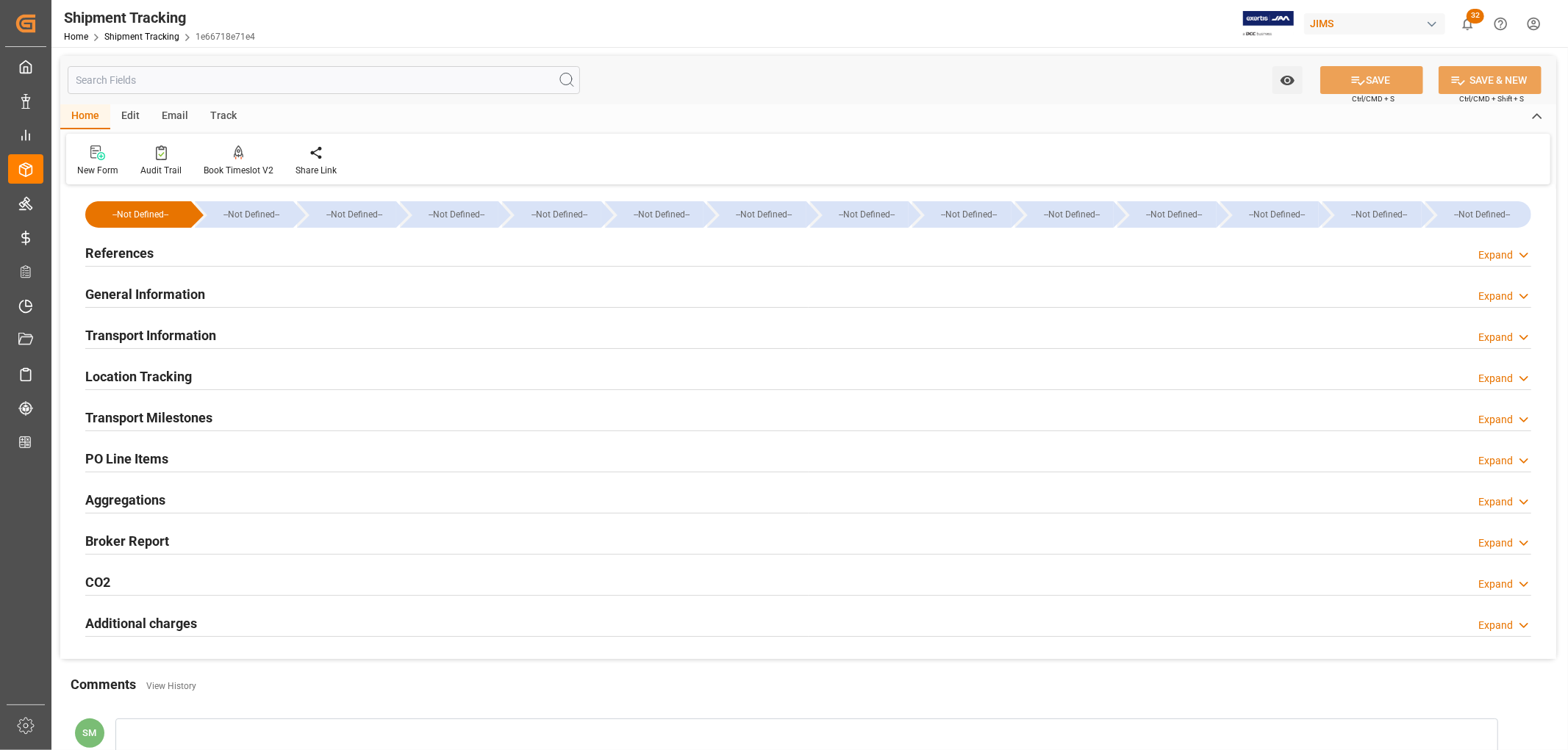
click at [188, 420] on h2 "Transport Milestones" at bounding box center [148, 418] width 127 height 20
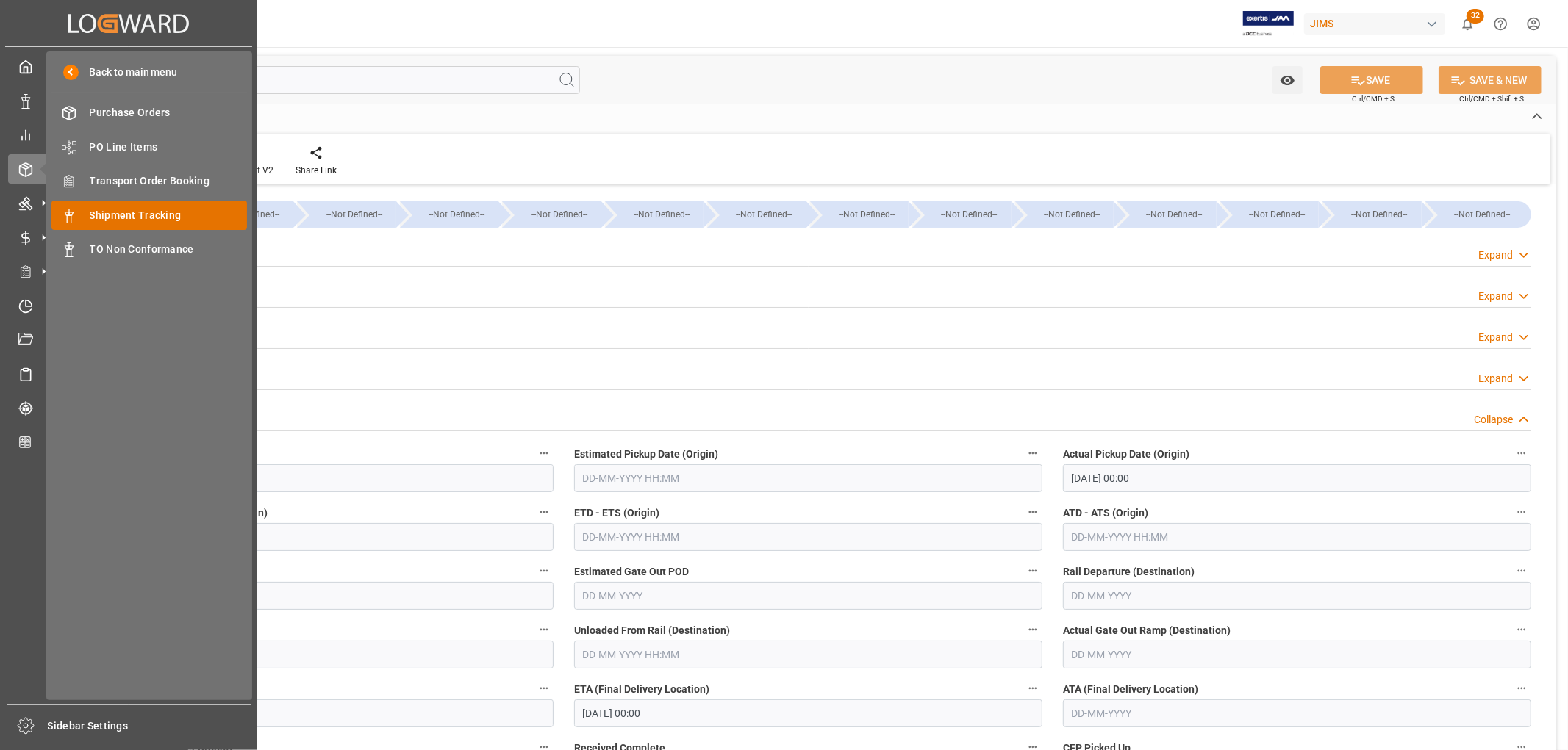
click at [141, 215] on span "Shipment Tracking" at bounding box center [169, 215] width 158 height 16
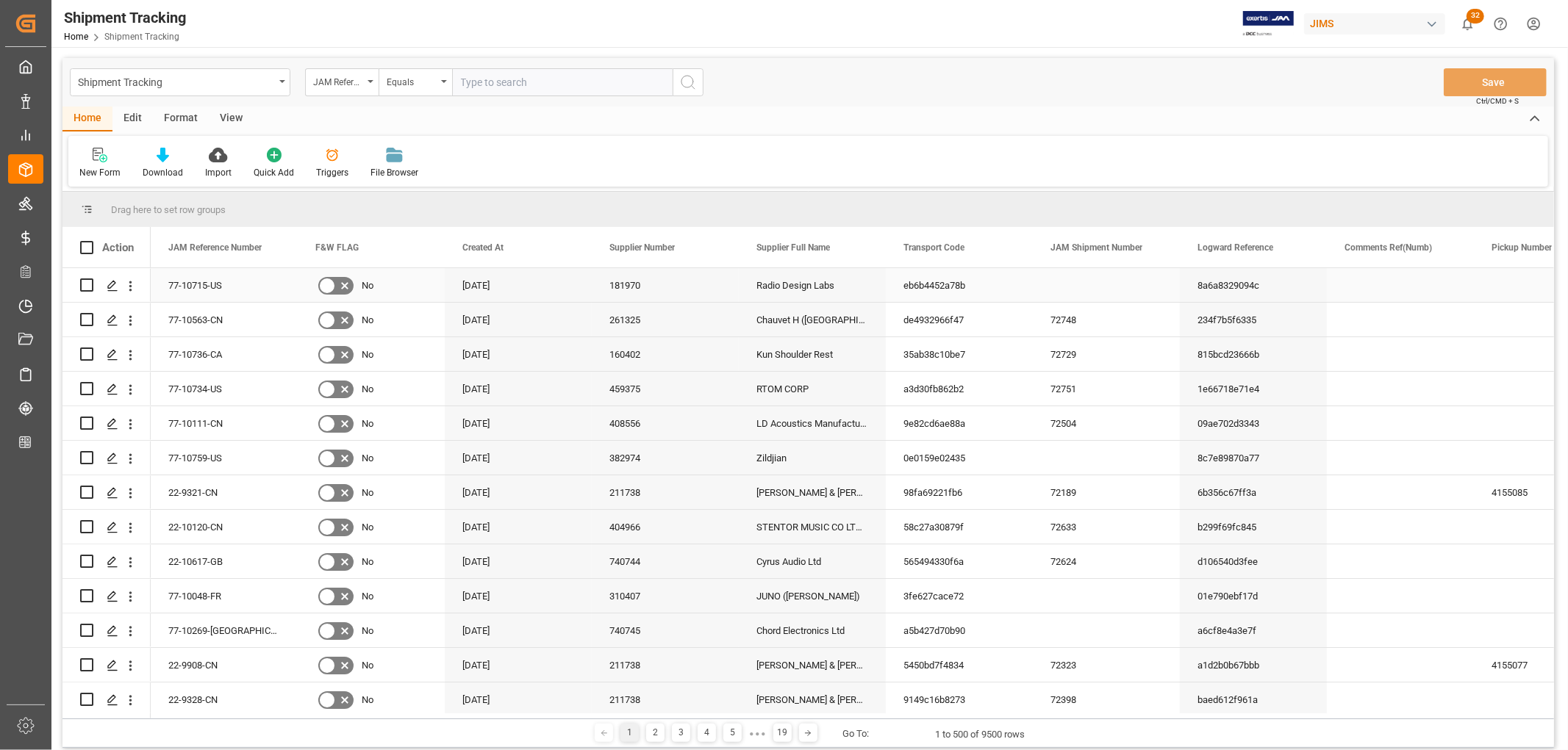
click at [1245, 289] on div "8a6a8329094c" at bounding box center [1253, 285] width 147 height 34
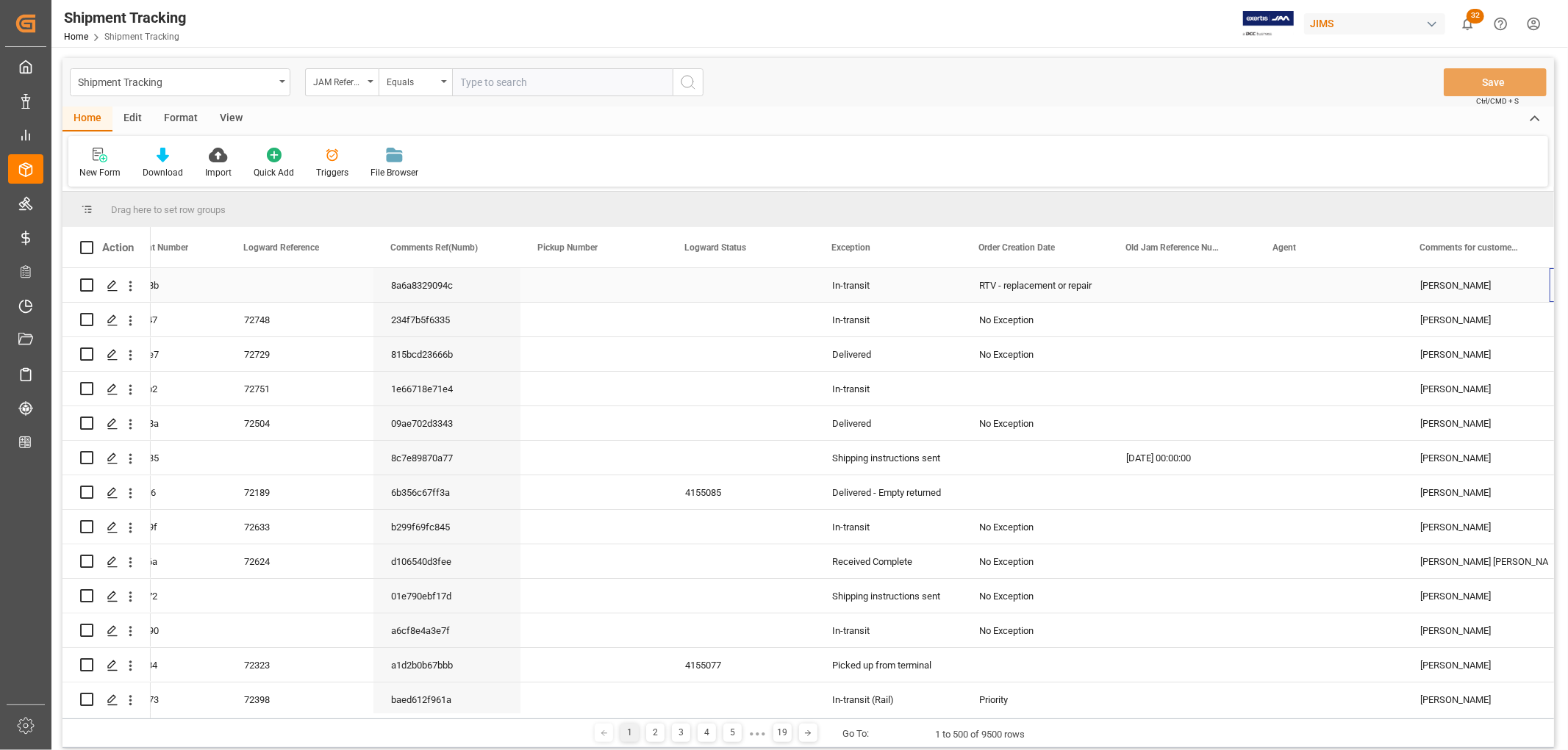
scroll to position [0, 953]
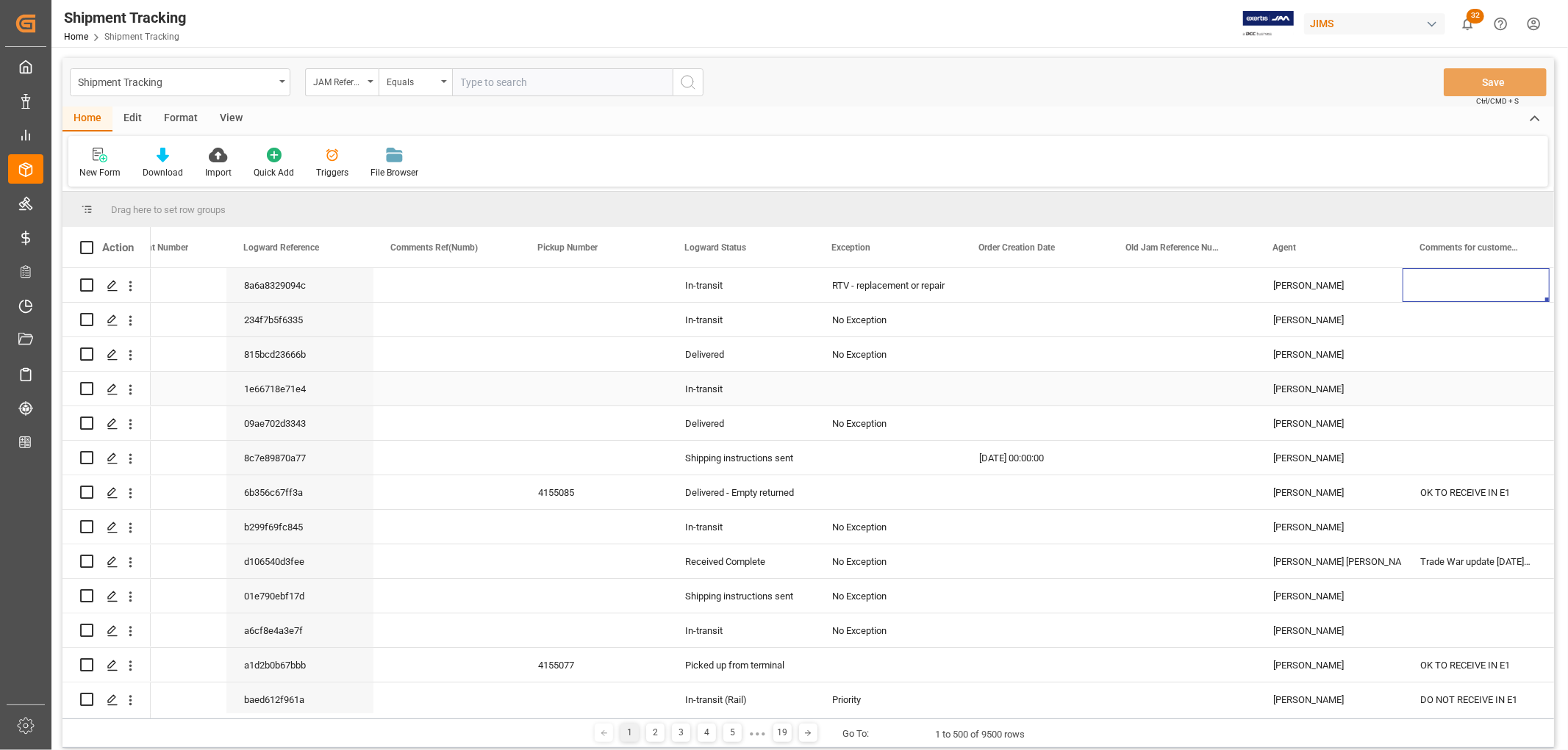
click at [1298, 393] on div "[PERSON_NAME]" at bounding box center [1329, 389] width 112 height 34
click at [1380, 245] on span at bounding box center [1377, 247] width 13 height 13
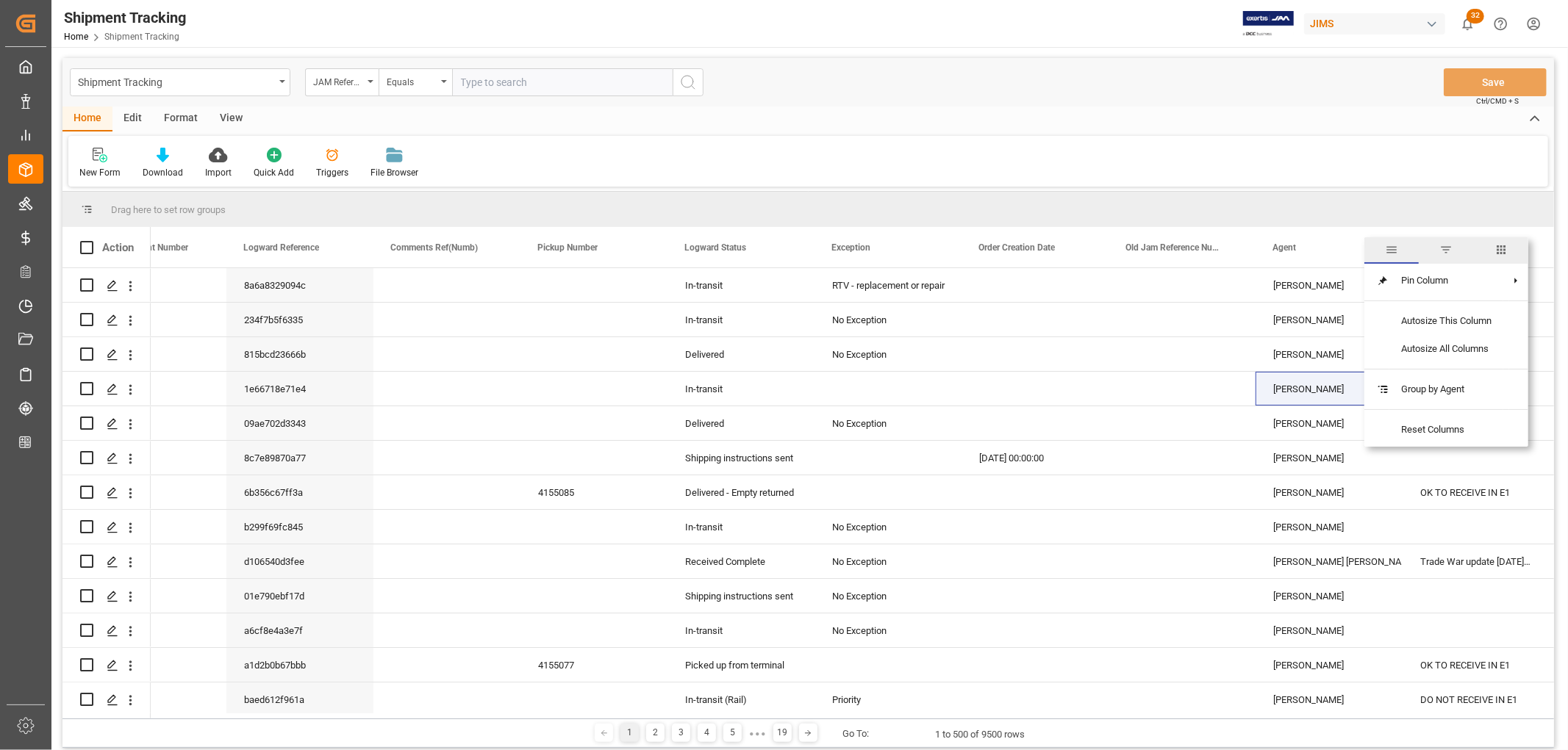
click at [1449, 245] on span "filter" at bounding box center [1445, 250] width 13 height 13
type input "[PERSON_NAME]"
click at [1454, 366] on button "Apply" at bounding box center [1464, 373] width 27 height 15
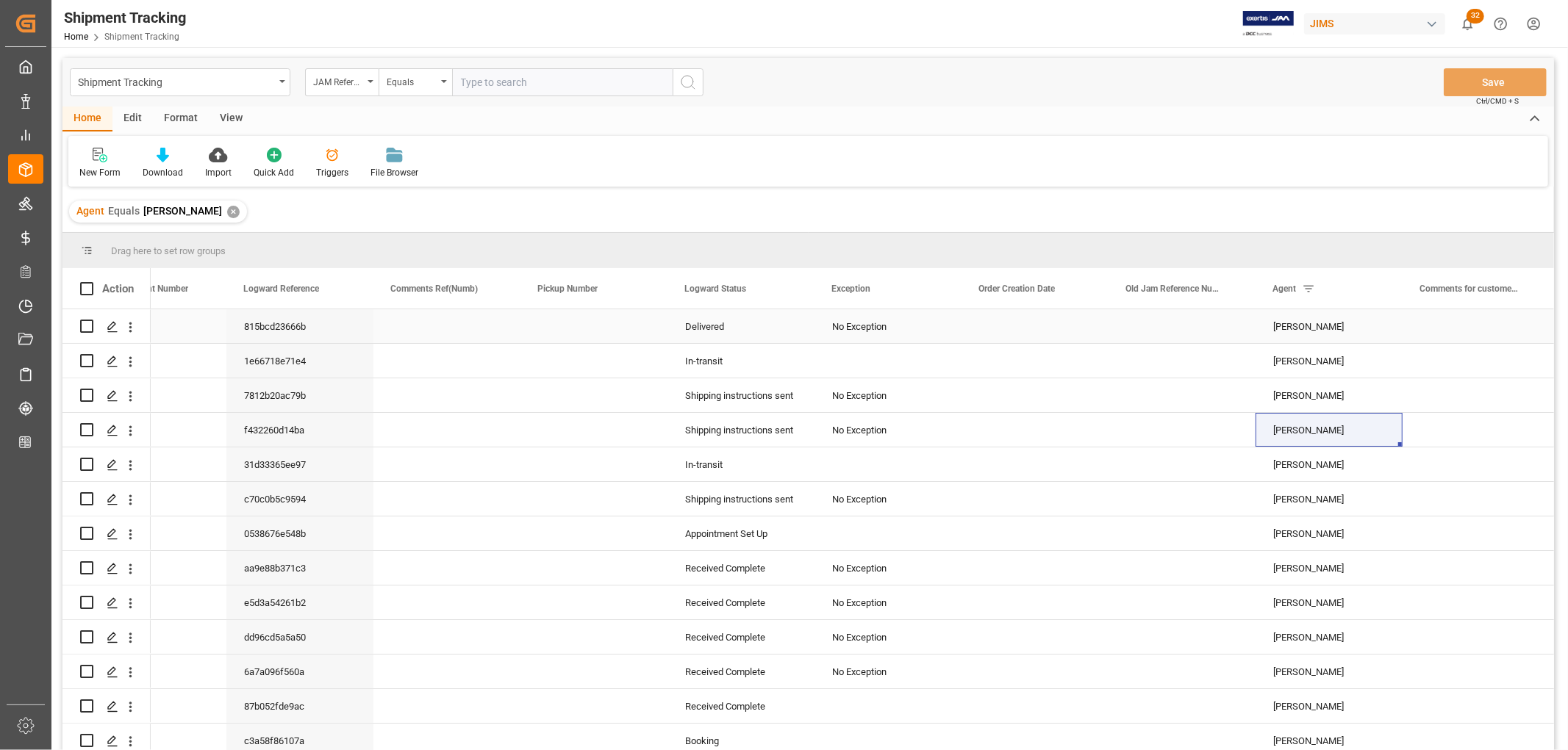
click at [1301, 337] on div "[PERSON_NAME]" at bounding box center [1329, 327] width 112 height 34
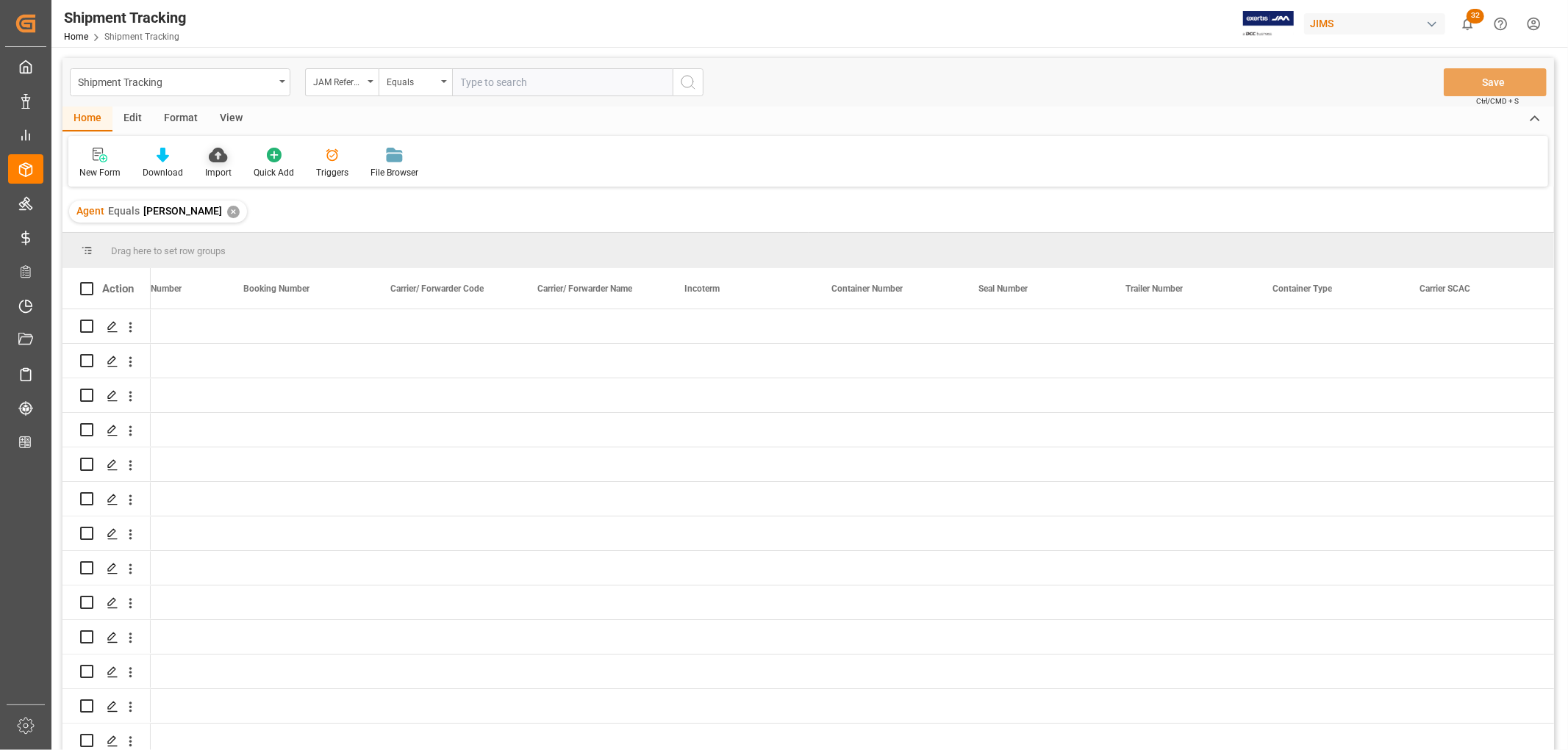
scroll to position [0, 2570]
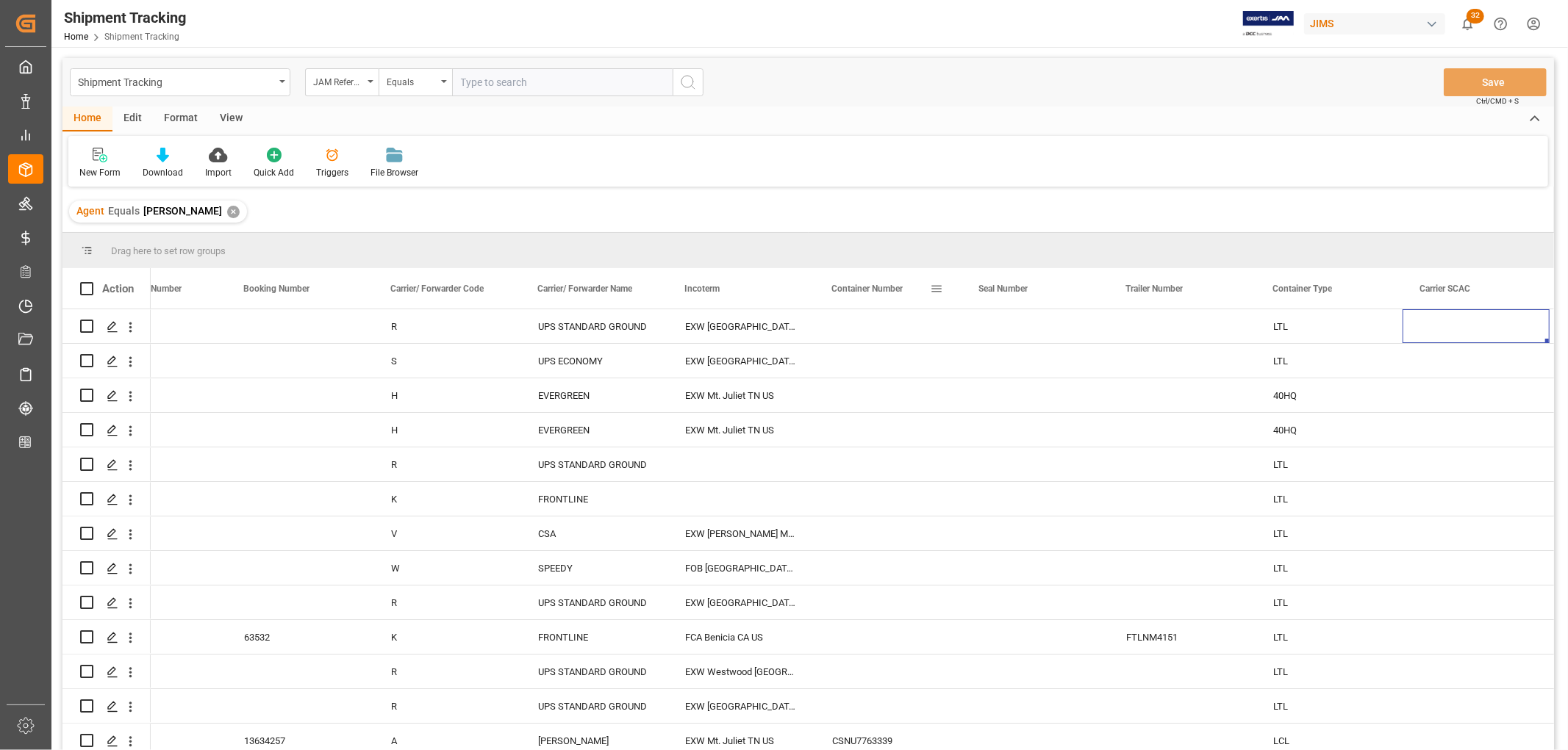
click at [932, 288] on span at bounding box center [936, 288] width 13 height 13
click at [1055, 291] on span "columns" at bounding box center [1058, 291] width 13 height 13
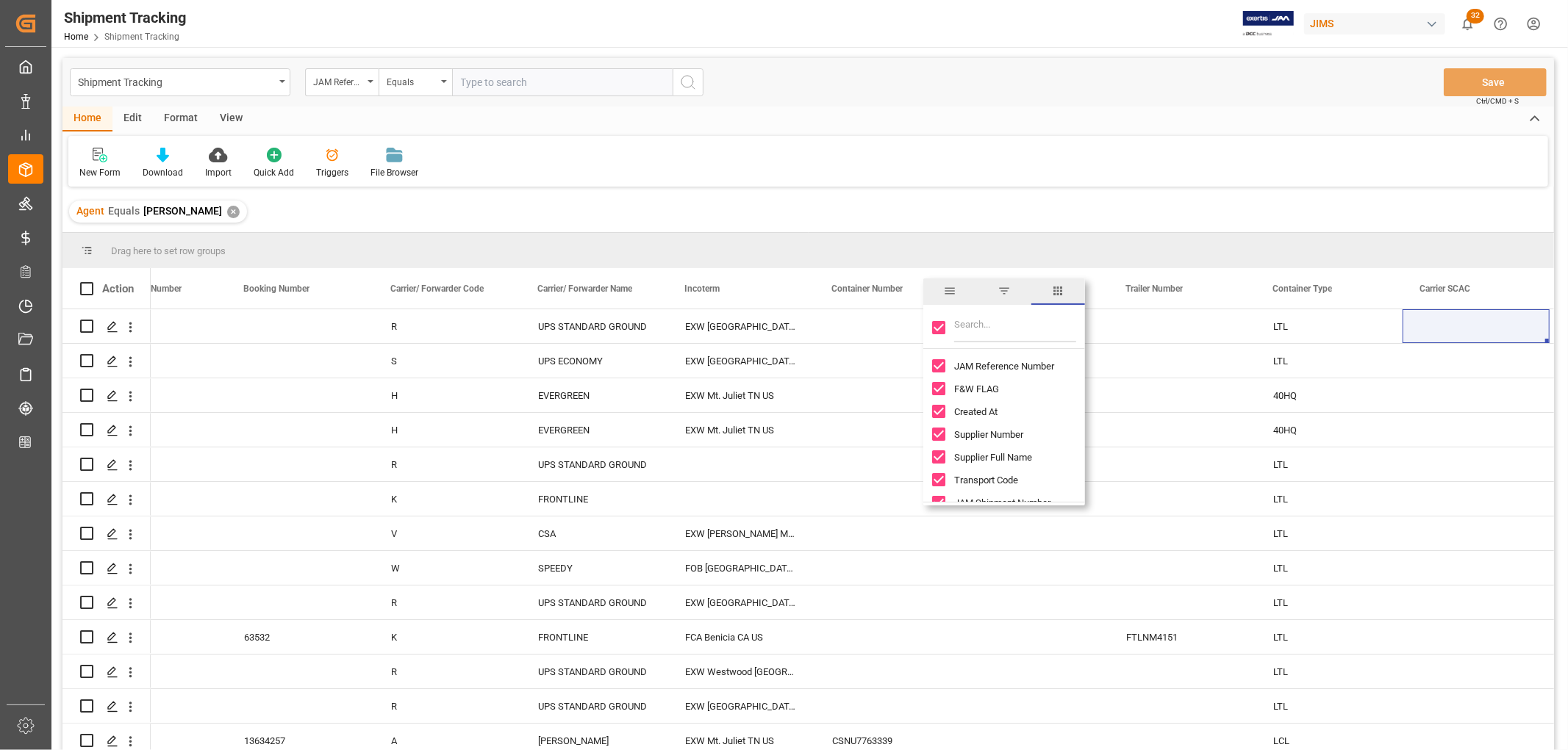
click at [937, 327] on input "Toggle Select All Columns" at bounding box center [939, 328] width 13 height 13
checkbox input "false"
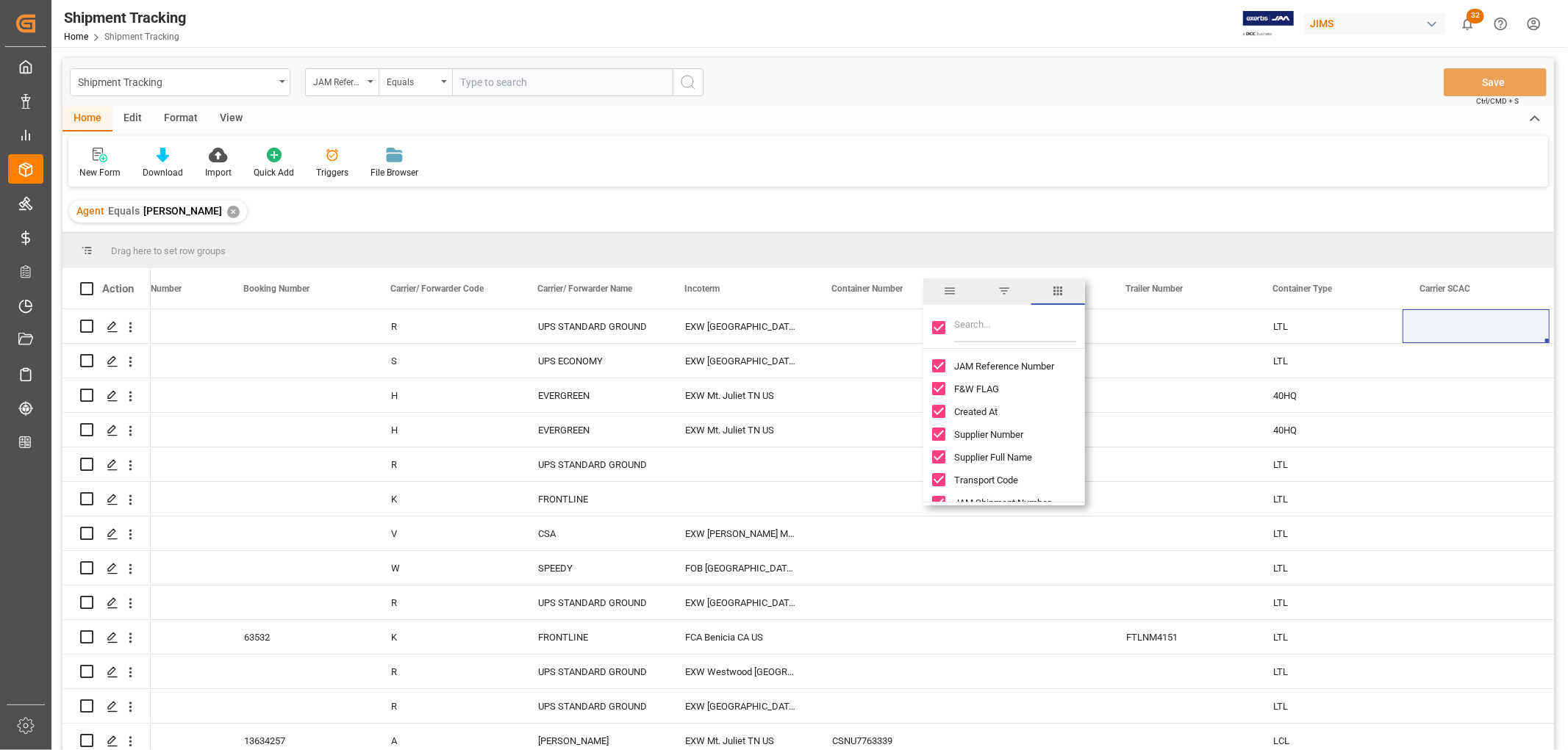
checkbox input "false"
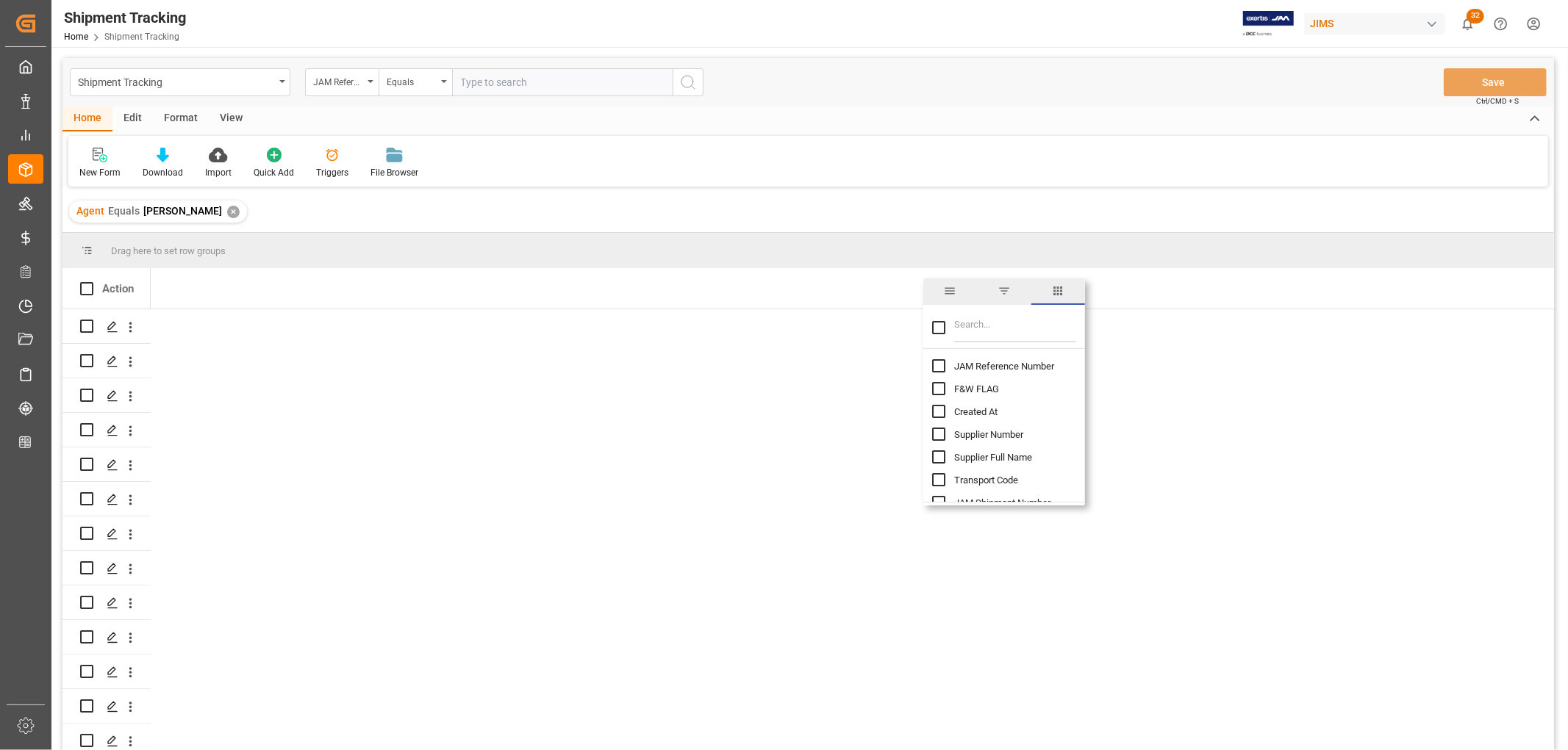
scroll to position [0, 0]
click at [938, 370] on input "JAM Reference Number column toggle visibility (hidden)" at bounding box center [939, 365] width 13 height 13
checkbox input "true"
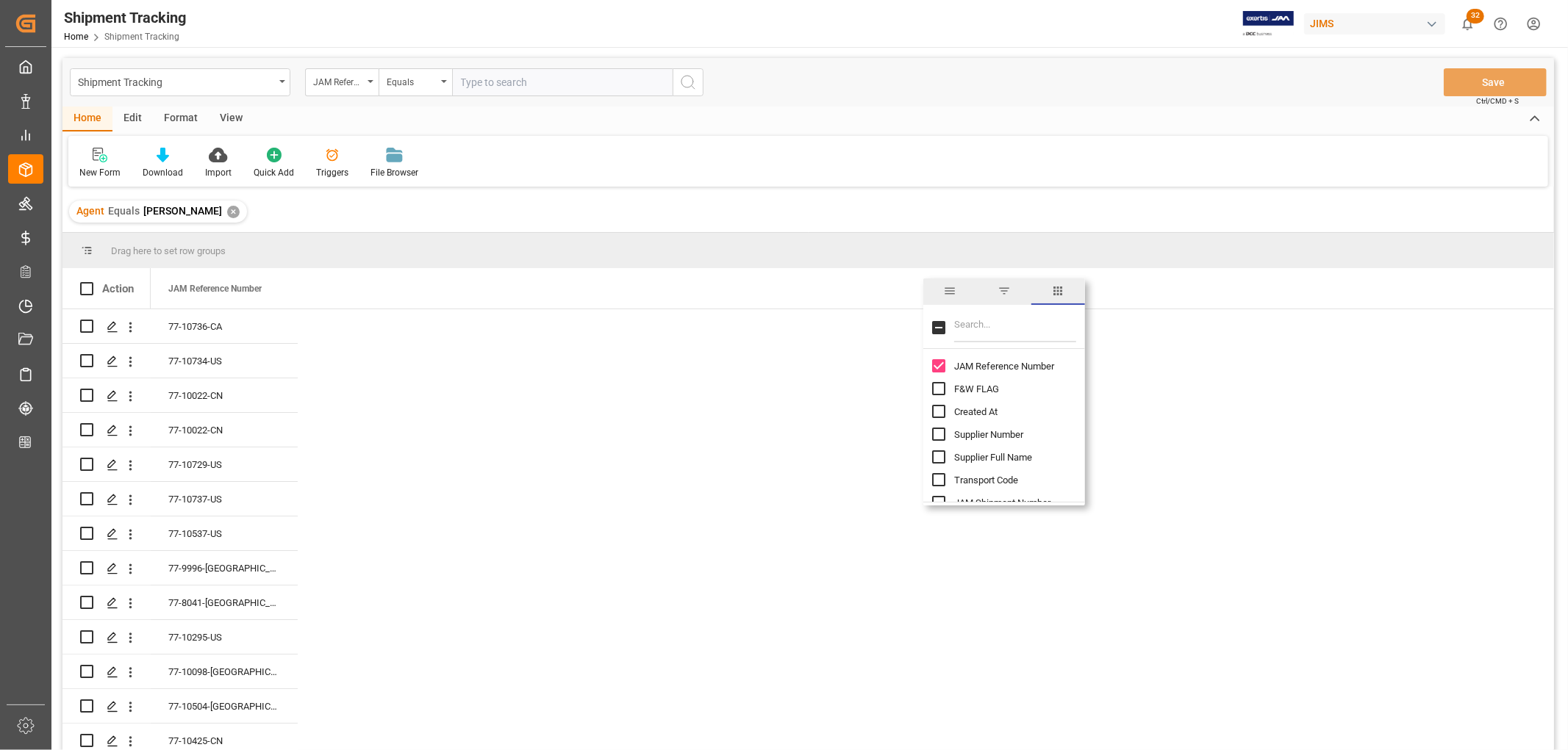
checkbox input "false"
click at [980, 332] on input "Filter Columns Input" at bounding box center [1015, 328] width 122 height 29
type input "agent"
click at [935, 364] on input "Agent column toggle visibility (hidden)" at bounding box center [939, 365] width 13 height 13
checkbox input "true"
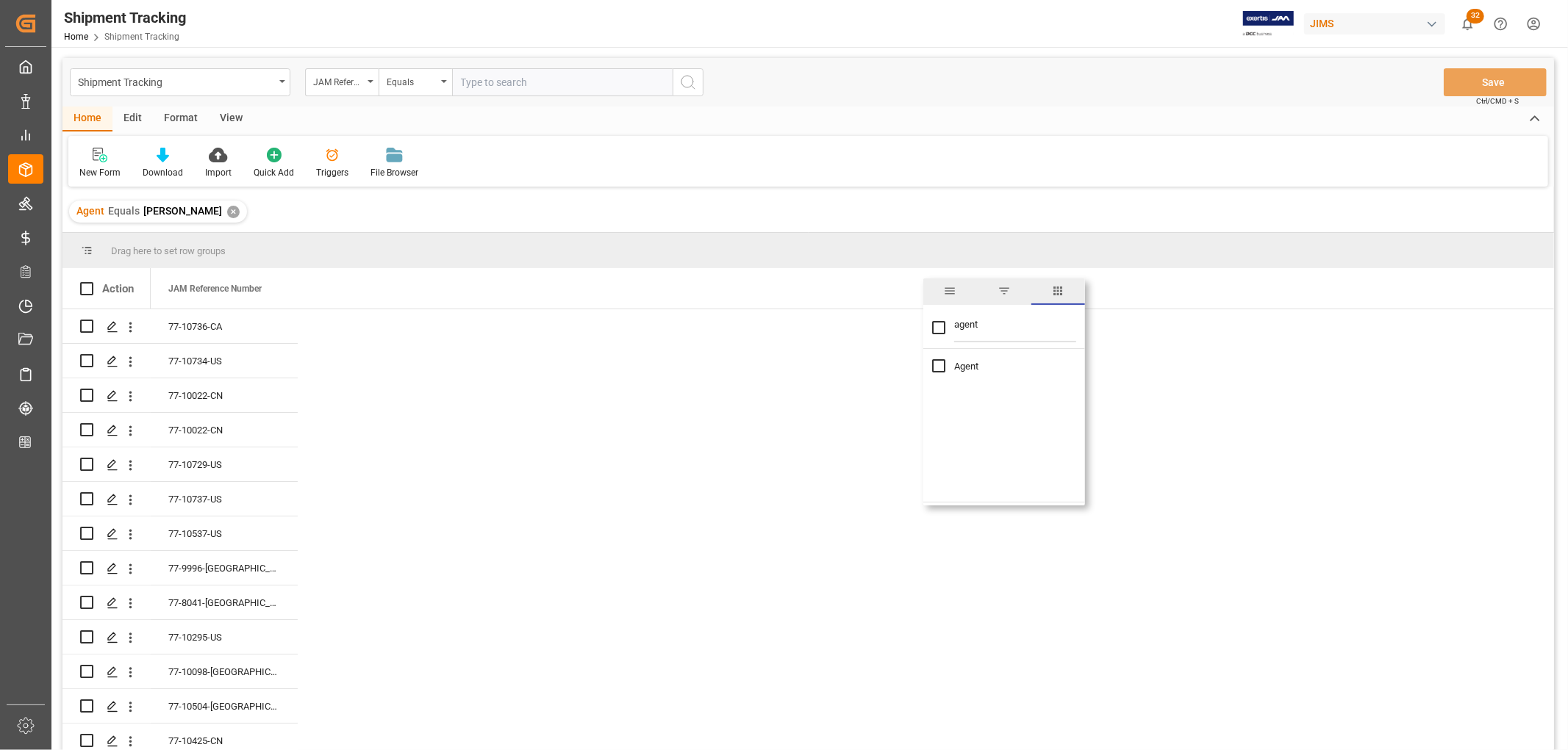
checkbox input "true"
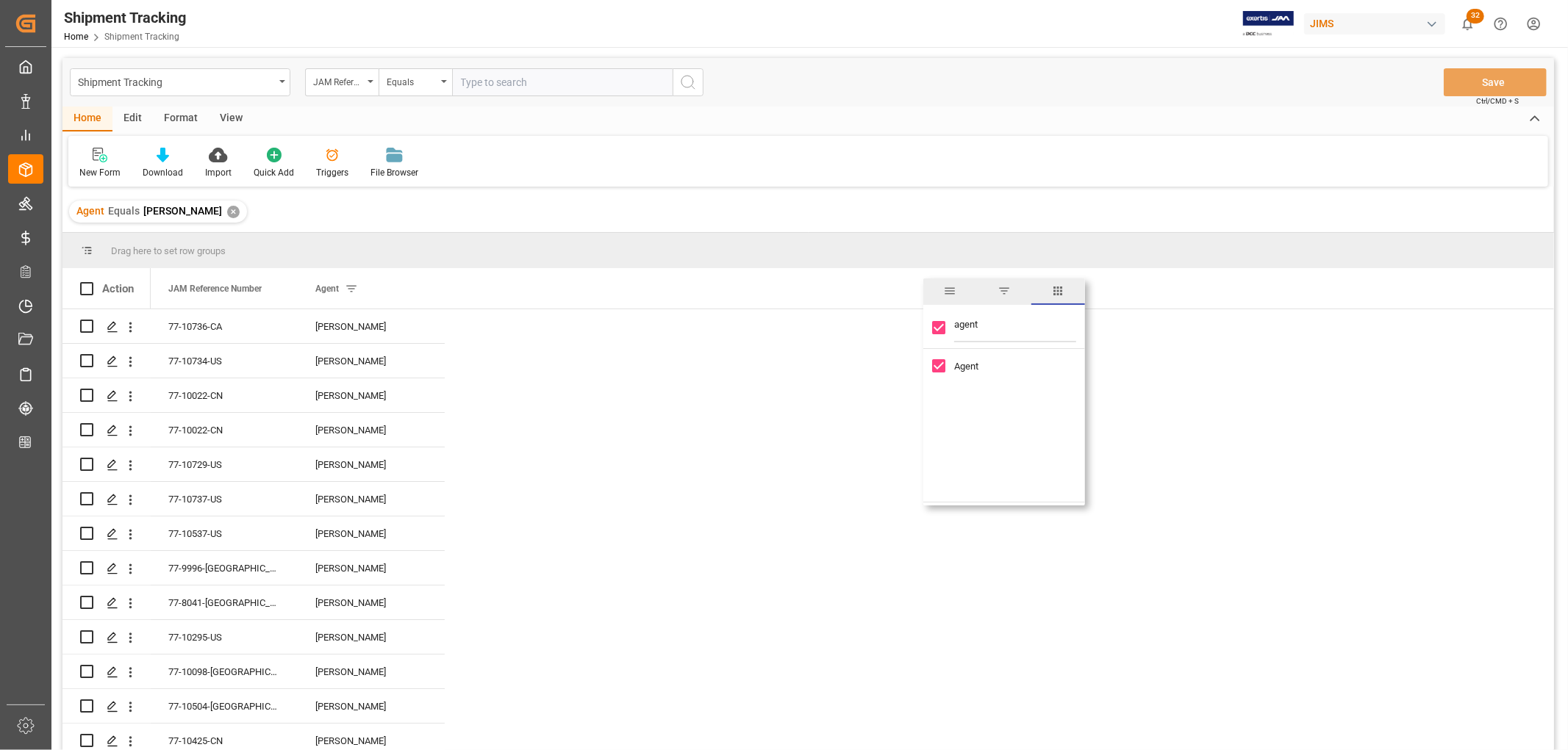
click at [965, 324] on input "agent" at bounding box center [1015, 328] width 122 height 29
click at [965, 323] on input "agent" at bounding box center [1015, 328] width 122 height 29
type input "eta"
checkbox input "false"
type input "eta"
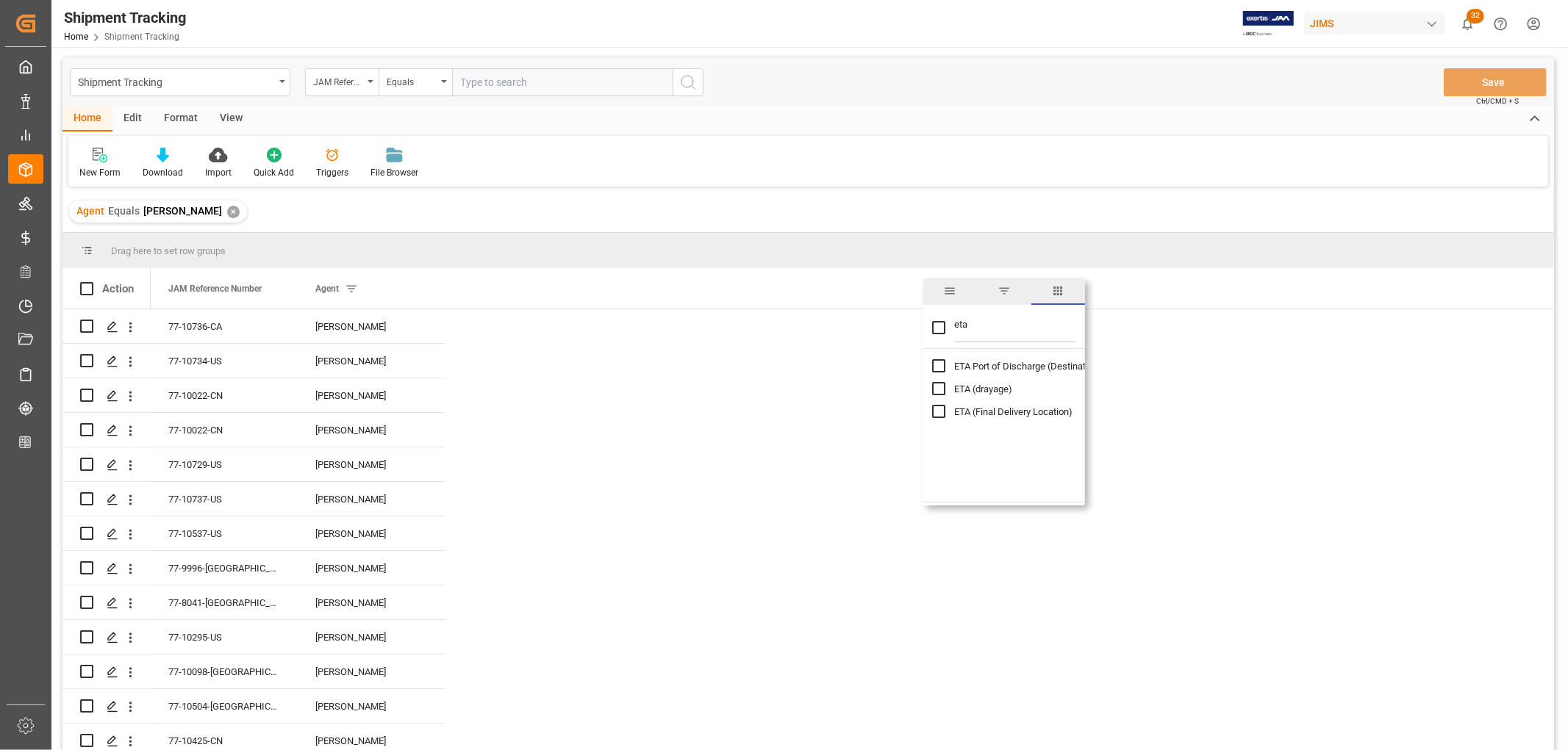
click at [933, 410] on input "ETA (Final Delivery Location) column toggle visibility (hidden)" at bounding box center [939, 411] width 13 height 13
checkbox input "true"
checkbox input "false"
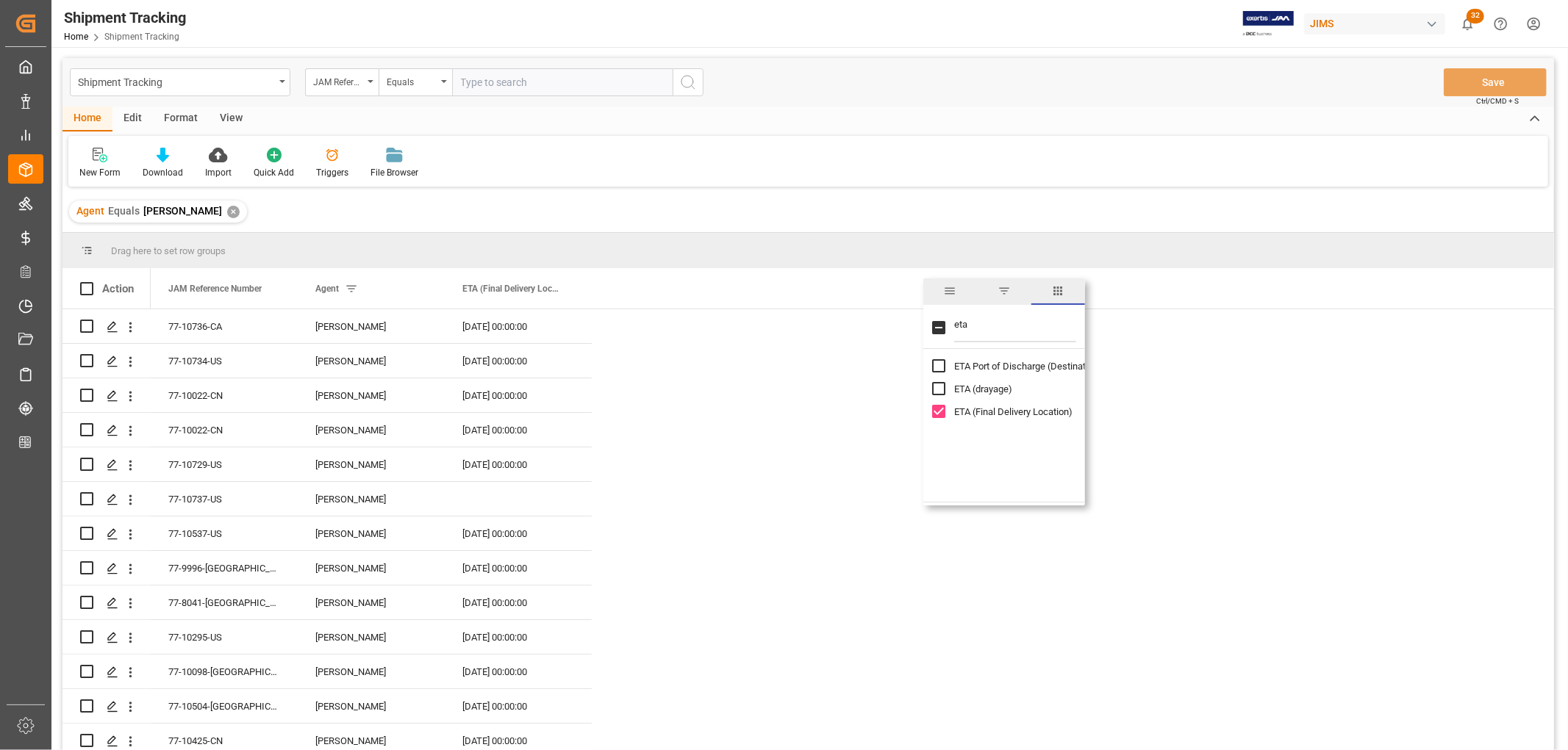
click at [959, 328] on input "eta" at bounding box center [1015, 328] width 122 height 29
click at [959, 327] on input "eta" at bounding box center [1015, 328] width 122 height 29
type input "appoint"
click at [942, 362] on input "Appointment Start Date column toggle visibility (hidden)" at bounding box center [939, 365] width 13 height 13
checkbox input "true"
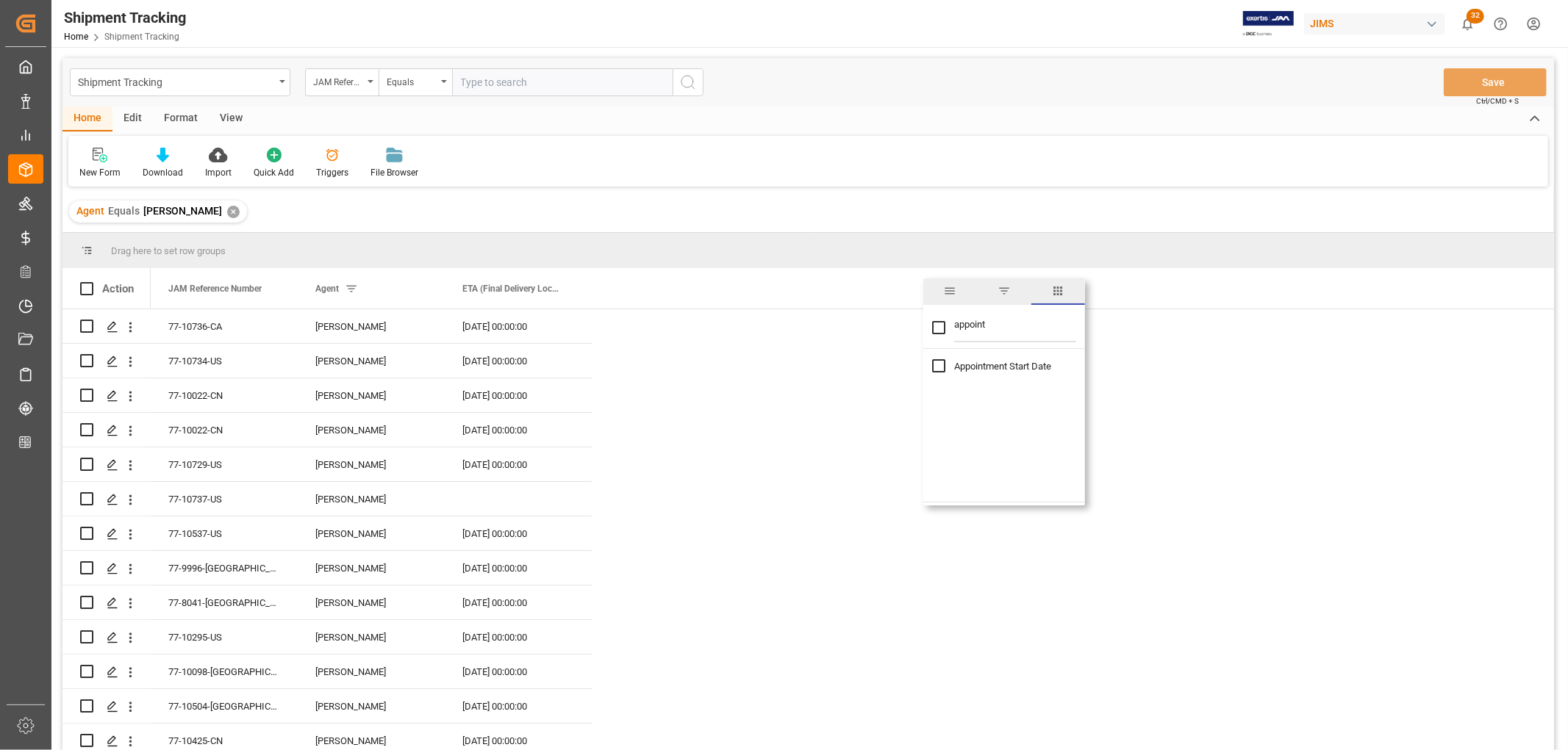
checkbox input "true"
click at [936, 194] on div "Agent Equals Manthan Sutaria ✕" at bounding box center [808, 212] width 1491 height 41
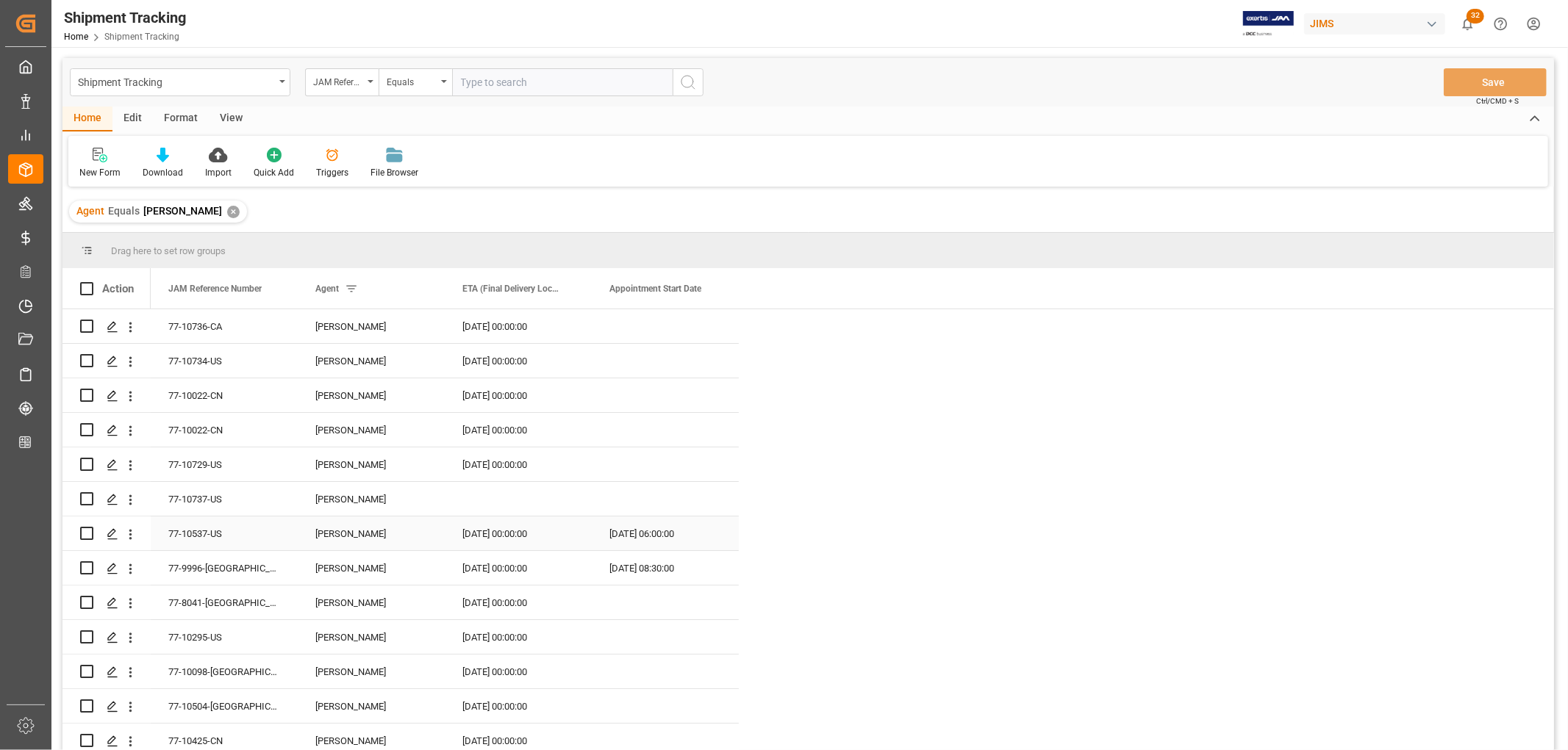
click at [644, 538] on div "27-08-2025 06:00:00" at bounding box center [665, 533] width 147 height 34
click at [491, 540] on div "28-08-2025 00:00:00" at bounding box center [518, 533] width 147 height 34
click at [717, 288] on span at bounding box center [714, 288] width 13 height 13
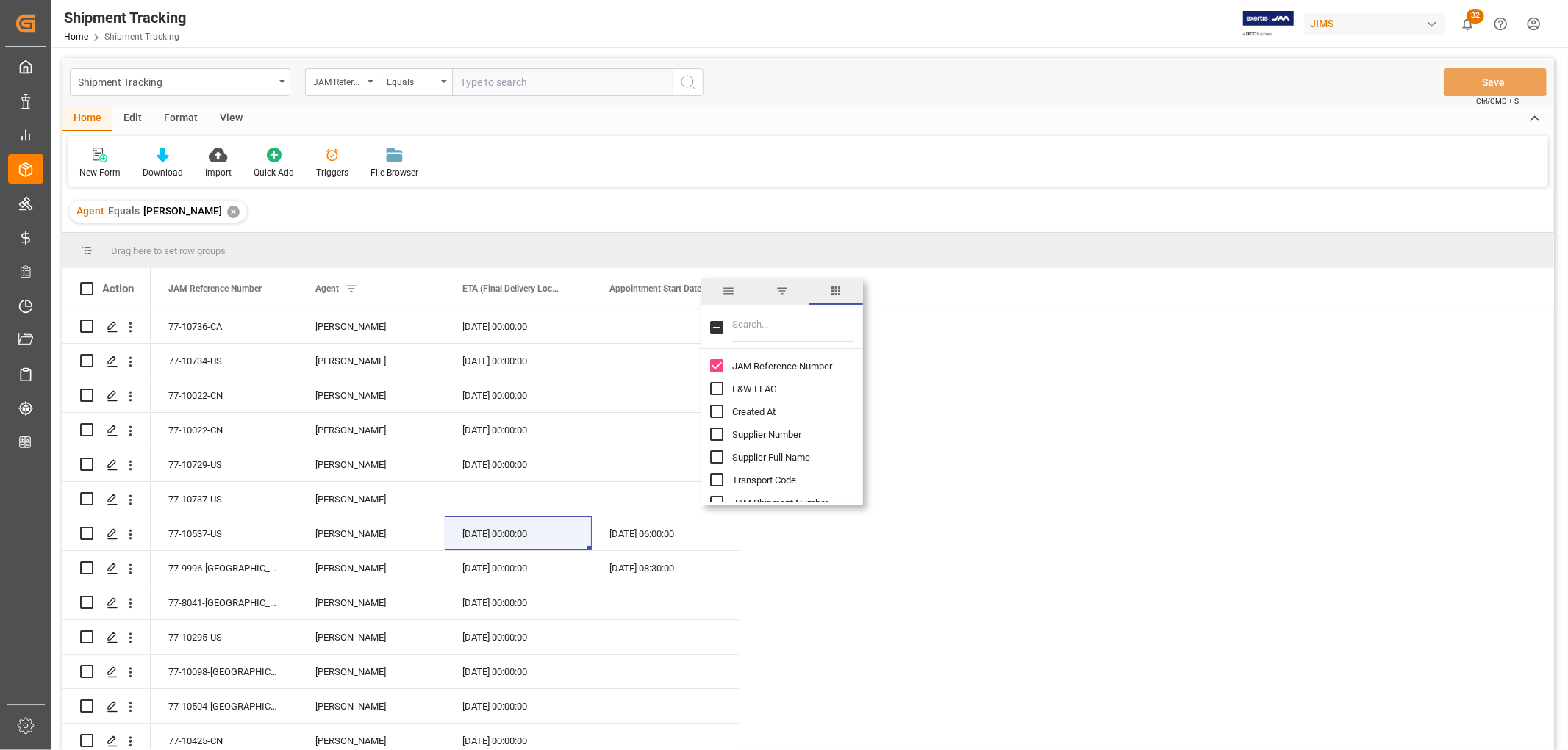
click at [758, 326] on input "Filter Columns Input" at bounding box center [792, 328] width 122 height 29
type input "status"
click at [717, 364] on input "Logward Status column toggle visibility (hidden)" at bounding box center [716, 365] width 13 height 13
checkbox input "true"
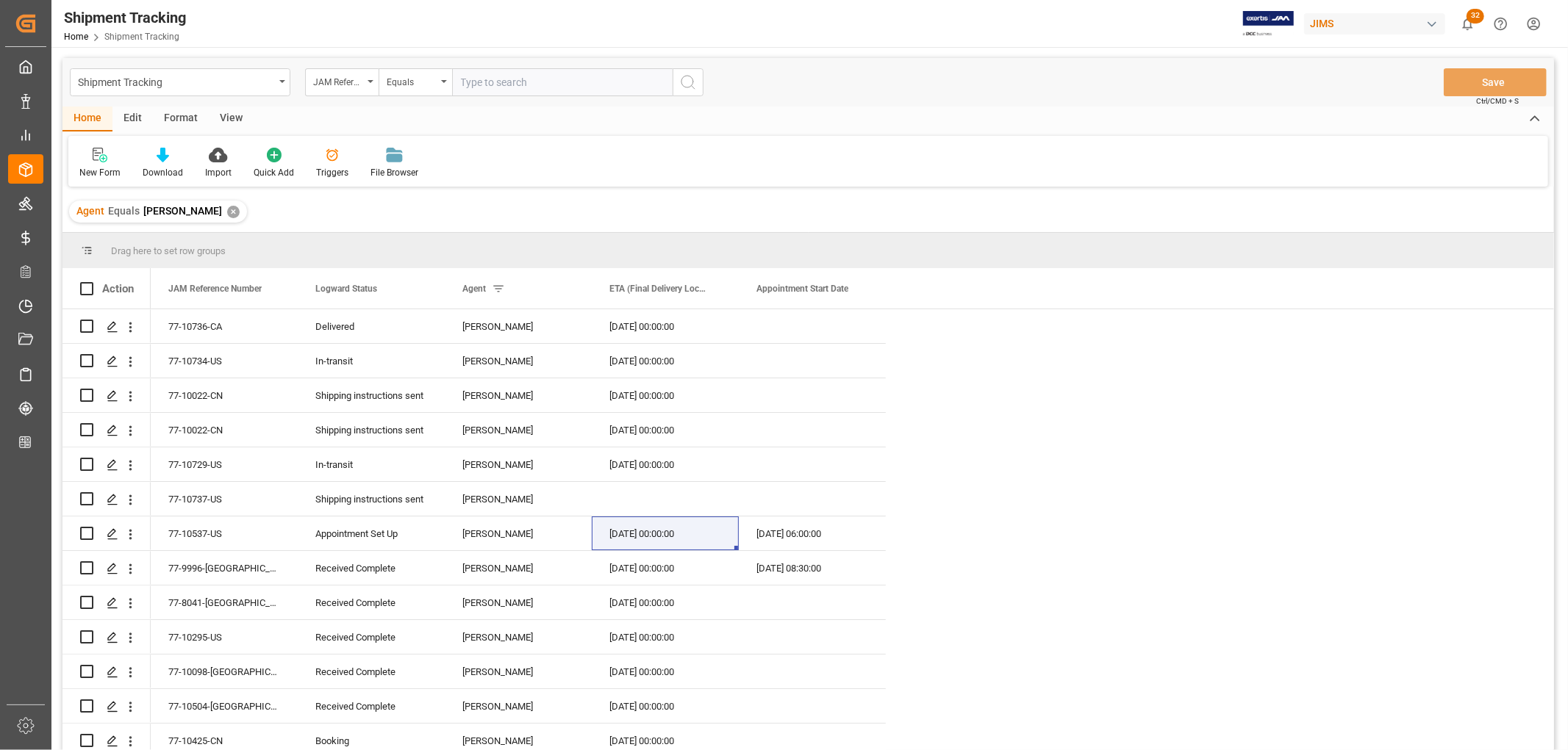
click at [914, 111] on div "Home Edit Format View" at bounding box center [808, 118] width 1491 height 25
click at [130, 534] on icon "open menu" at bounding box center [130, 534] width 16 height 16
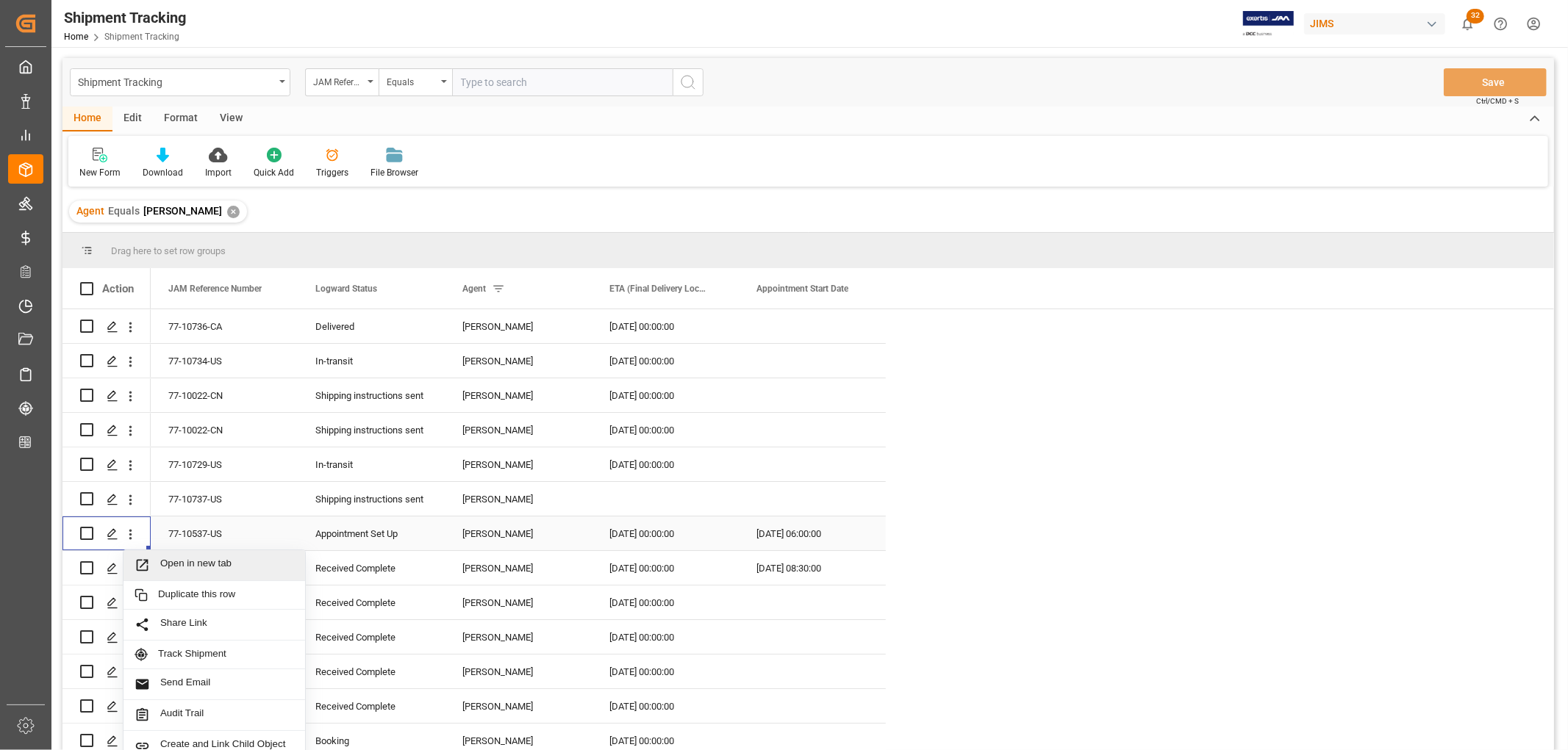
click at [174, 564] on span "Open in new tab" at bounding box center [227, 565] width 134 height 16
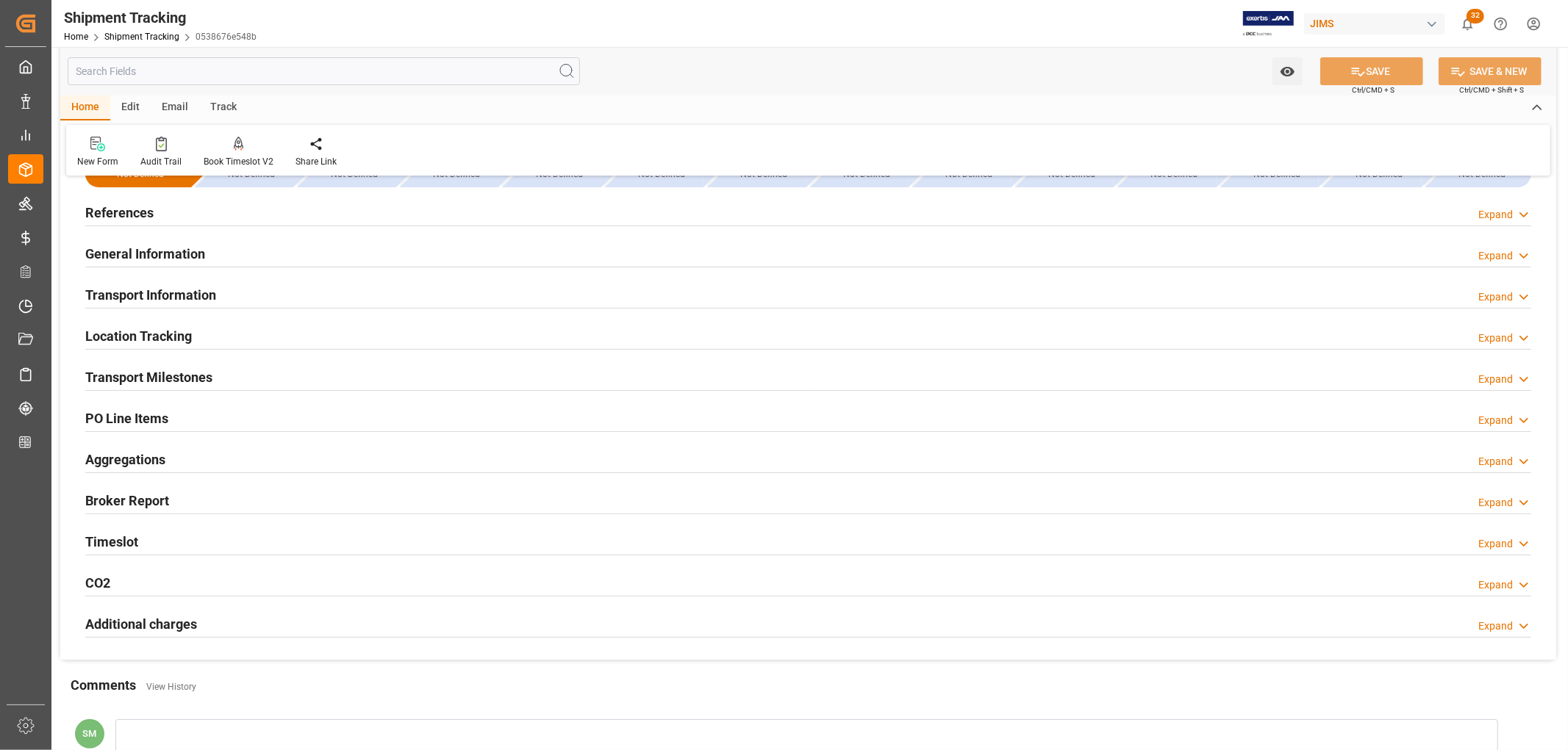
scroll to position [82, 0]
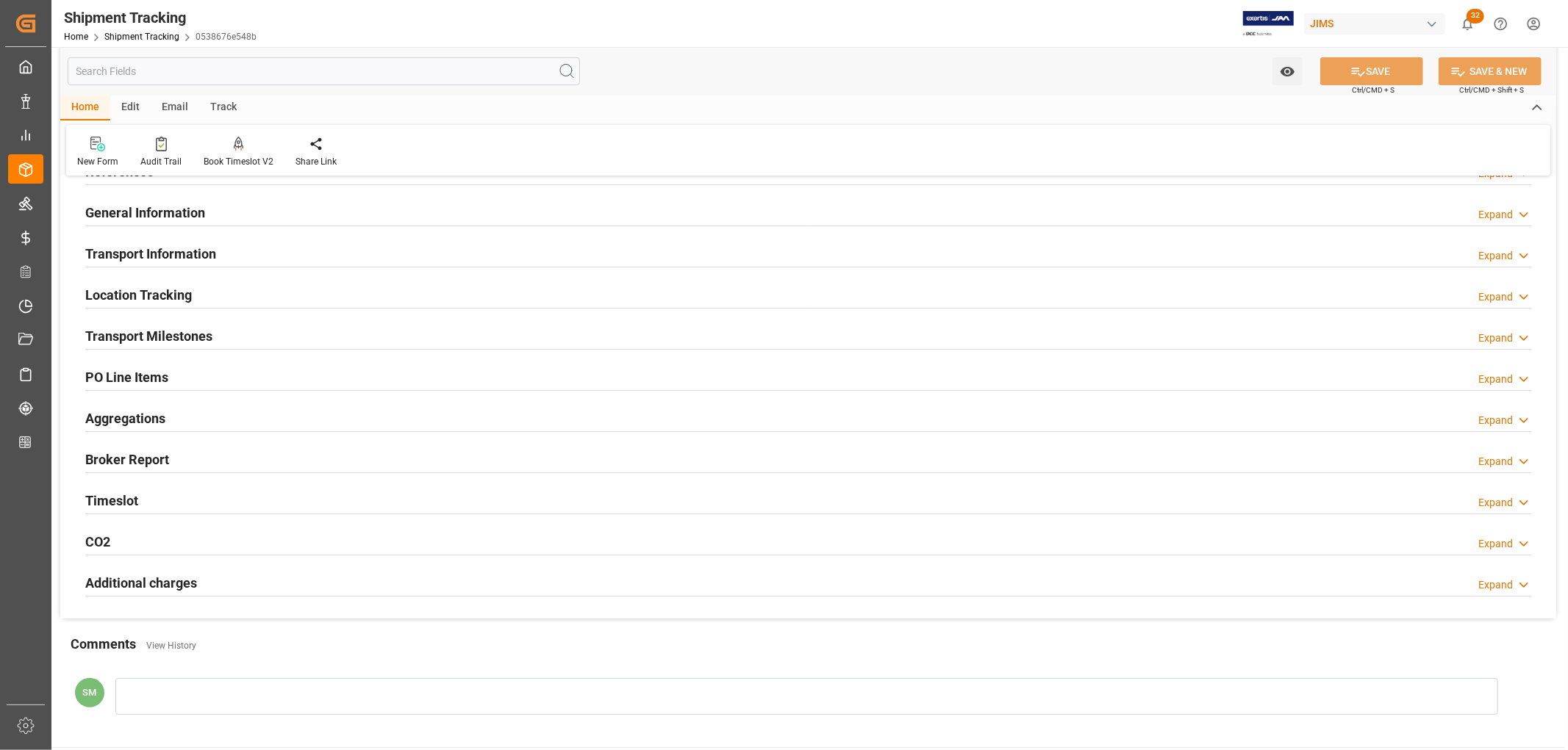
click at [118, 500] on h2 "Timeslot" at bounding box center [112, 501] width 53 height 20
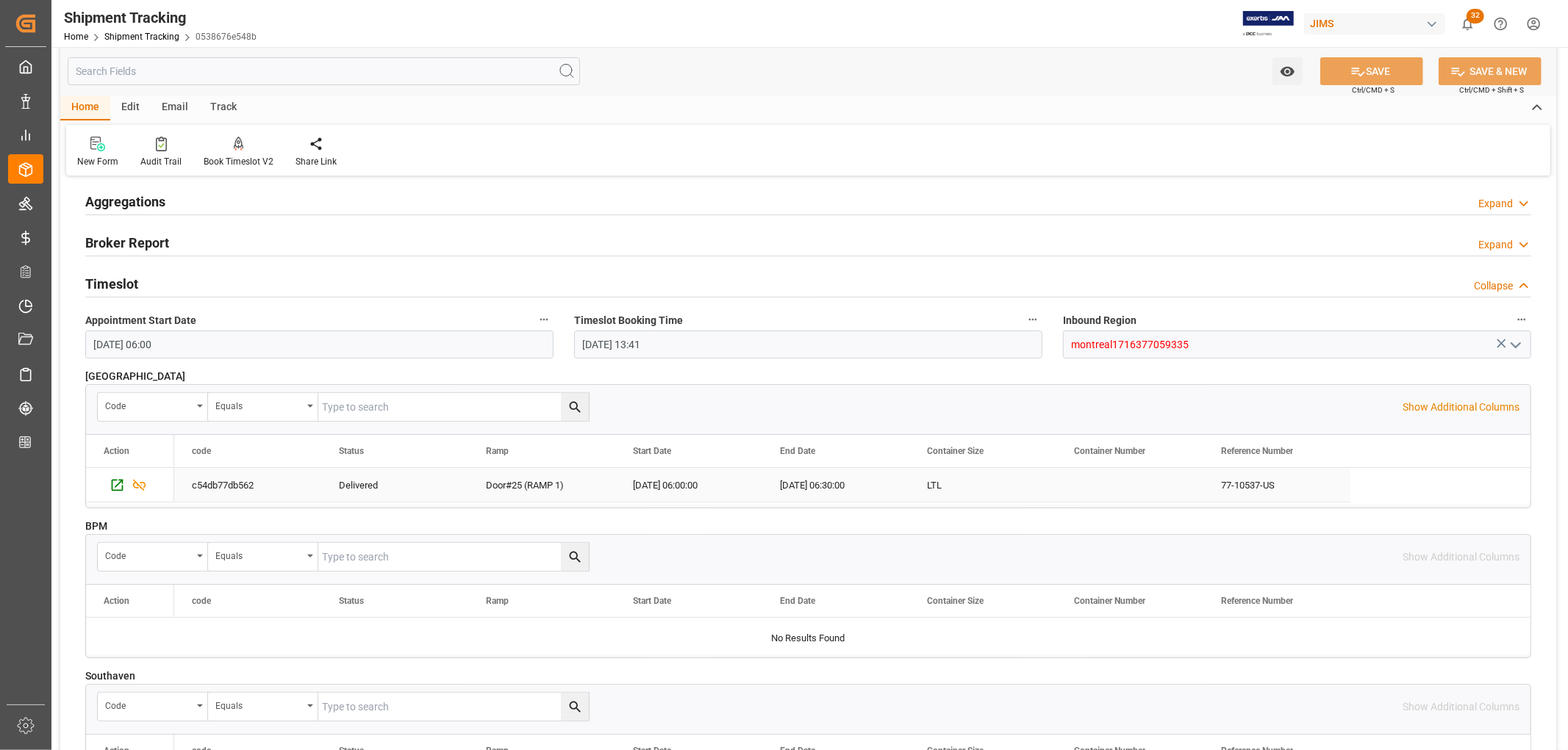
scroll to position [326, 0]
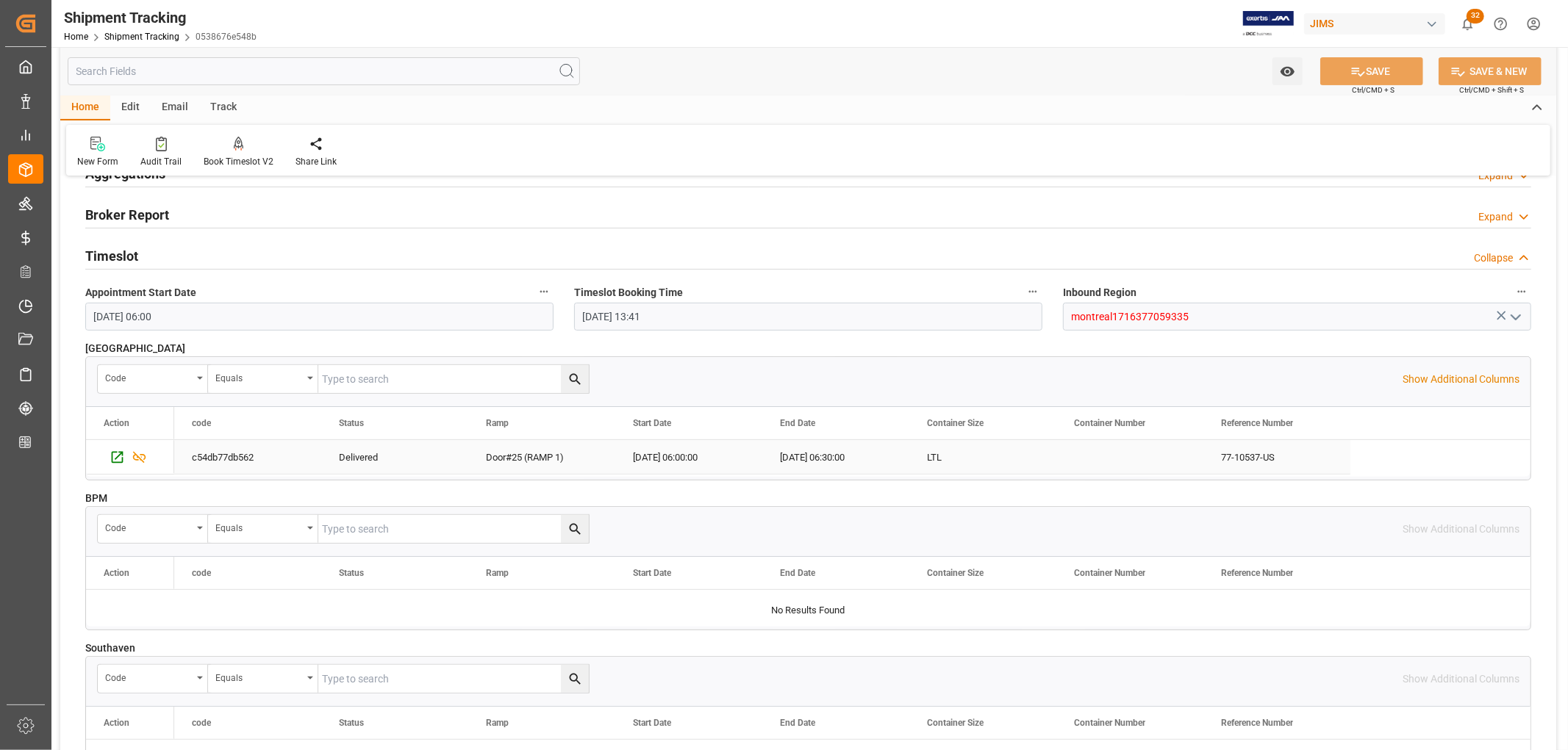
click at [682, 463] on div "[DATE] 06:00:00" at bounding box center [689, 457] width 147 height 34
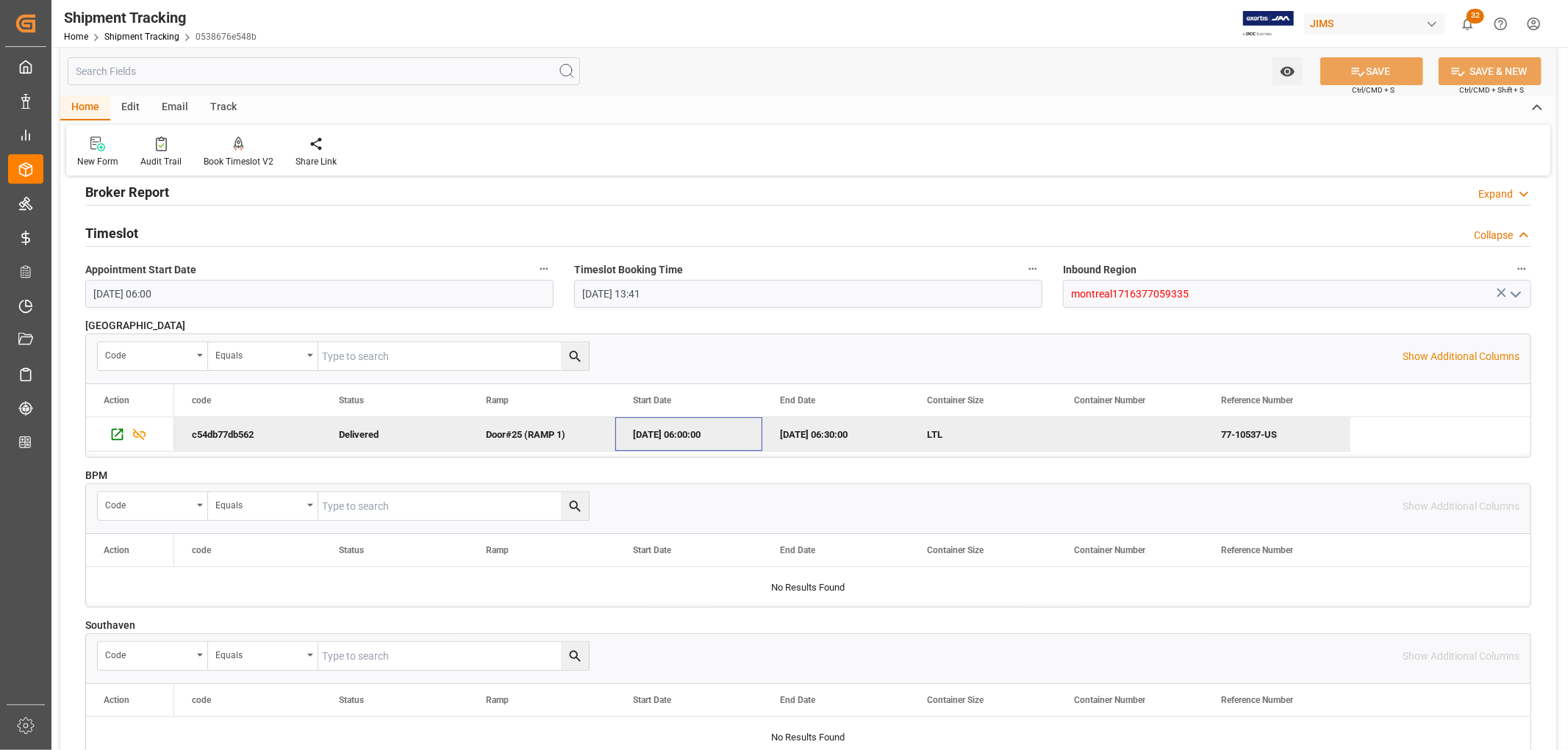
scroll to position [135, 0]
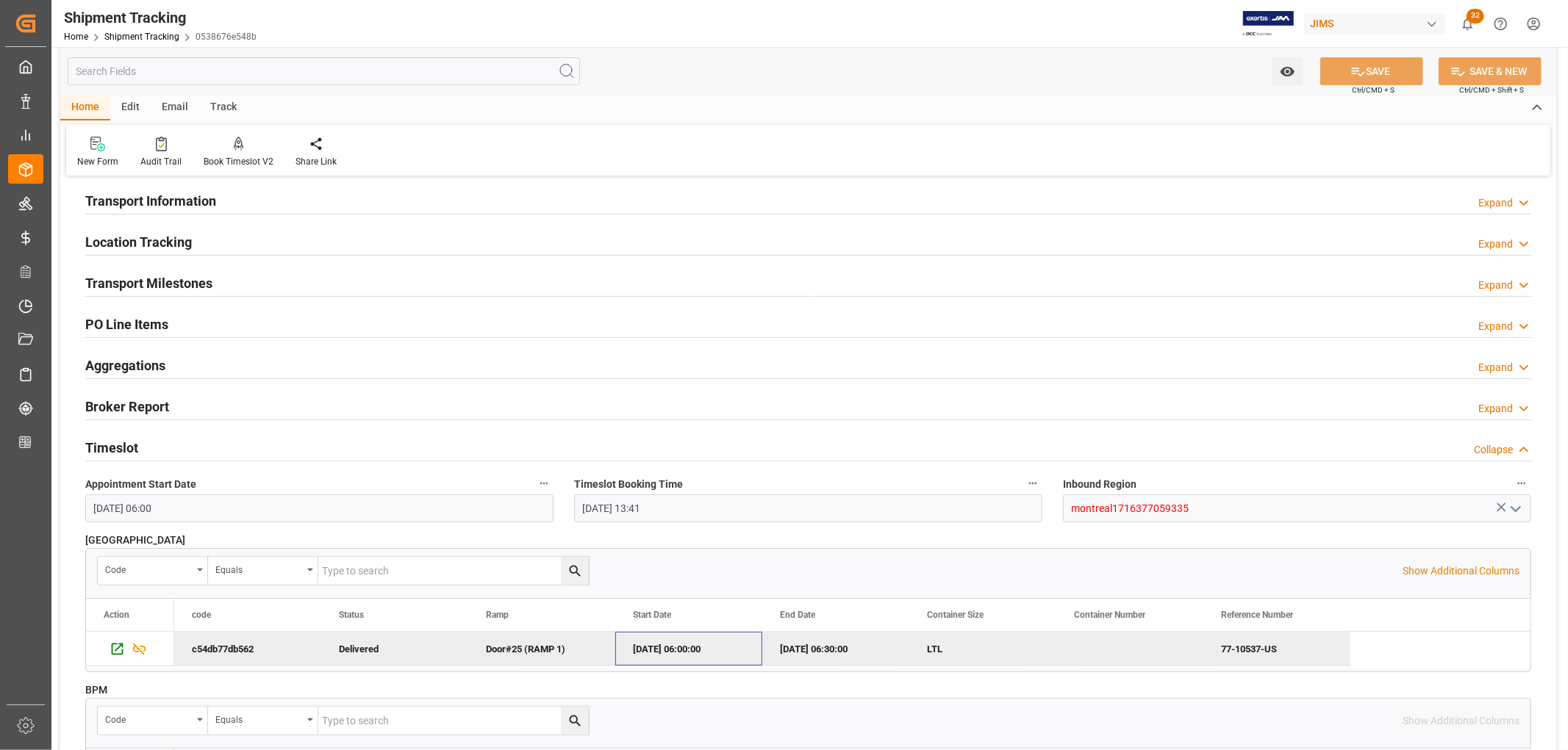
click at [111, 451] on h2 "Timeslot" at bounding box center [112, 448] width 53 height 20
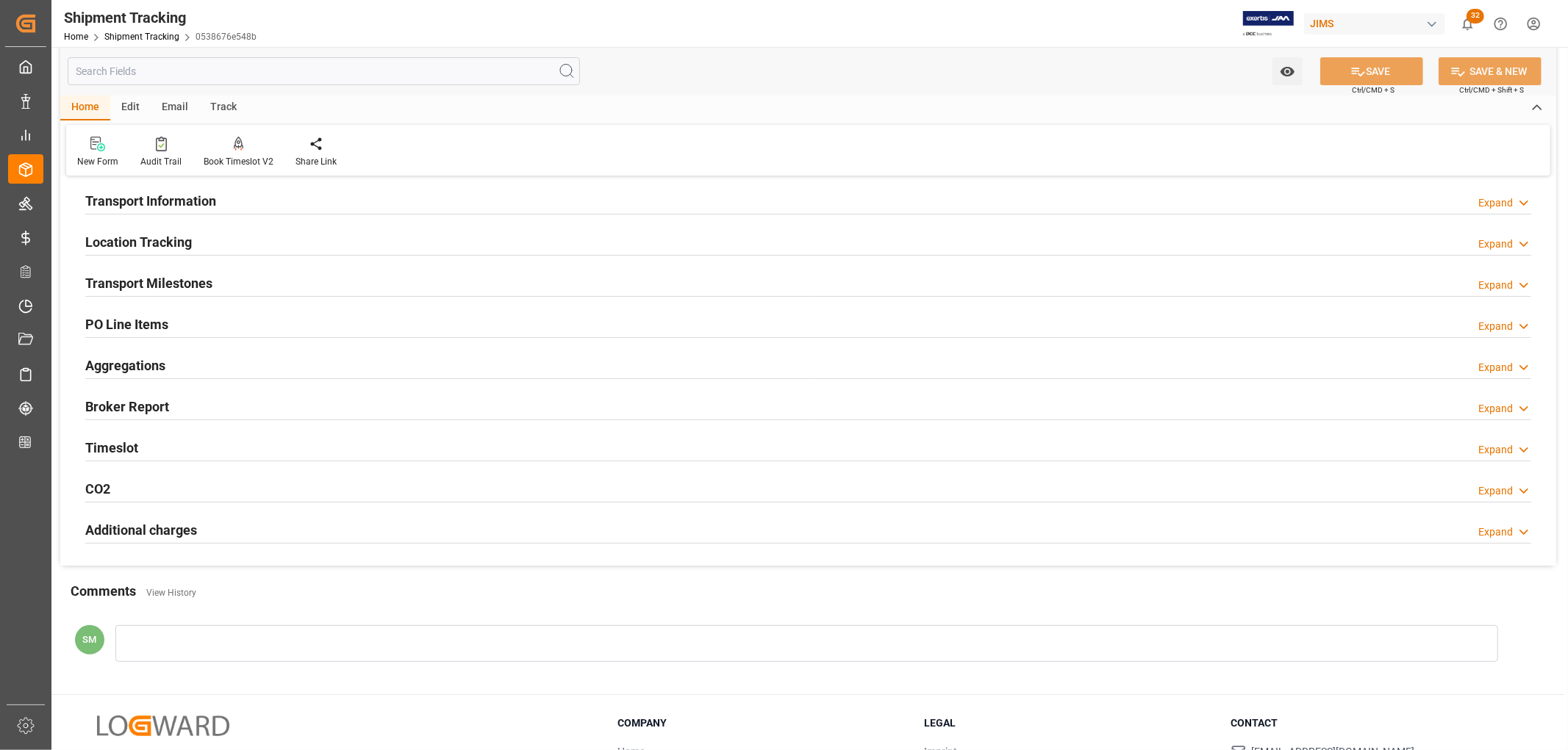
click at [114, 445] on h2 "Timeslot" at bounding box center [112, 448] width 53 height 20
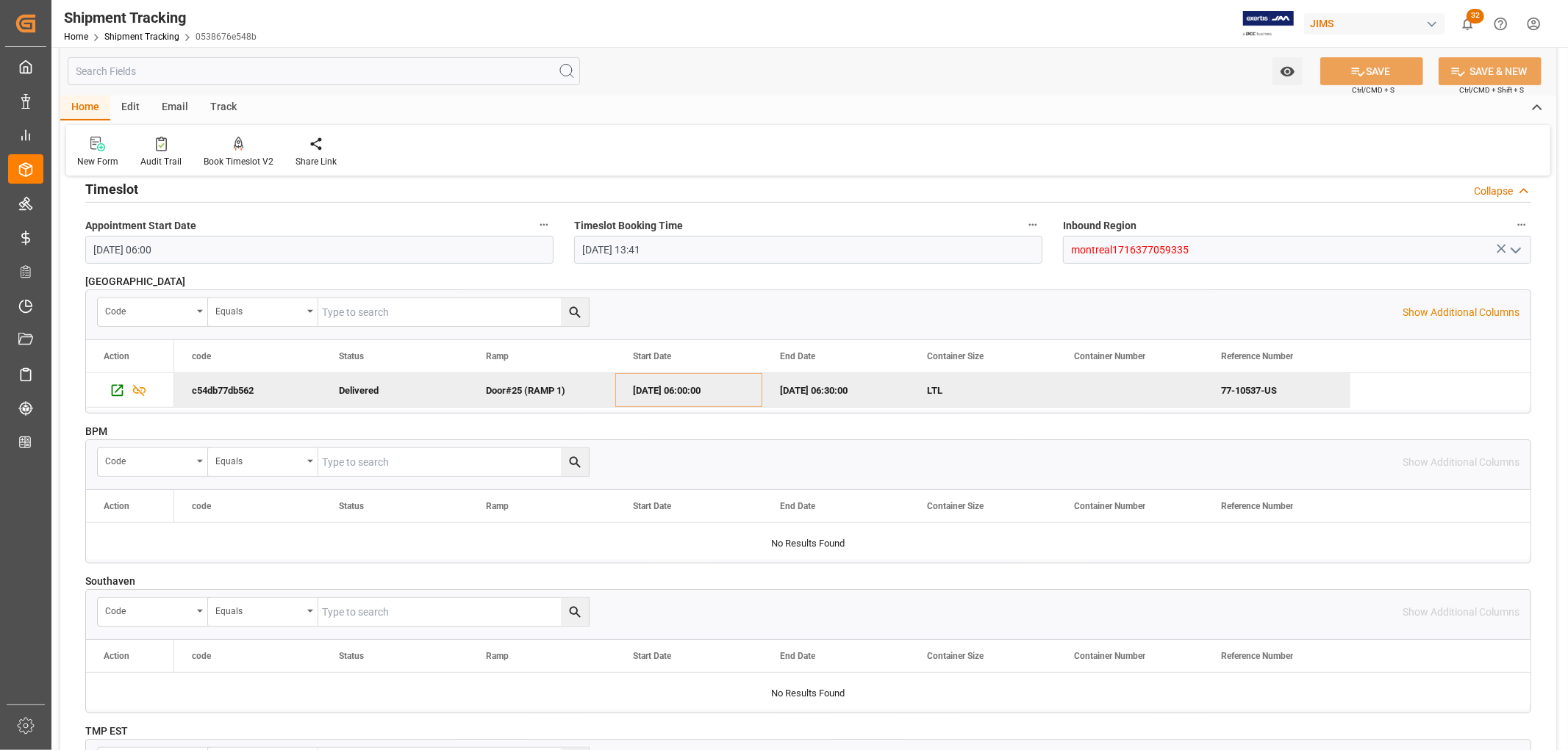
scroll to position [379, 0]
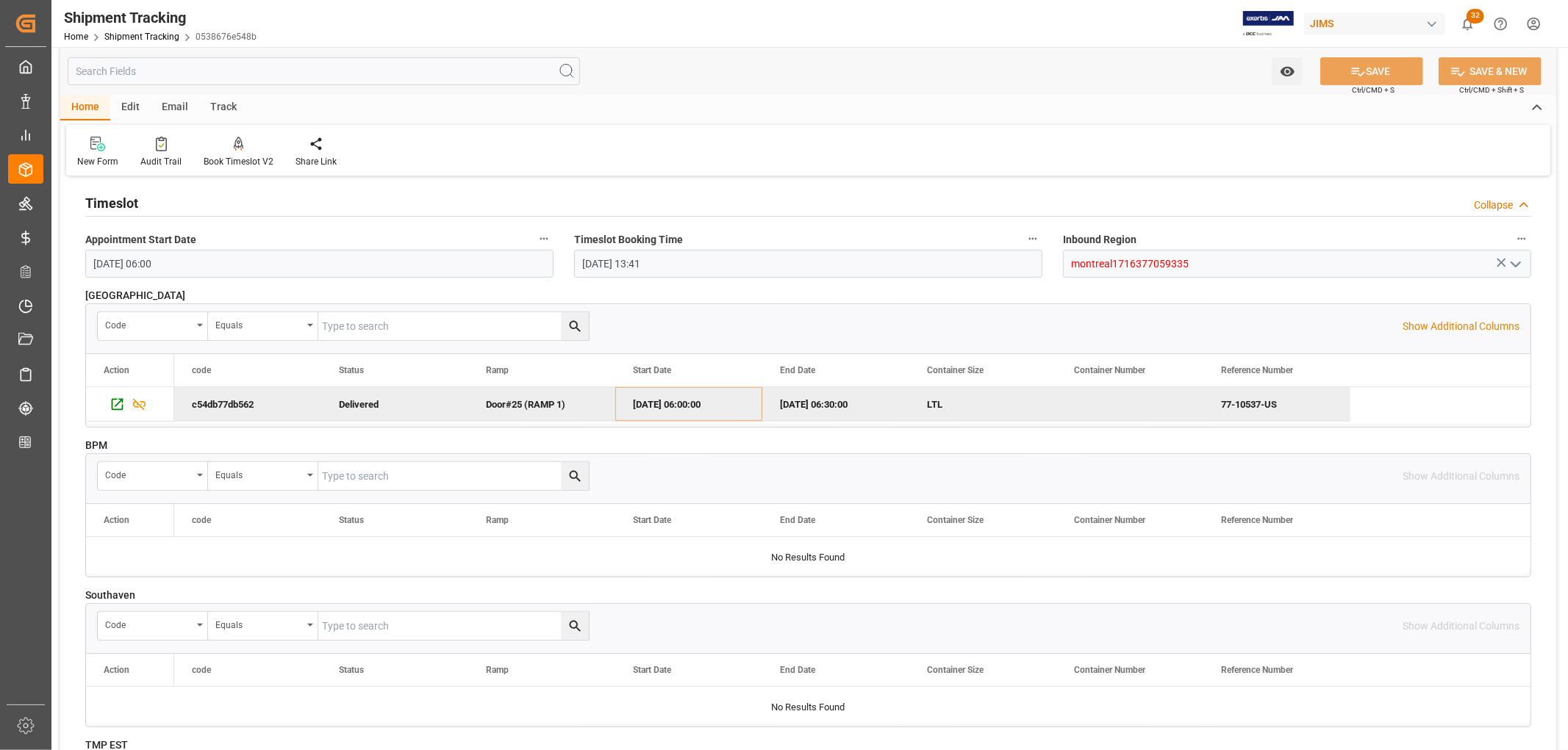
click at [822, 408] on div "[DATE] 06:30:00" at bounding box center [835, 404] width 147 height 34
click at [666, 408] on div "[DATE] 06:00:00" at bounding box center [689, 404] width 147 height 34
click at [838, 407] on div "[DATE] 06:30:00" at bounding box center [835, 404] width 147 height 34
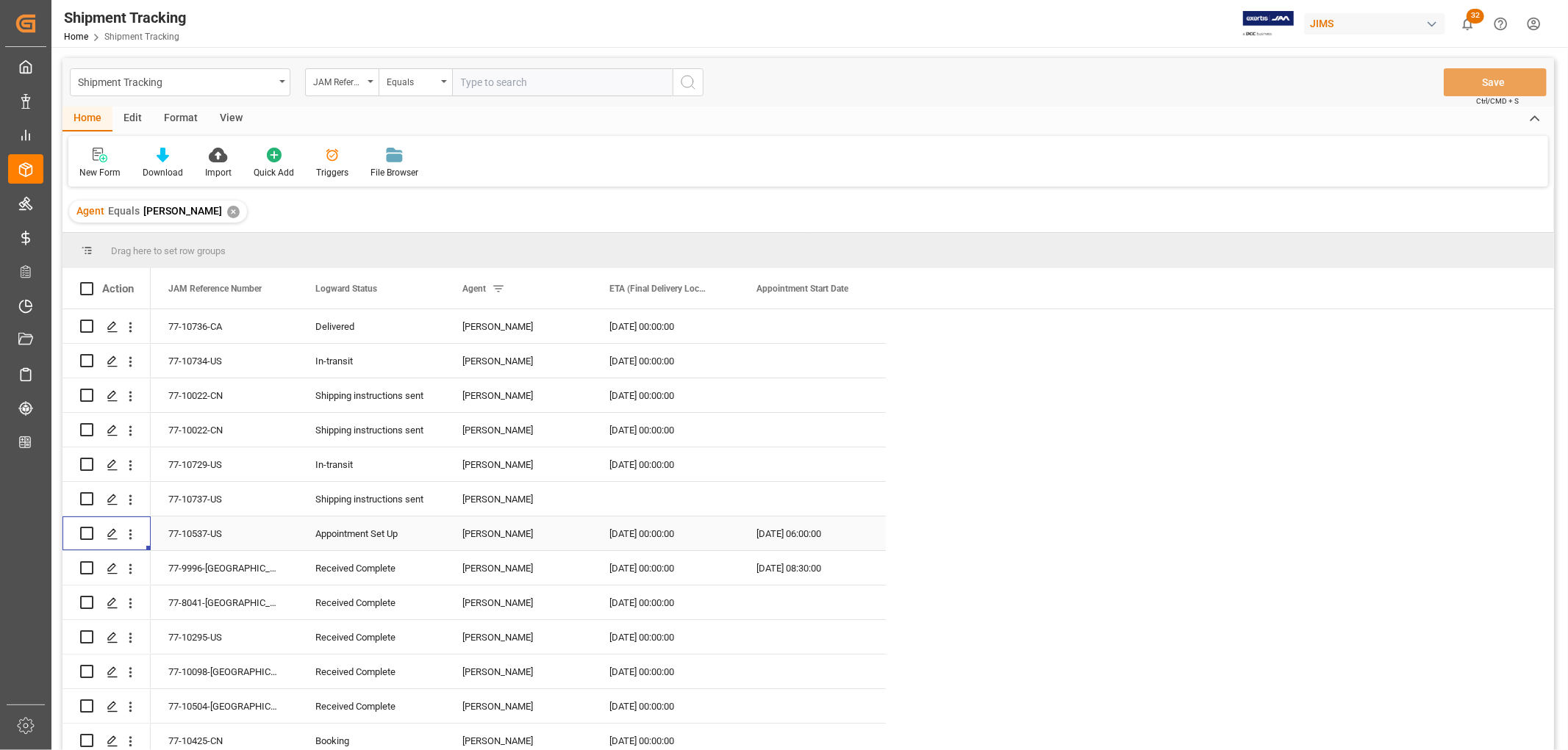
click at [770, 538] on div "[DATE] 06:00:00" at bounding box center [811, 533] width 147 height 34
click at [632, 538] on div "28-08-2025 00:00:00" at bounding box center [665, 533] width 147 height 34
click at [636, 537] on div "28-08-2025 00:00:00" at bounding box center [665, 533] width 147 height 34
click at [637, 537] on div "28-08-2025 00:00:00" at bounding box center [665, 533] width 147 height 34
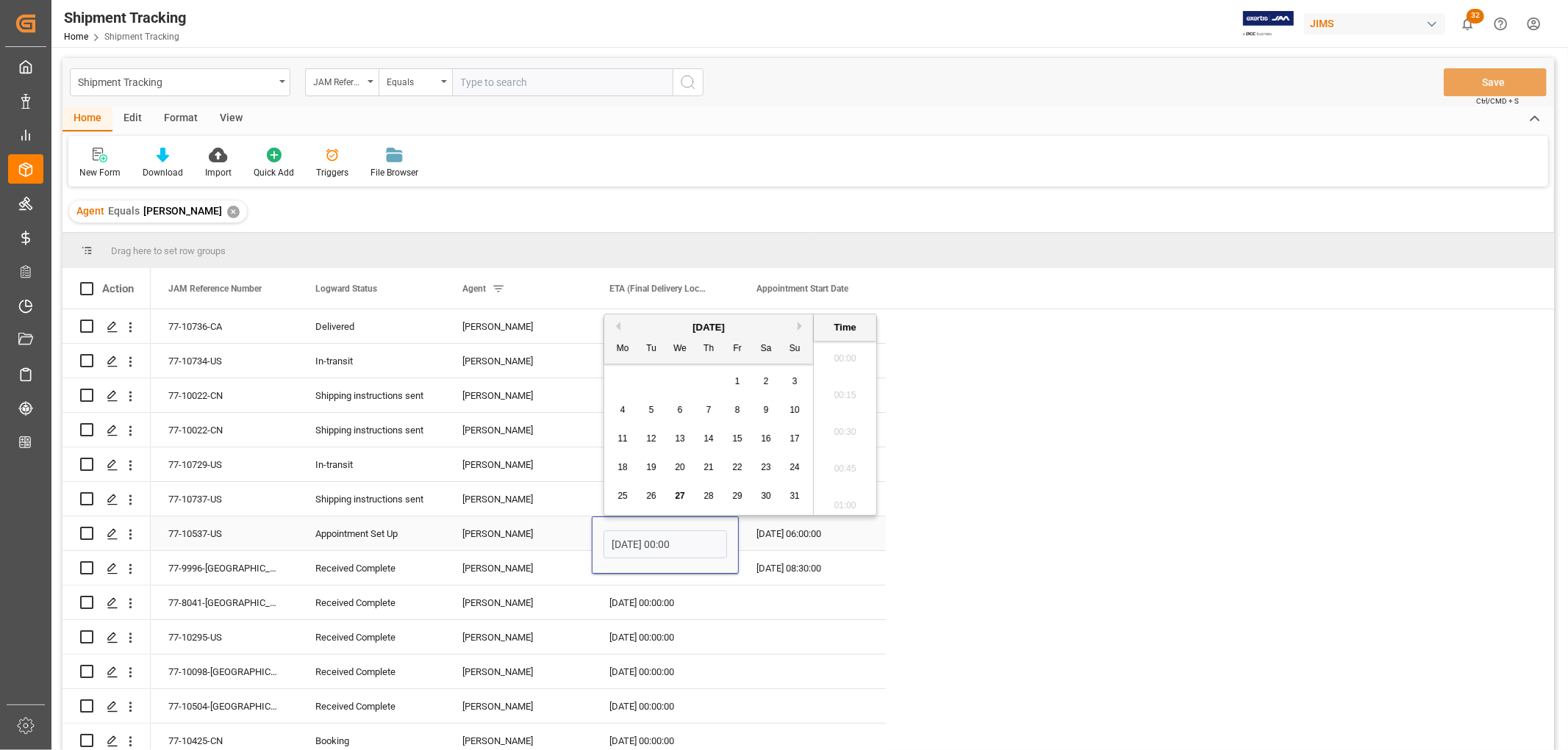
scroll to position [1951, 0]
click at [678, 496] on span "27" at bounding box center [680, 495] width 9 height 10
type input "27-08-2025 00:00"
click at [761, 542] on div "[DATE] 06:00:00" at bounding box center [811, 533] width 147 height 34
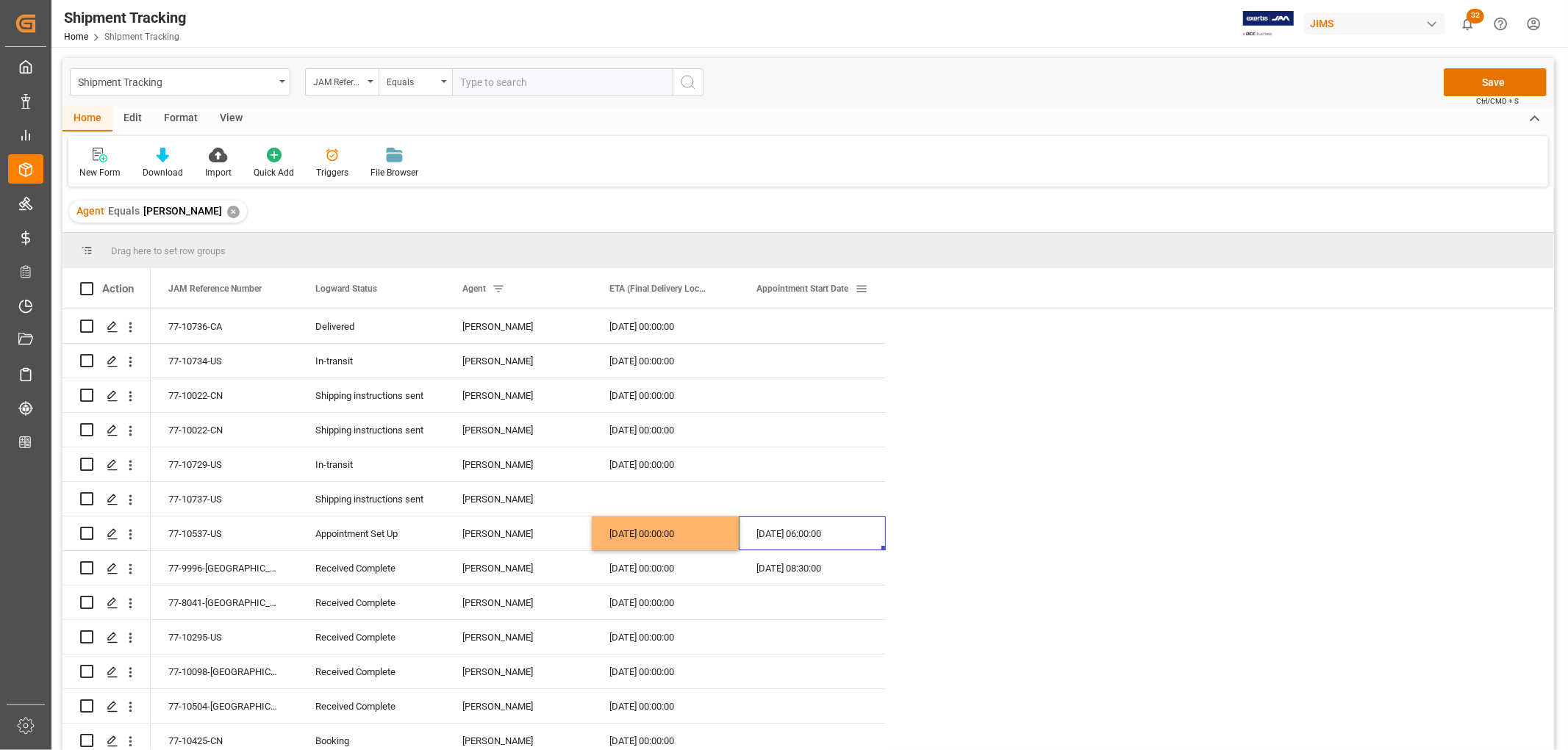
click at [865, 288] on span at bounding box center [861, 288] width 13 height 13
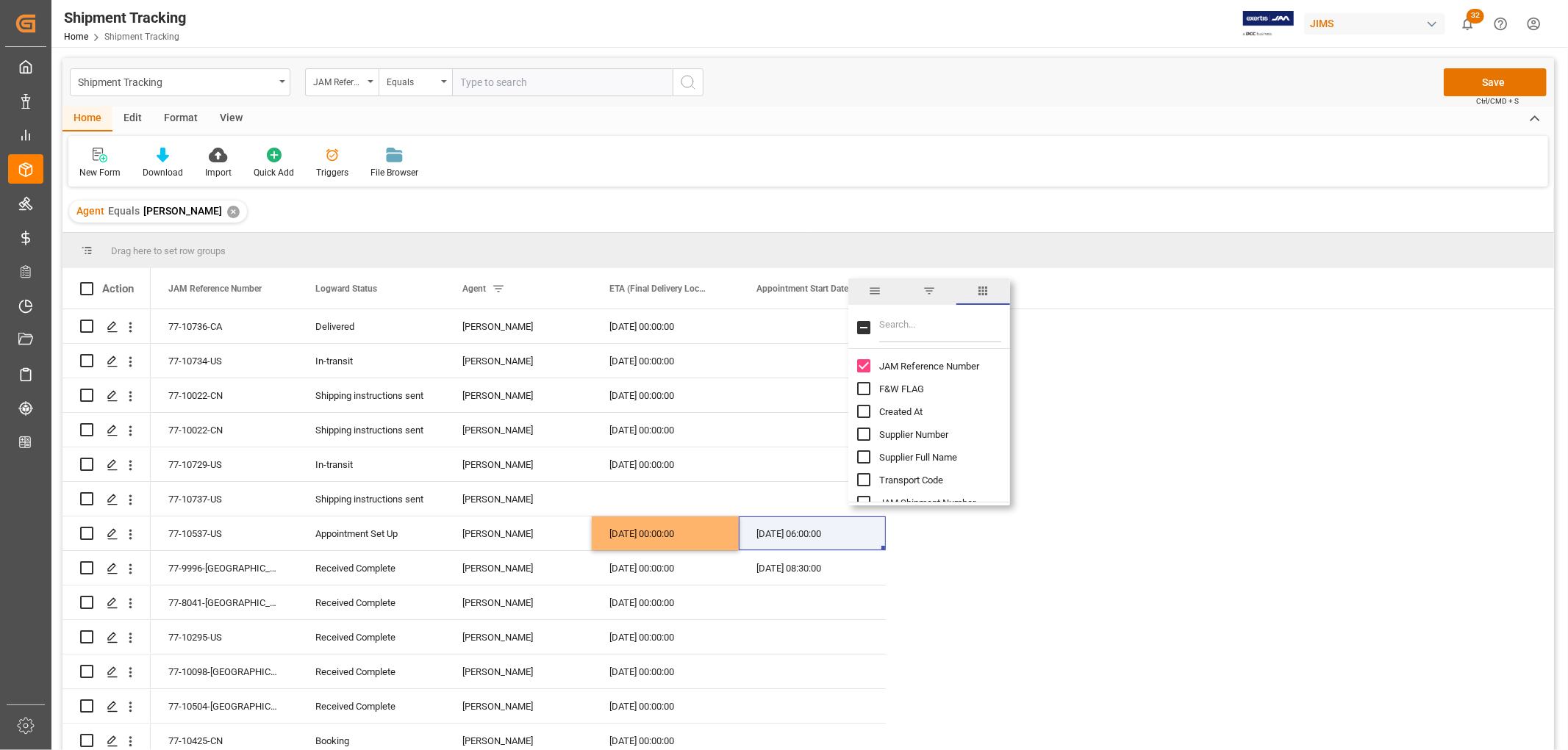
click at [909, 326] on input "Filter Columns Input" at bounding box center [940, 328] width 122 height 29
type input "ata"
click at [862, 389] on input "ATA (Final Delivery Location) column toggle visibility (hidden)" at bounding box center [864, 388] width 13 height 13
checkbox input "true"
checkbox input "false"
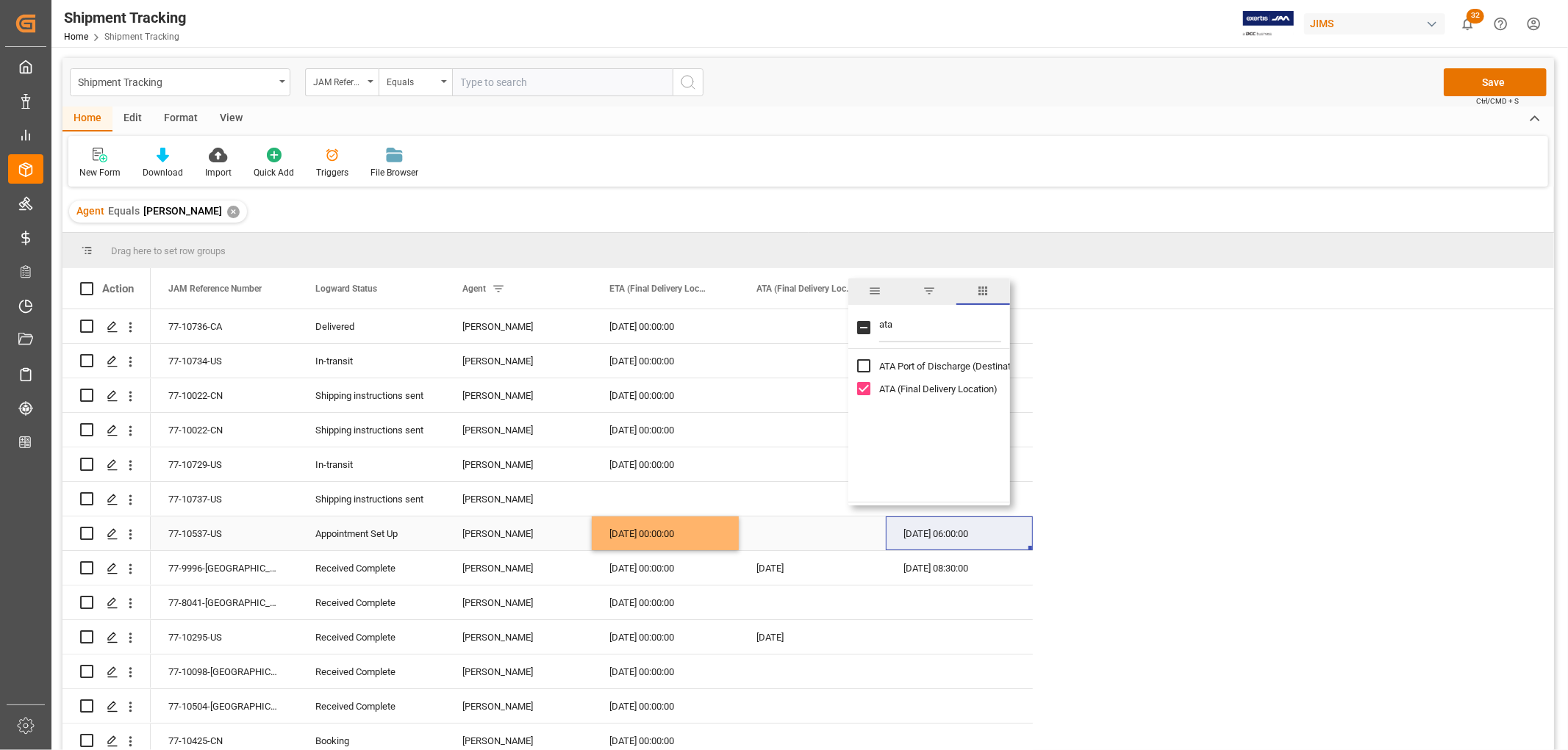
click at [788, 535] on div "Press SPACE to select this row." at bounding box center [811, 533] width 147 height 34
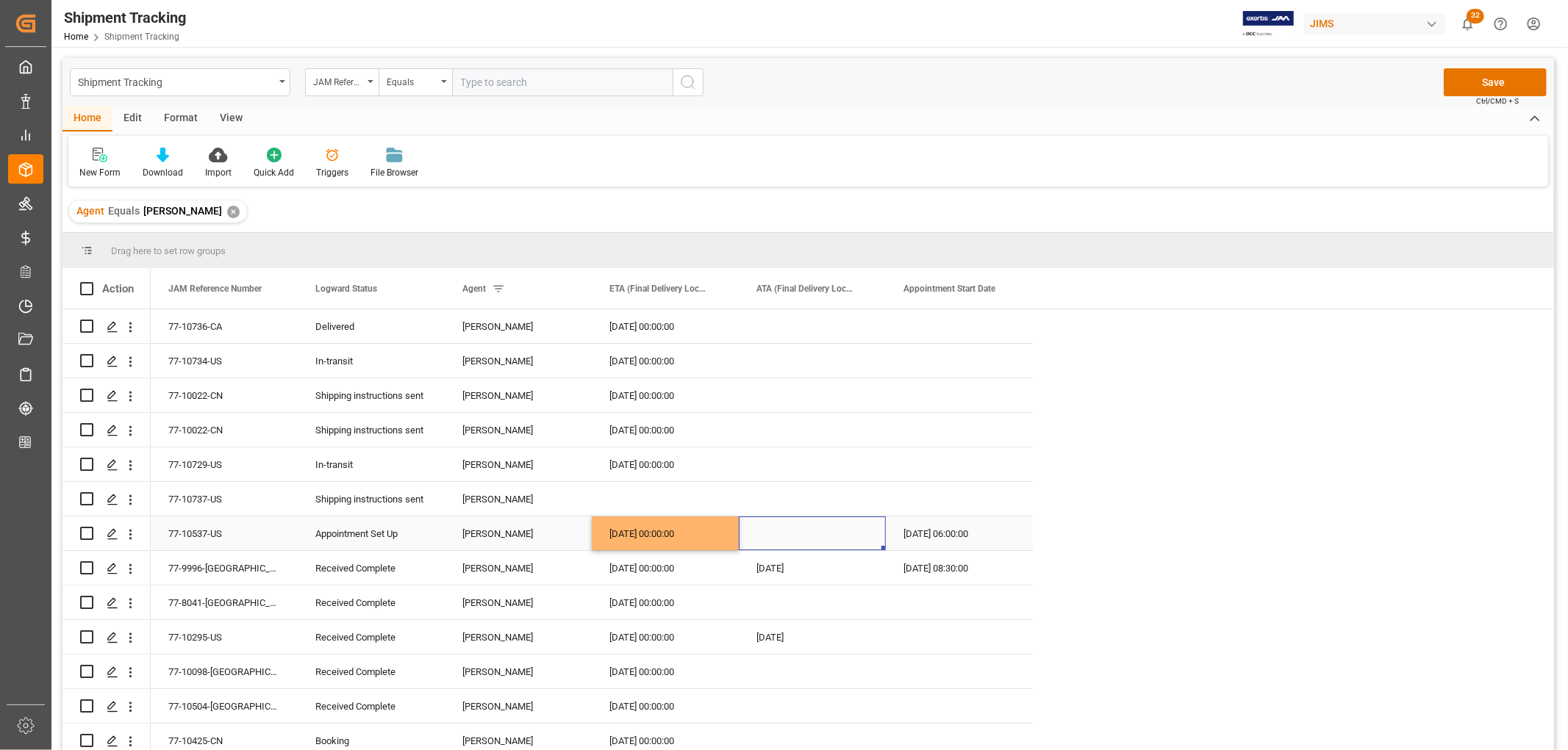
click at [785, 532] on div "Press SPACE to select this row." at bounding box center [811, 533] width 147 height 34
click at [824, 494] on span "27" at bounding box center [826, 495] width 9 height 10
type input "27-08-2025"
click at [920, 534] on div "27-08-2025 06:00:00" at bounding box center [959, 533] width 147 height 34
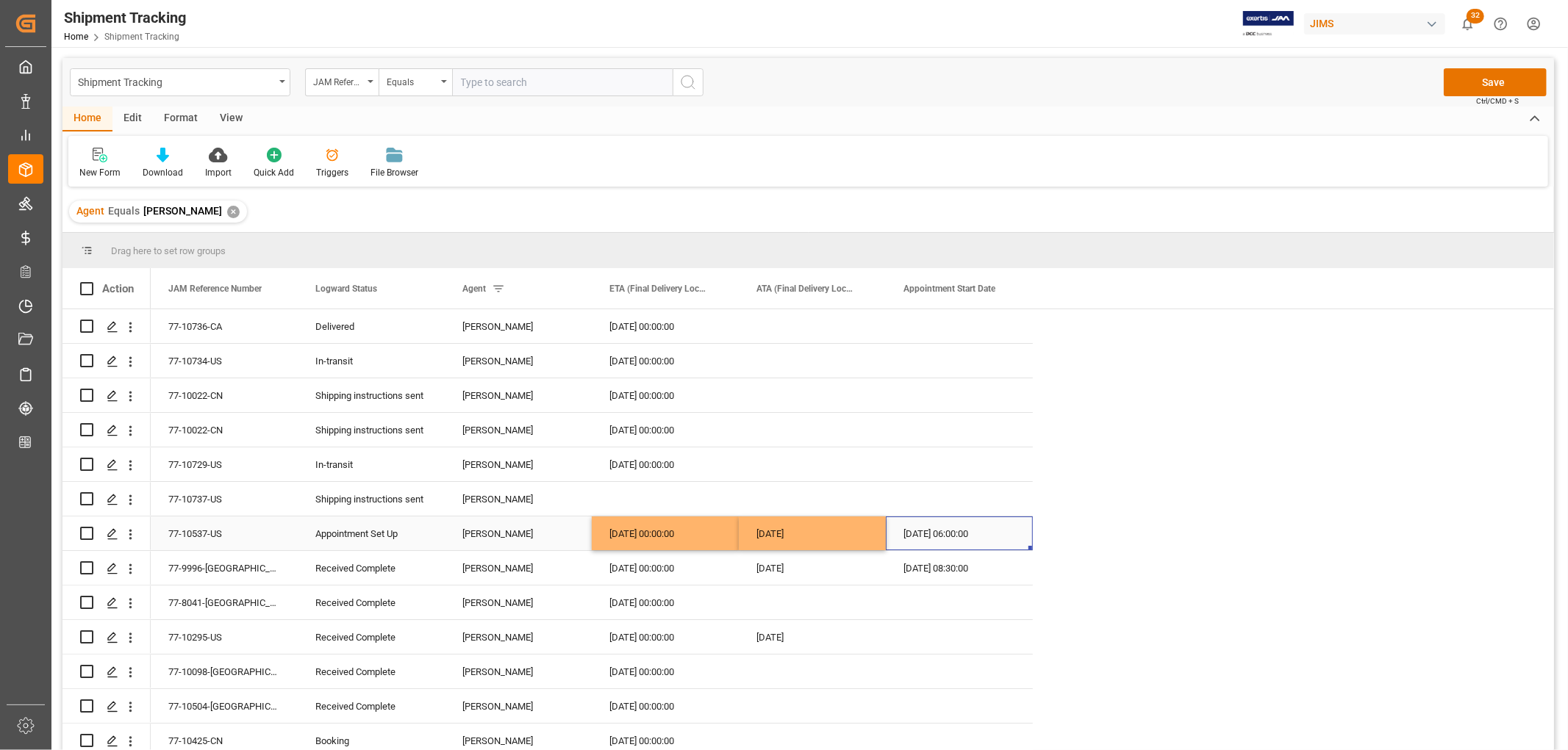
click at [787, 535] on div "27-08-2025" at bounding box center [811, 533] width 147 height 34
click at [367, 535] on div "Appointment Set Up" at bounding box center [371, 534] width 112 height 34
click at [1492, 85] on button "Save" at bounding box center [1495, 82] width 103 height 27
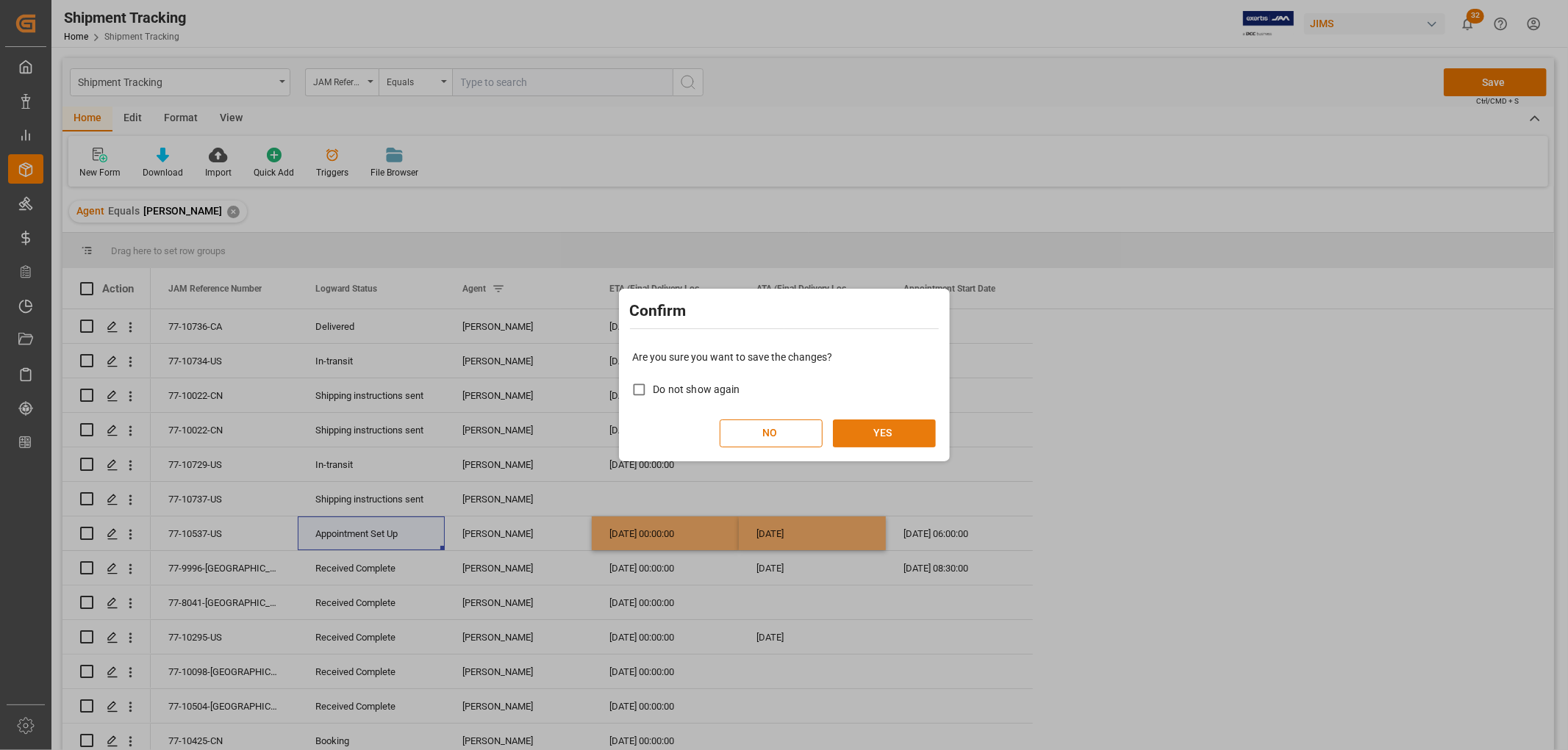
click at [877, 431] on button "YES" at bounding box center [884, 433] width 103 height 27
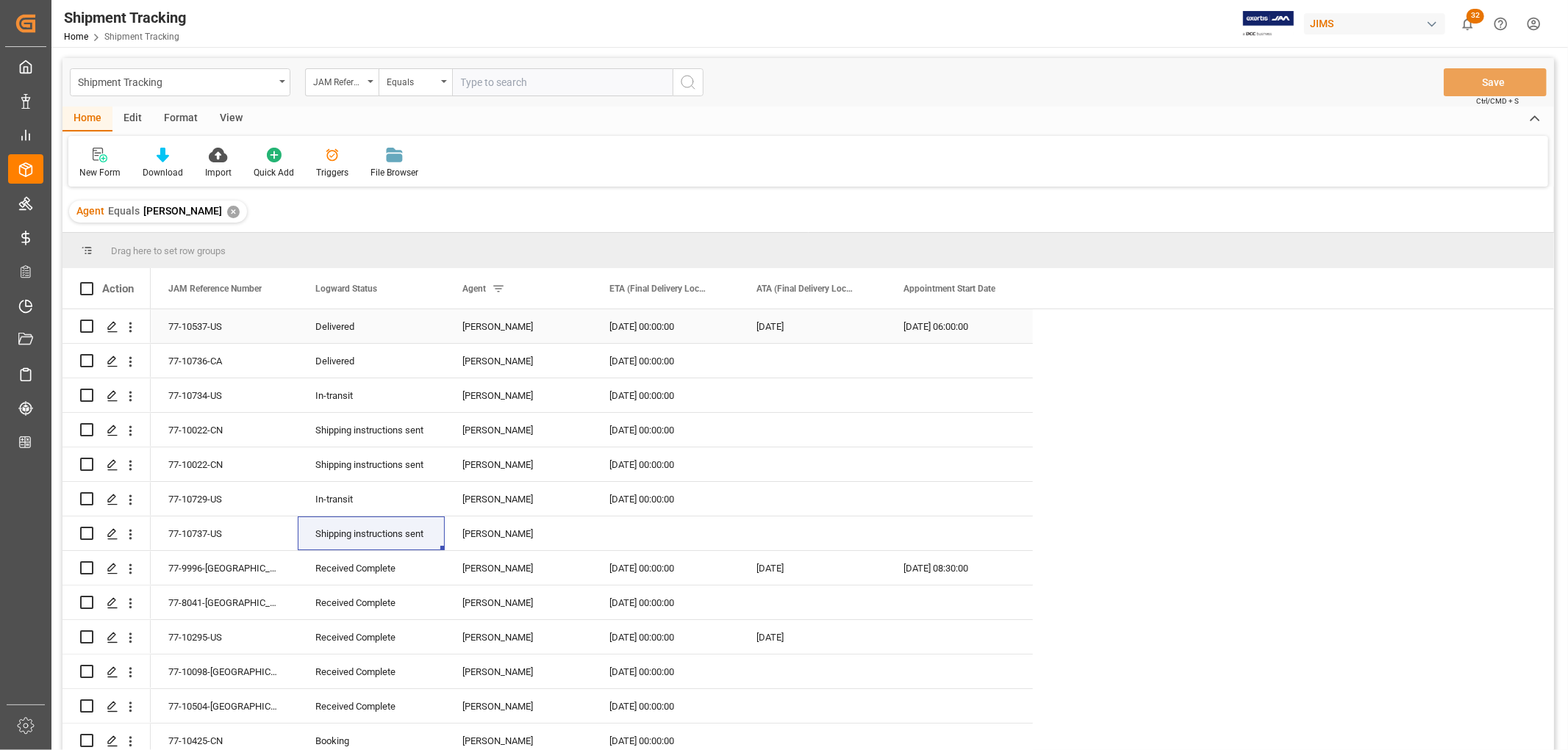
click at [331, 333] on div "Delivered" at bounding box center [371, 327] width 112 height 34
click at [931, 571] on div "25-08-2025 08:30:00" at bounding box center [959, 568] width 147 height 34
click at [806, 582] on div "25-08-2025" at bounding box center [811, 568] width 147 height 34
click at [671, 585] on div "77-9996-CA Received Complete Manthan Sutaria 25-08-2025 00:00:00 25-08-2025 25-…" at bounding box center [592, 569] width 882 height 35
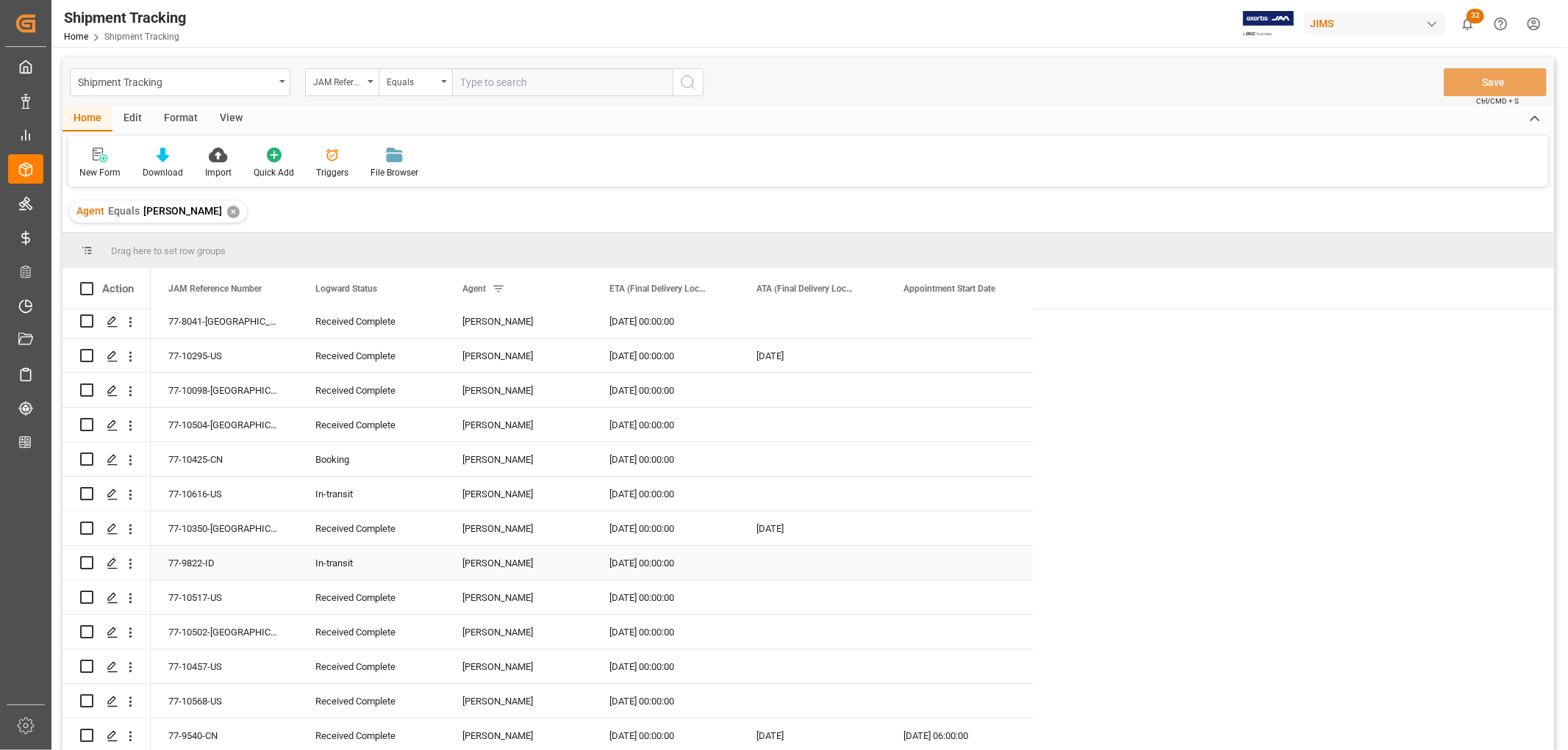
scroll to position [408, 0]
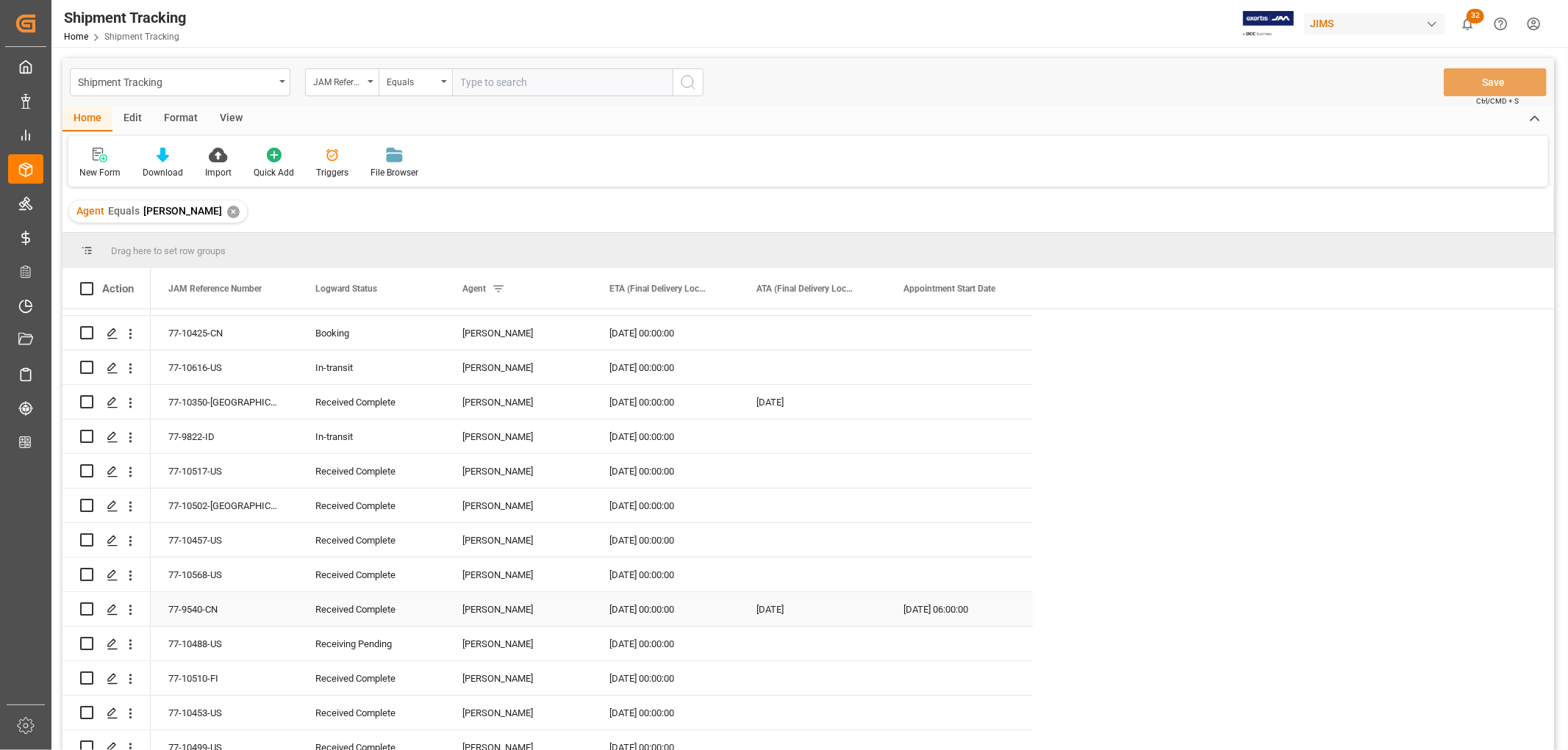
drag, startPoint x: 928, startPoint y: 608, endPoint x: 709, endPoint y: 614, distance: 219.1
click at [929, 608] on div "18-08-2025 06:00:00" at bounding box center [959, 609] width 147 height 34
click at [659, 611] on div "18-08-2025 00:00:00" at bounding box center [665, 609] width 147 height 34
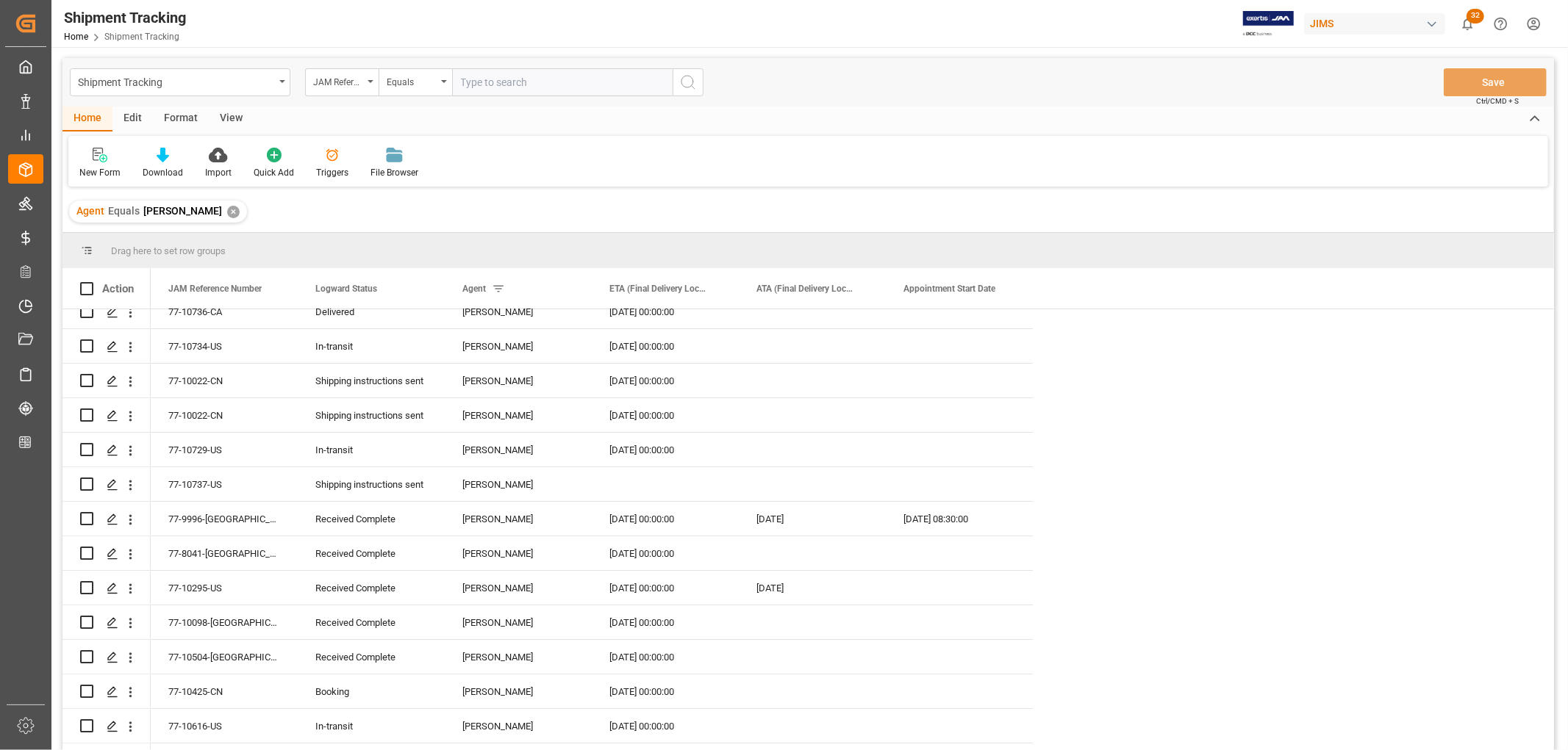
scroll to position [0, 0]
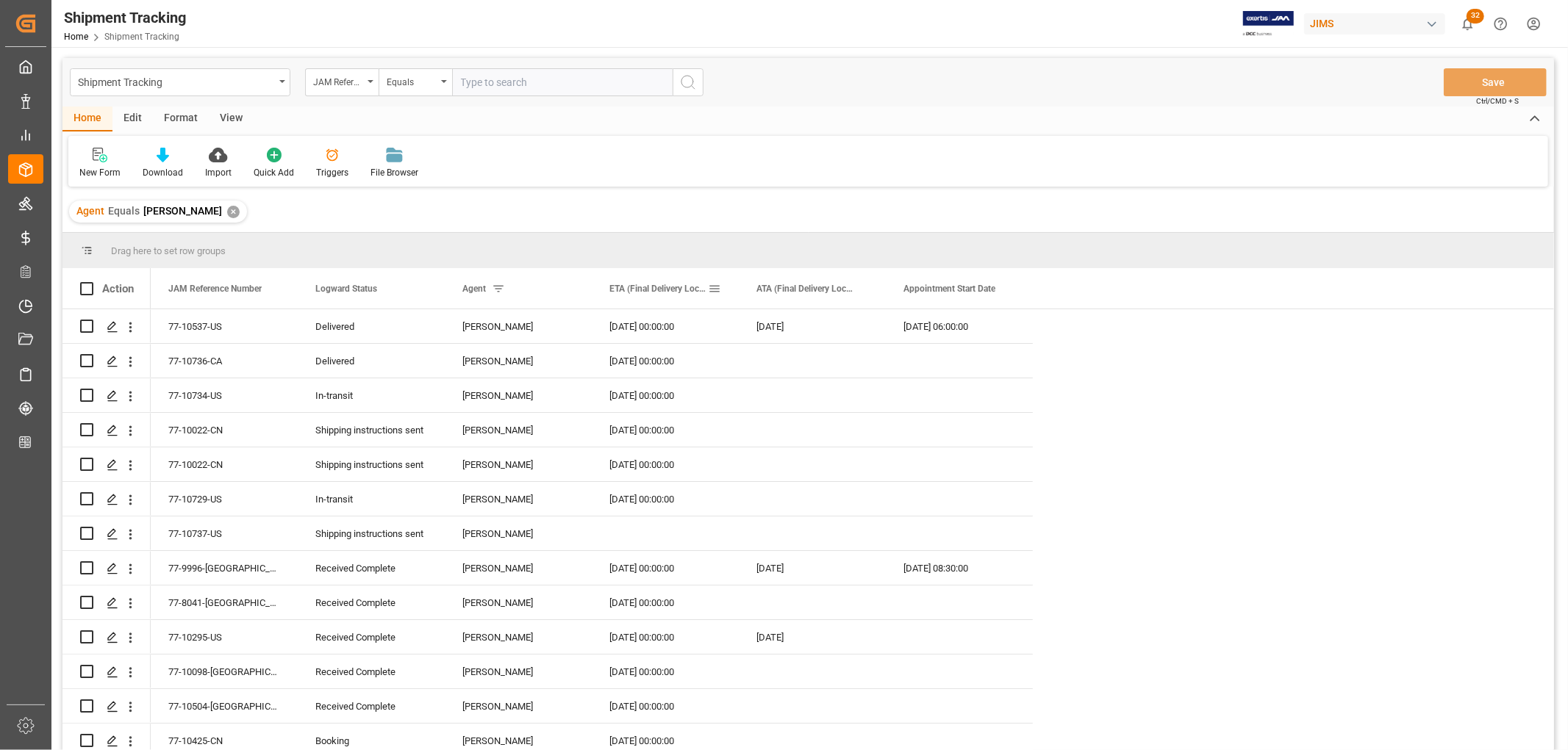
click at [714, 290] on span at bounding box center [714, 288] width 13 height 13
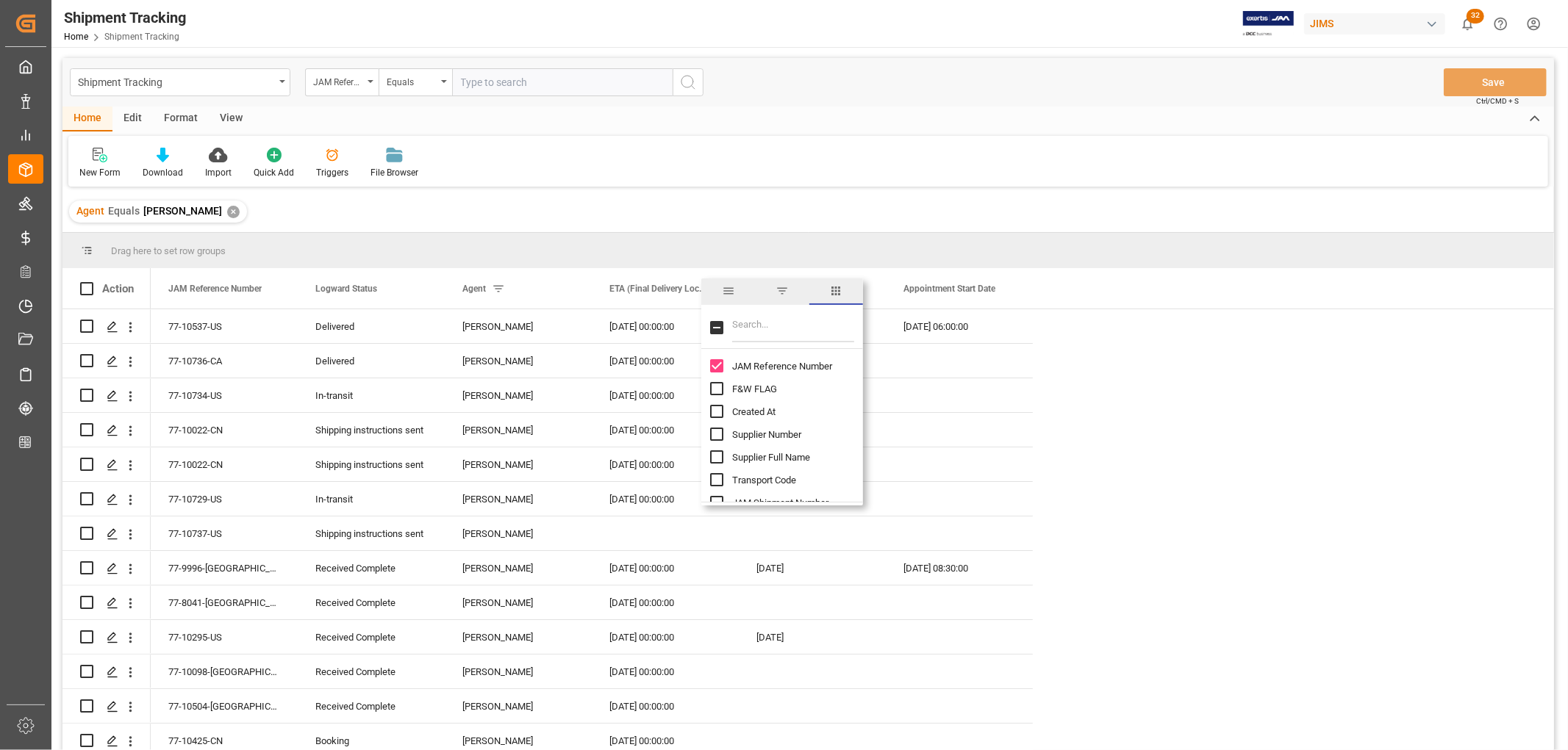
click at [781, 290] on span "filter" at bounding box center [782, 291] width 13 height 13
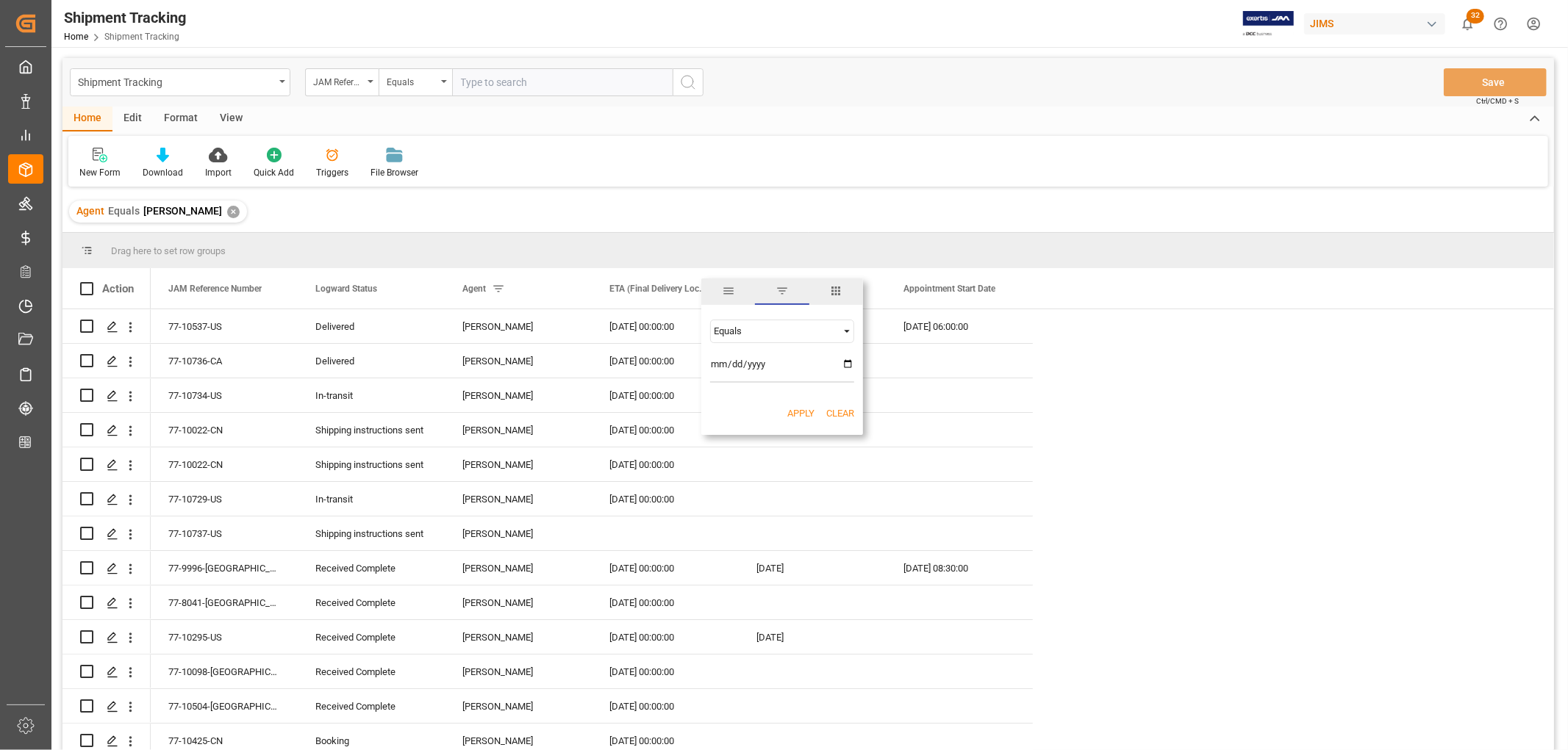
click at [729, 332] on div "Equals" at bounding box center [775, 332] width 124 height 11
click at [740, 379] on span "Less than" at bounding box center [733, 378] width 41 height 11
click at [846, 364] on input "date" at bounding box center [781, 368] width 144 height 29
type input "2025-08-28"
click at [798, 411] on button "Apply" at bounding box center [800, 414] width 27 height 15
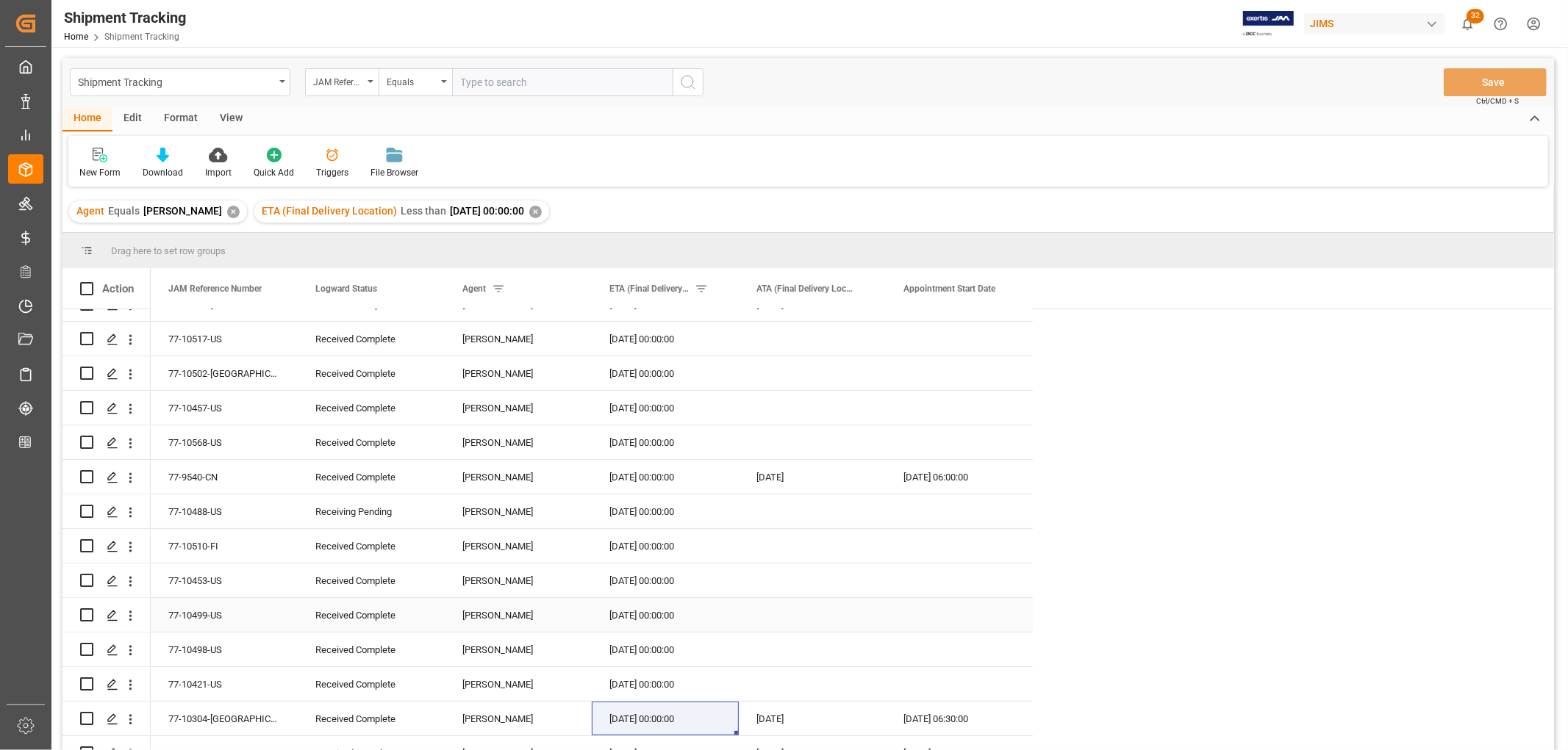
scroll to position [163, 0]
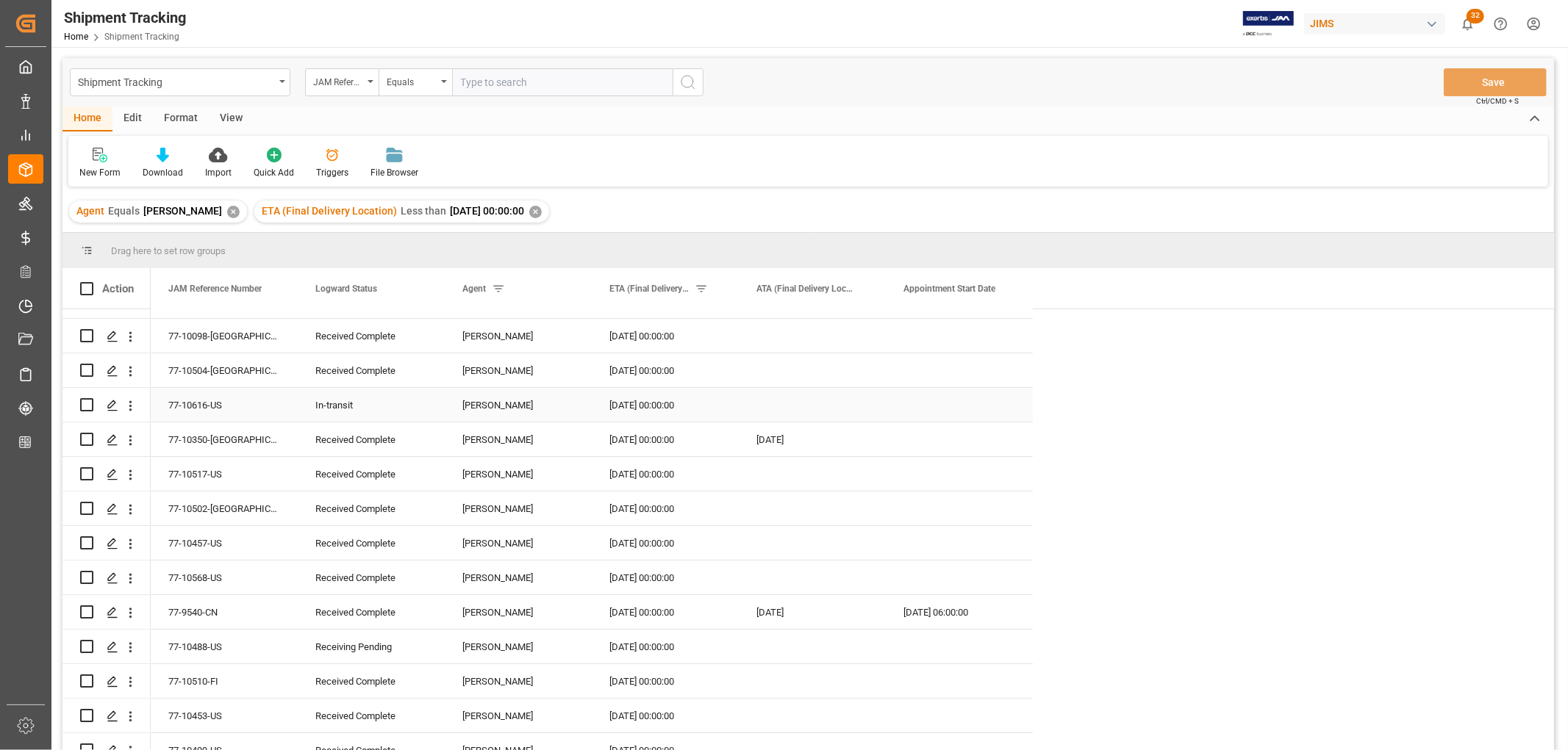
click at [350, 399] on div "In-transit" at bounding box center [371, 406] width 112 height 34
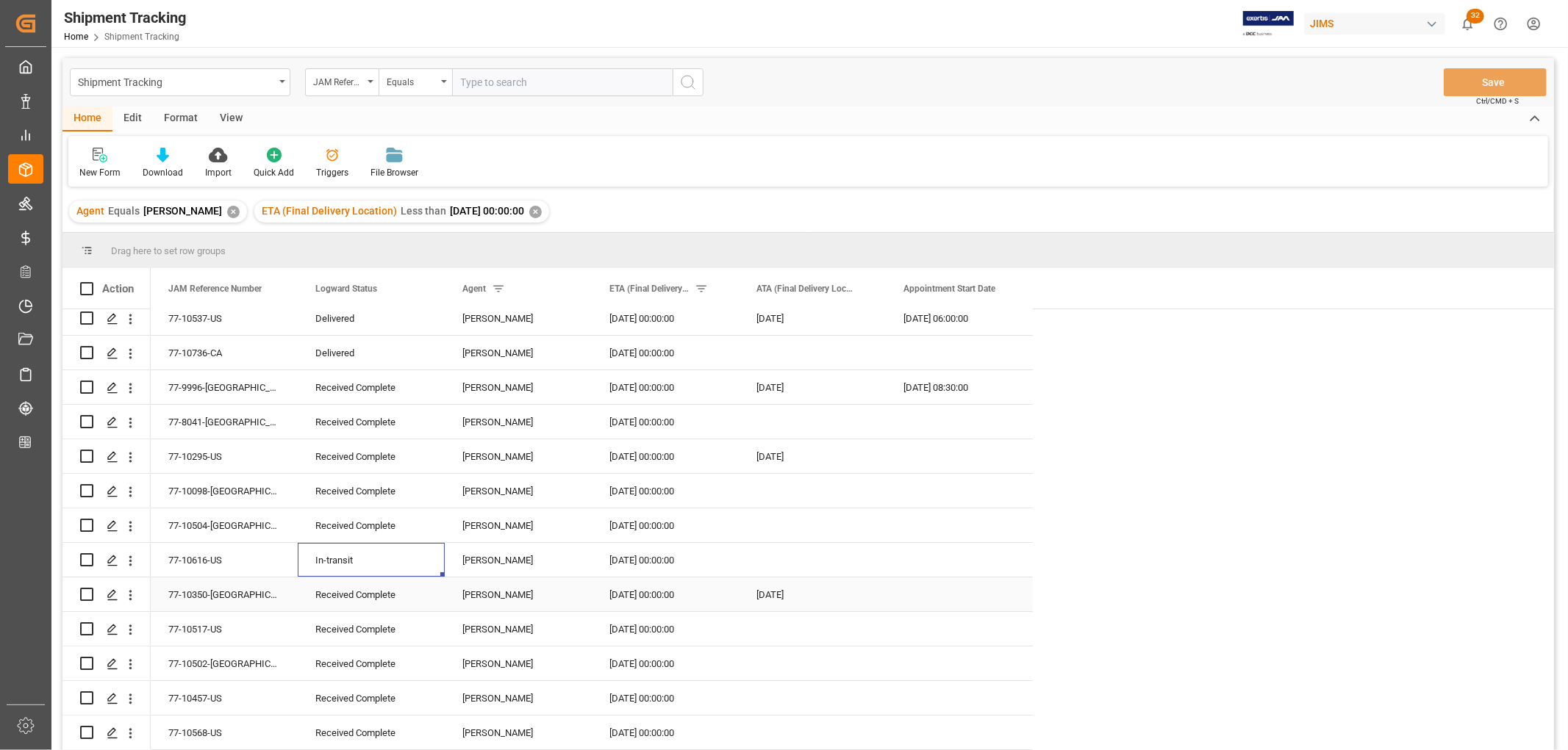
scroll to position [0, 0]
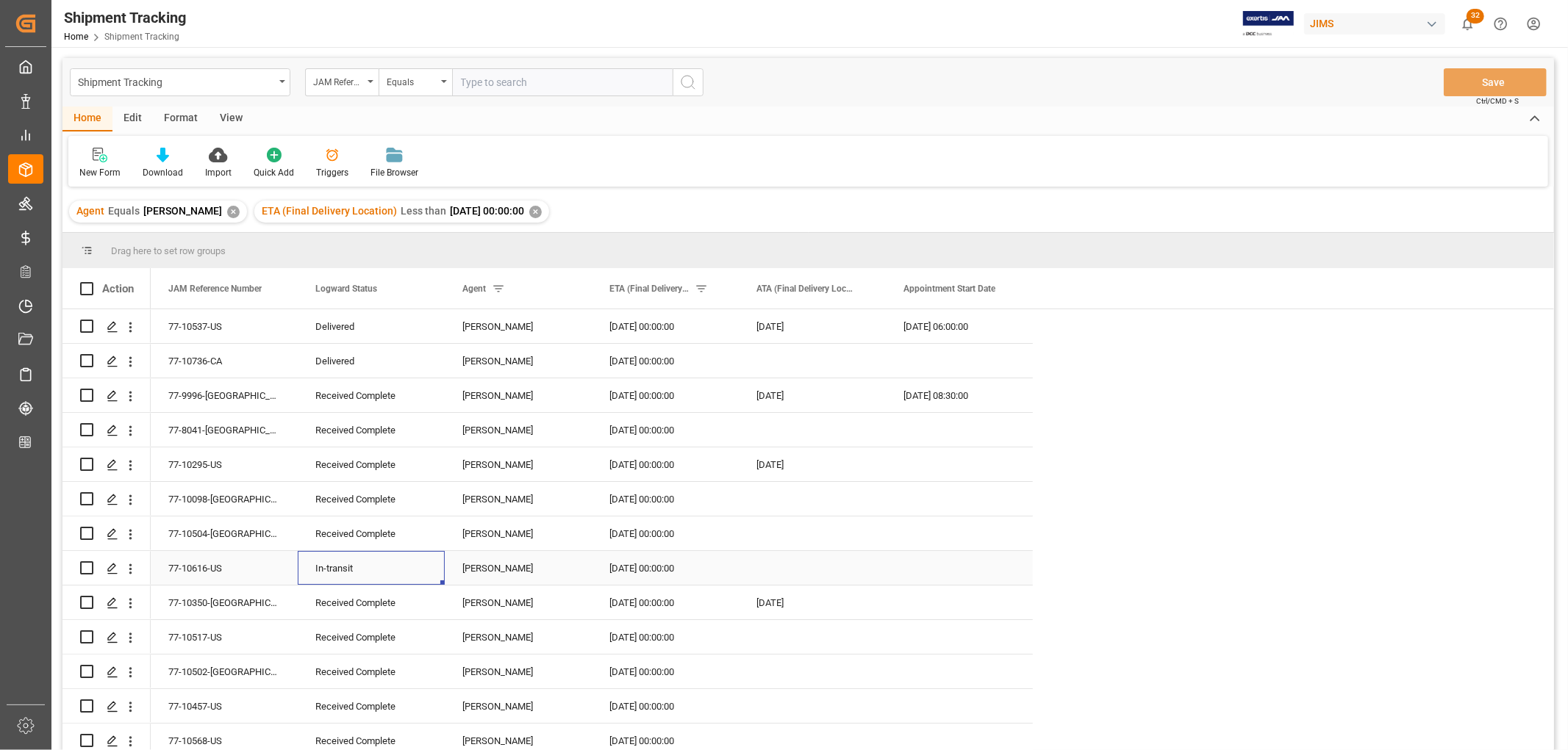
click at [209, 576] on div "77-10616-US" at bounding box center [224, 568] width 147 height 34
click at [419, 288] on span at bounding box center [420, 288] width 13 height 13
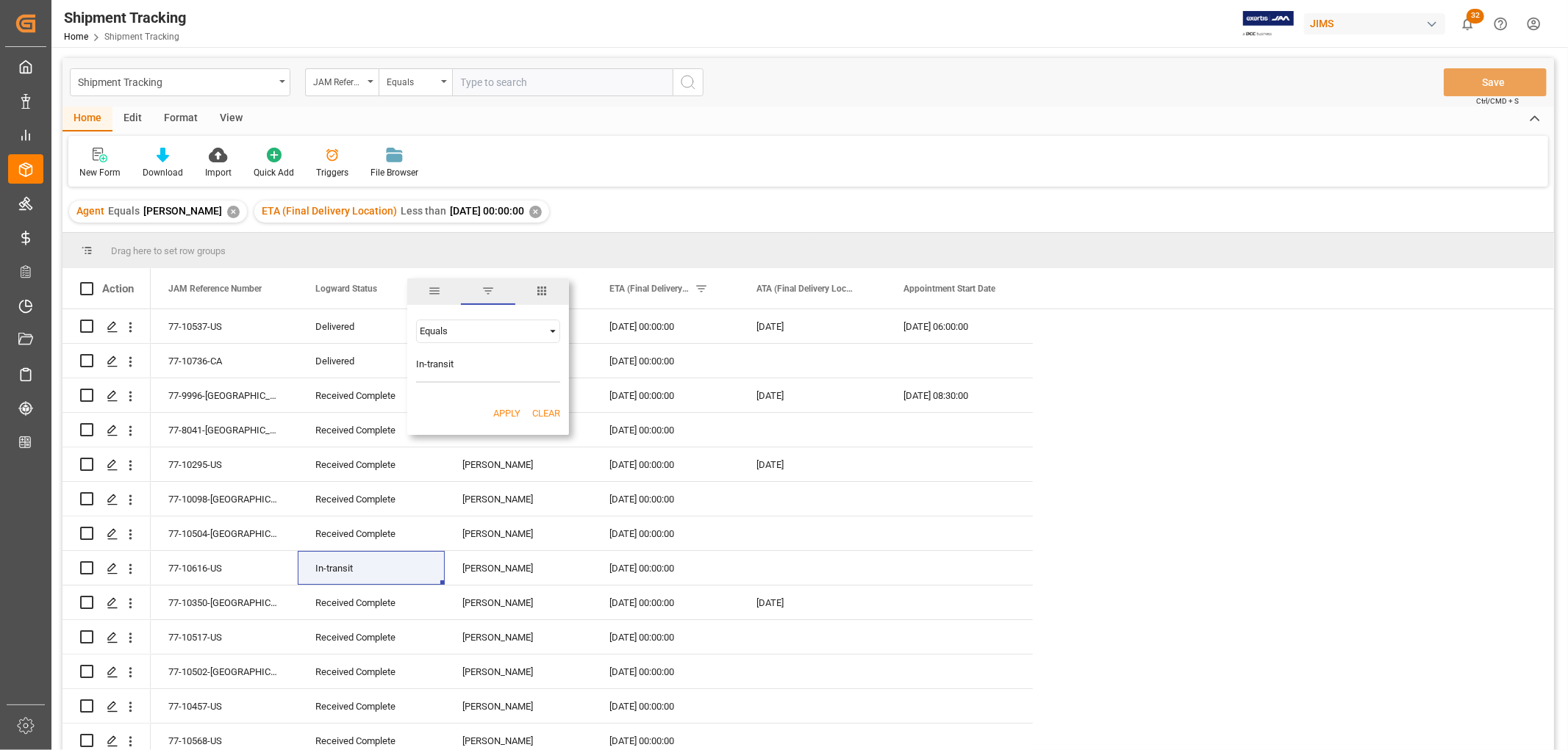
type input "In-transit"
click at [497, 409] on button "Apply" at bounding box center [506, 414] width 27 height 15
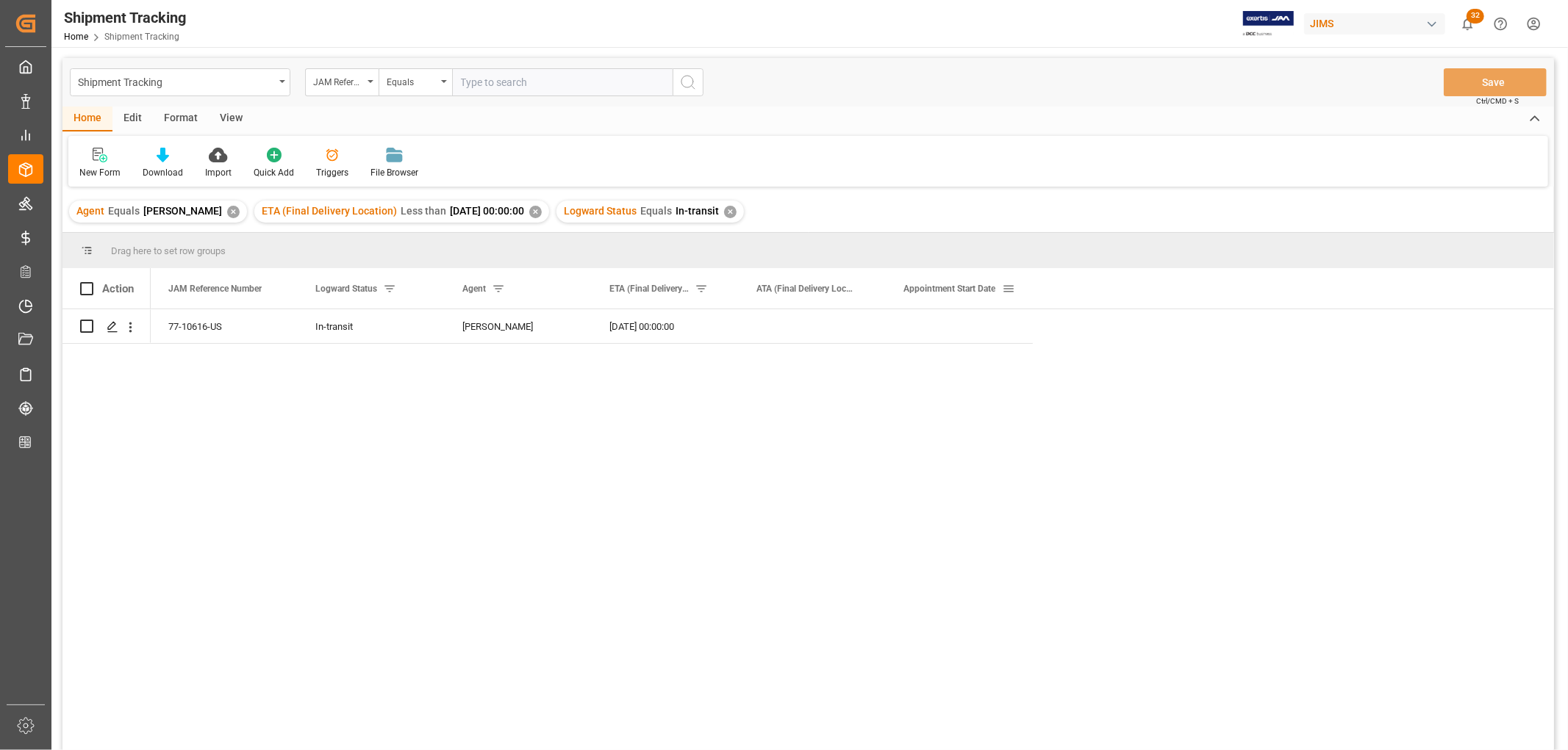
click at [1010, 290] on span at bounding box center [1008, 288] width 13 height 13
click at [1127, 292] on span "columns" at bounding box center [1129, 291] width 13 height 13
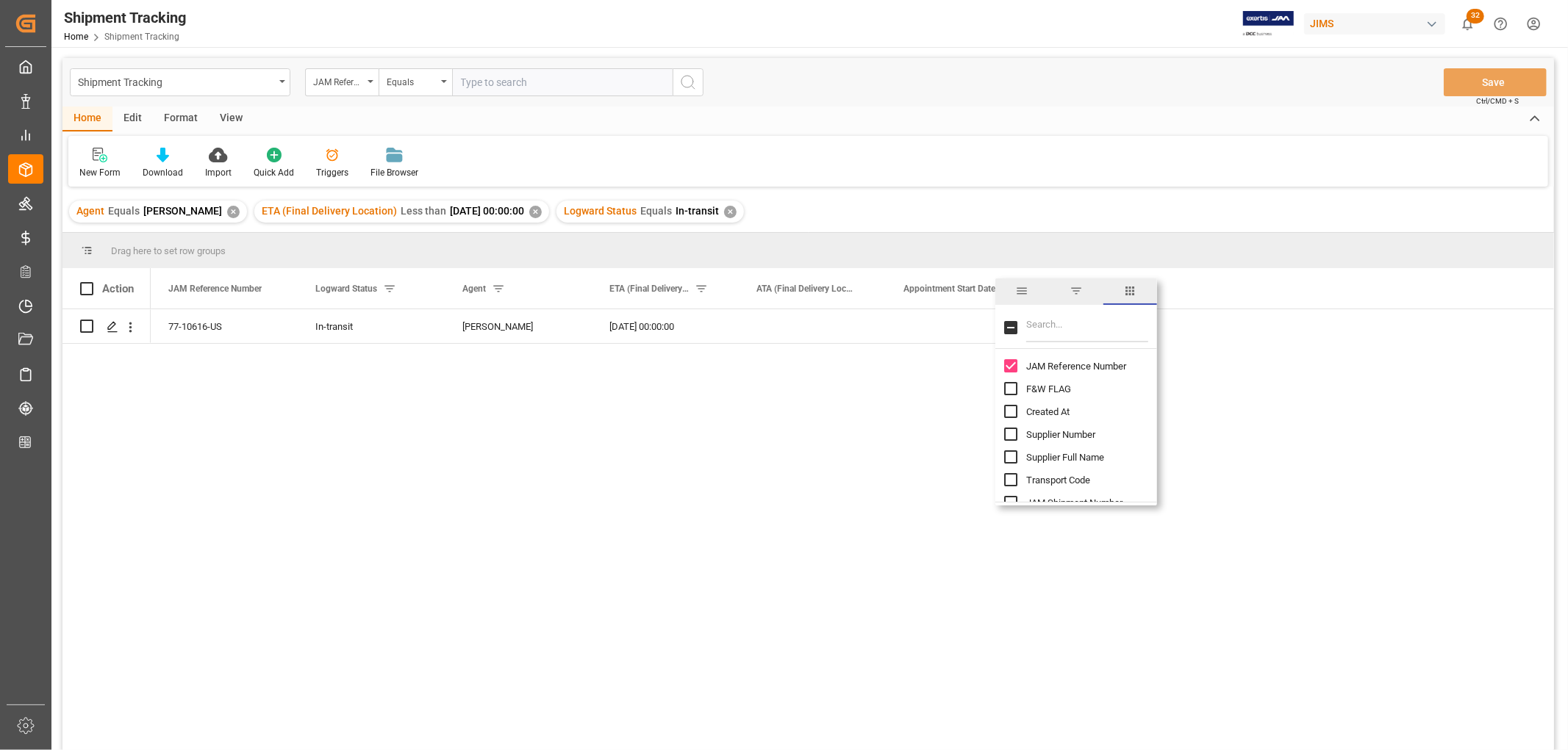
click at [943, 144] on div "New Form Download Import Quick Add Triggers File Browser" at bounding box center [808, 160] width 1479 height 50
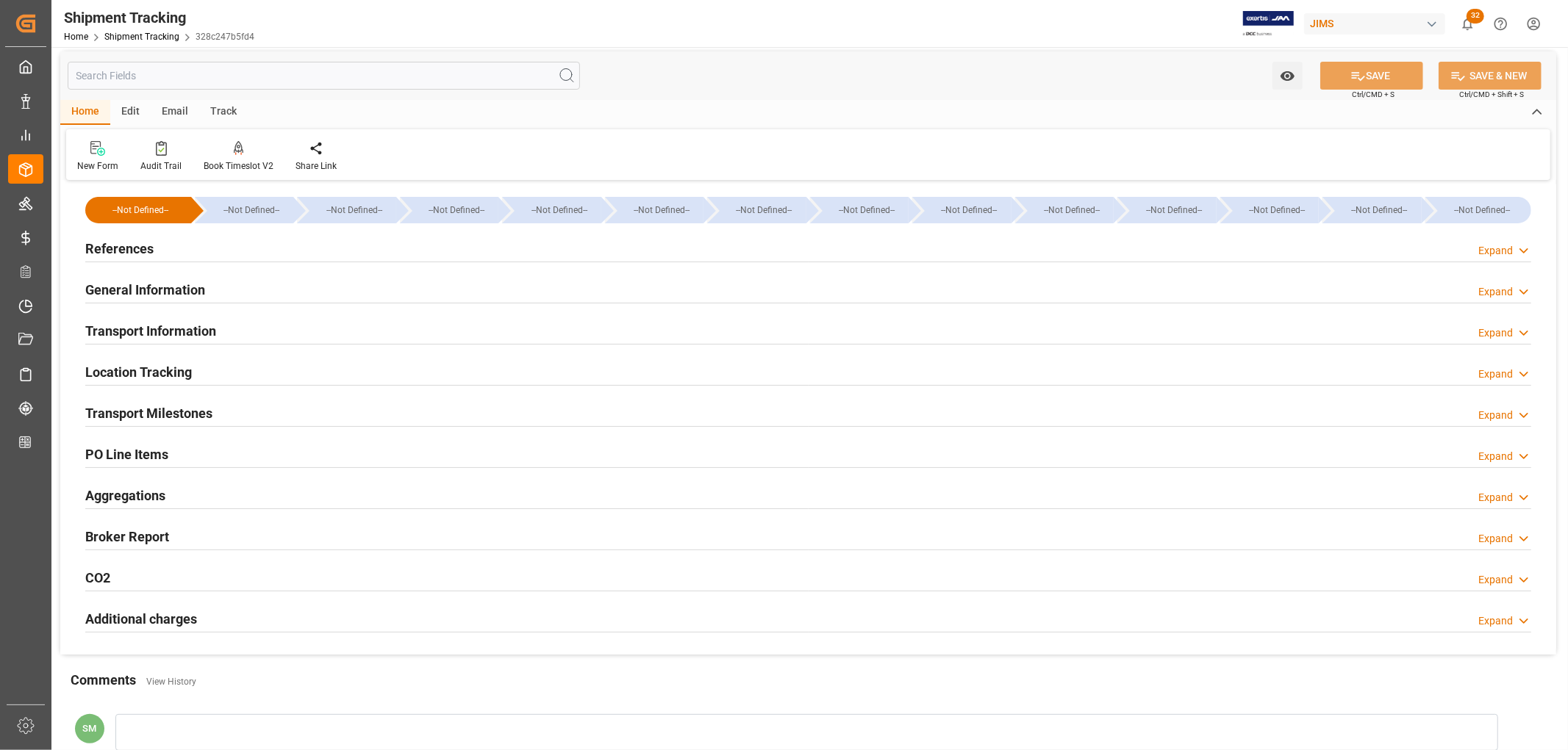
scroll to position [82, 0]
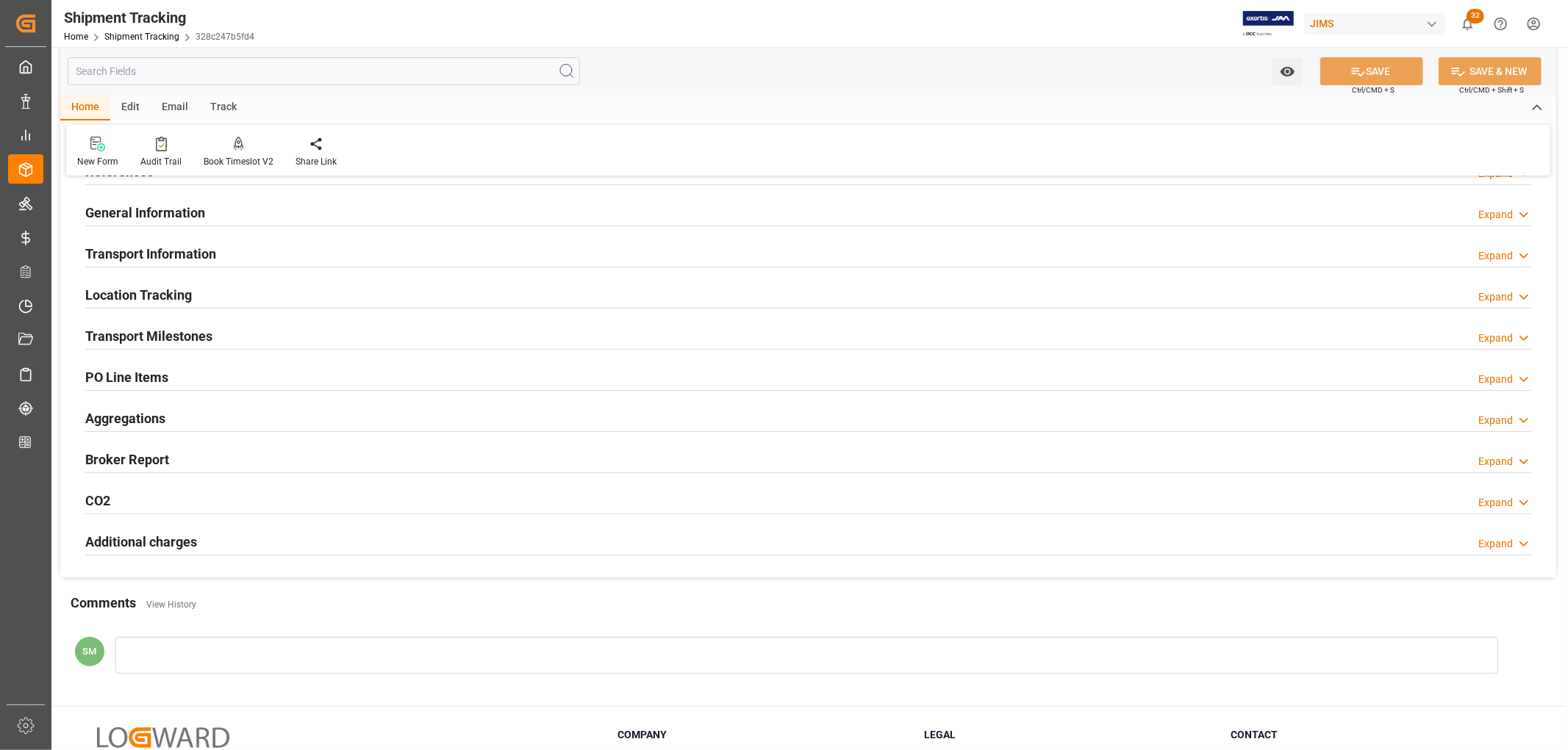
click at [112, 373] on h2 "PO Line Items" at bounding box center [126, 377] width 83 height 20
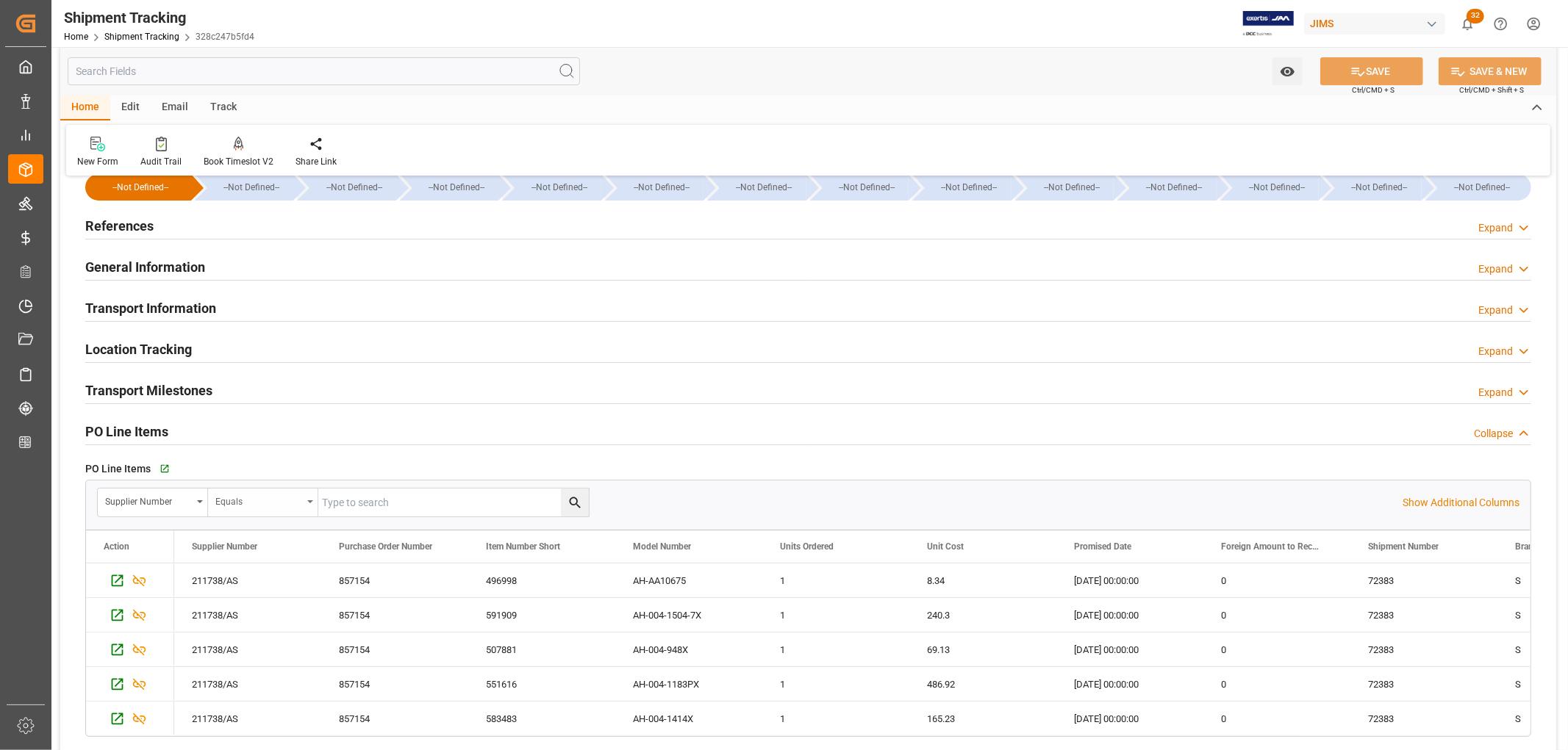
scroll to position [0, 0]
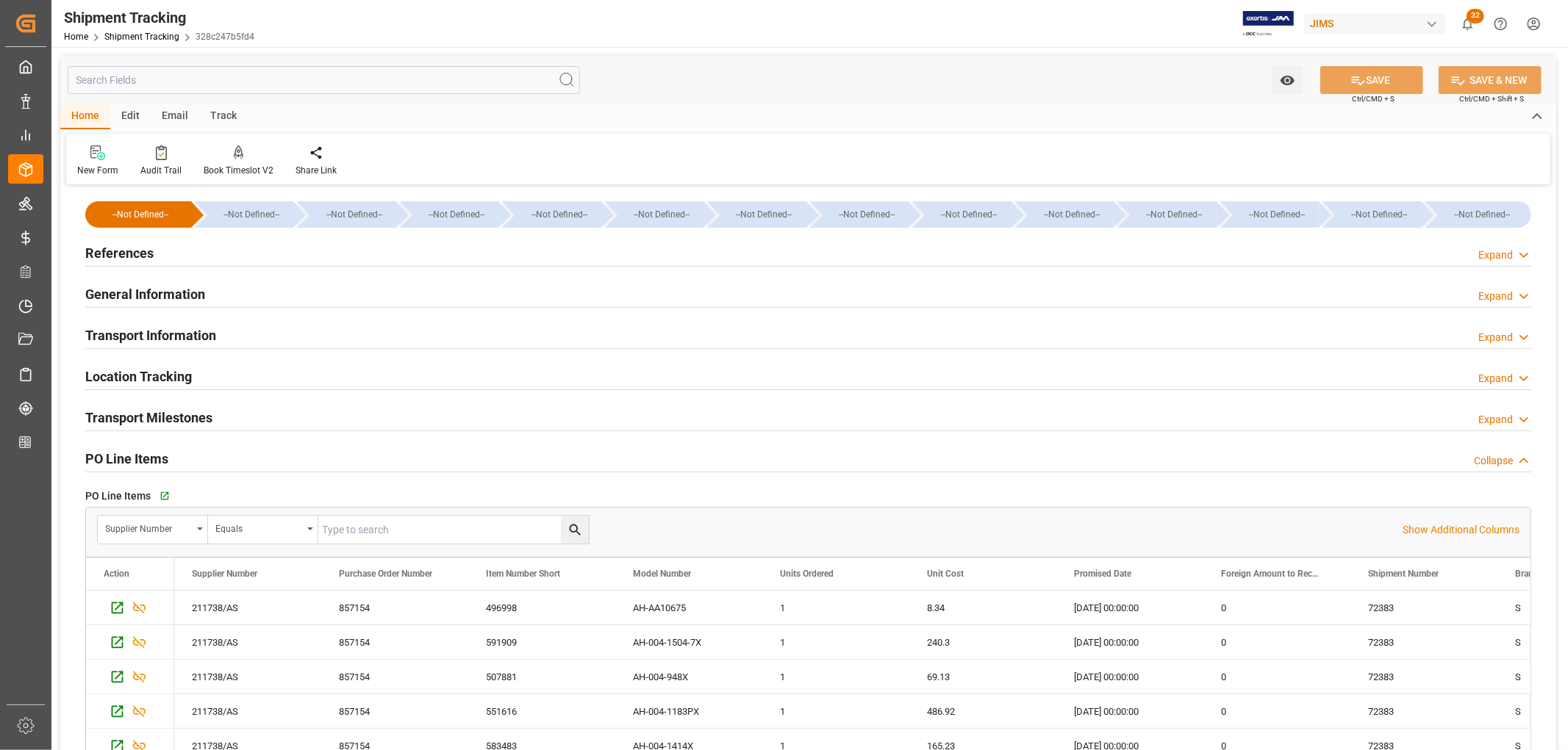
click at [157, 296] on h2 "General Information" at bounding box center [145, 295] width 120 height 20
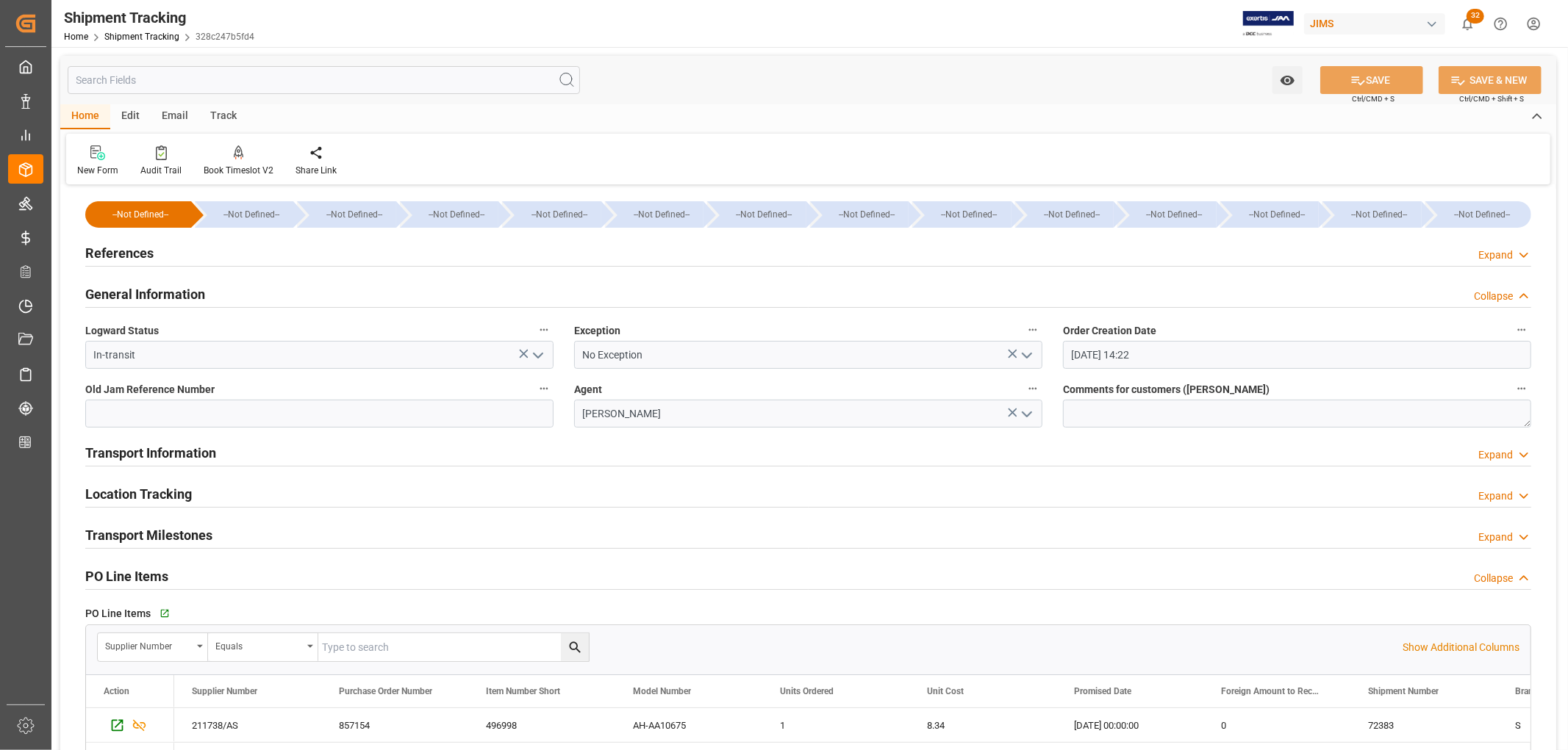
click at [123, 253] on h2 "References" at bounding box center [119, 254] width 69 height 20
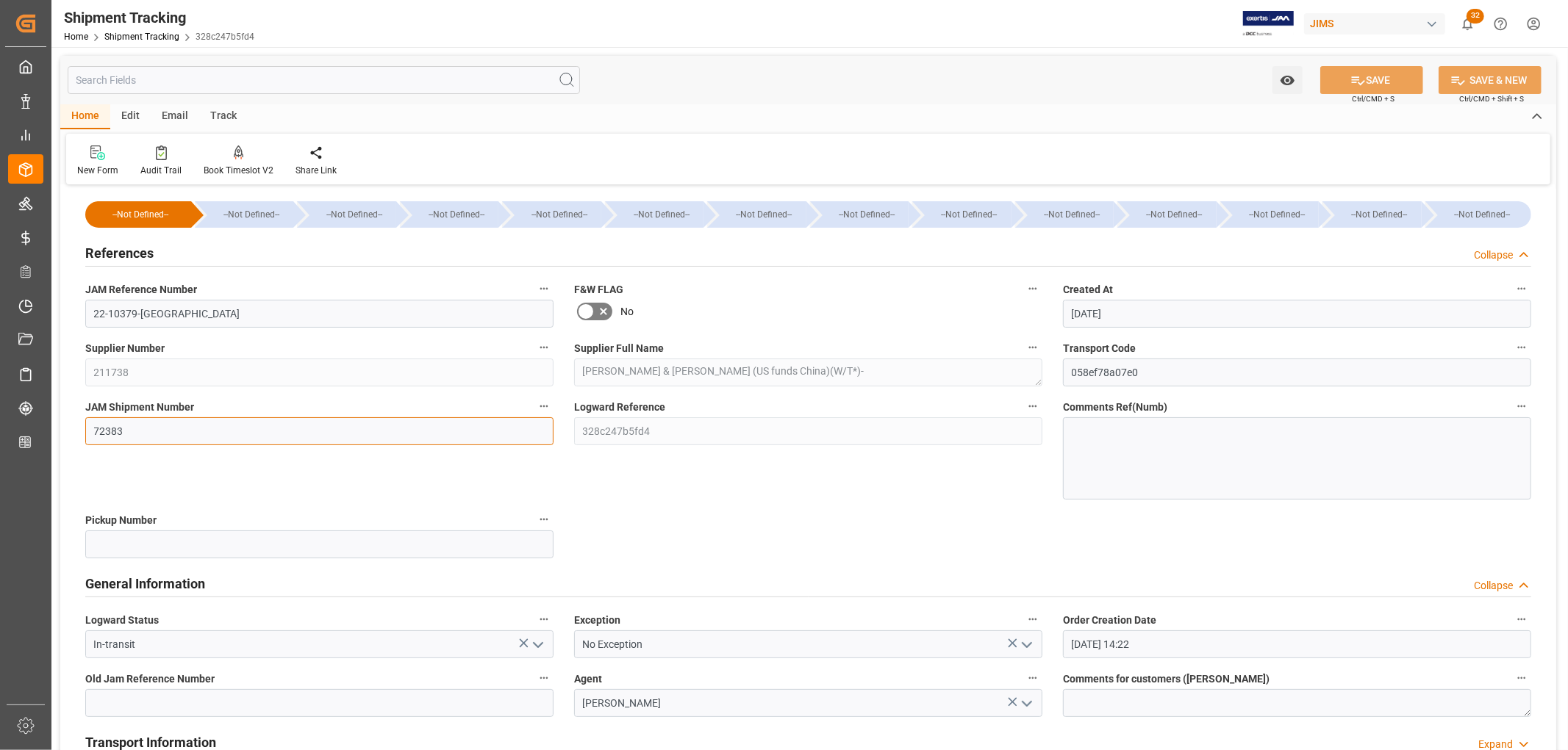
click at [104, 429] on input "72383" at bounding box center [319, 431] width 468 height 27
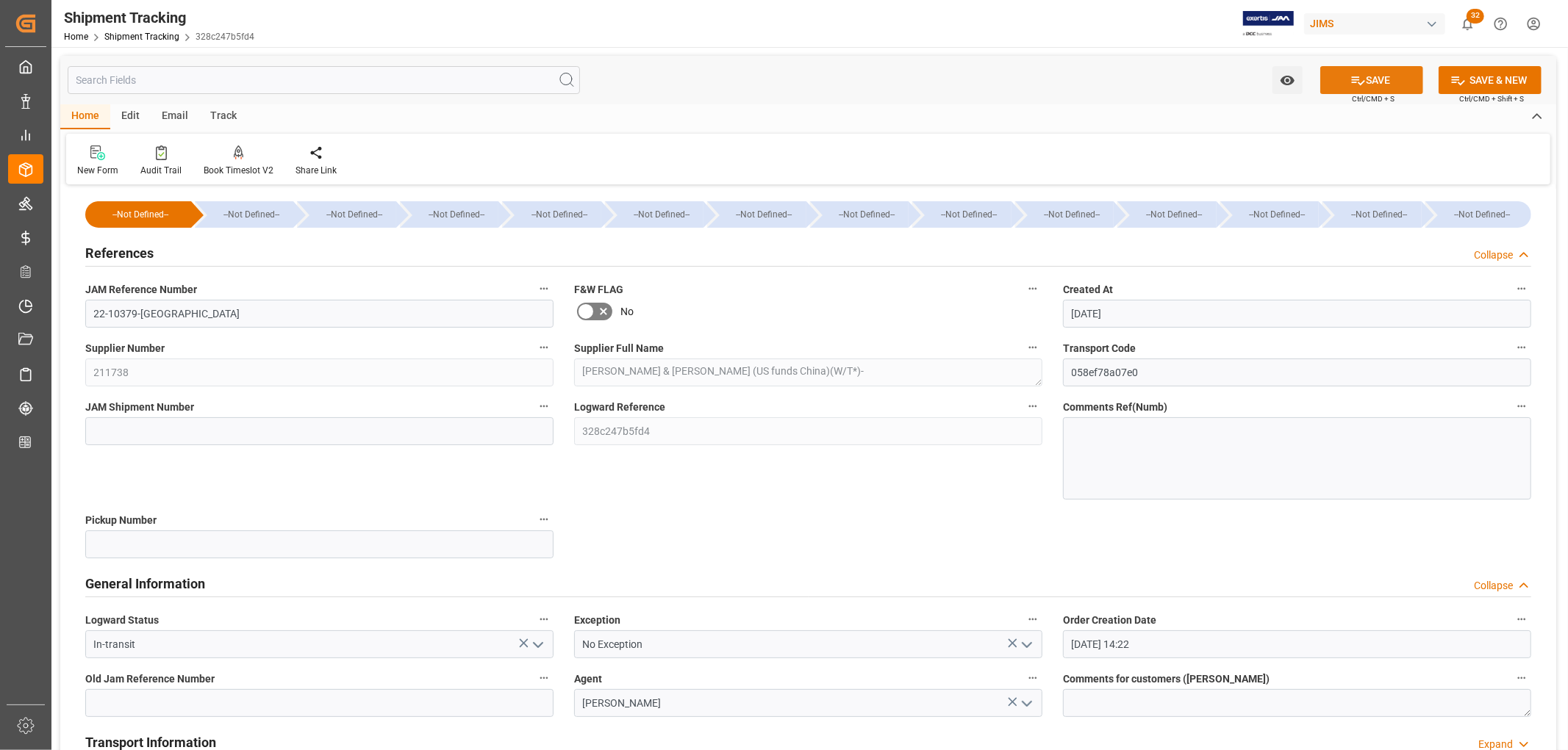
click at [1365, 75] on button "SAVE" at bounding box center [1371, 80] width 103 height 27
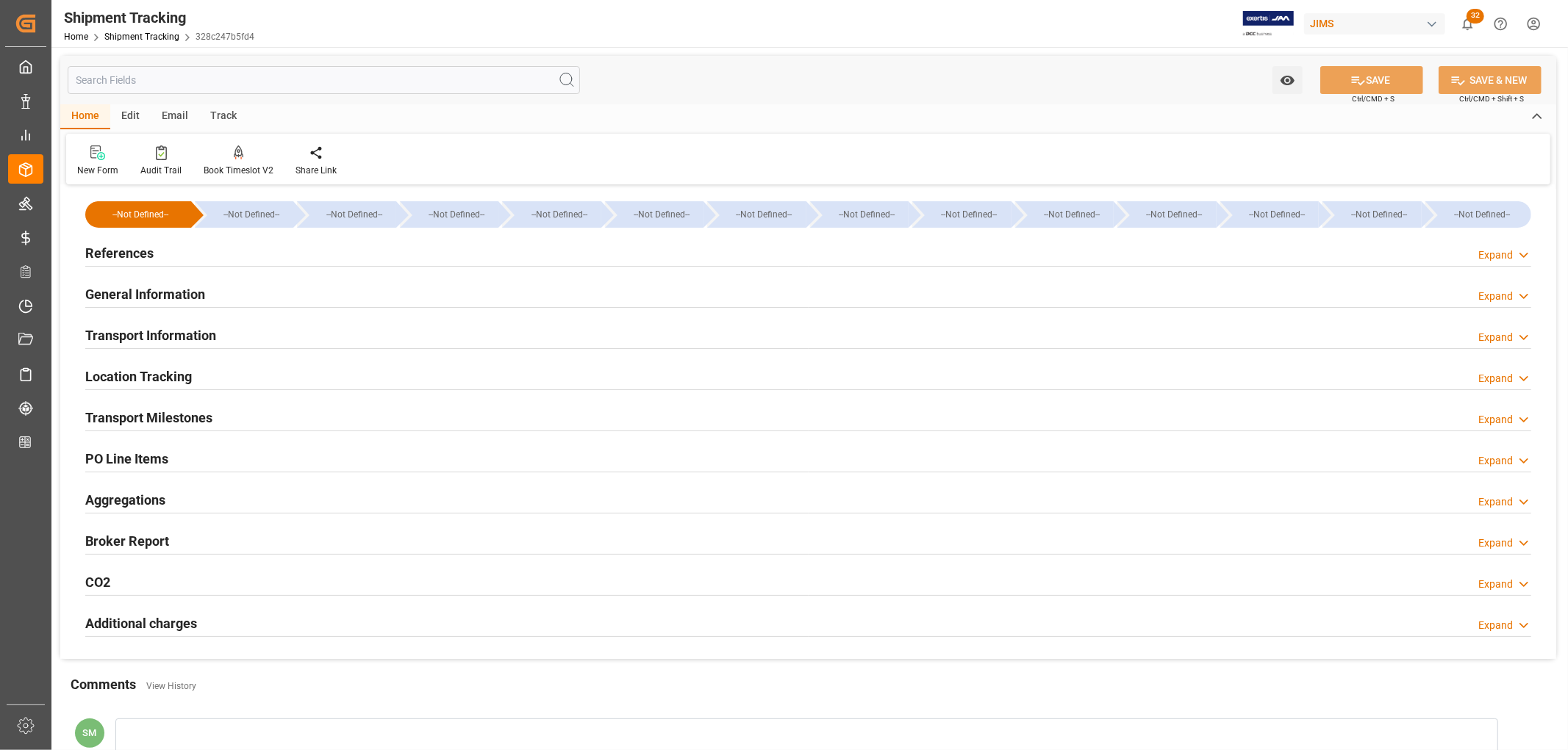
click at [116, 452] on h2 "PO Line Items" at bounding box center [126, 459] width 83 height 20
click at [143, 295] on h2 "General Information" at bounding box center [145, 295] width 120 height 20
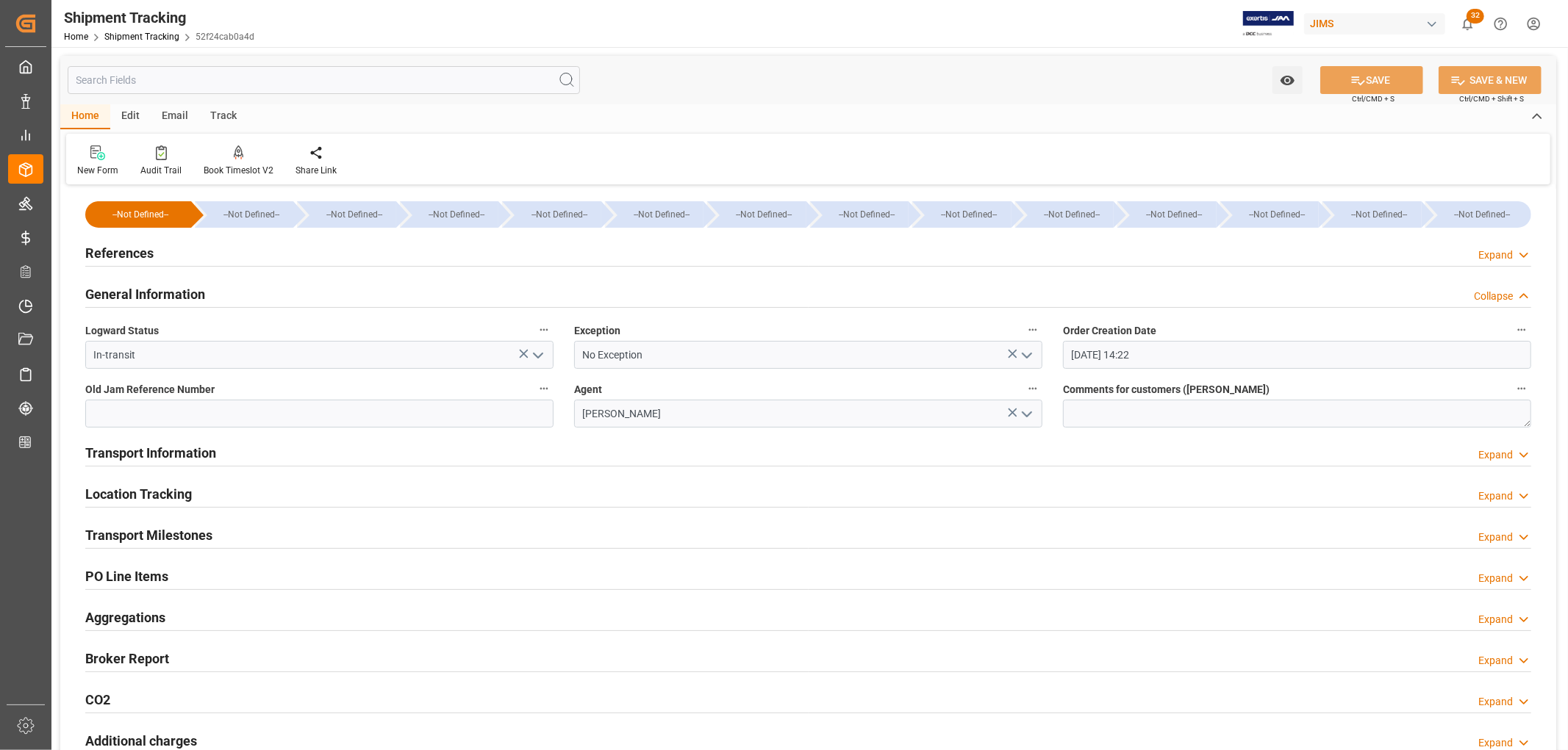
click at [144, 255] on h2 "References" at bounding box center [119, 254] width 69 height 20
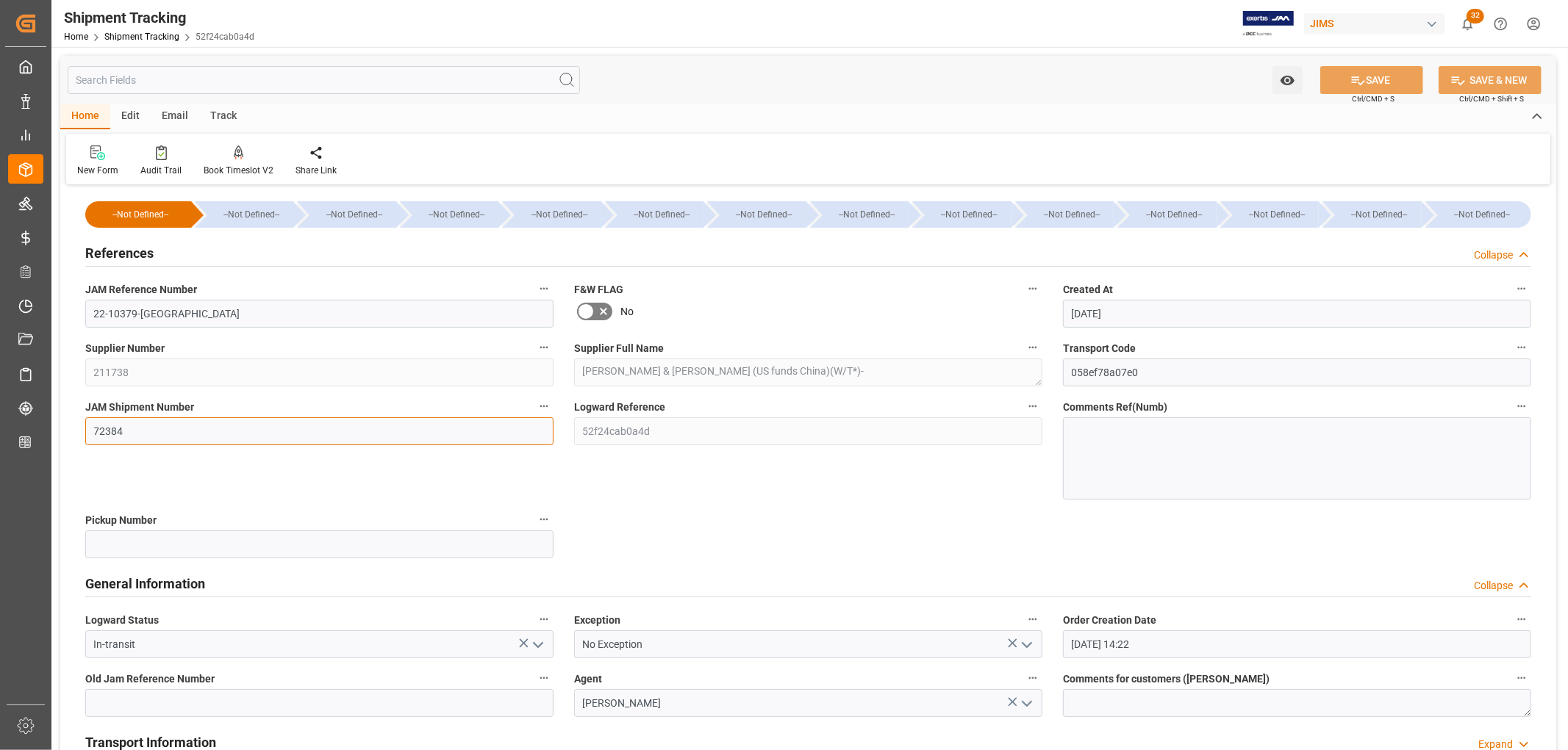
click at [92, 427] on input "72384" at bounding box center [319, 431] width 468 height 27
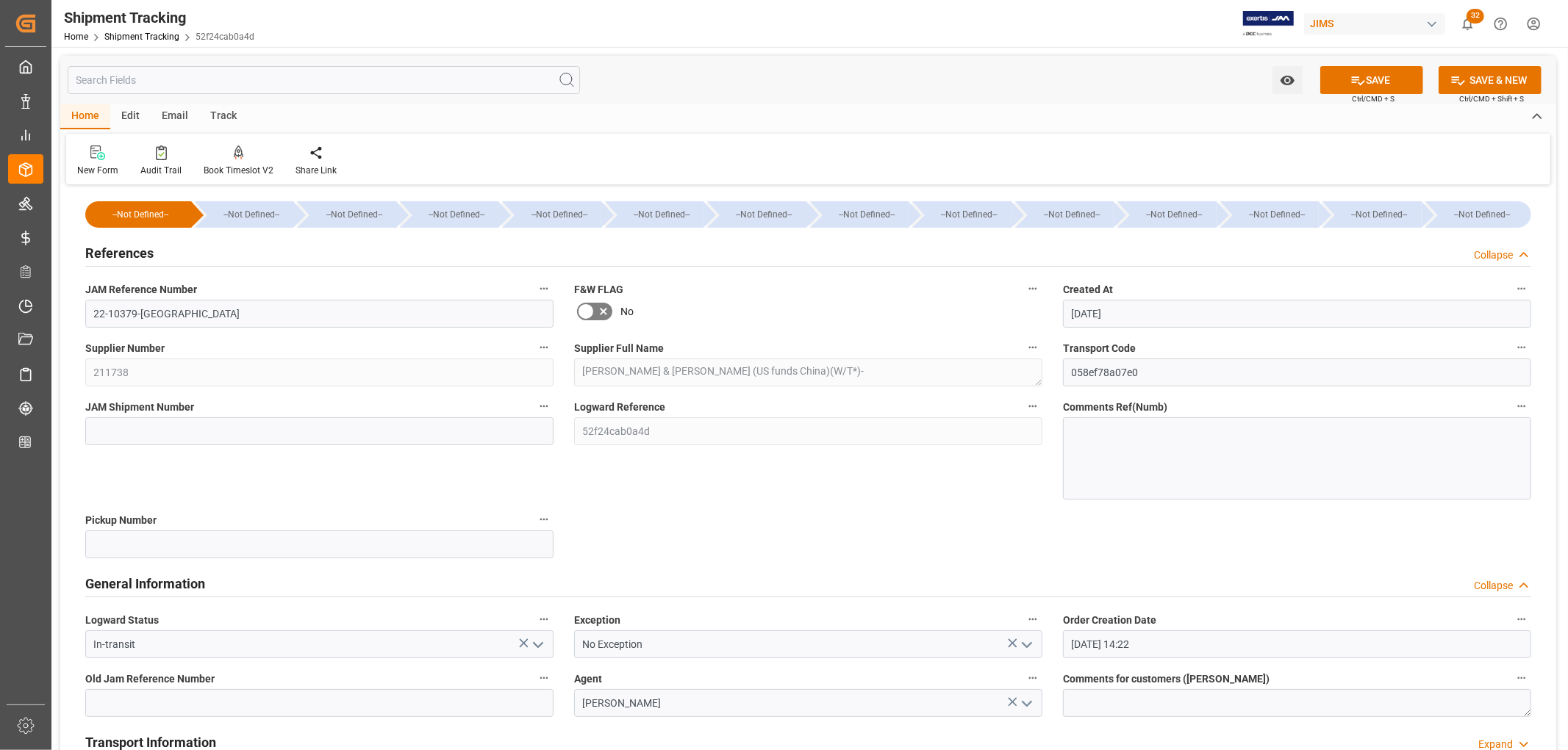
click at [752, 519] on div "--Not Defined-- --Not Defined-- --Not Defined-- --Not Defined-- --Not Defined--…" at bounding box center [808, 627] width 1496 height 877
drag, startPoint x: 152, startPoint y: 313, endPoint x: 92, endPoint y: 311, distance: 60.0
click at [92, 311] on input "22-10379-[GEOGRAPHIC_DATA]" at bounding box center [319, 313] width 468 height 27
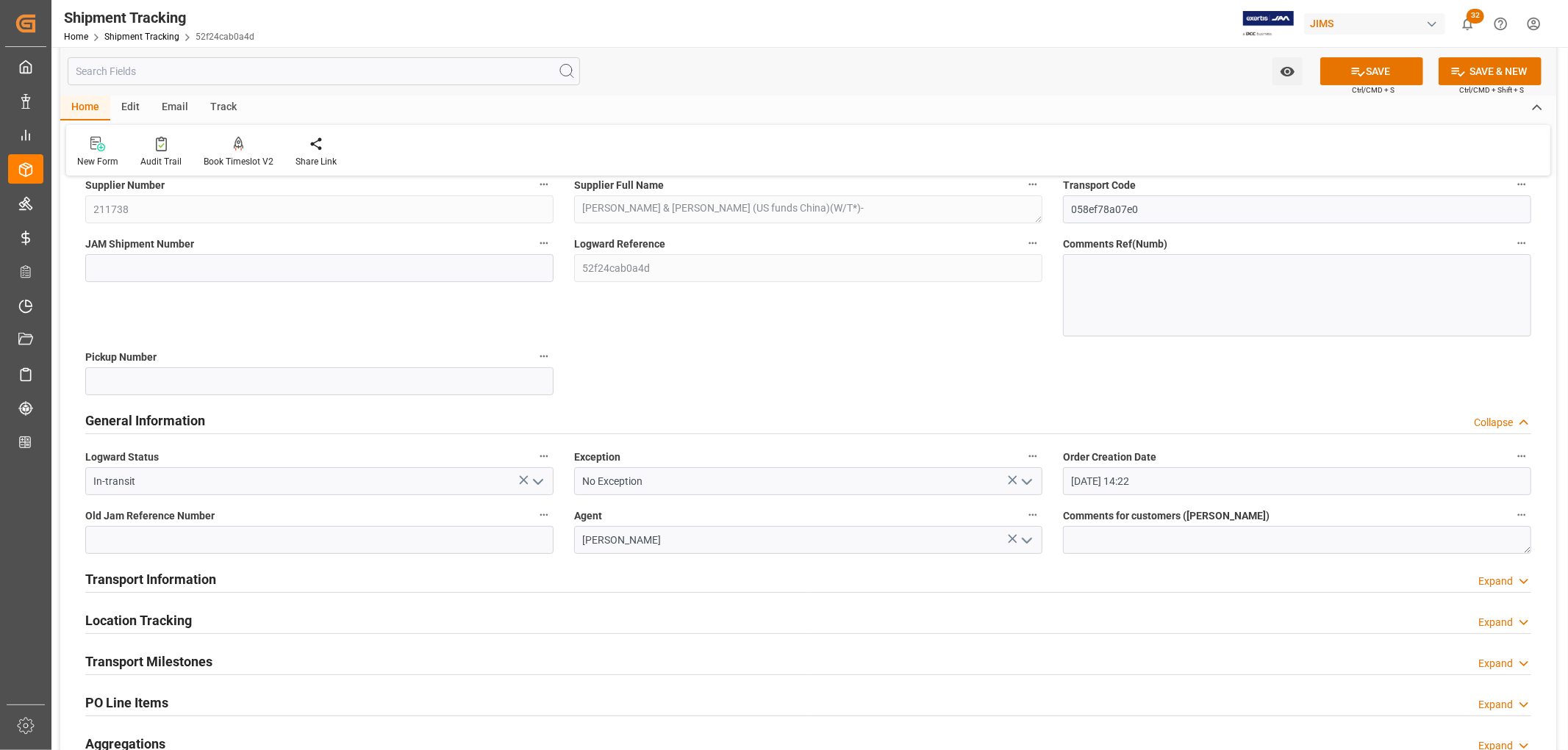
scroll to position [408, 0]
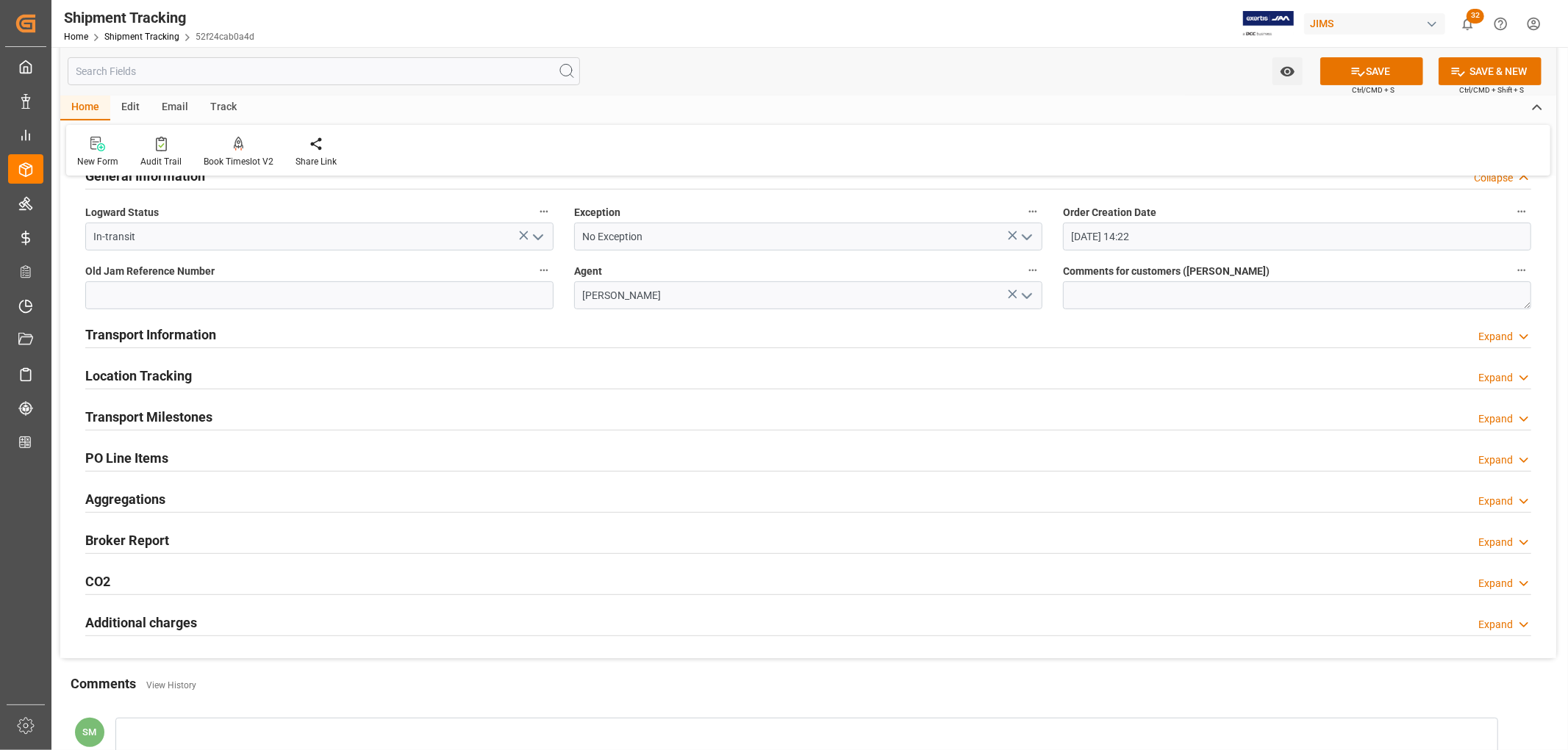
click at [174, 333] on h2 "Transport Information" at bounding box center [150, 335] width 131 height 20
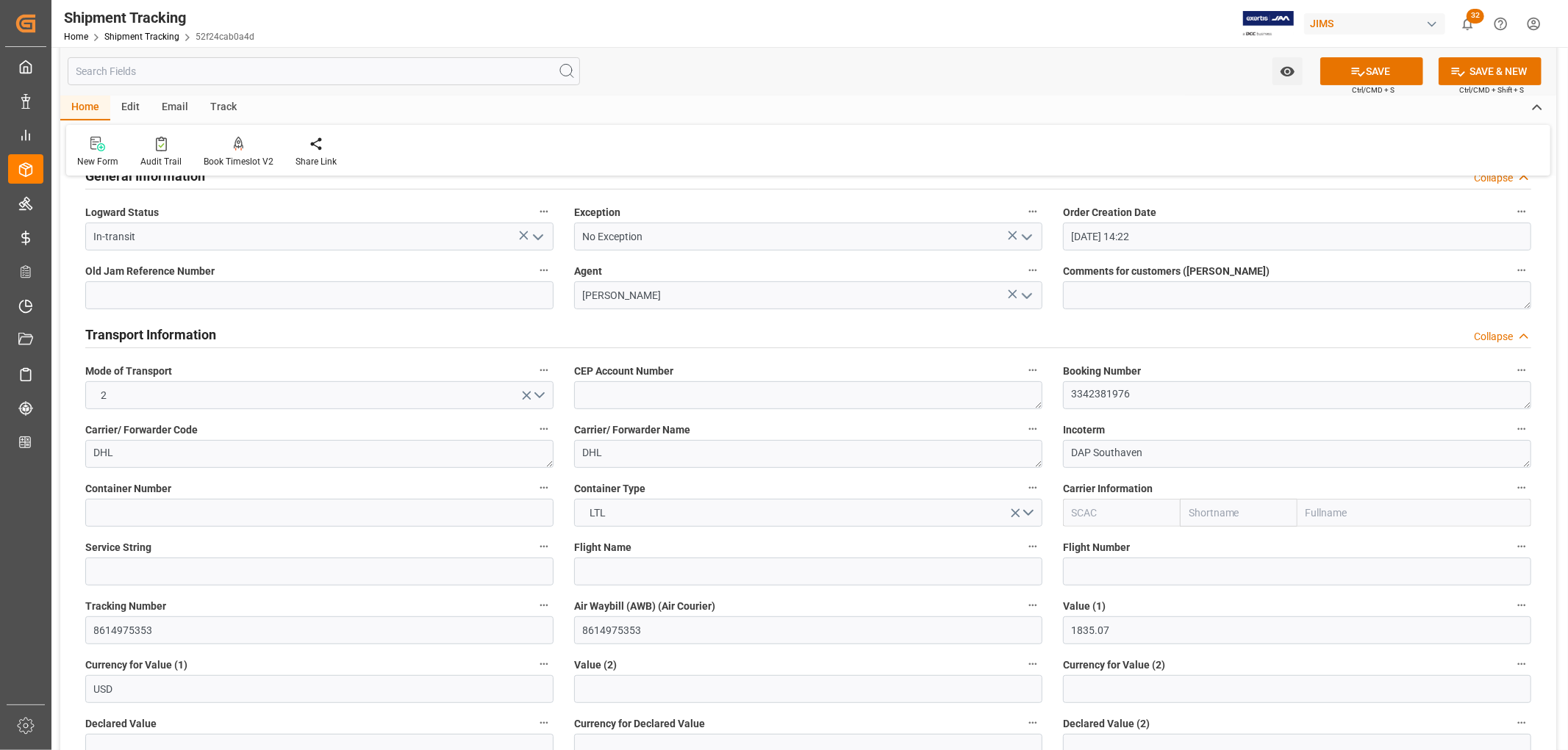
click at [174, 333] on h2 "Transport Information" at bounding box center [150, 335] width 131 height 20
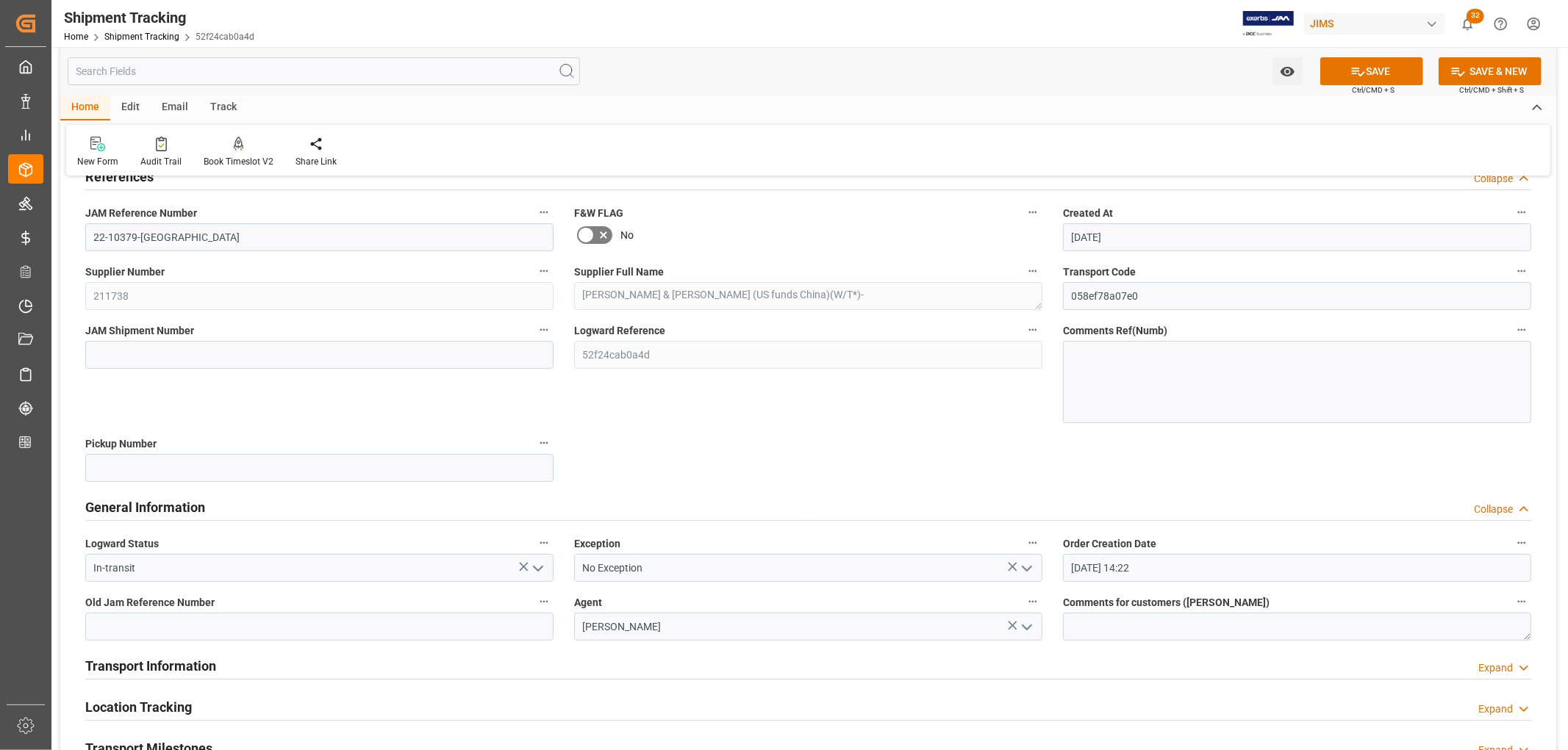
scroll to position [0, 0]
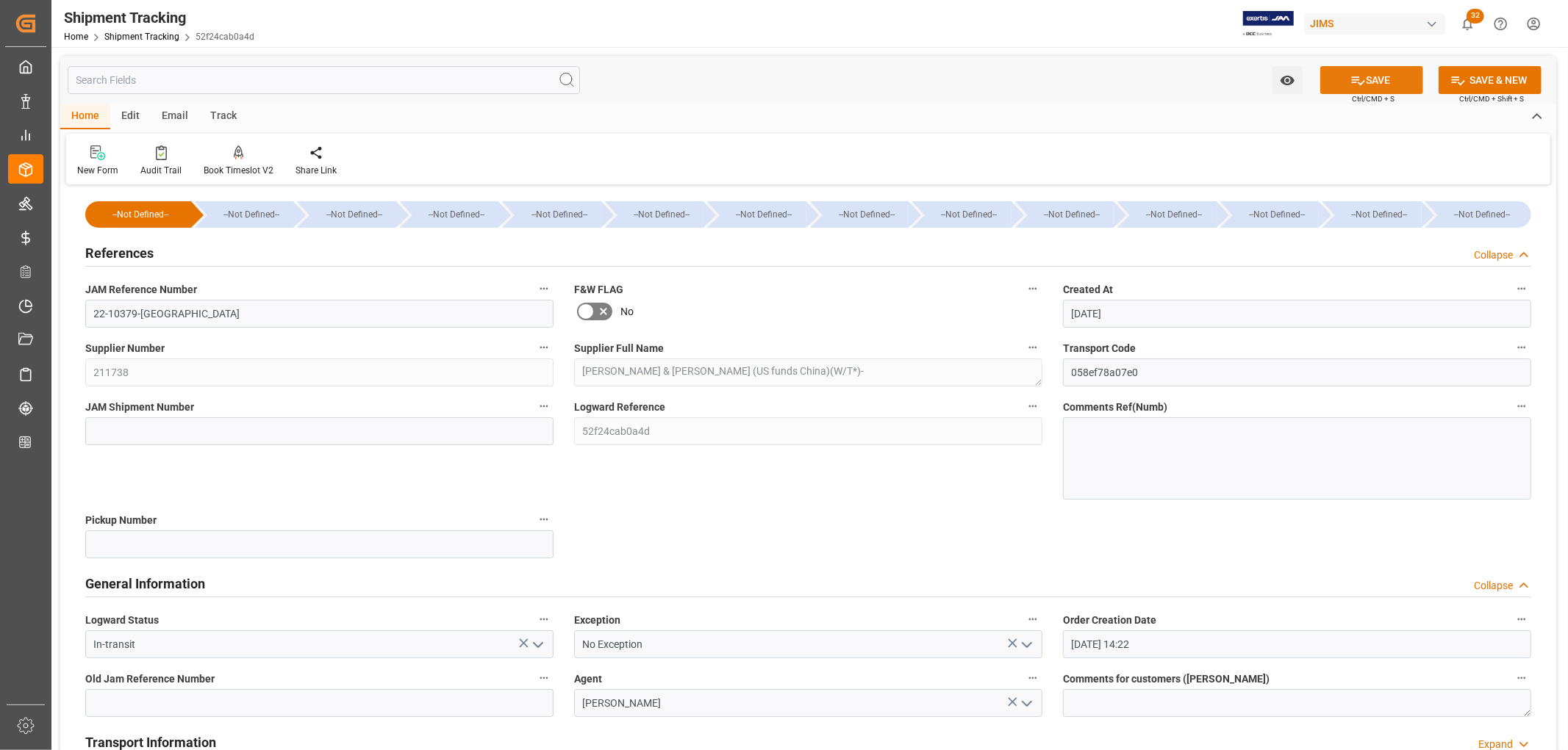
click at [1364, 76] on button "SAVE" at bounding box center [1371, 80] width 103 height 27
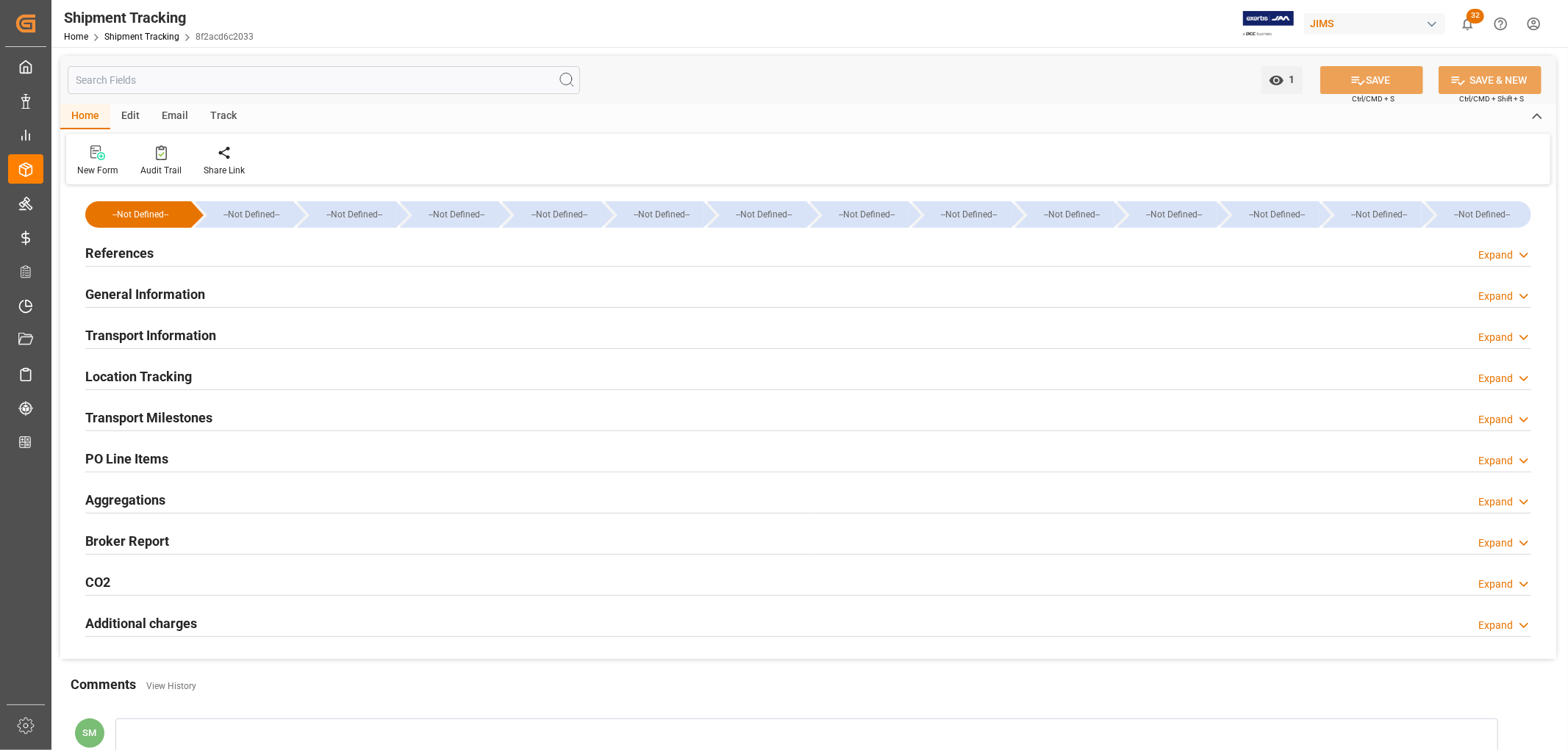
type input "[DATE] 14:22"
click at [125, 452] on h2 "PO Line Items" at bounding box center [126, 459] width 83 height 20
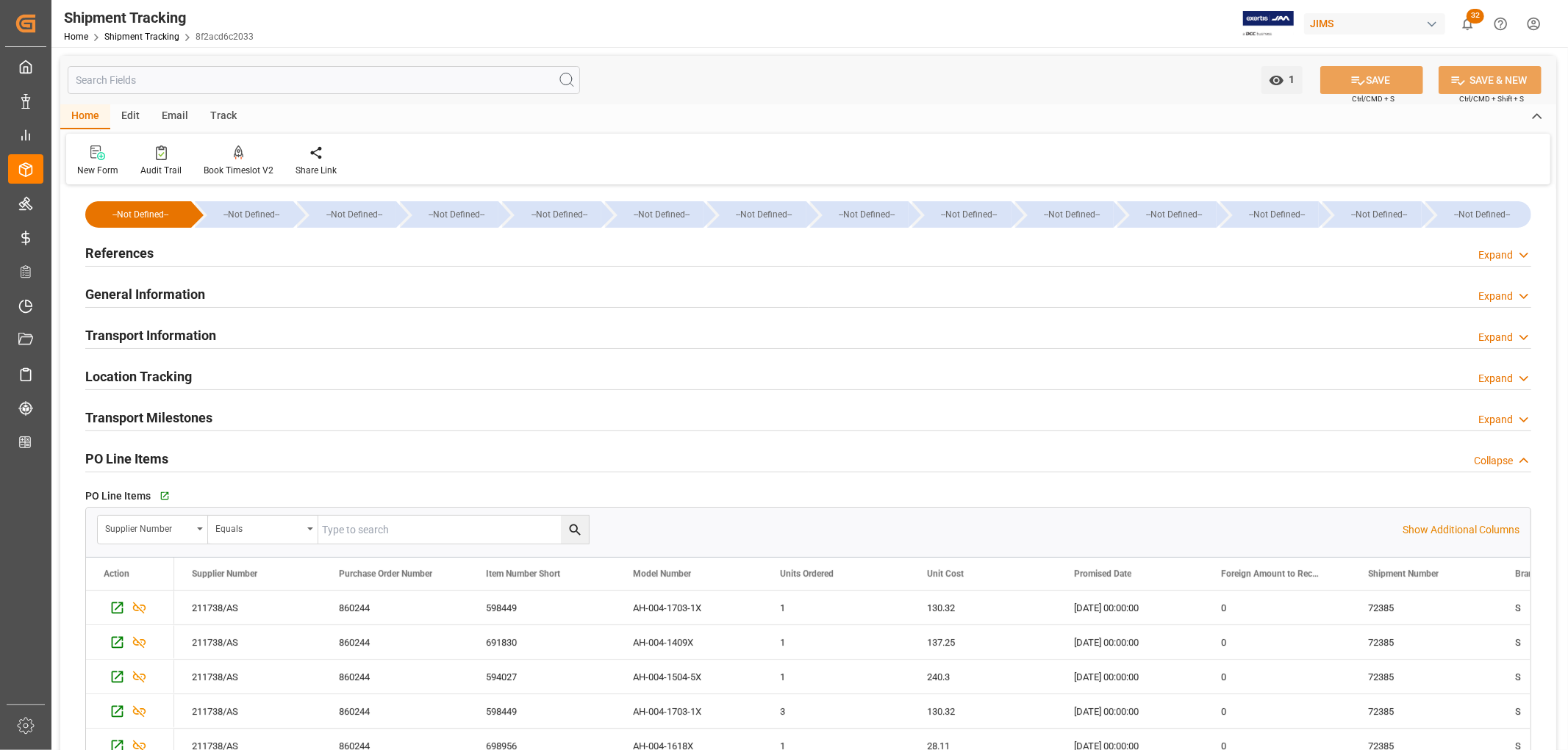
click at [125, 452] on h2 "PO Line Items" at bounding box center [126, 459] width 83 height 20
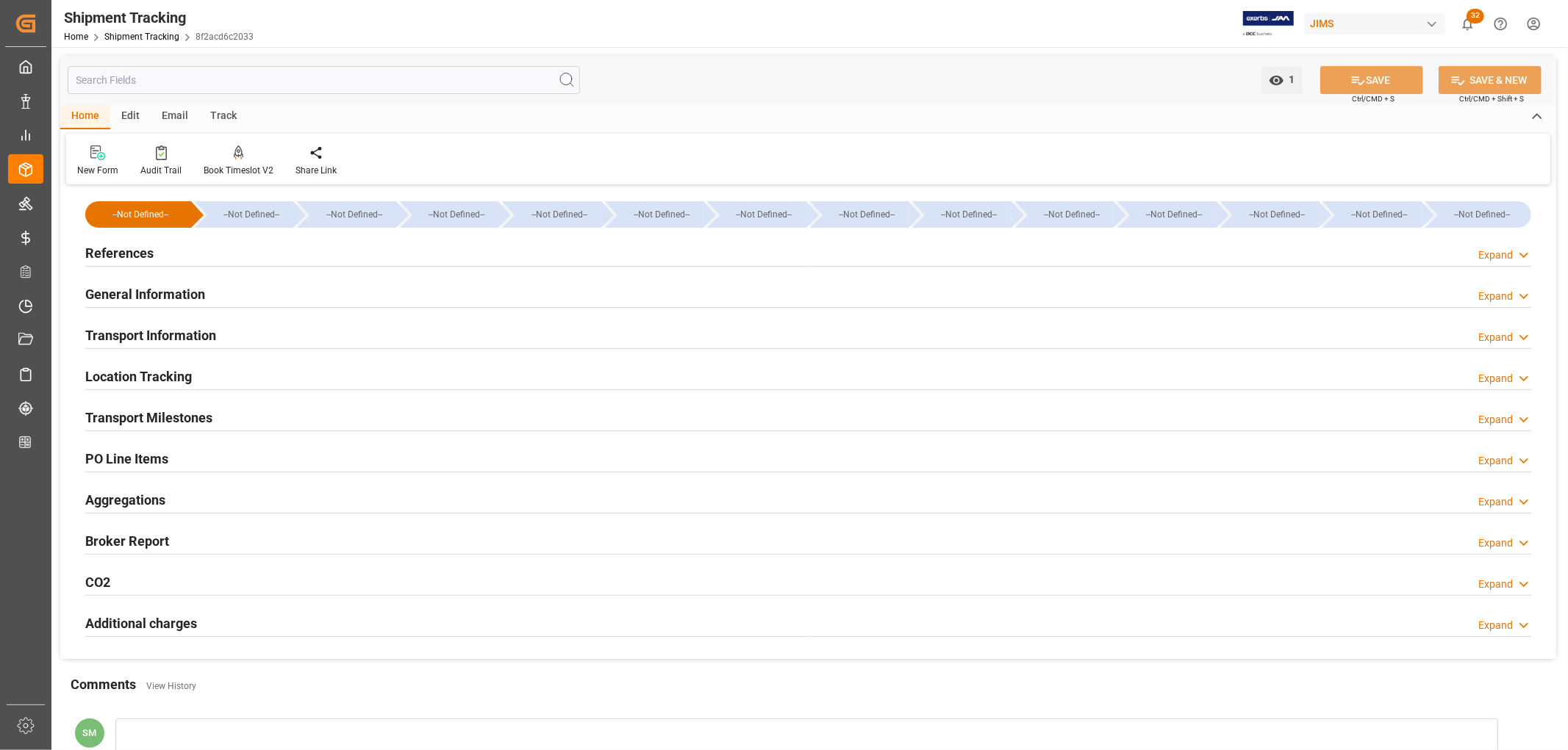
click at [135, 287] on h2 "General Information" at bounding box center [145, 295] width 120 height 20
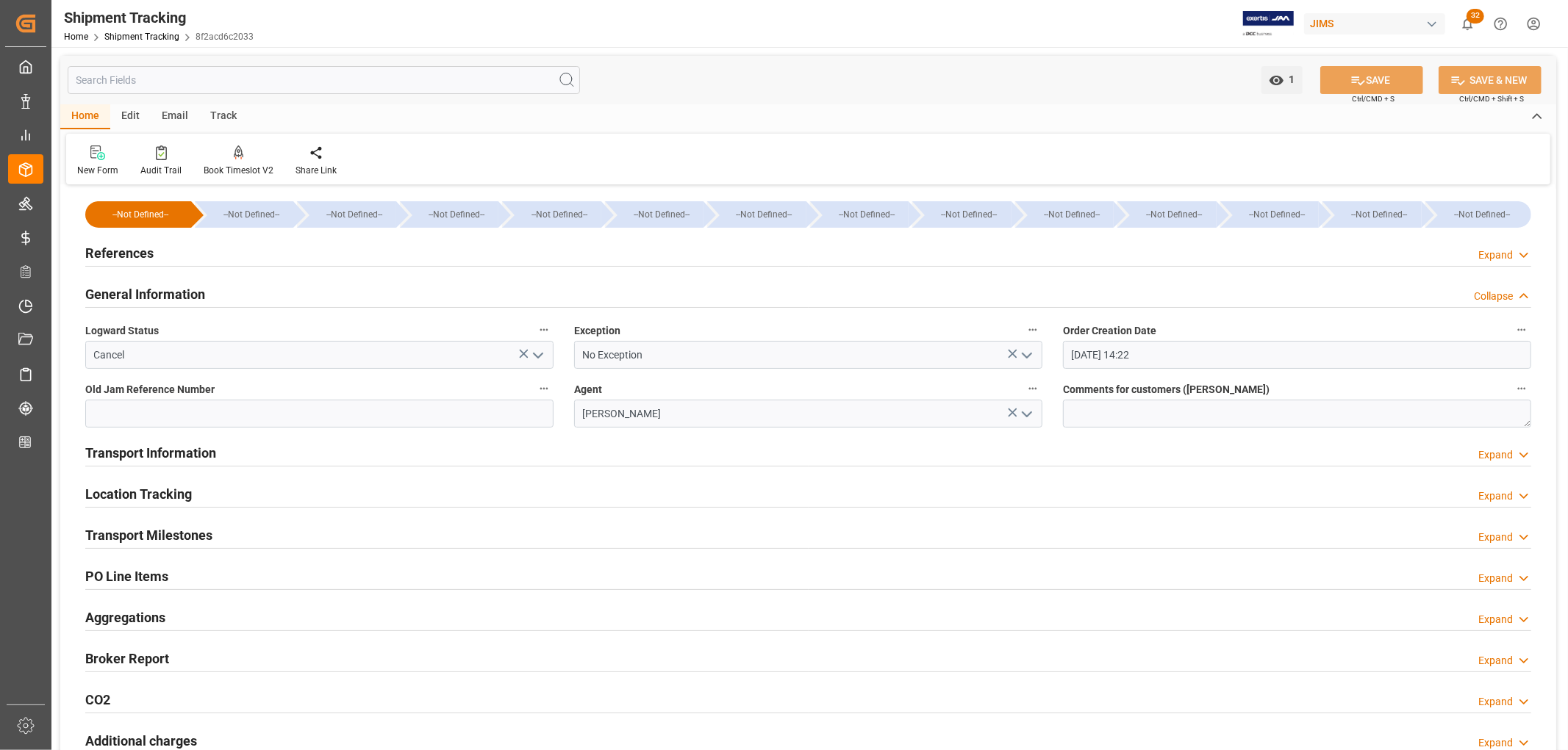
click at [108, 250] on h2 "References" at bounding box center [119, 254] width 69 height 20
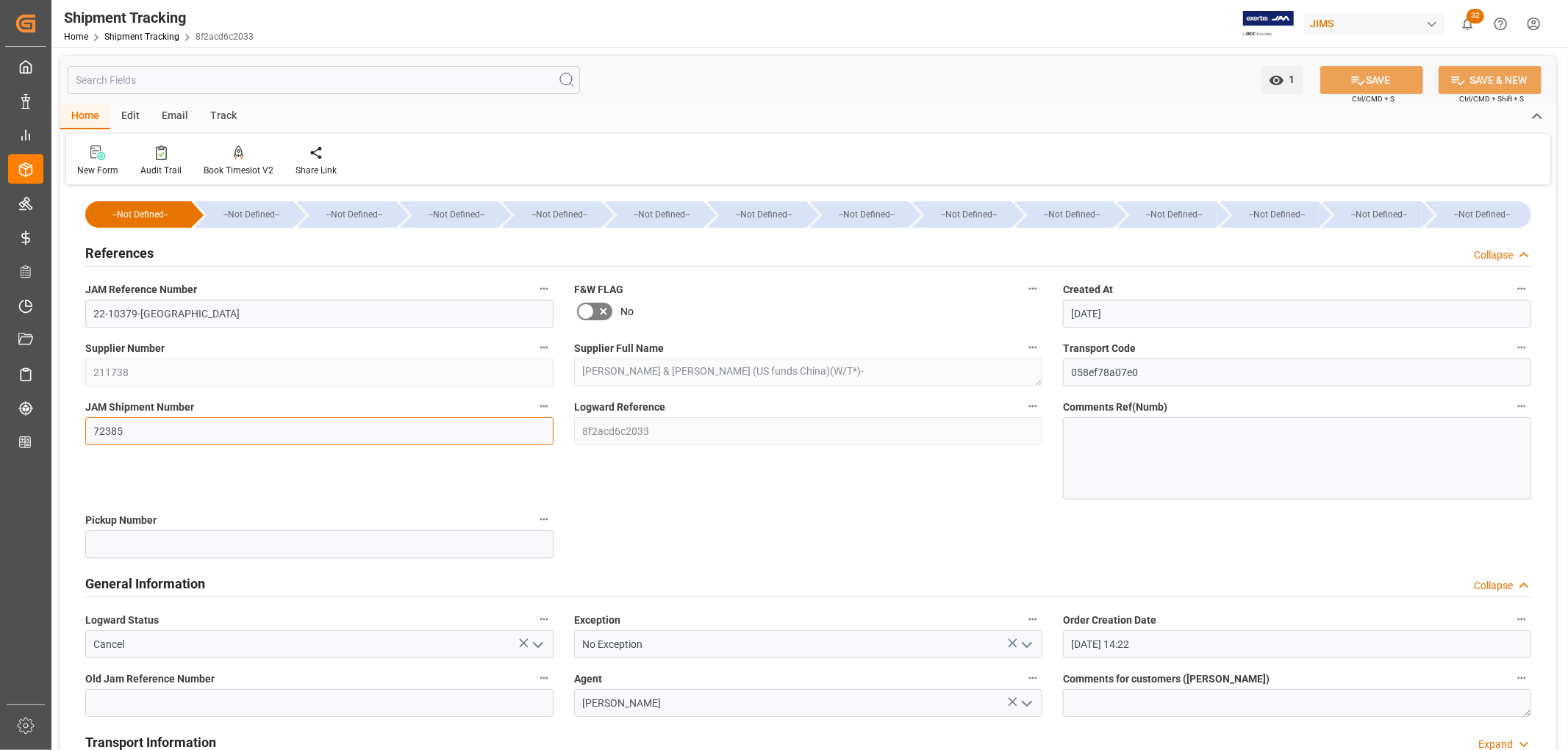
click at [104, 438] on input "72385" at bounding box center [319, 431] width 468 height 27
click at [106, 437] on input "72385" at bounding box center [319, 431] width 468 height 27
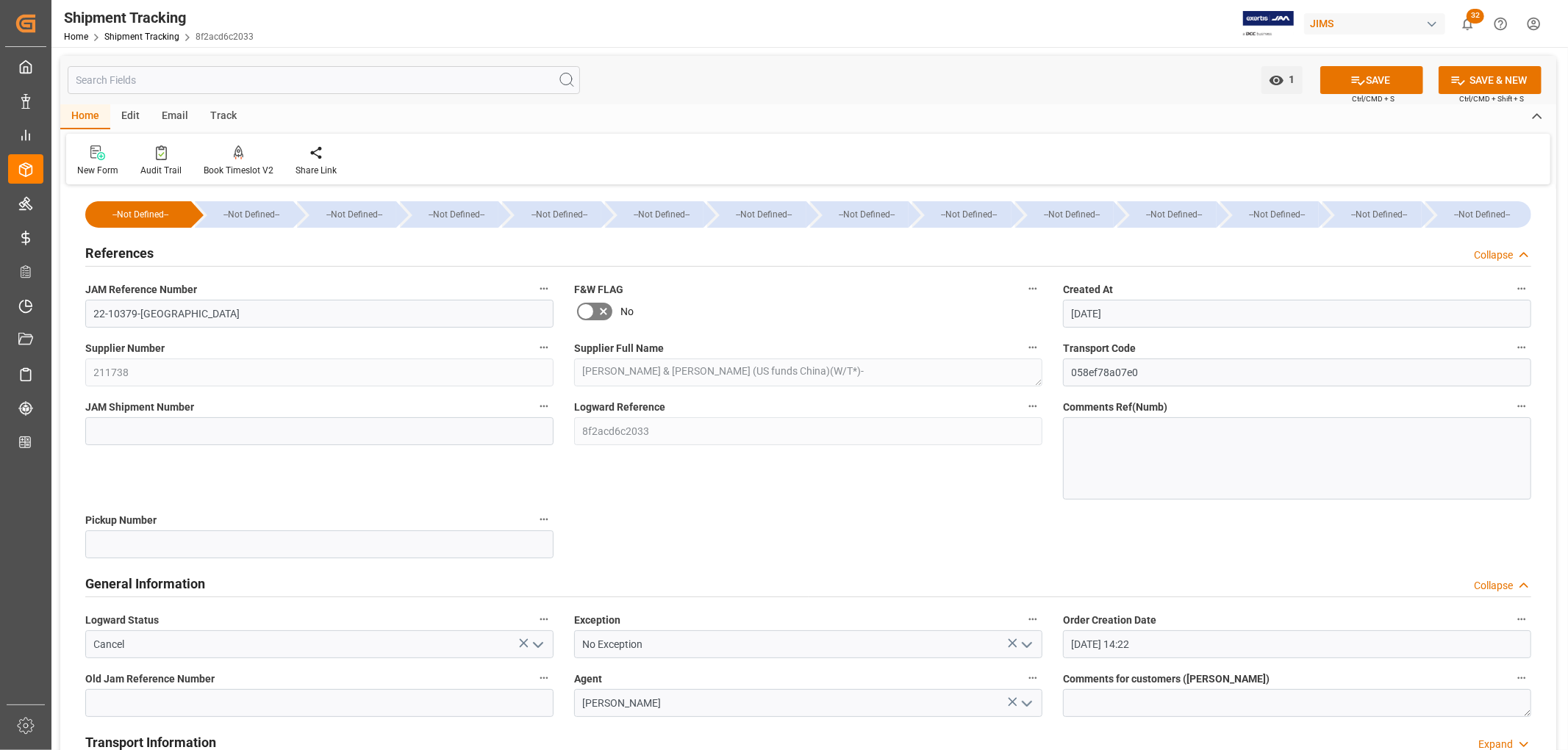
click at [309, 482] on div "JAM Shipment Number" at bounding box center [320, 449] width 489 height 114
click at [1364, 82] on button "SAVE" at bounding box center [1371, 80] width 103 height 27
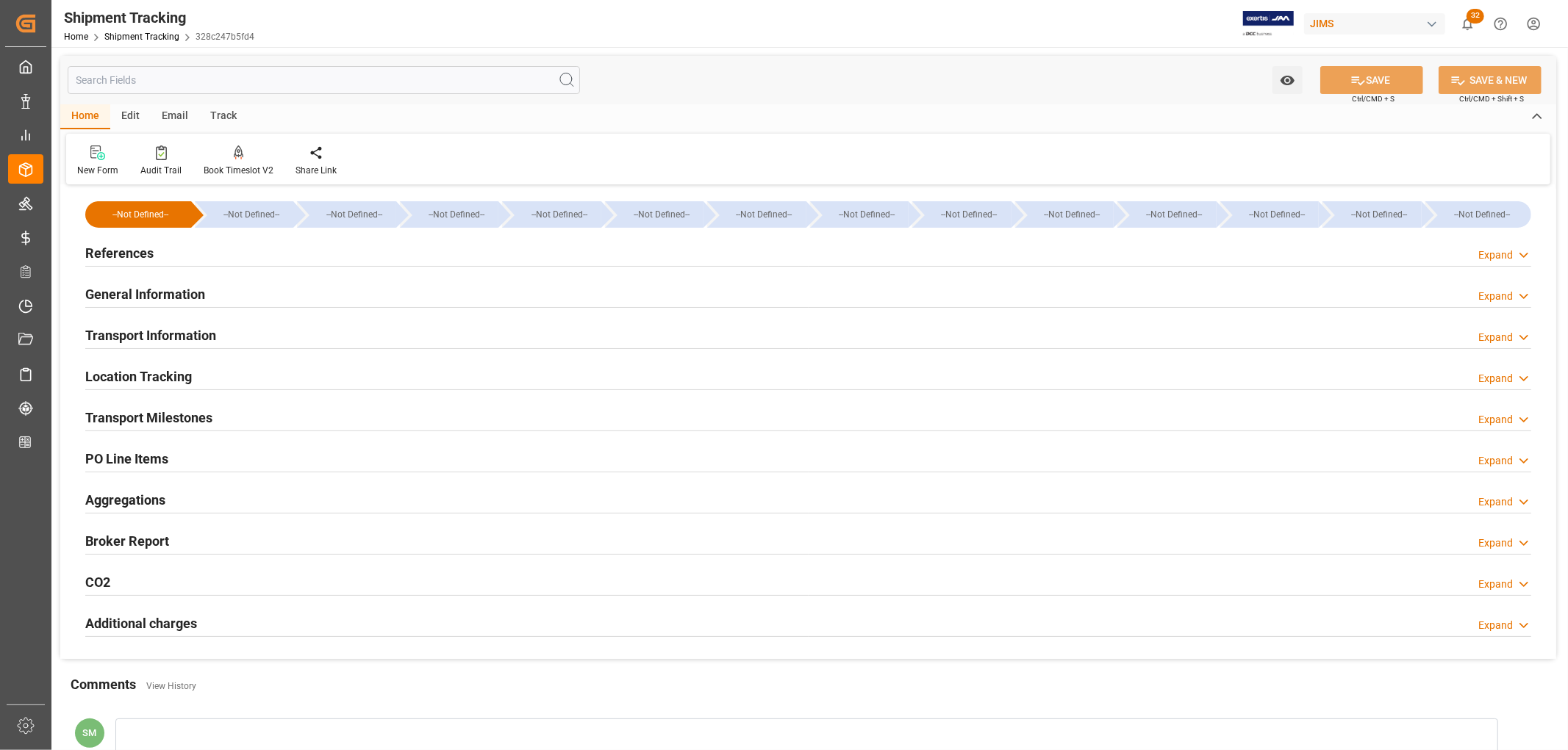
click at [162, 463] on h2 "PO Line Items" at bounding box center [126, 459] width 83 height 20
